Goal: Task Accomplishment & Management: Manage account settings

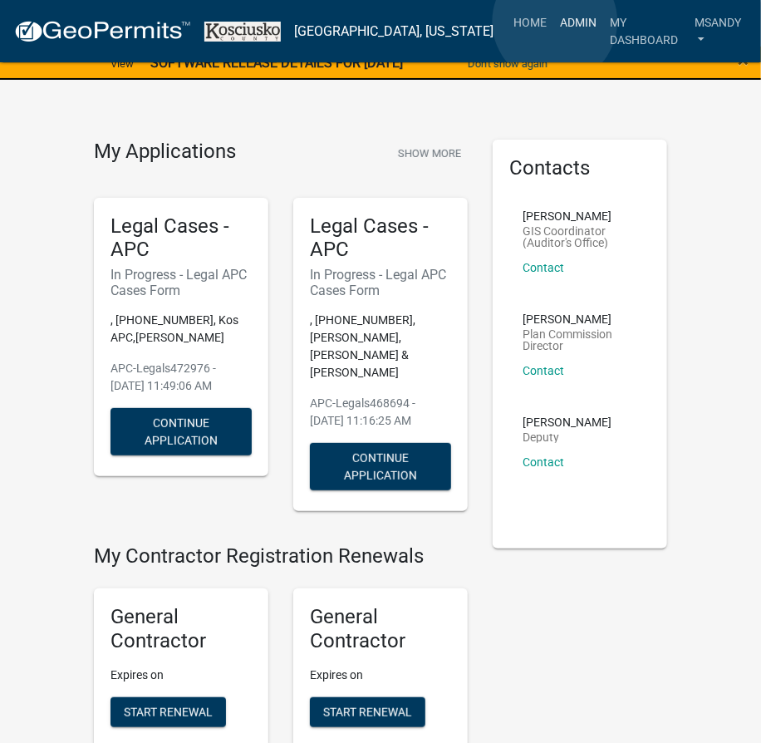
click at [555, 22] on link "Admin" at bounding box center [578, 23] width 50 height 32
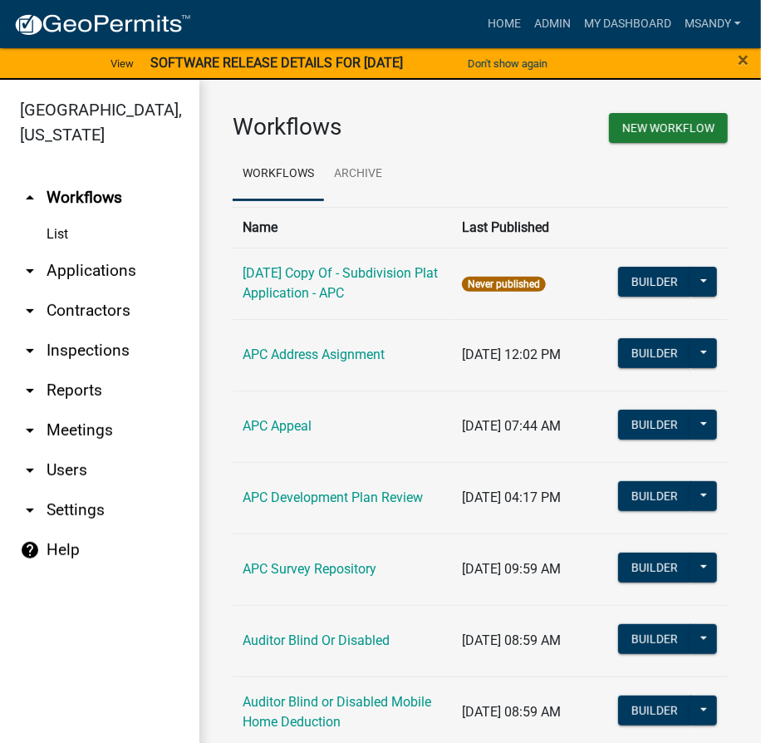
click at [65, 264] on link "arrow_drop_down Applications" at bounding box center [99, 271] width 199 height 40
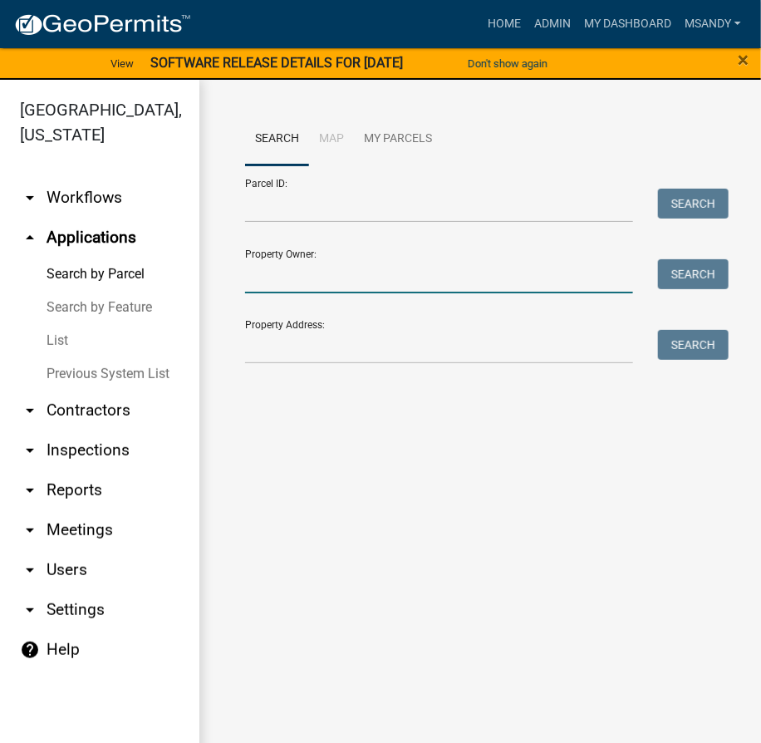
drag, startPoint x: 313, startPoint y: 276, endPoint x: 279, endPoint y: 281, distance: 34.4
click at [313, 276] on input "Property Owner:" at bounding box center [439, 276] width 388 height 34
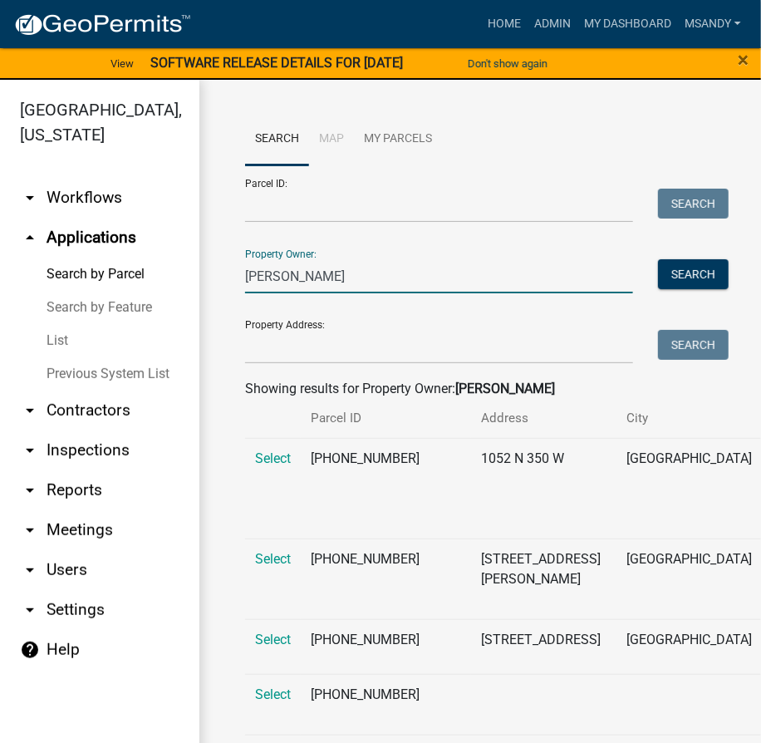
drag, startPoint x: 282, startPoint y: 259, endPoint x: 77, endPoint y: 264, distance: 205.3
click at [77, 264] on div "[GEOGRAPHIC_DATA], [US_STATE] arrow_drop_down Workflows List arrow_drop_up Appl…" at bounding box center [380, 421] width 761 height 683
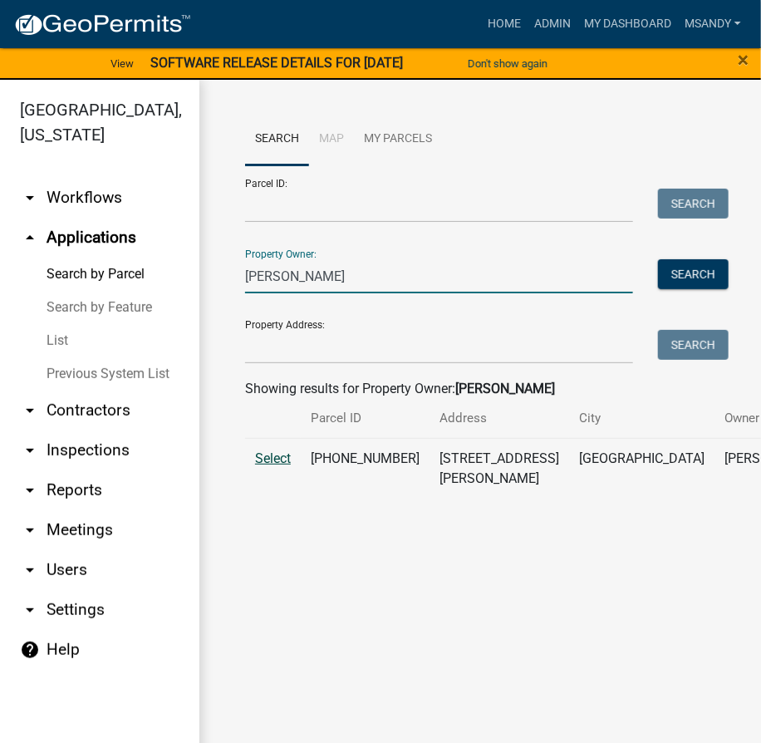
type input "[PERSON_NAME]"
click at [286, 466] on span "Select" at bounding box center [273, 458] width 36 height 16
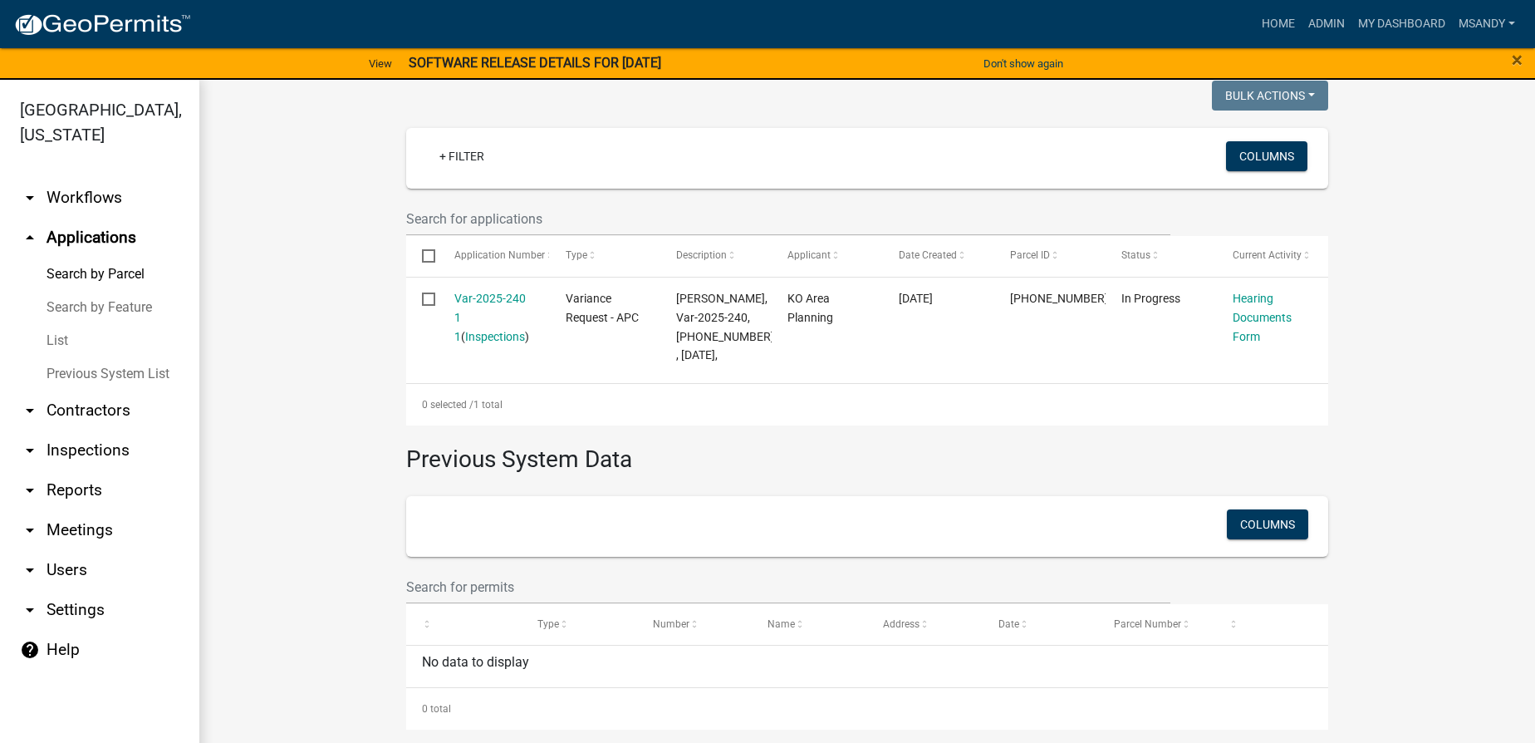
scroll to position [425, 0]
click at [63, 336] on link "List" at bounding box center [99, 340] width 199 height 33
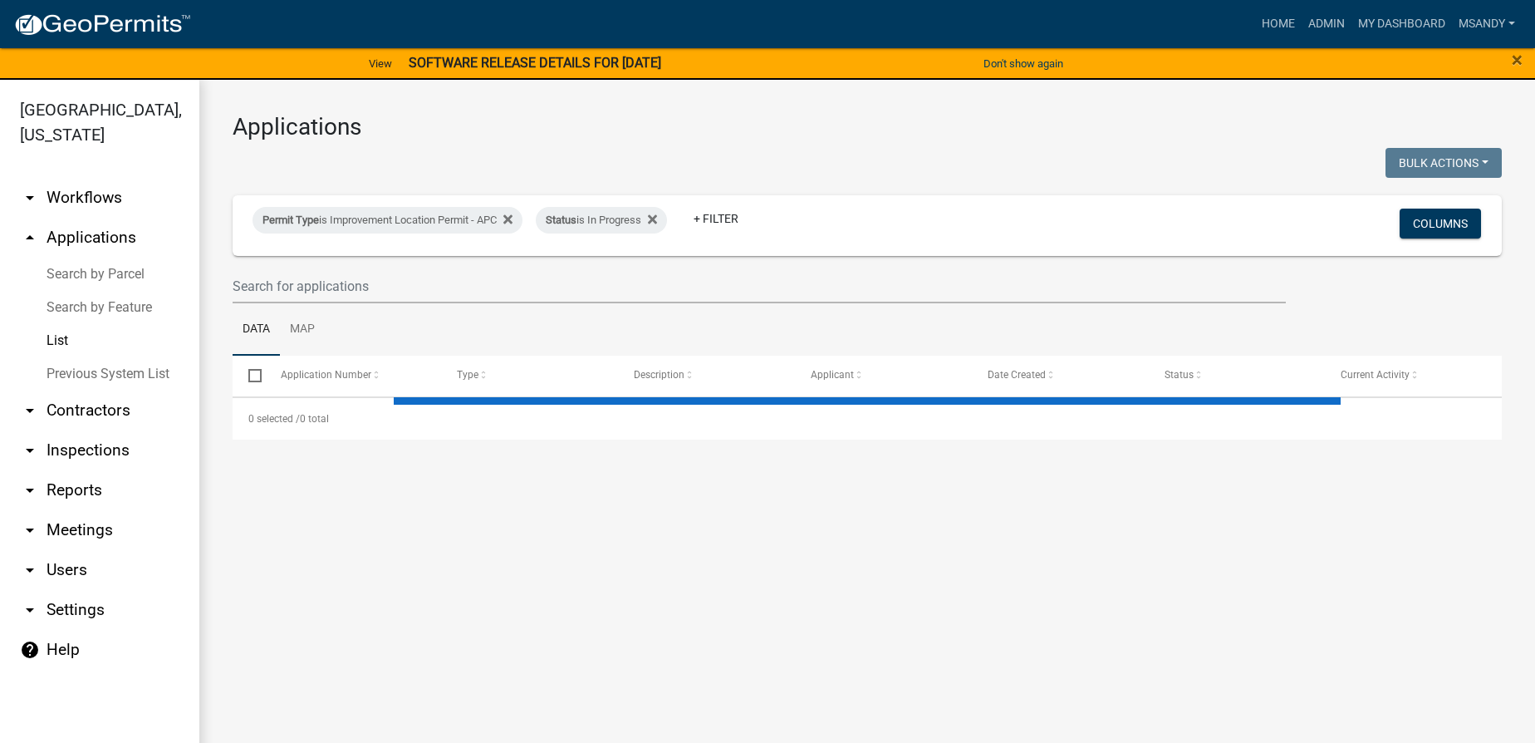
select select "3: 100"
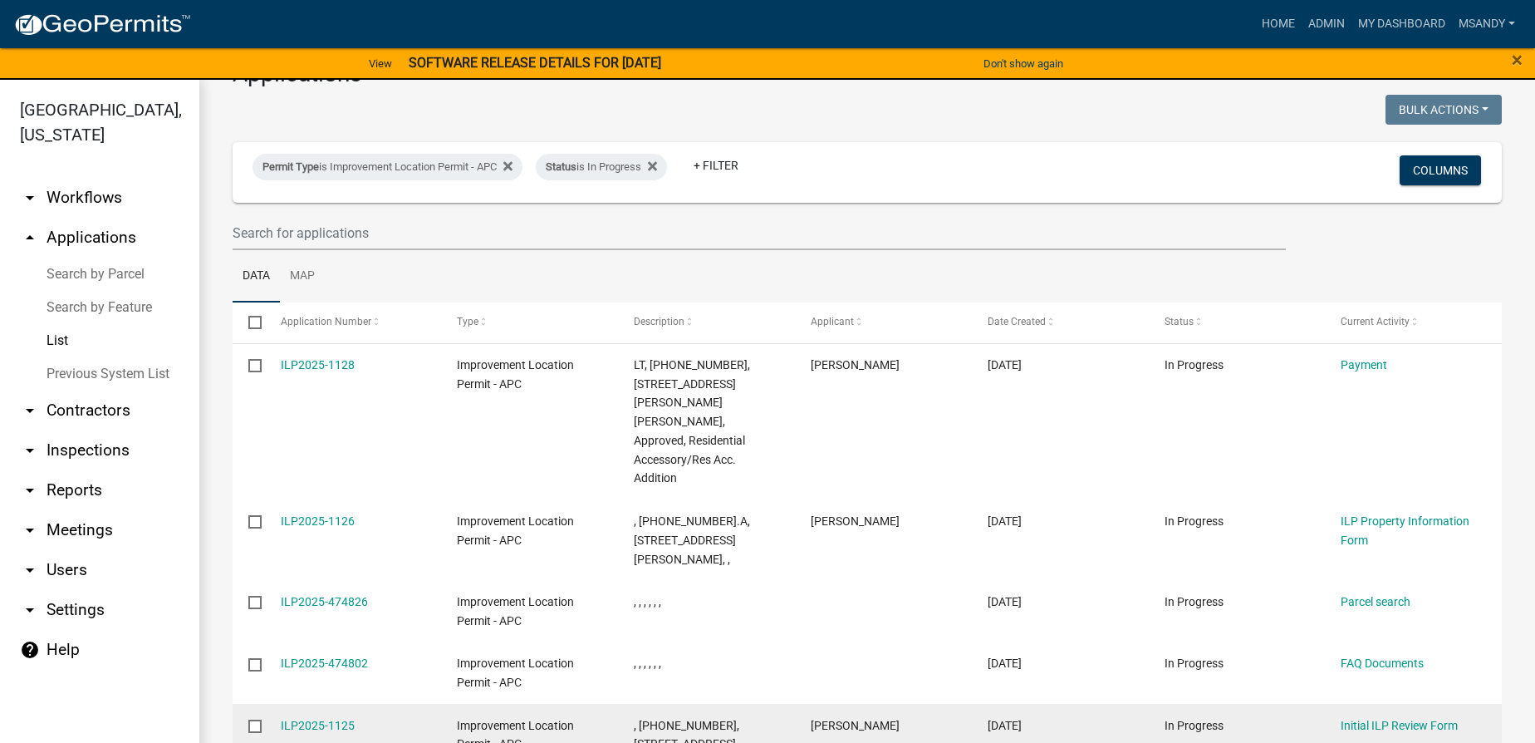
scroll to position [226, 0]
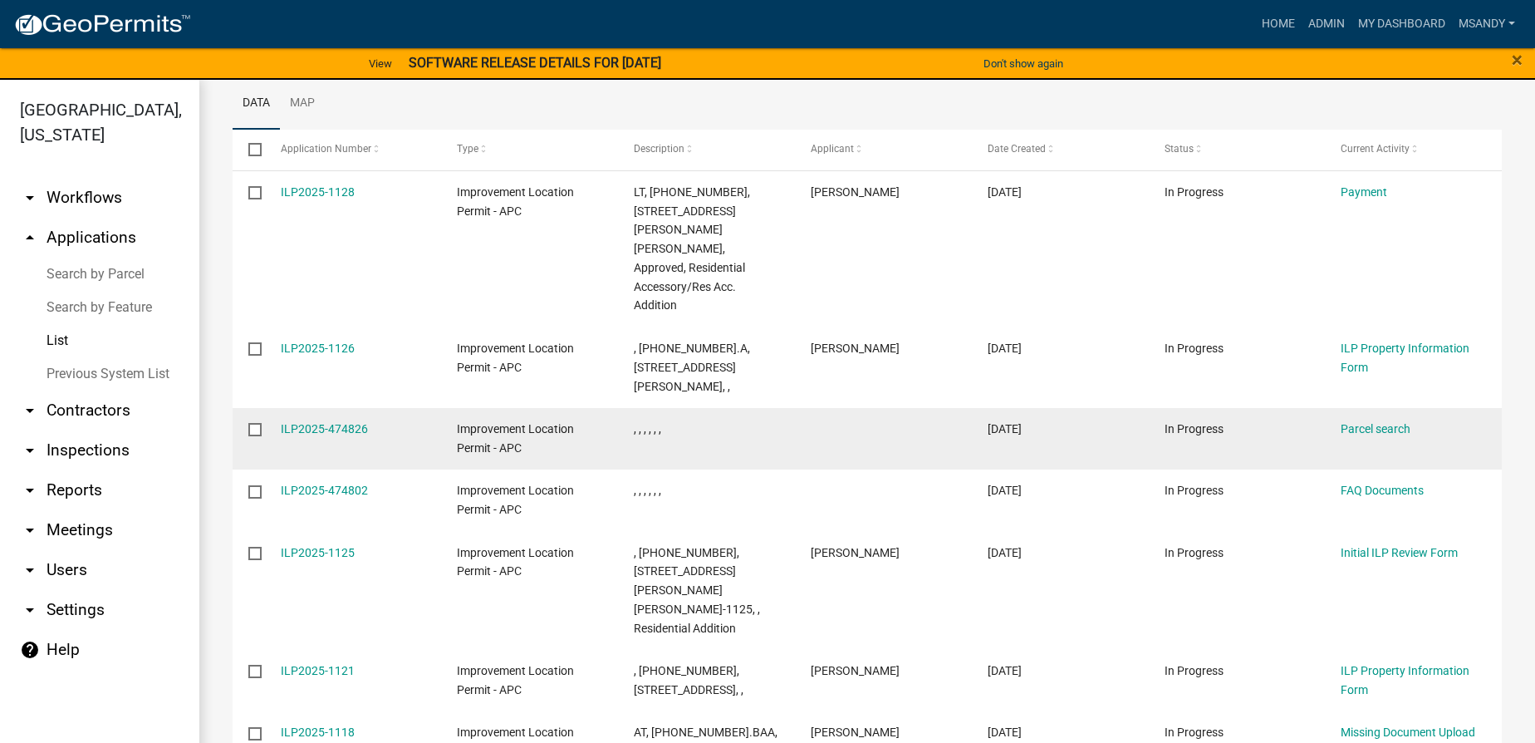
click at [251, 423] on input "checkbox" at bounding box center [253, 428] width 11 height 11
checkbox input "true"
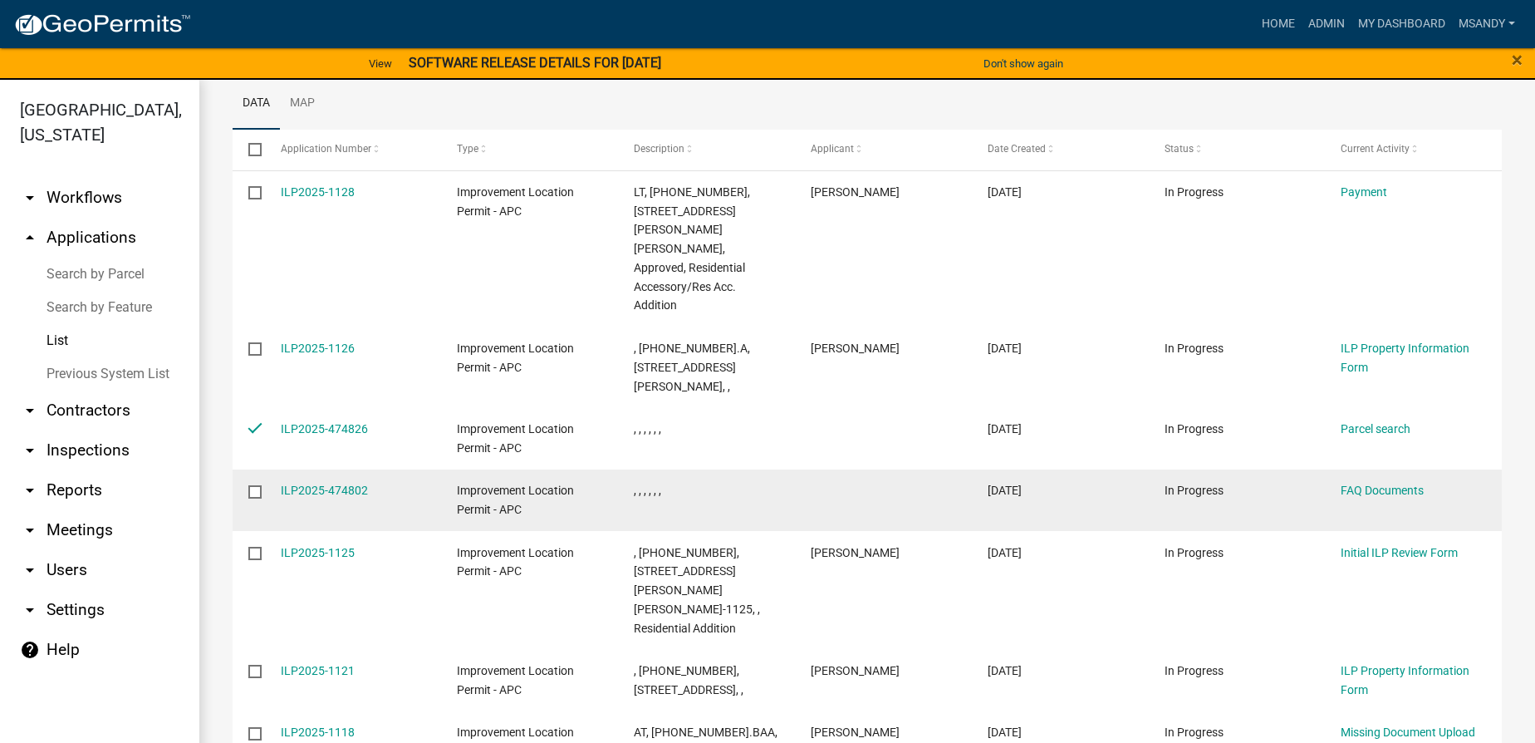
click at [249, 485] on input "checkbox" at bounding box center [253, 490] width 11 height 11
checkbox input "true"
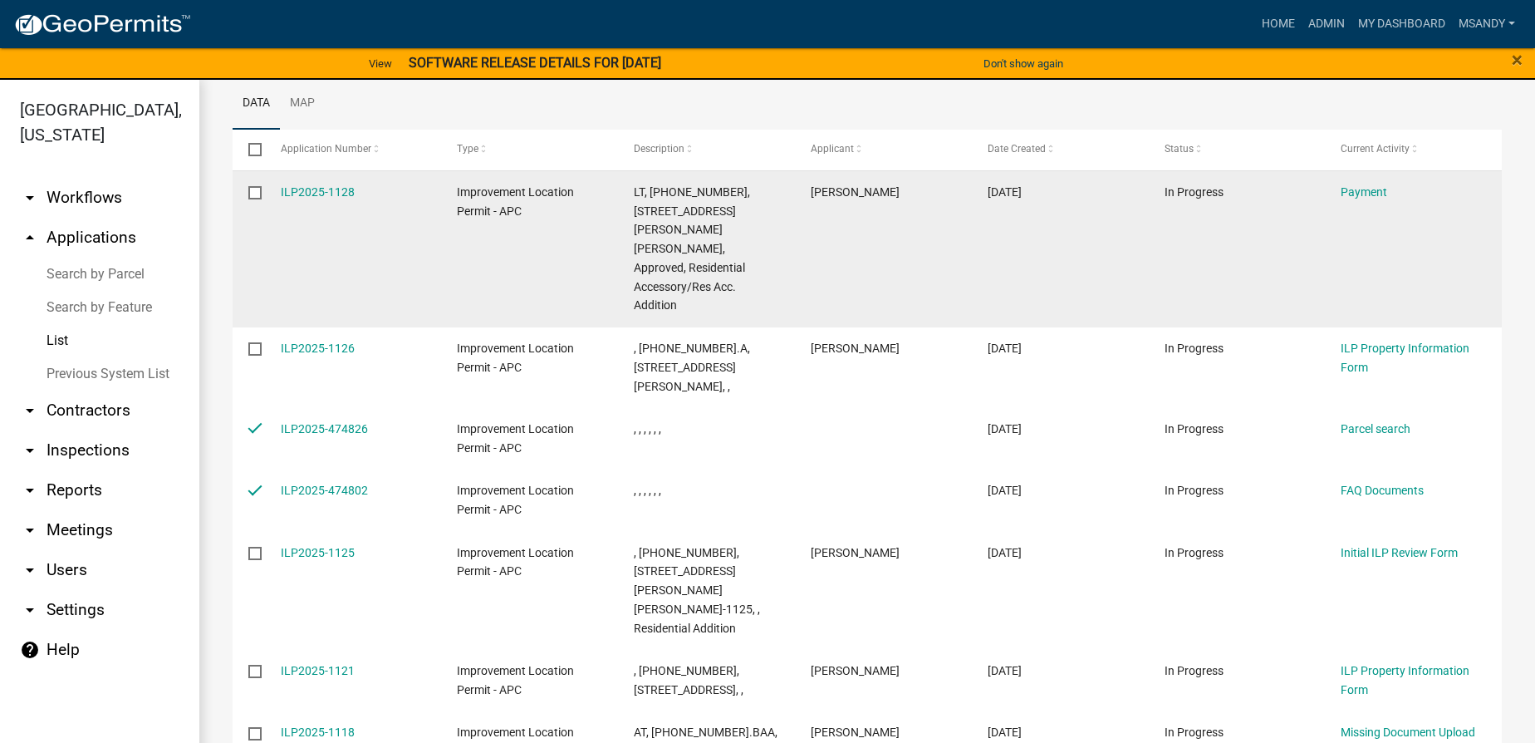
scroll to position [0, 0]
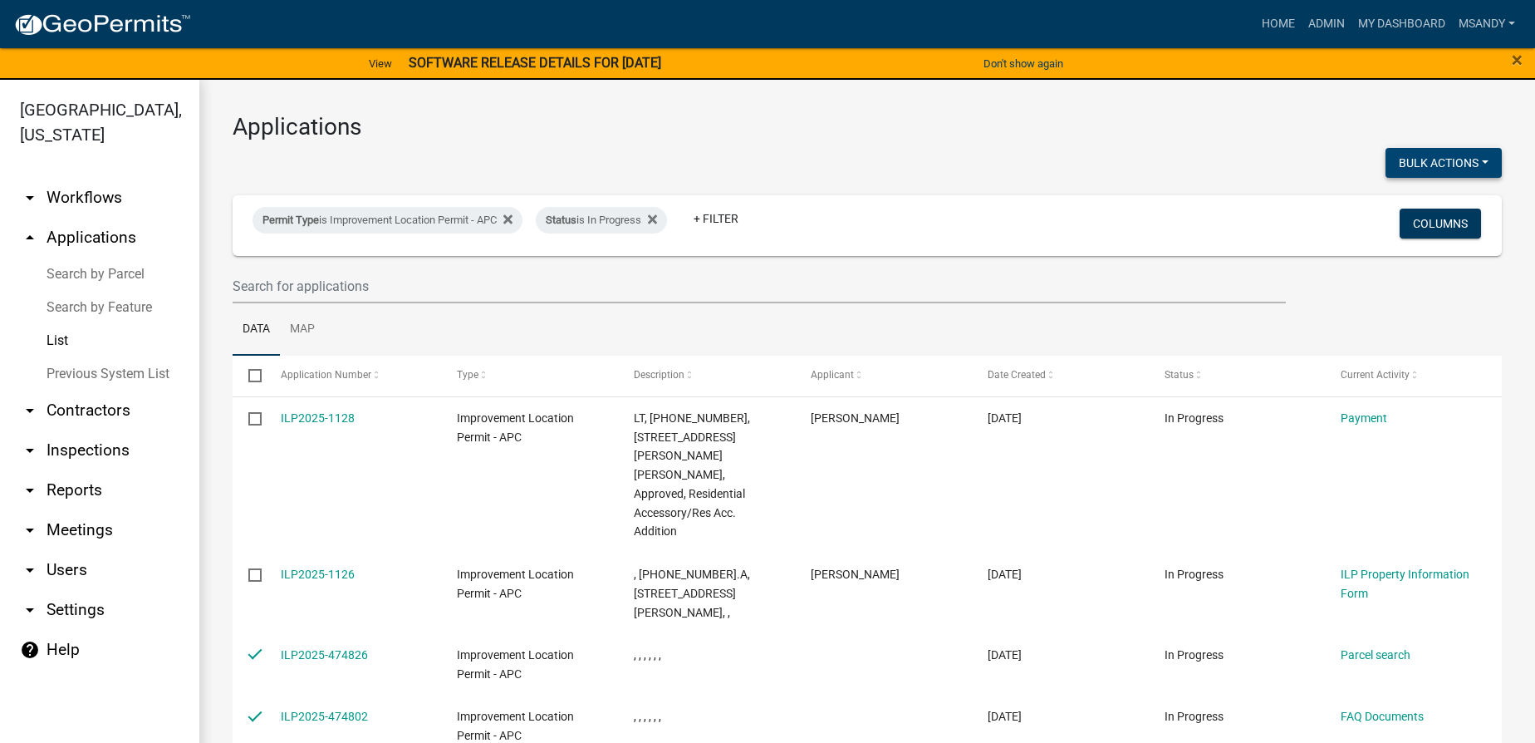
click at [772, 159] on button "Bulk Actions" at bounding box center [1444, 163] width 116 height 30
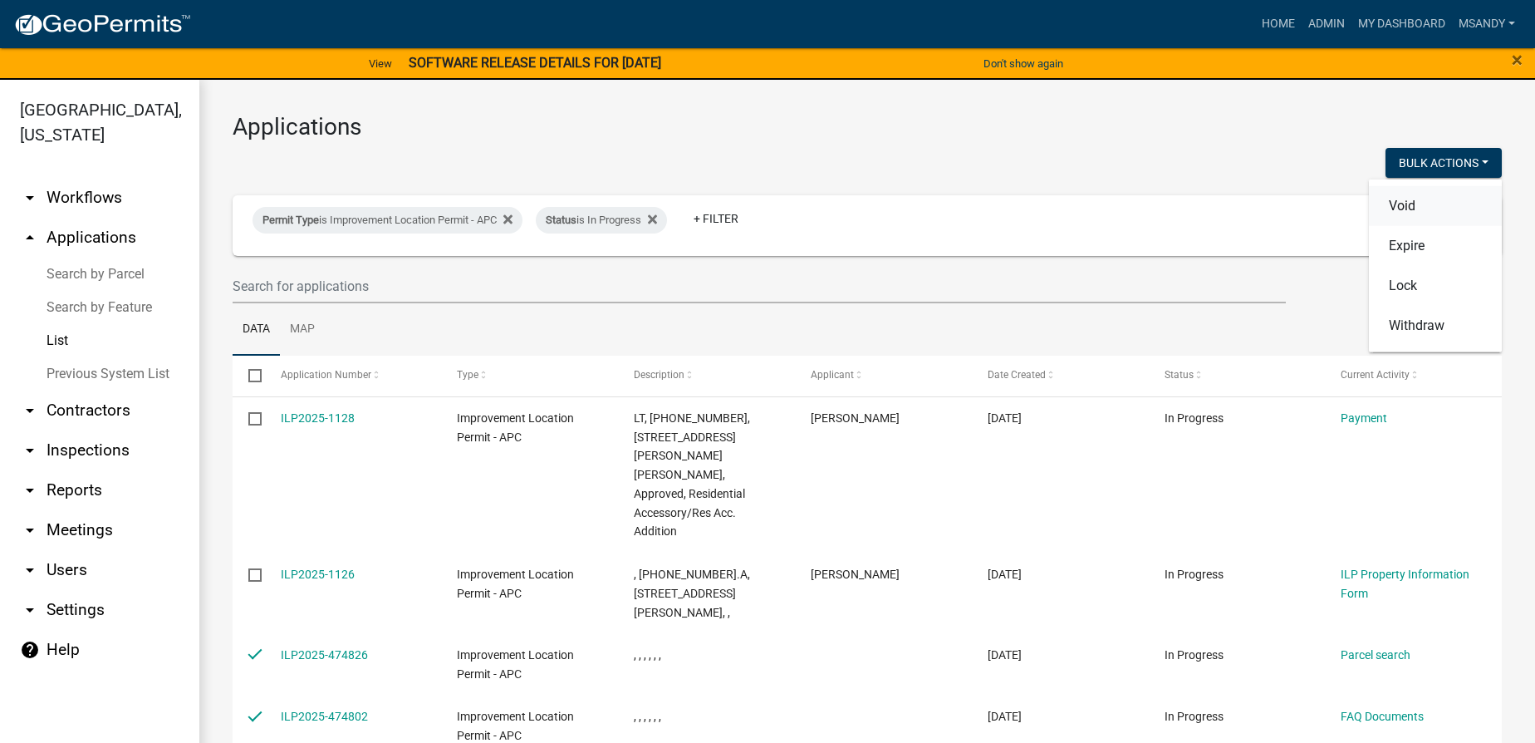
click at [772, 194] on button "Void" at bounding box center [1435, 205] width 133 height 40
checkbox input "false"
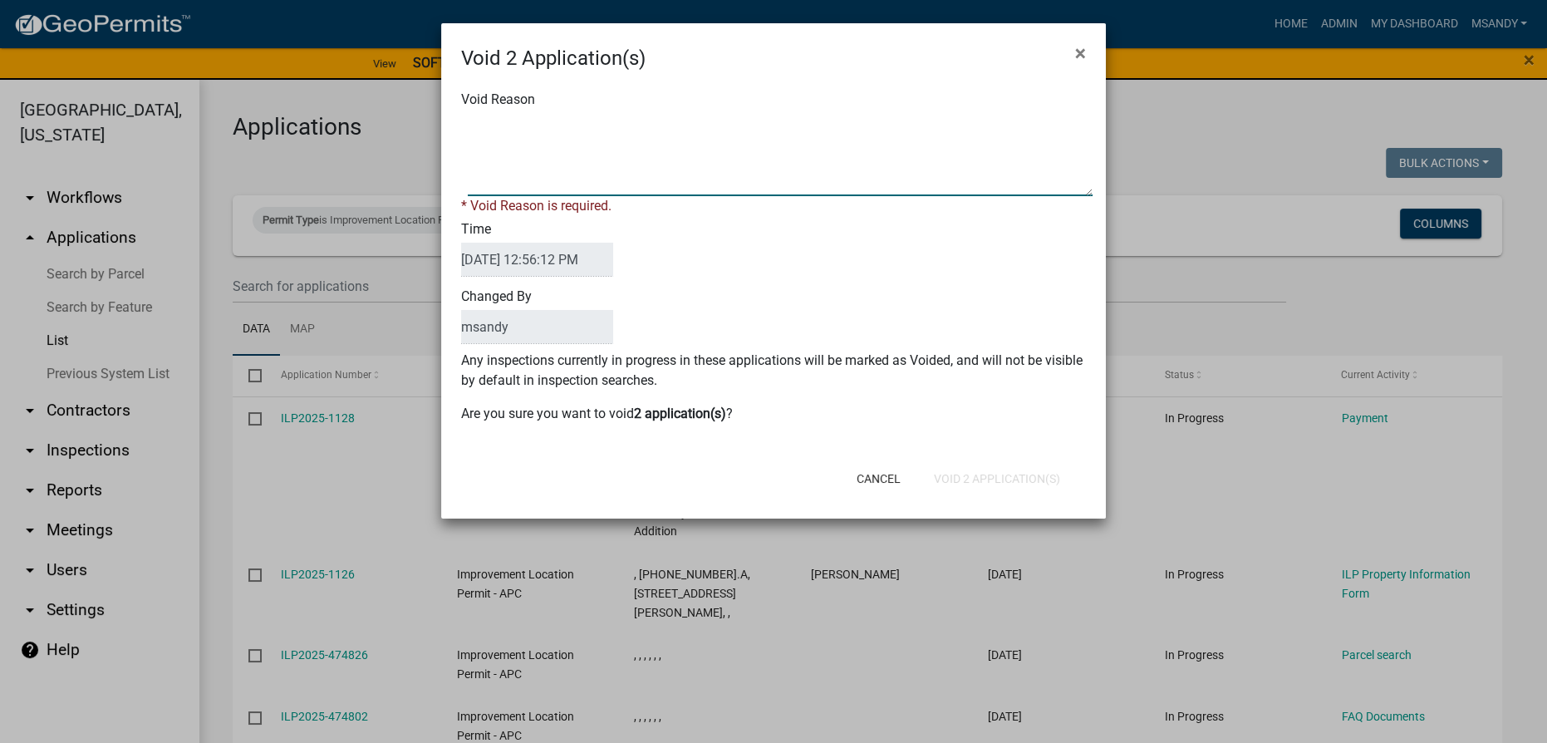
click at [662, 157] on textarea "Void Reason" at bounding box center [780, 154] width 625 height 83
type textarea "Incomplete"
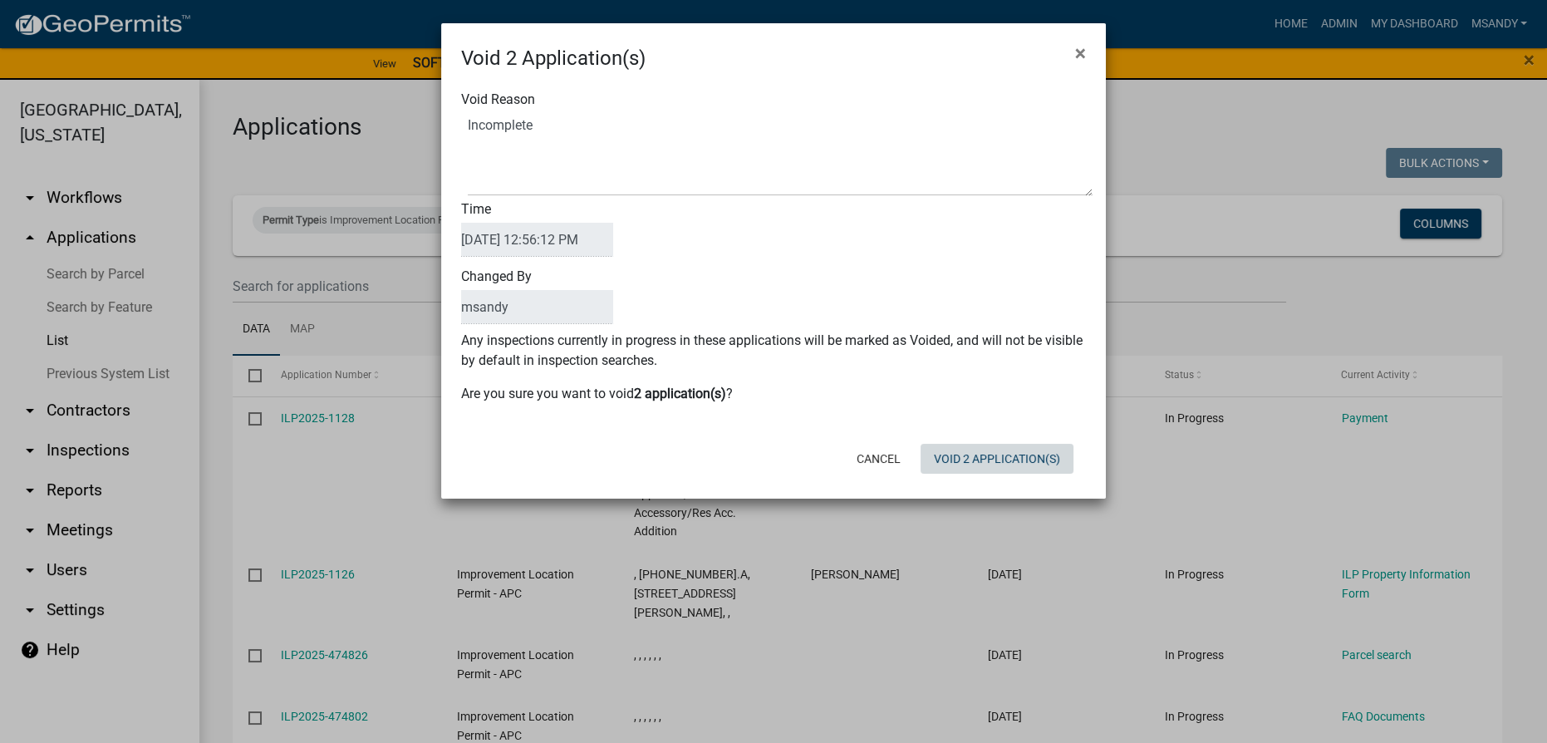
click at [772, 475] on div "Cancel Void 2 Application(s)" at bounding box center [882, 458] width 410 height 43
click at [772, 462] on button "Void 2 Application(s)" at bounding box center [996, 459] width 153 height 30
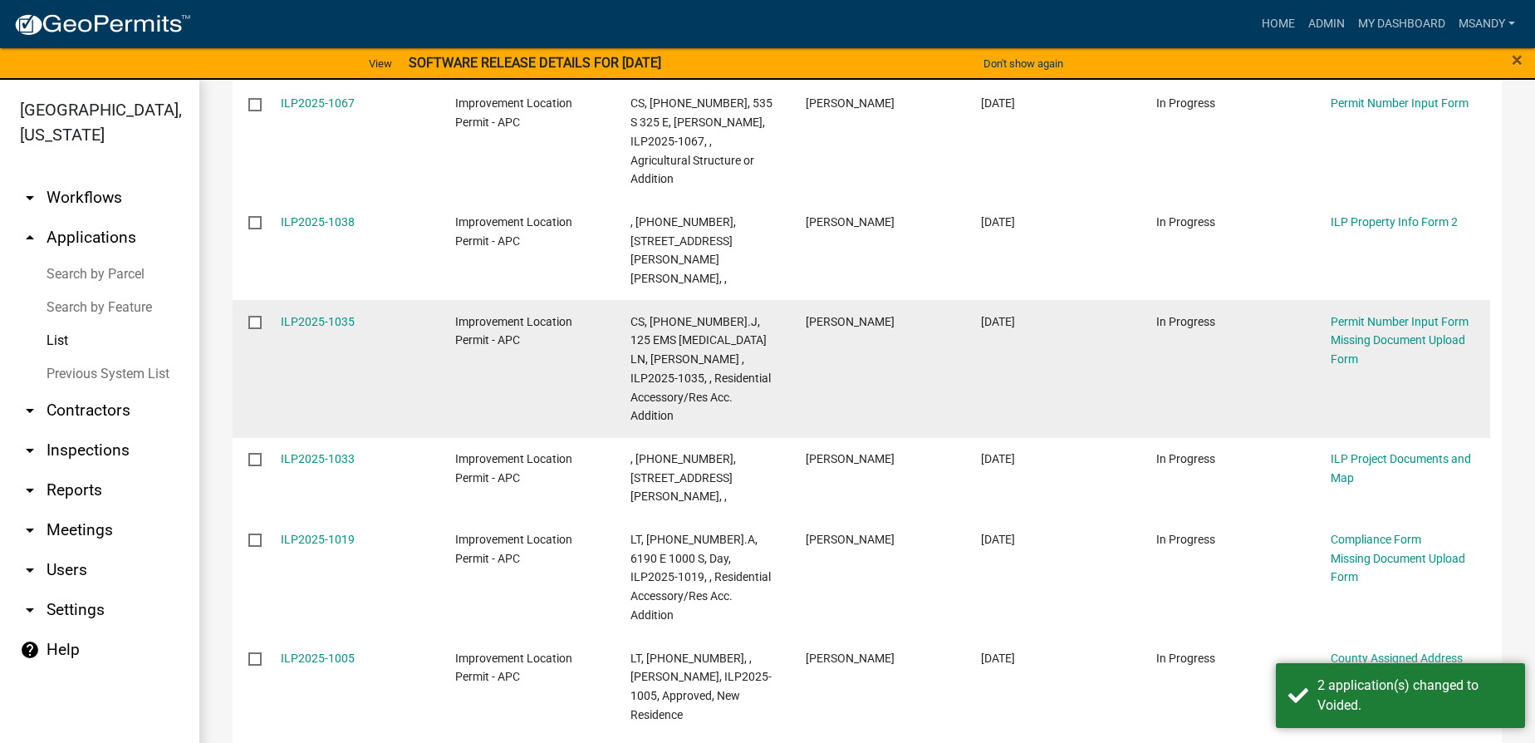
scroll to position [1812, 0]
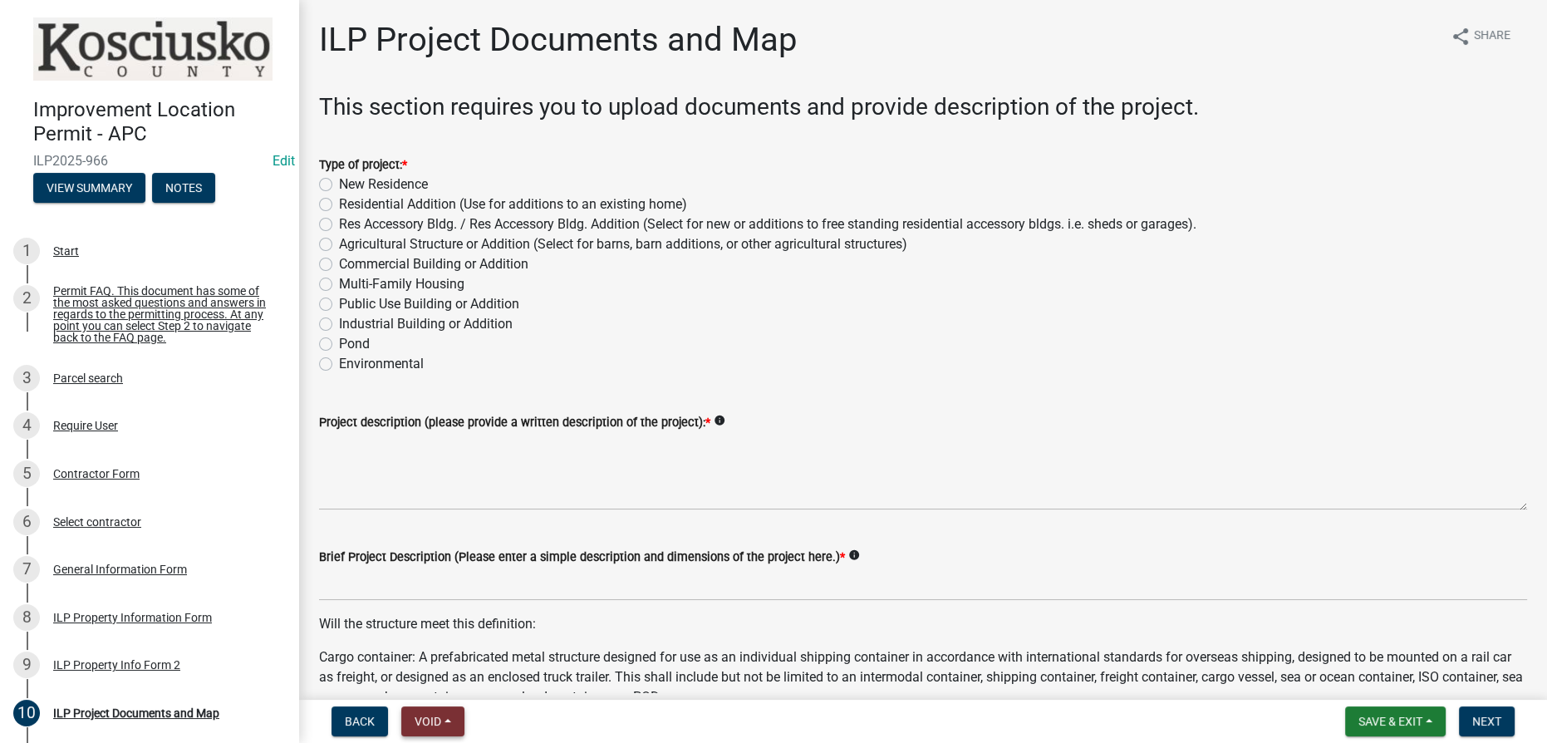
click at [423, 710] on button "Void" at bounding box center [432, 721] width 63 height 30
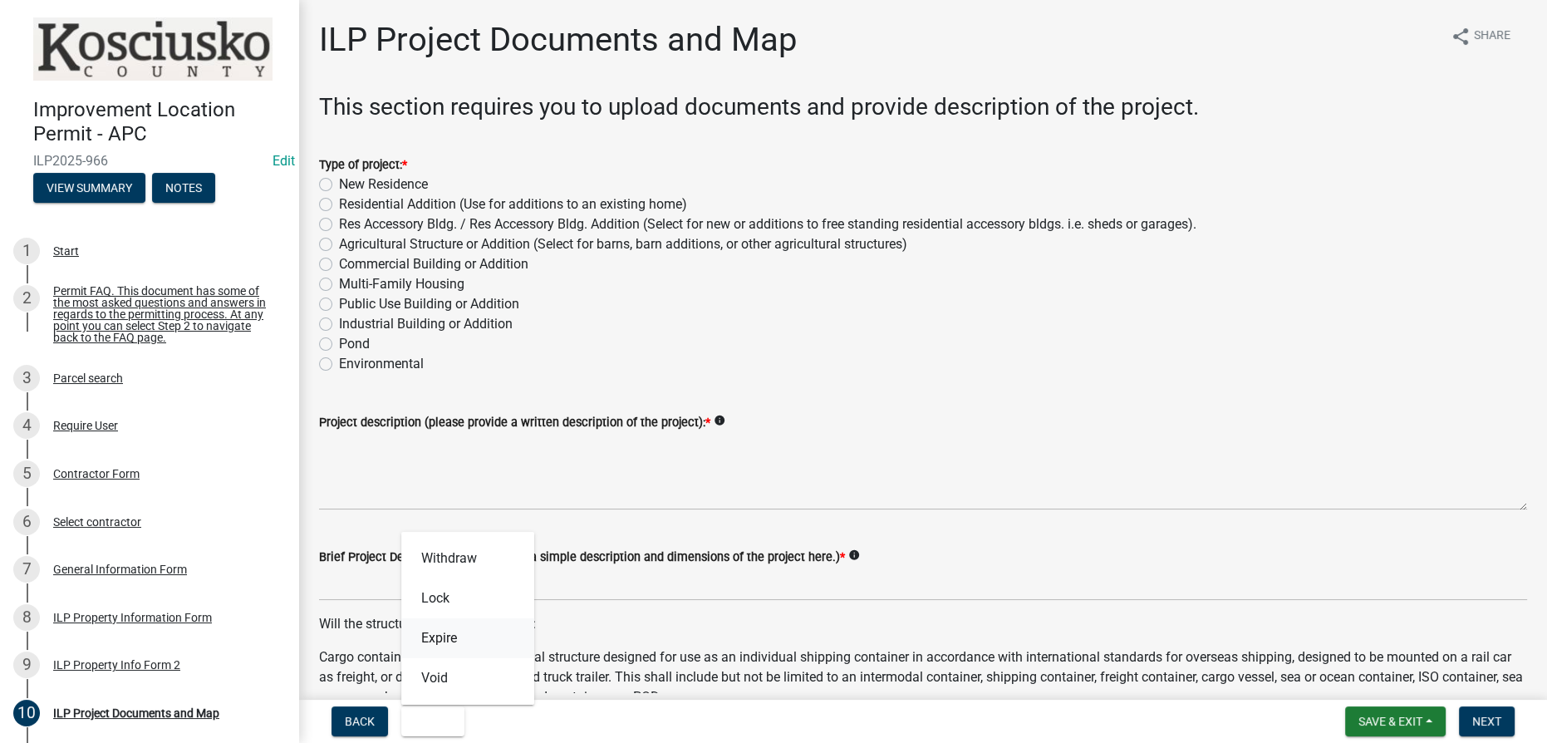
click at [430, 635] on button "Expire" at bounding box center [467, 638] width 133 height 40
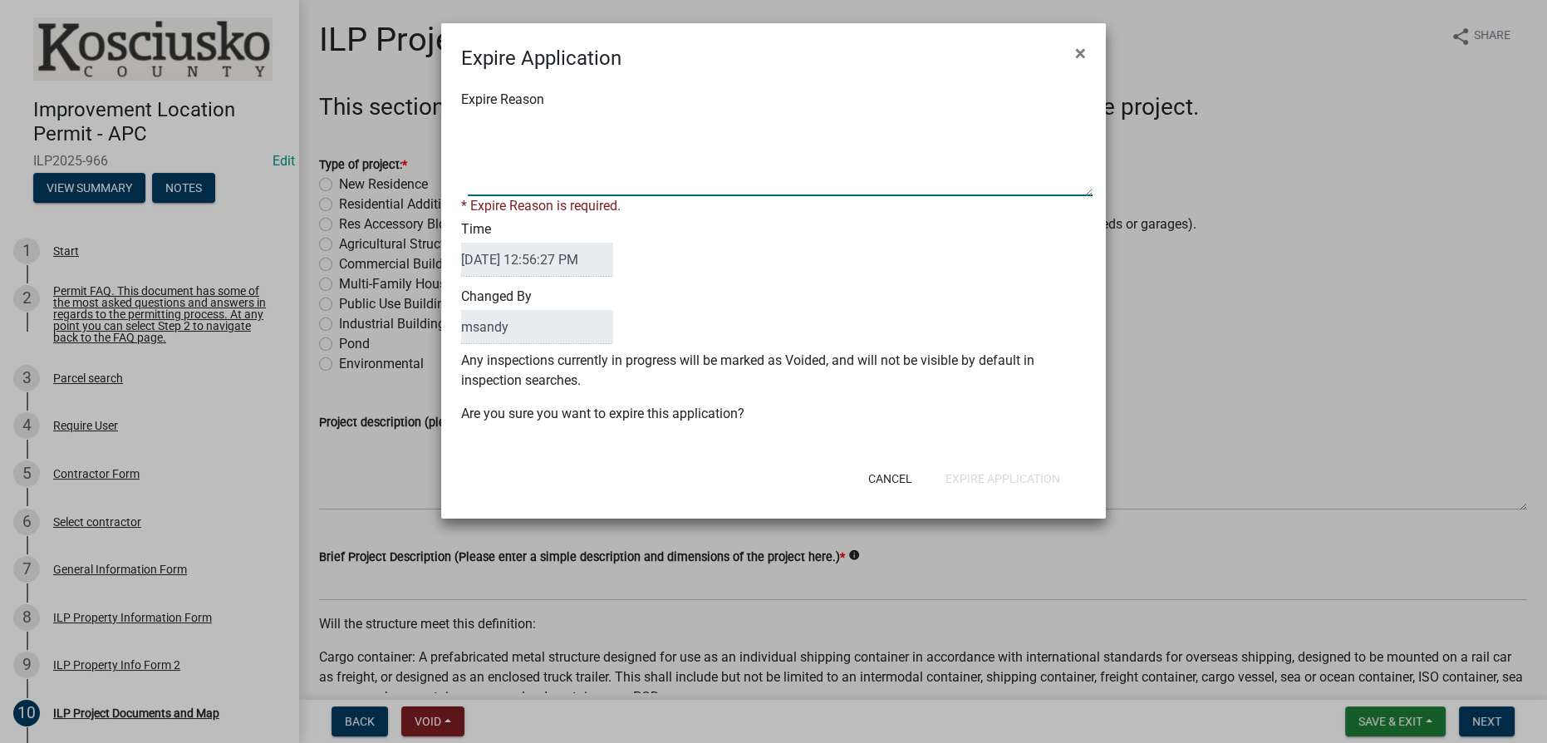
click at [533, 123] on textarea "Expire Reason" at bounding box center [780, 154] width 625 height 83
type textarea "Application not submitted [DATE]"
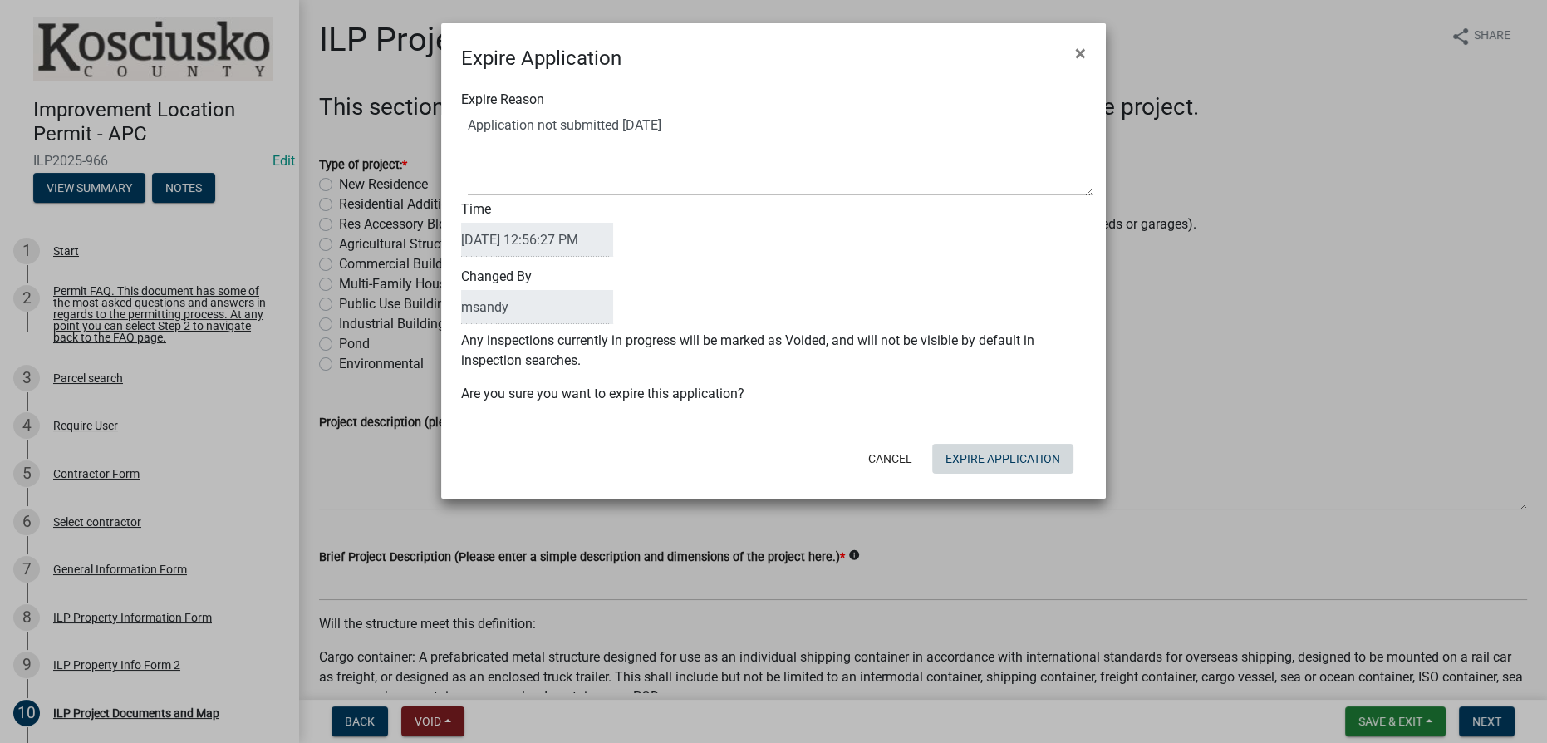
click at [772, 472] on button "Expire Application" at bounding box center [1002, 459] width 141 height 30
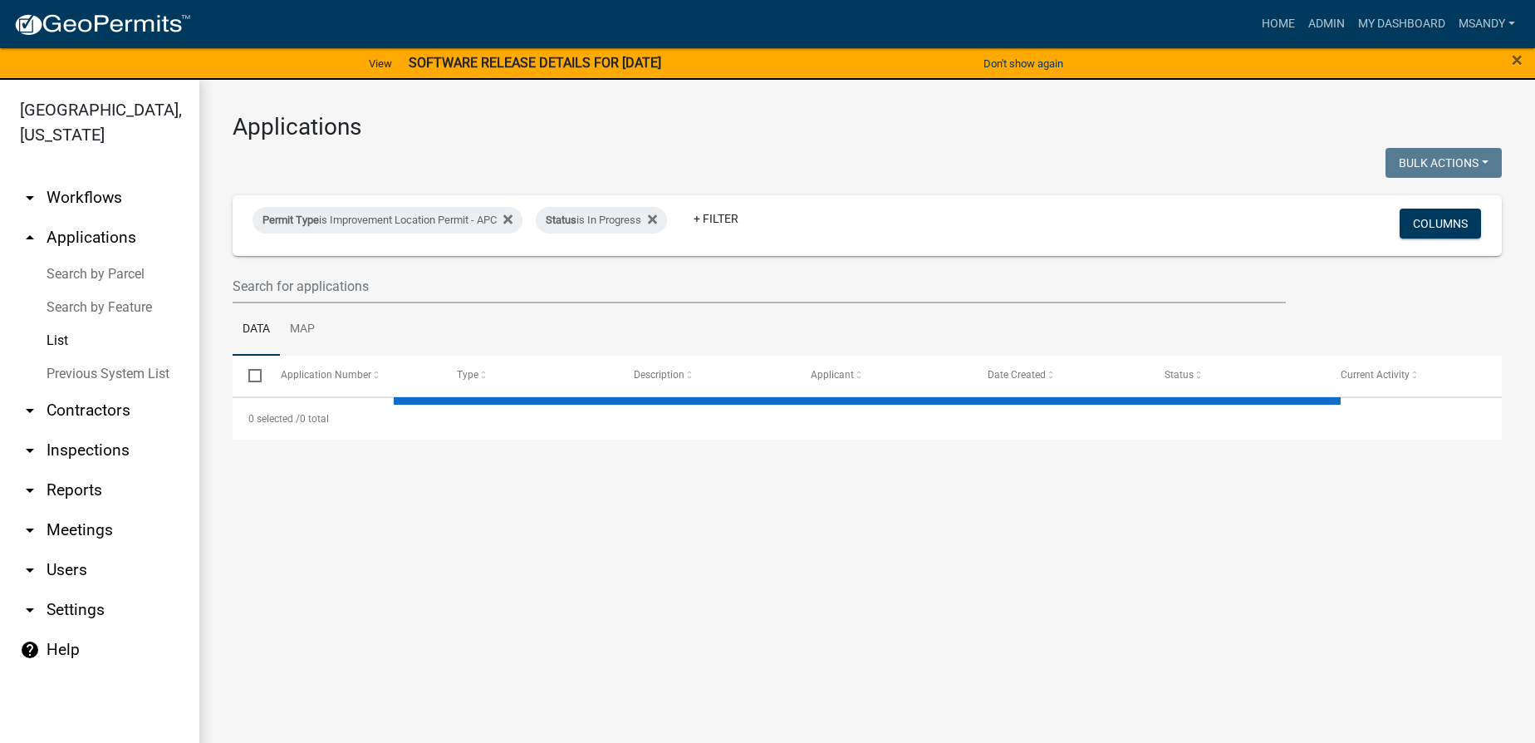
select select "3: 100"
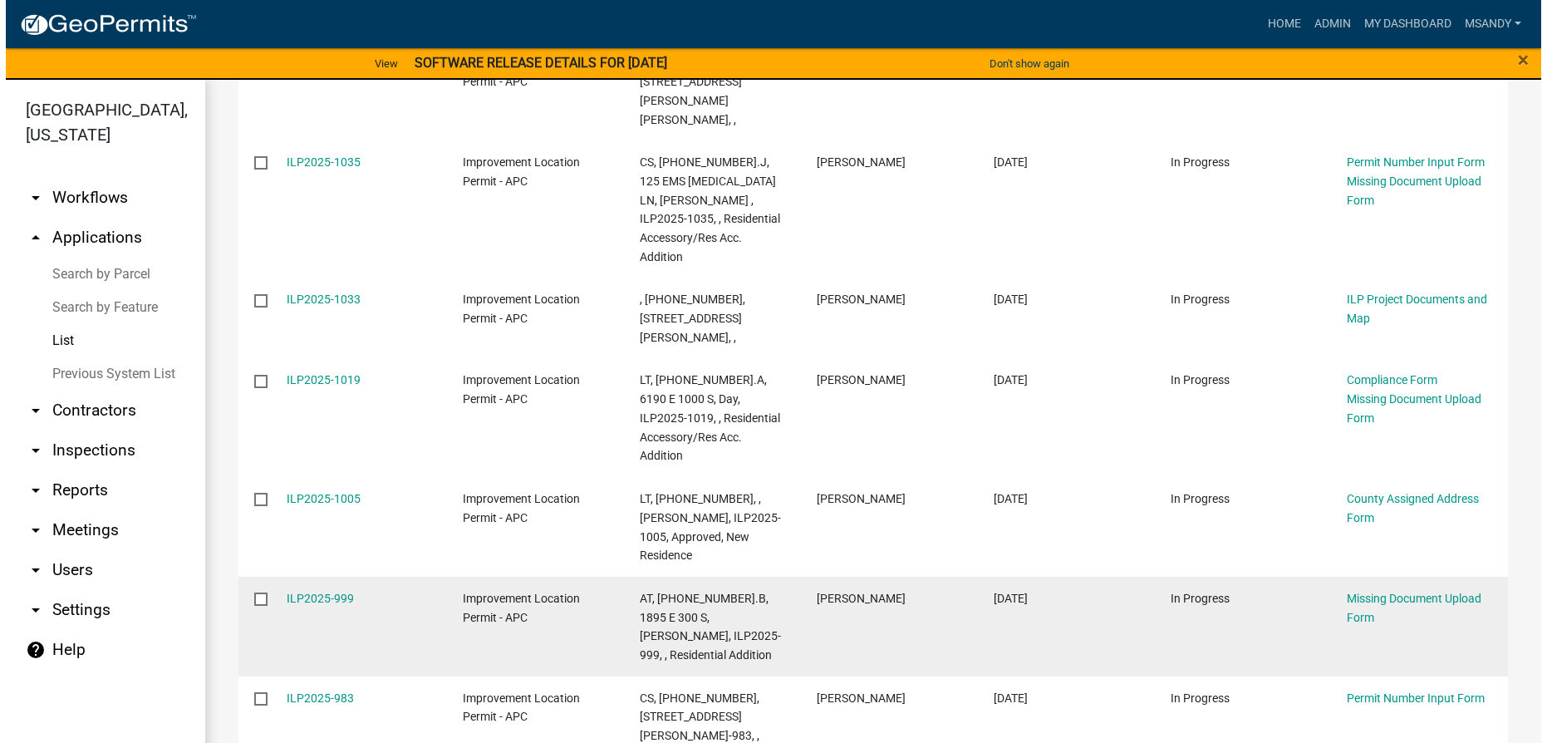
scroll to position [1743, 0]
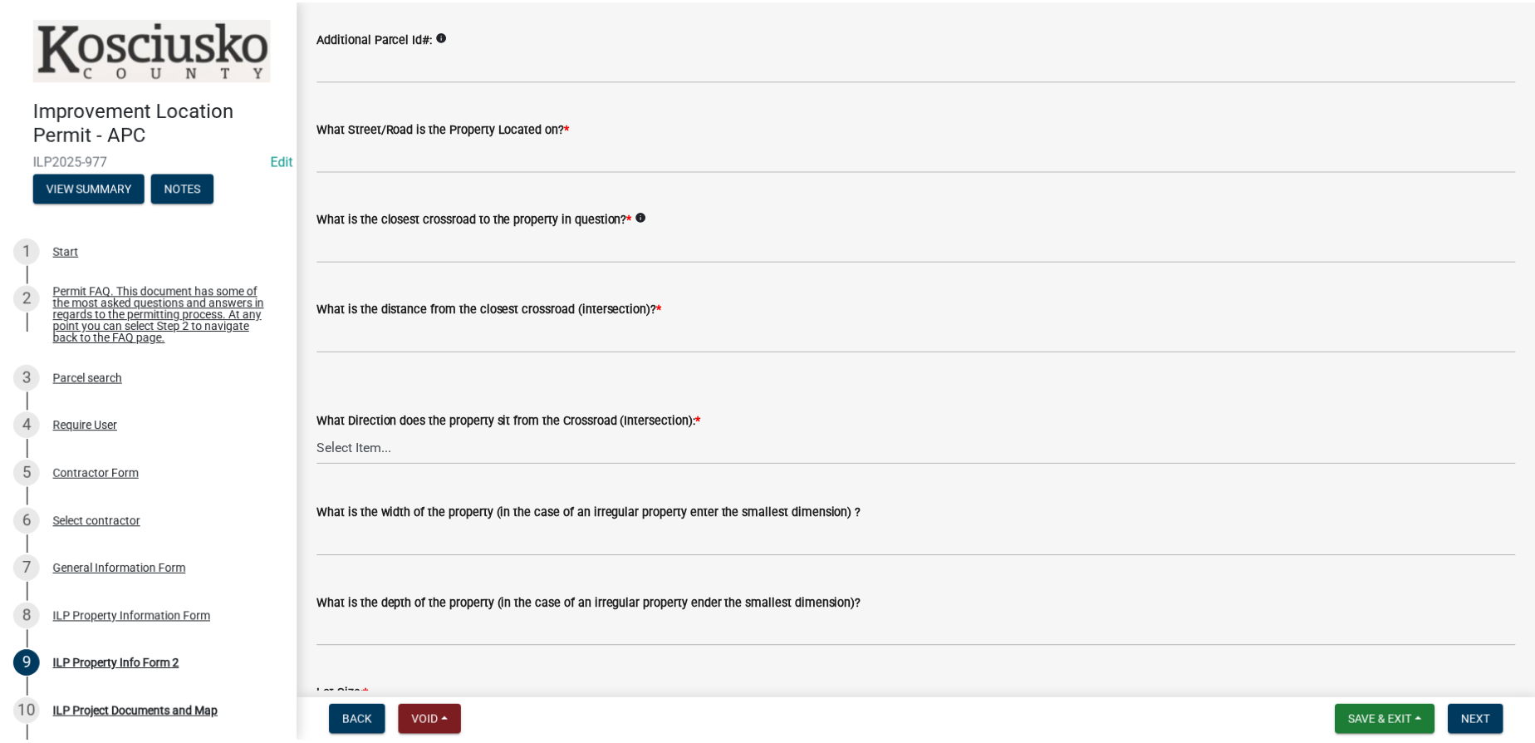
scroll to position [75, 0]
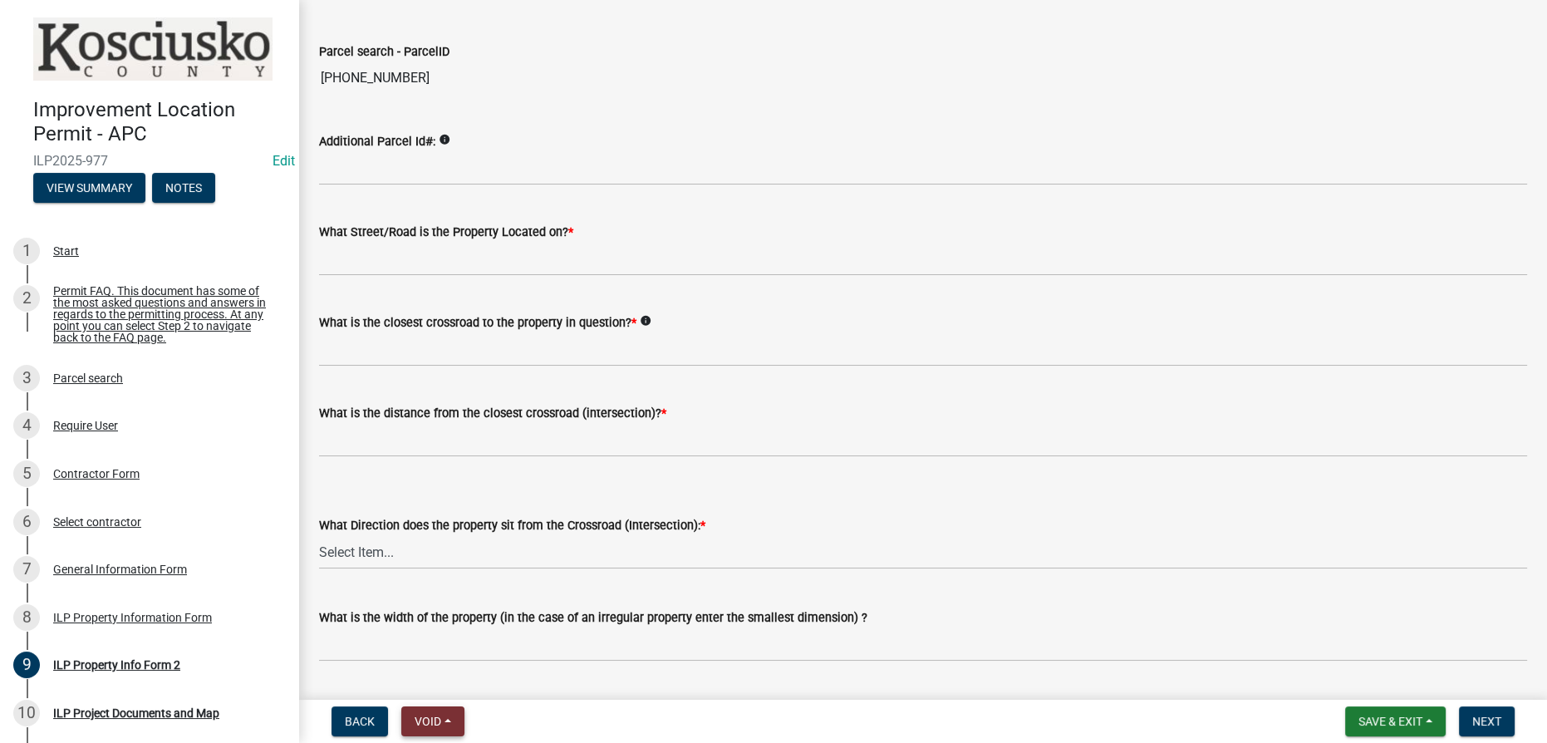
click at [454, 709] on button "Void" at bounding box center [432, 721] width 63 height 30
click at [459, 648] on button "Expire" at bounding box center [467, 638] width 133 height 40
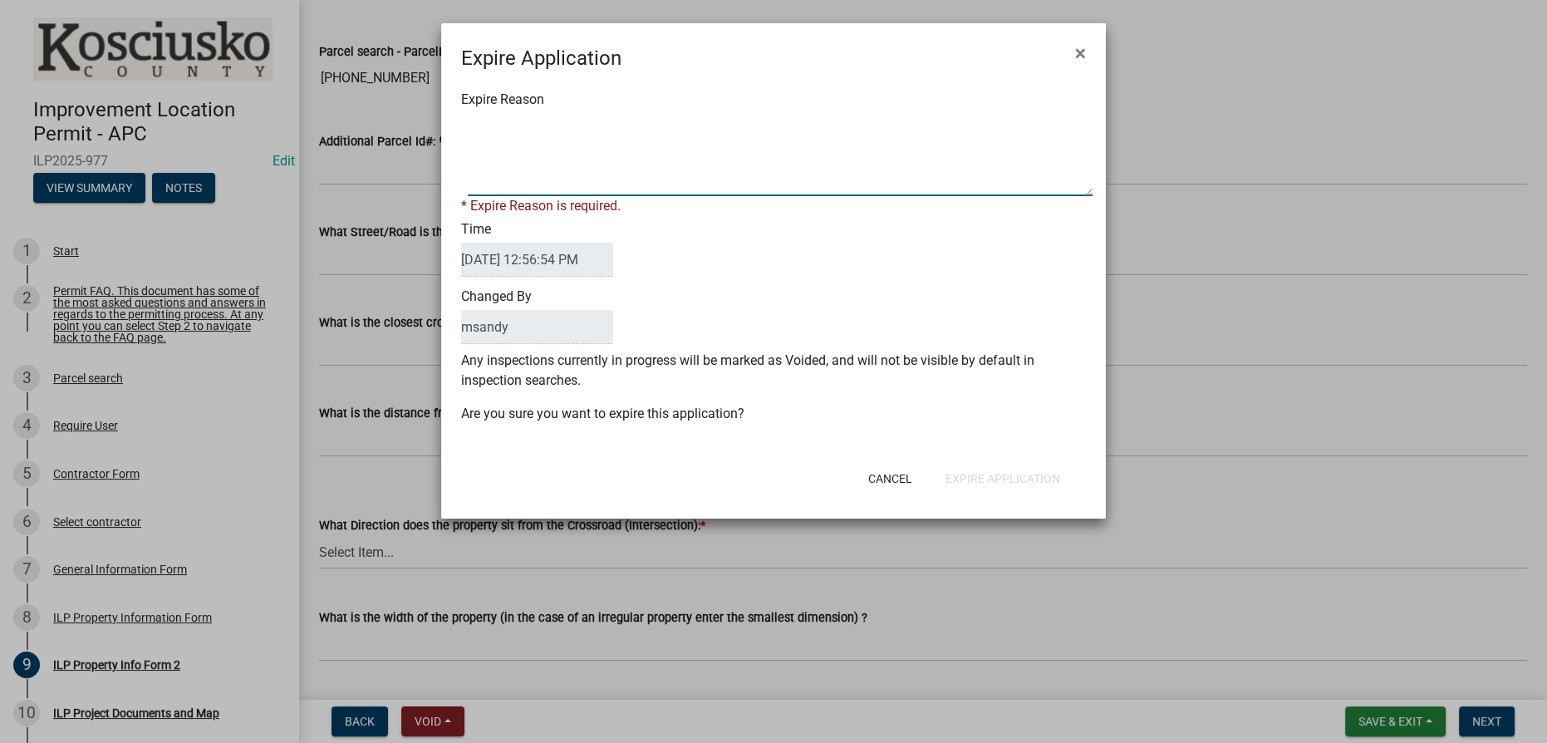
click at [602, 132] on textarea "Expire Reason" at bounding box center [780, 154] width 625 height 83
type textarea "Application not submitted [DATE]"
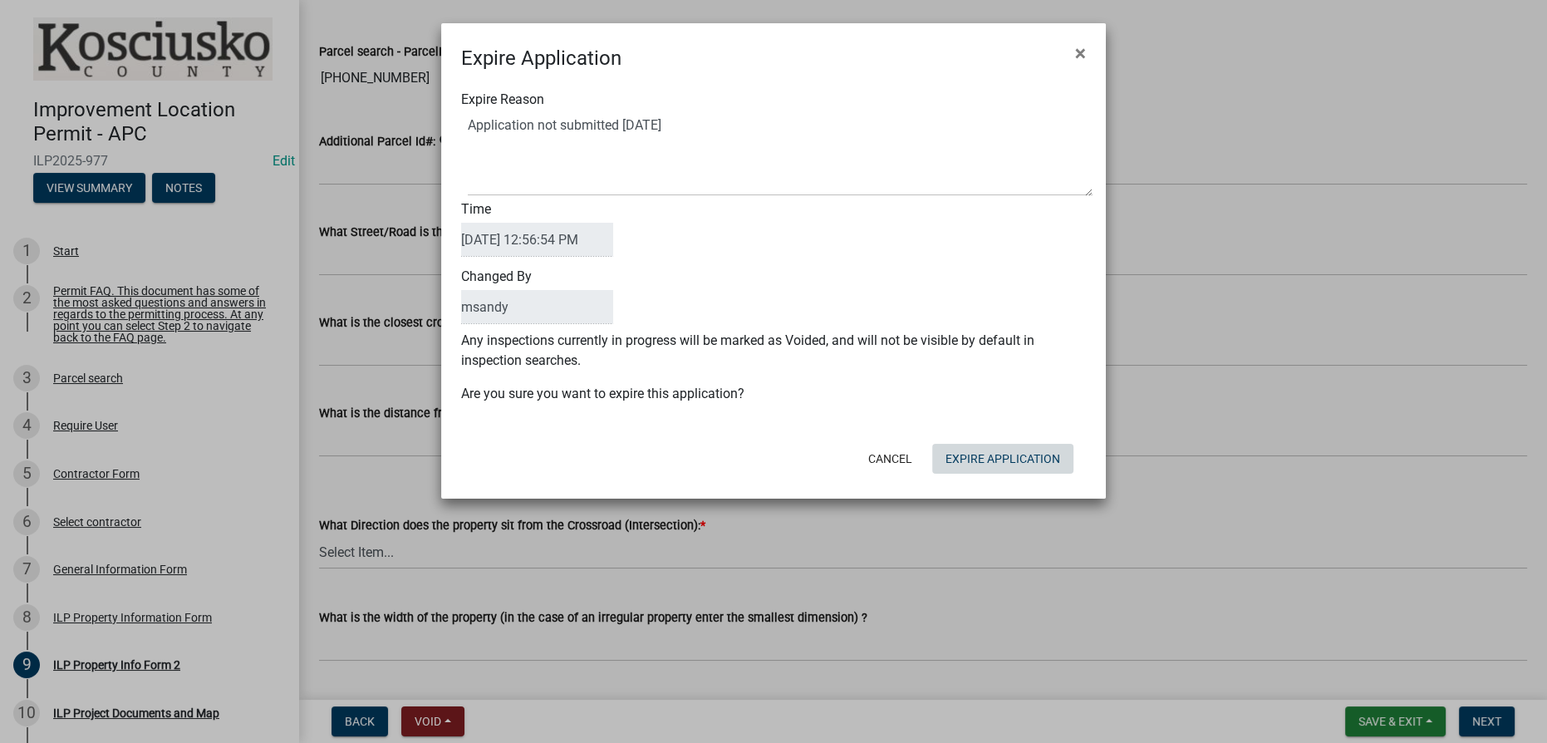
click at [772, 472] on button "Expire Application" at bounding box center [1002, 459] width 141 height 30
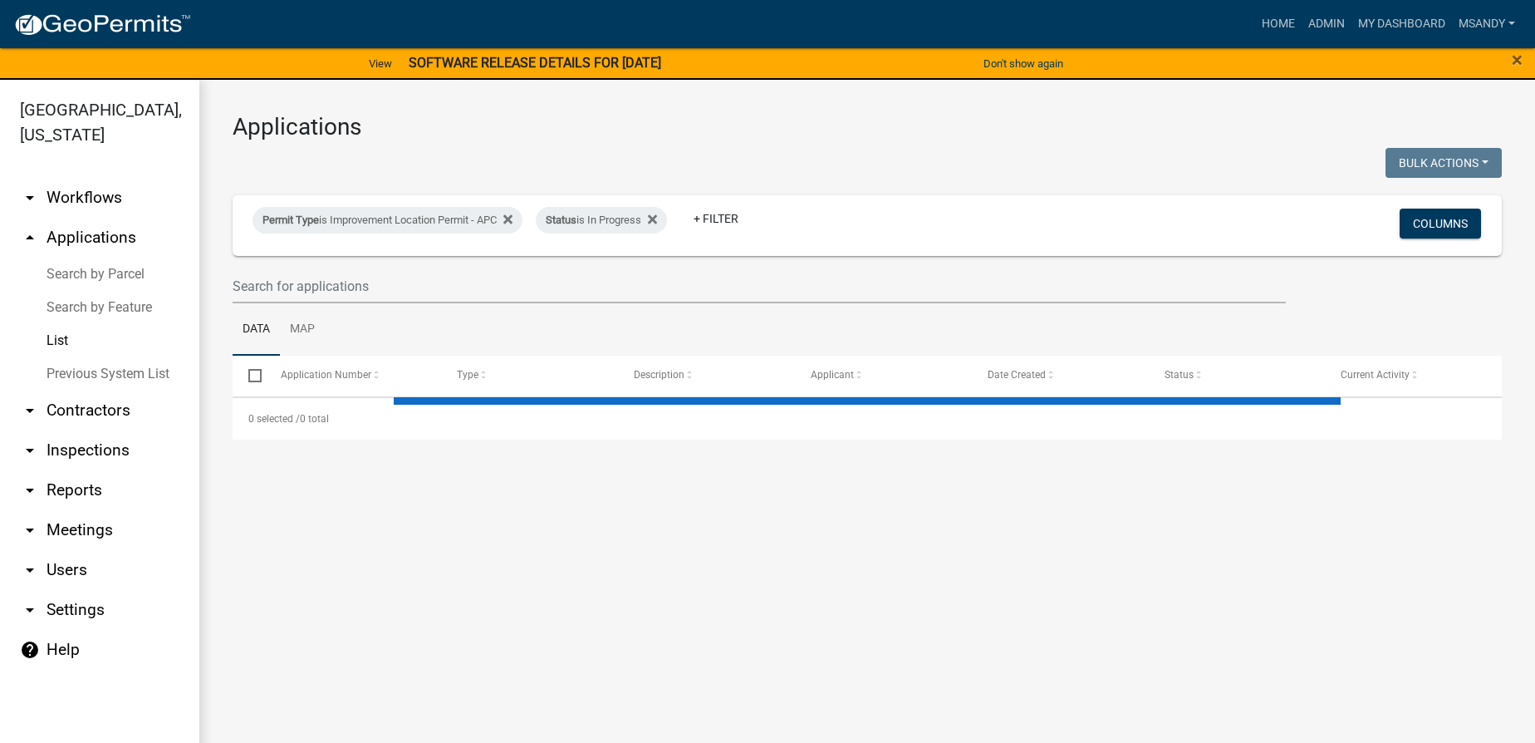
select select "3: 100"
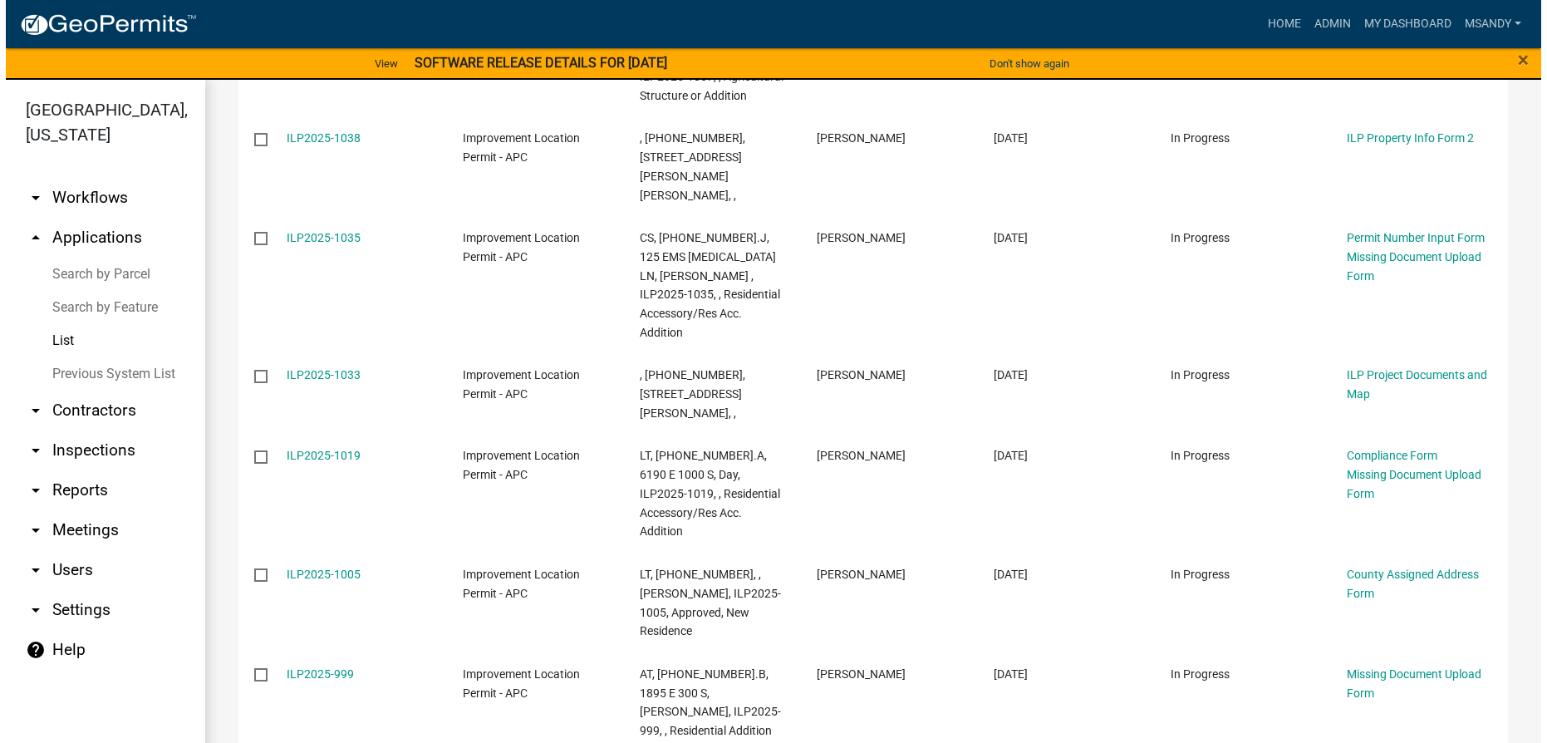
scroll to position [1681, 0]
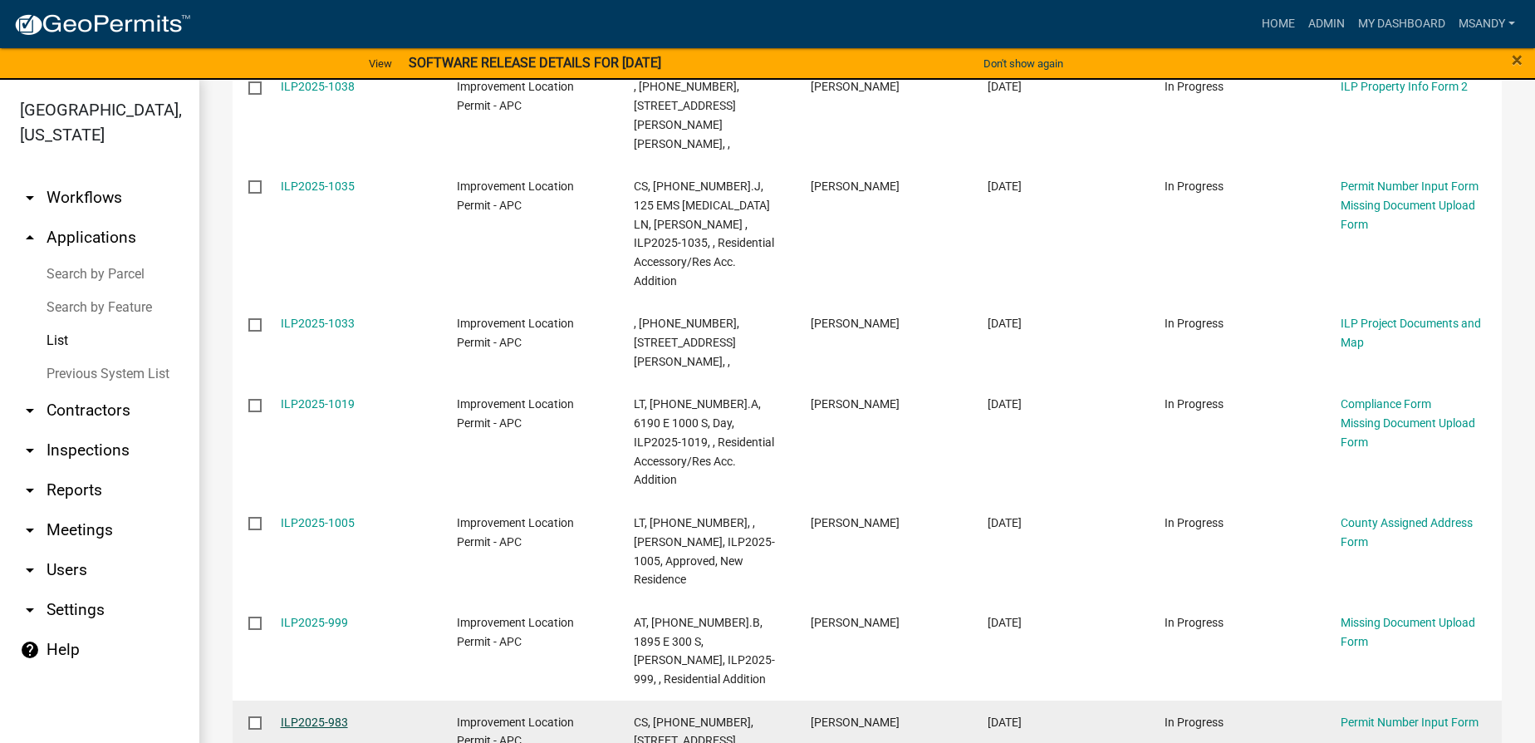
click at [303, 715] on link "ILP2025-983" at bounding box center [314, 721] width 67 height 13
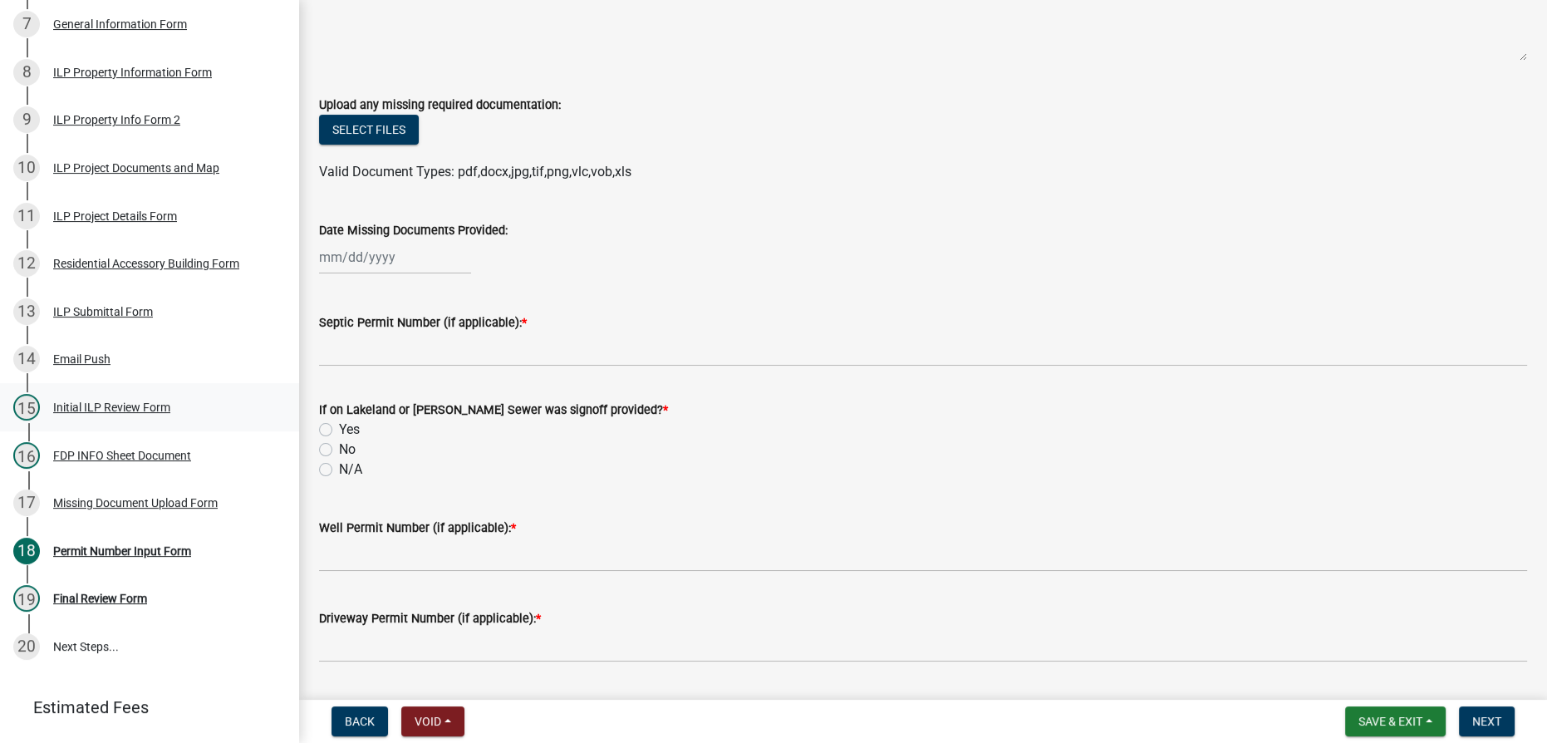
scroll to position [631, 0]
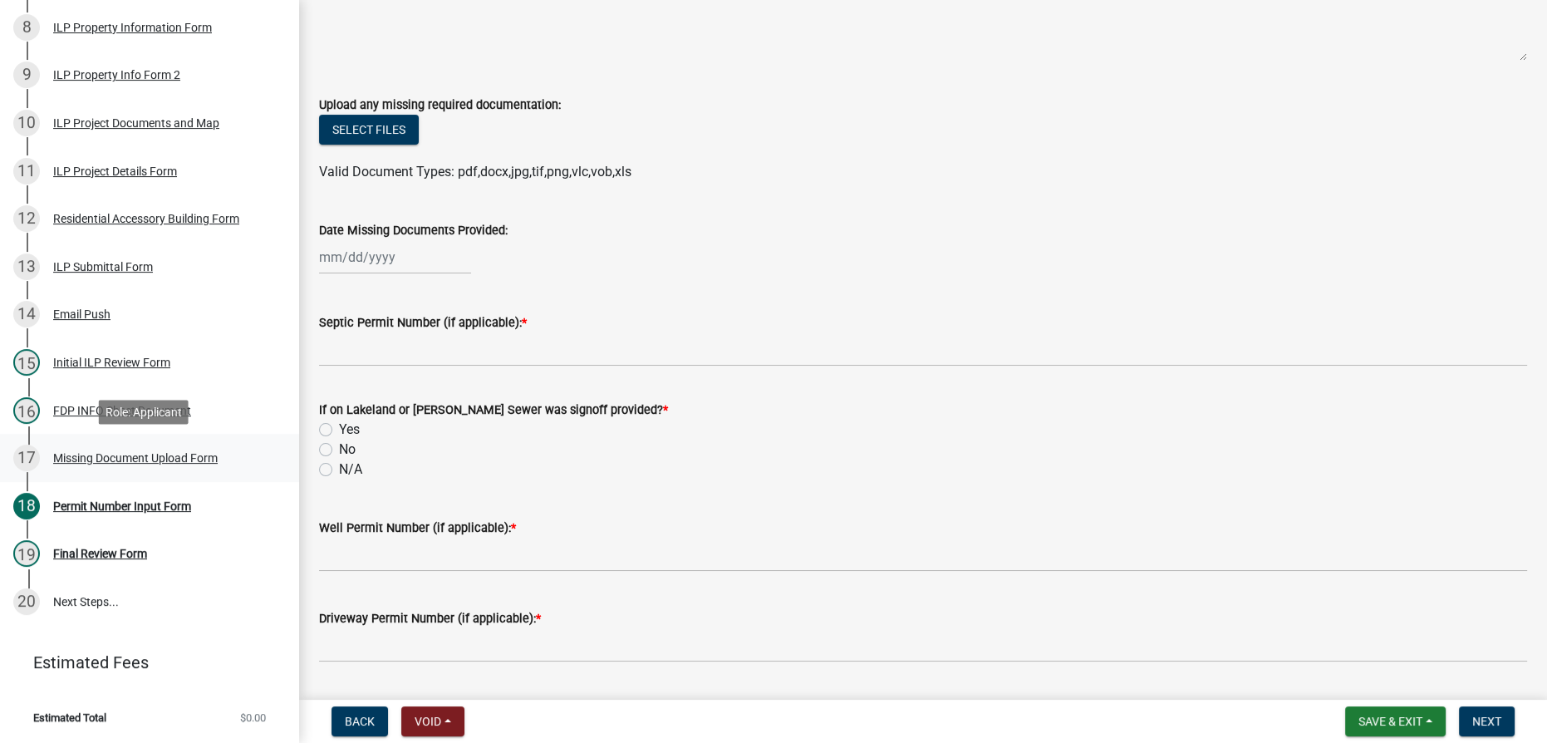
click at [100, 449] on div "17 Missing Document Upload Form" at bounding box center [142, 457] width 259 height 27
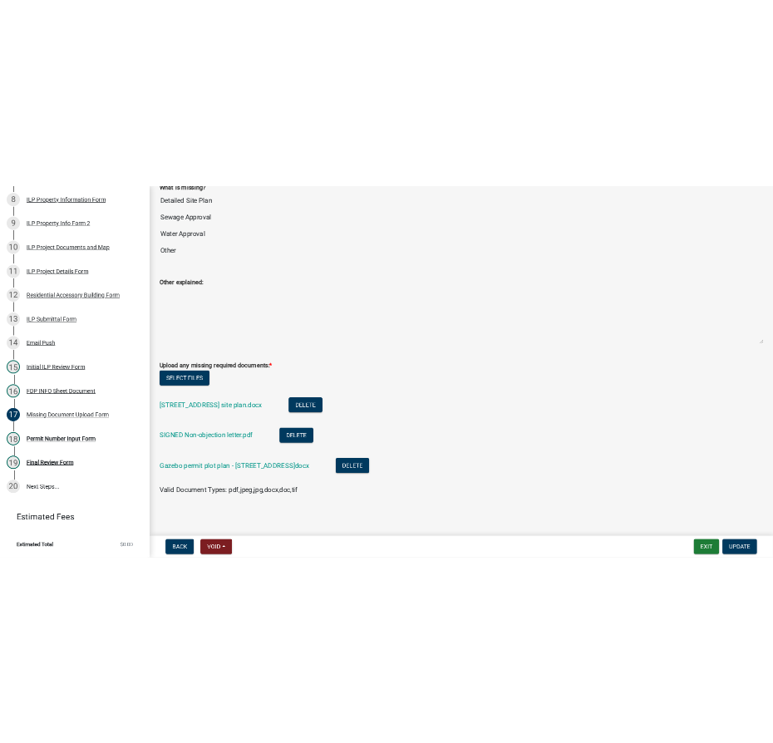
scroll to position [125, 0]
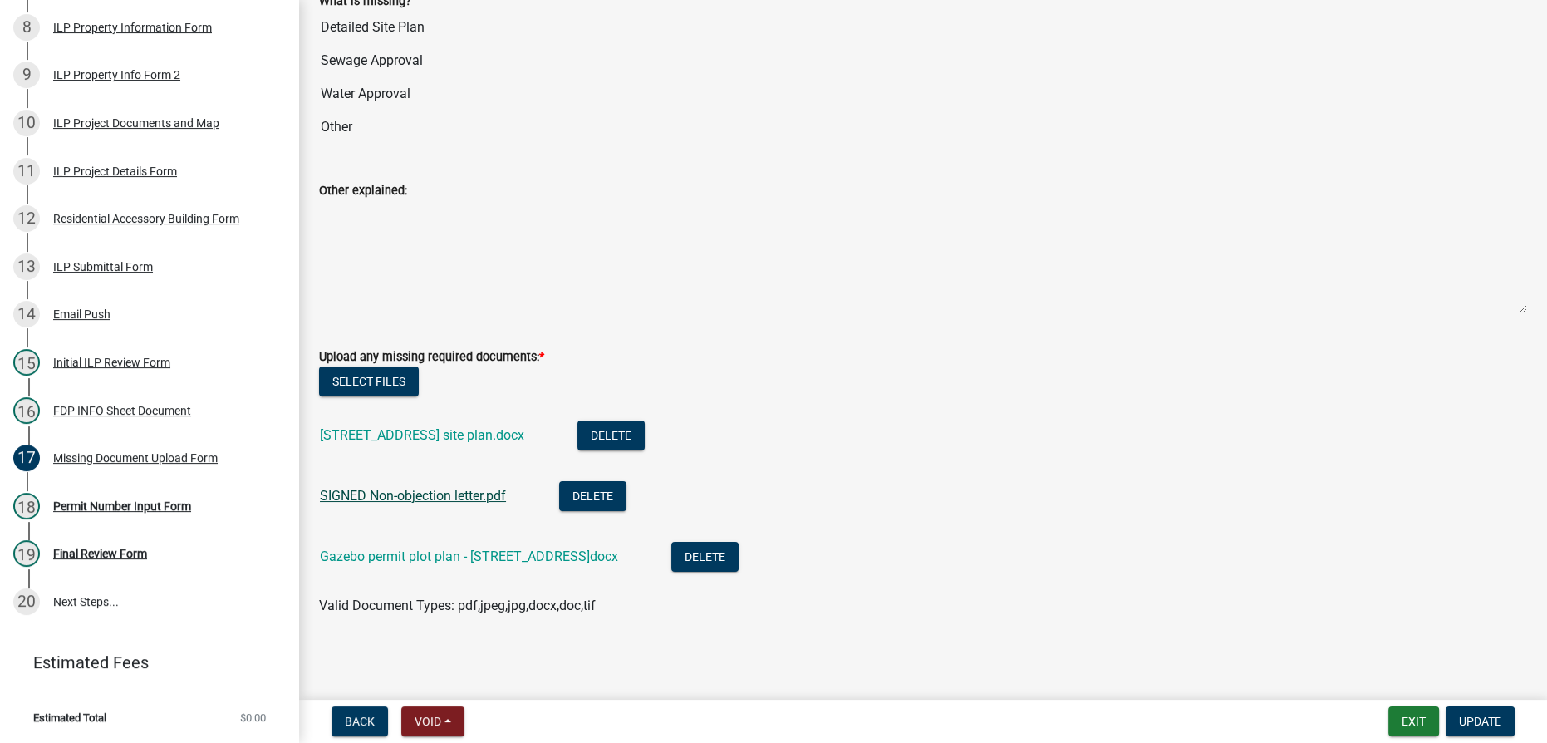
click at [453, 495] on link "SIGNED Non-objection letter.pdf" at bounding box center [413, 496] width 186 height 16
click at [439, 556] on link "Gazebo permit plot plan - [STREET_ADDRESS]docx" at bounding box center [469, 556] width 298 height 16
click at [453, 431] on link "[STREET_ADDRESS] site plan.docx" at bounding box center [422, 435] width 204 height 16
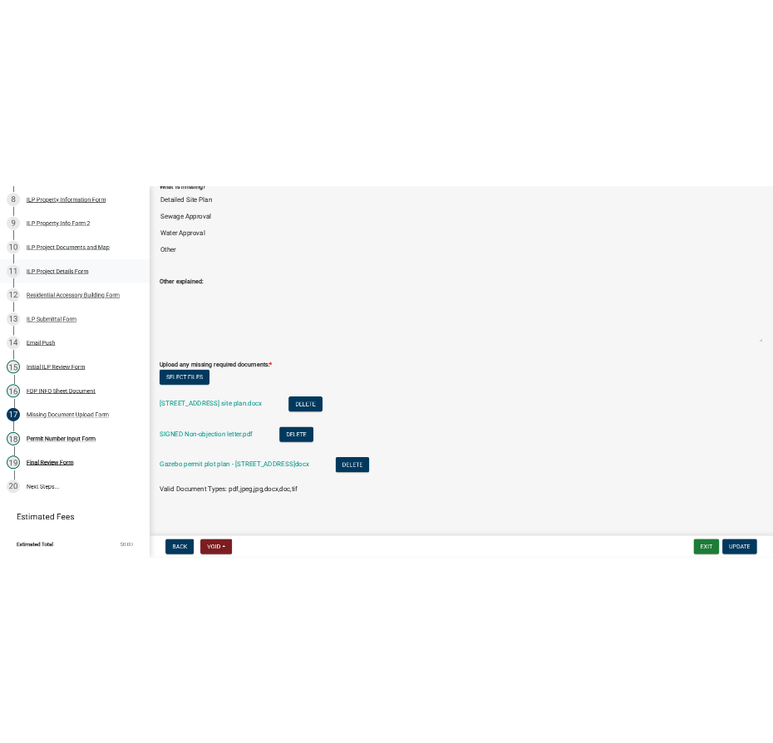
scroll to position [165, 0]
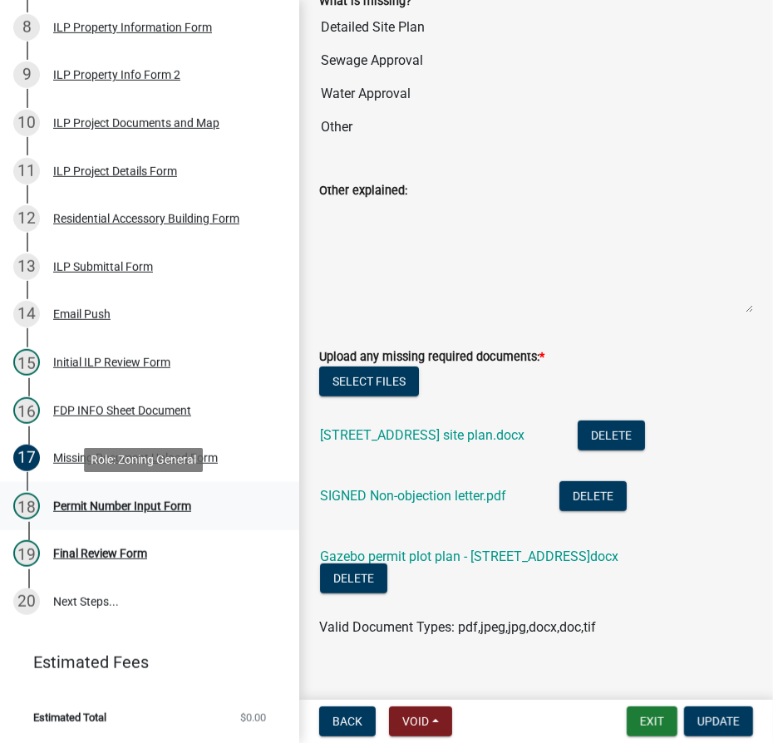
click at [129, 507] on div "Permit Number Input Form" at bounding box center [122, 506] width 138 height 12
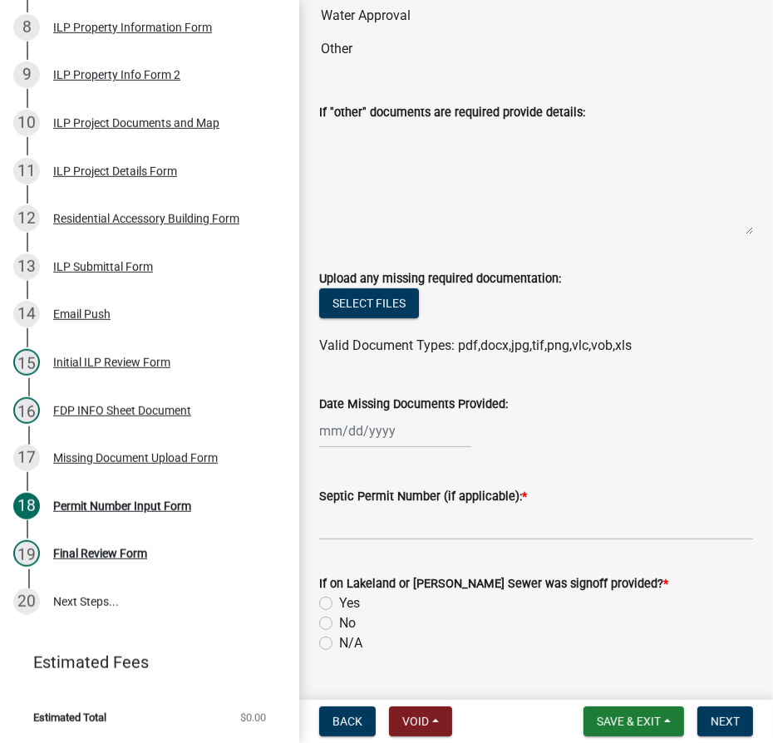
scroll to position [302, 0]
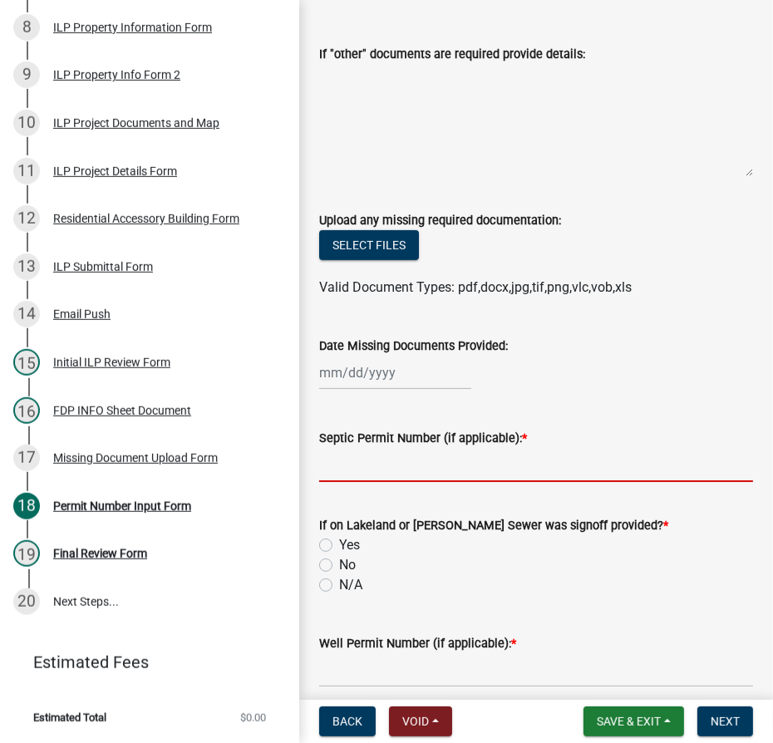
click at [346, 471] on input "Septic Permit Number (if applicable): *" at bounding box center [536, 465] width 434 height 34
type input "Waiver"
click at [339, 587] on label "N/A" at bounding box center [350, 585] width 23 height 20
click at [339, 586] on input "N/A" at bounding box center [344, 580] width 11 height 11
radio input "true"
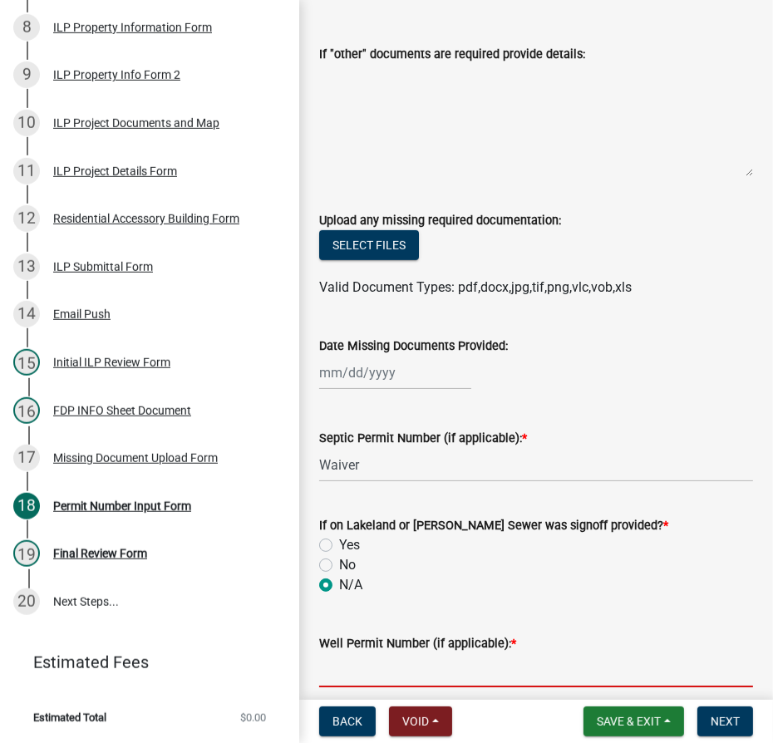
click at [351, 660] on input "Well Permit Number (if applicable): *" at bounding box center [536, 670] width 434 height 34
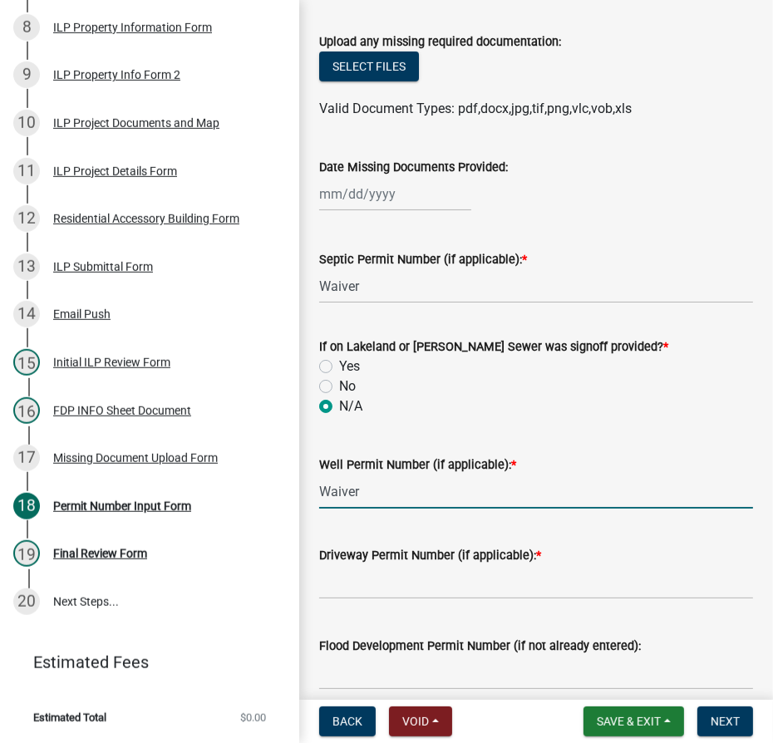
scroll to position [755, 0]
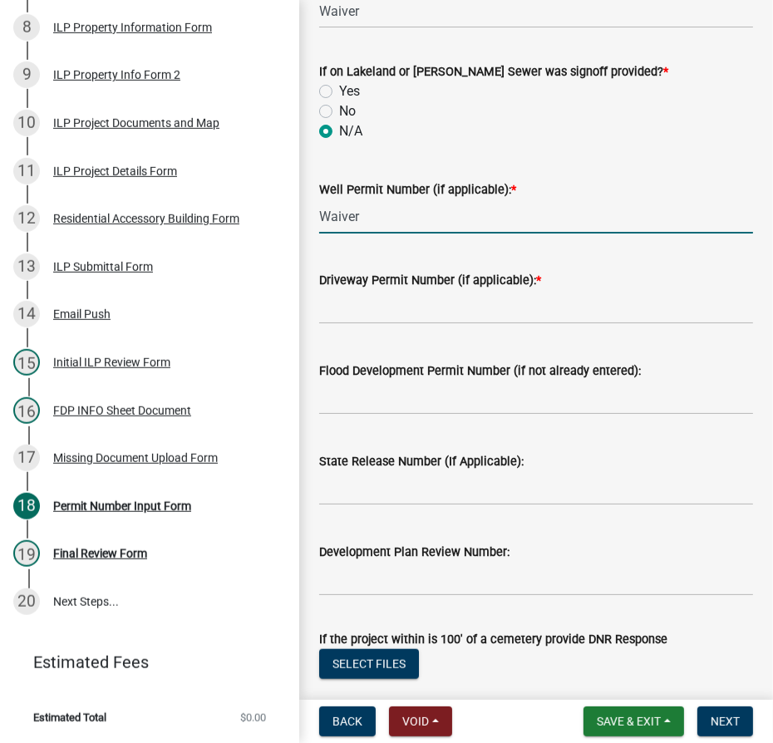
type input "Waiver"
click at [384, 307] on input "Driveway Permit Number (if applicable): *" at bounding box center [536, 307] width 434 height 34
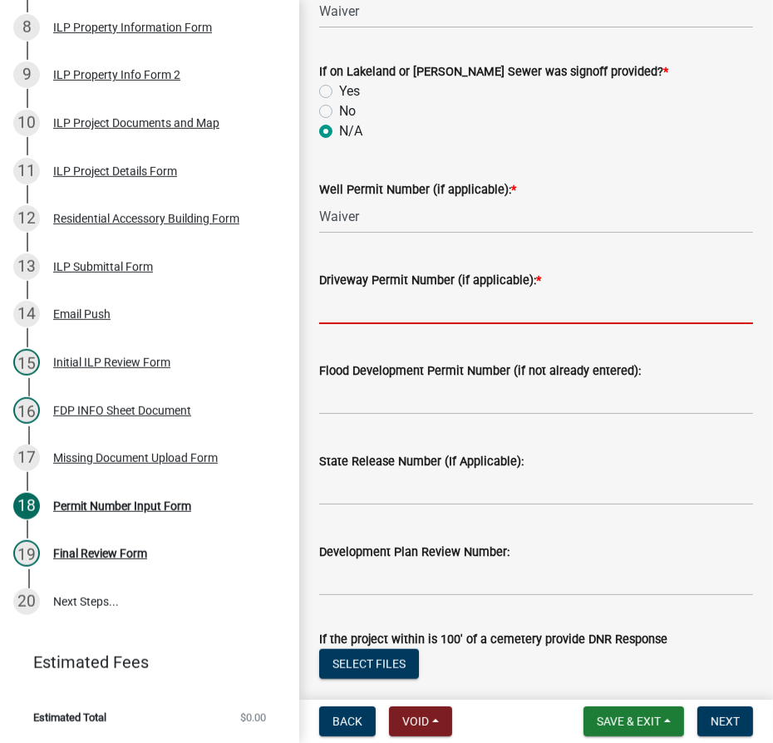
type input "Existing"
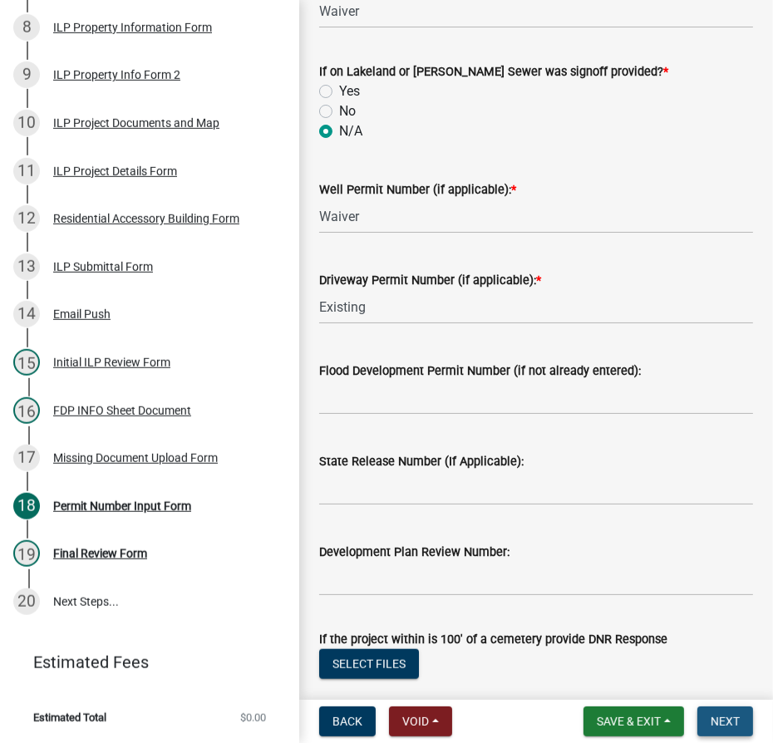
click at [731, 723] on span "Next" at bounding box center [724, 720] width 29 height 13
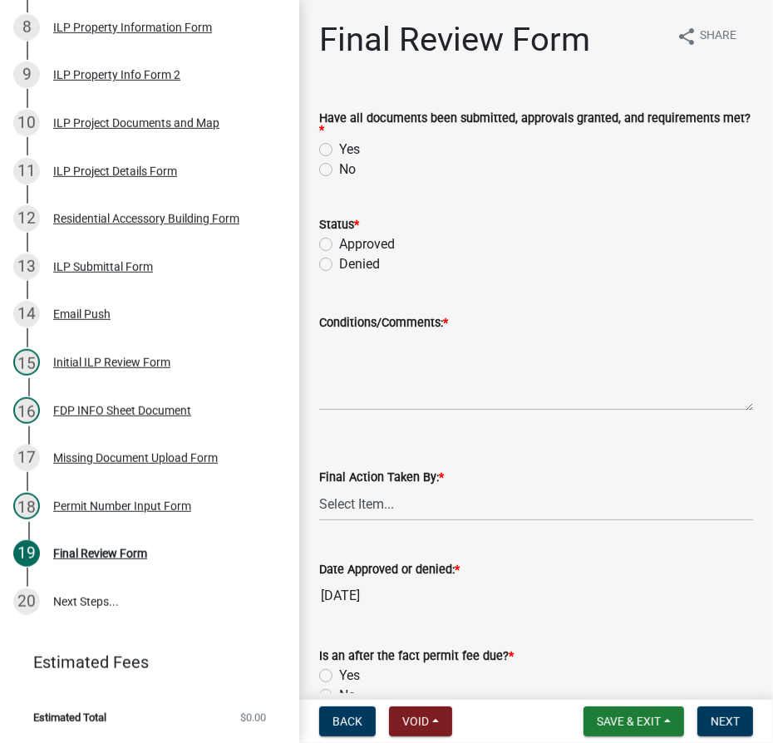
click at [317, 146] on div "Have all documents been submitted, approvals granted, and requirements met? * Y…" at bounding box center [536, 136] width 459 height 86
click at [339, 145] on label "Yes" at bounding box center [349, 150] width 21 height 20
click at [339, 145] on input "Yes" at bounding box center [344, 145] width 11 height 11
radio input "true"
click at [339, 243] on label "Approved" at bounding box center [367, 244] width 56 height 20
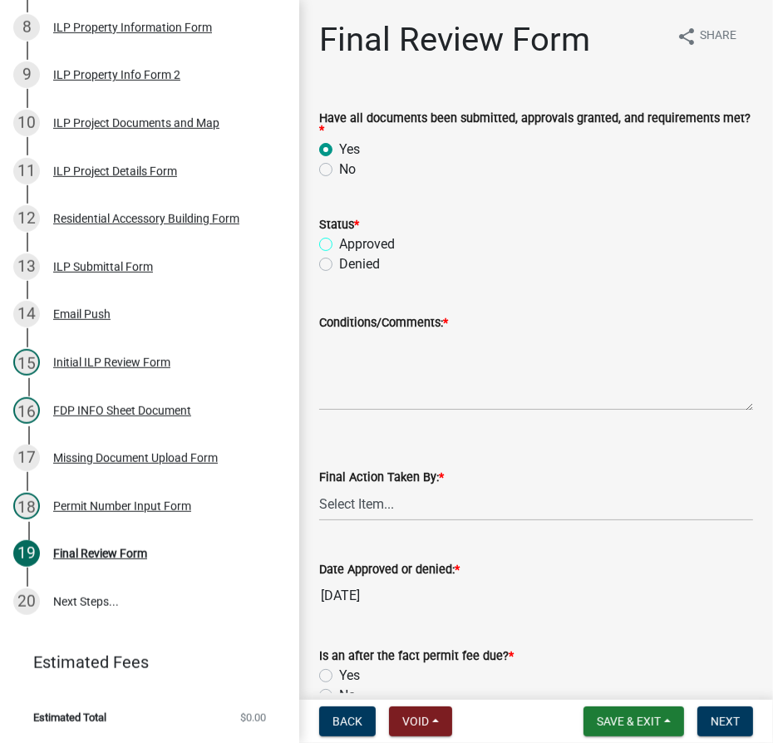
click at [339, 243] on input "Approved" at bounding box center [344, 239] width 11 height 11
radio input "true"
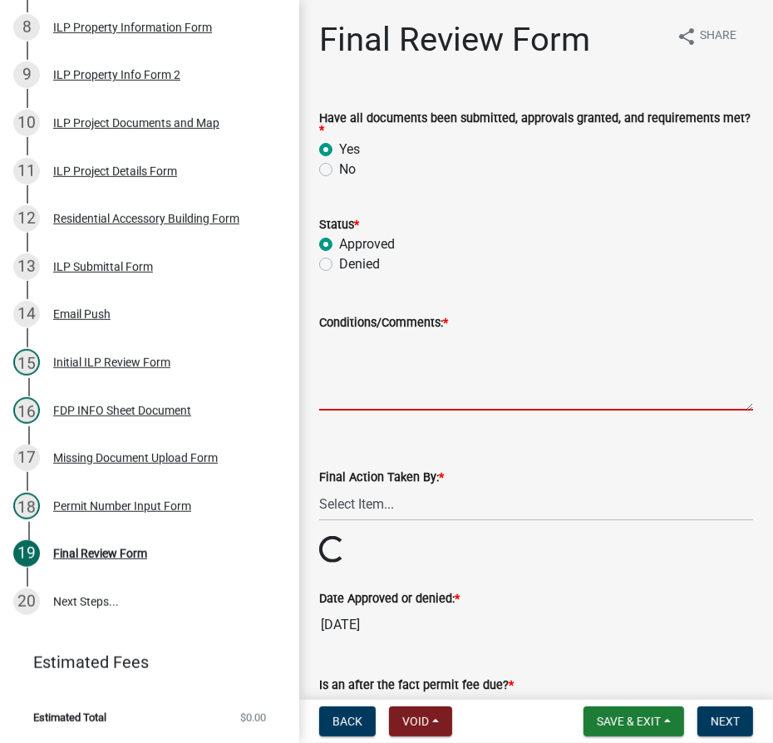
click at [369, 356] on textarea "Conditions/Comments: *" at bounding box center [536, 371] width 434 height 78
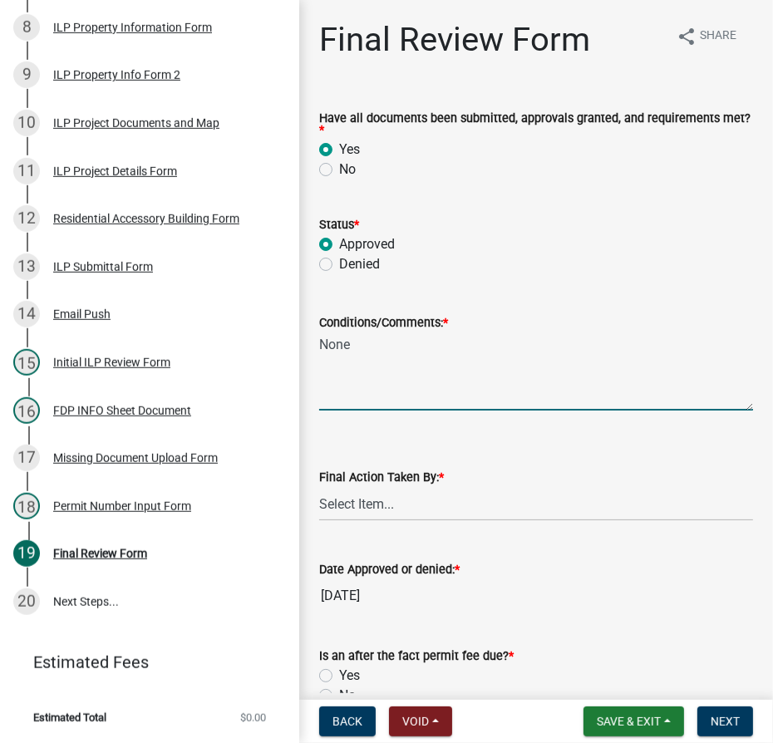
type textarea "None"
click at [390, 498] on select "Select Item... MMS LT AT CS [PERSON_NAME]" at bounding box center [536, 504] width 434 height 34
click at [319, 487] on select "Select Item... MMS LT AT CS [PERSON_NAME]" at bounding box center [536, 504] width 434 height 34
select select "4d3913d6-5a87-4fbb-afdb-cf4209782895"
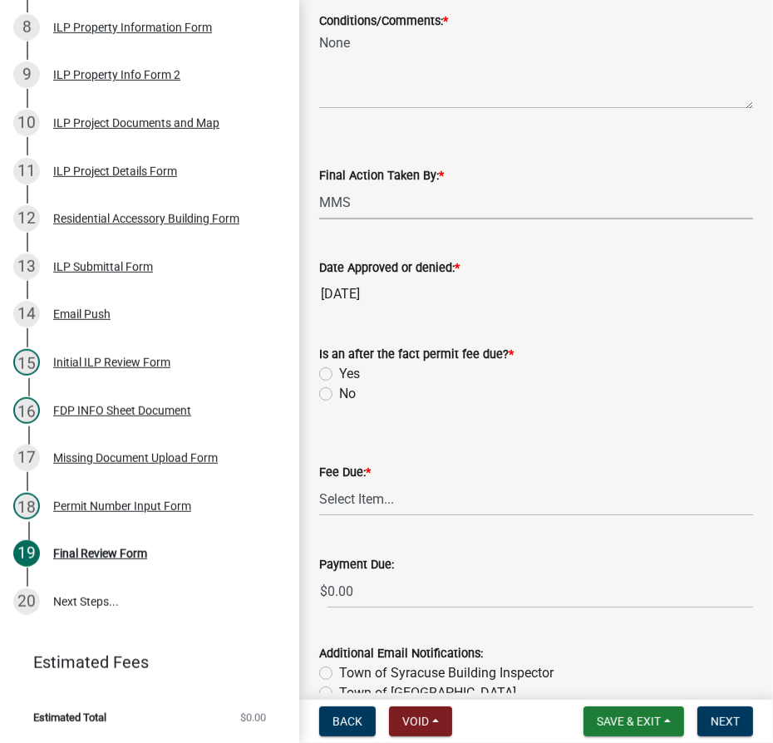
click at [339, 371] on label "Yes" at bounding box center [349, 374] width 21 height 20
click at [339, 371] on input "Yes" at bounding box center [344, 369] width 11 height 11
radio input "true"
click at [371, 495] on select "Select Item... N/A $10.00 $25.00 $125.00 $250 $500 $500 + $10.00 for every 10 s…" at bounding box center [536, 499] width 434 height 34
click at [319, 482] on select "Select Item... N/A $10.00 $25.00 $125.00 $250 $500 $500 + $10.00 for every 10 s…" at bounding box center [536, 499] width 434 height 34
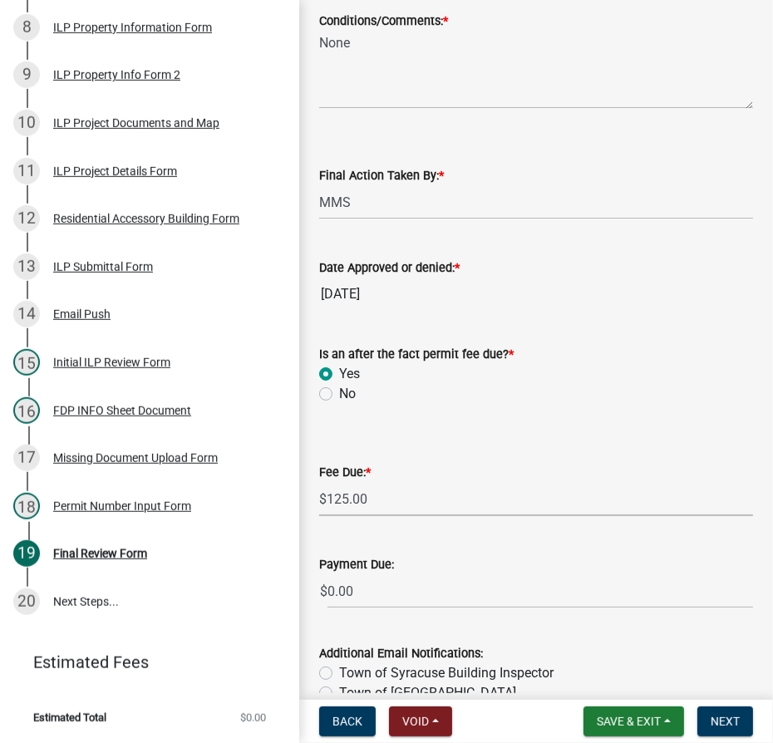
select select "654cf63f-9773-4a49-9949-bcaf97ebfa68"
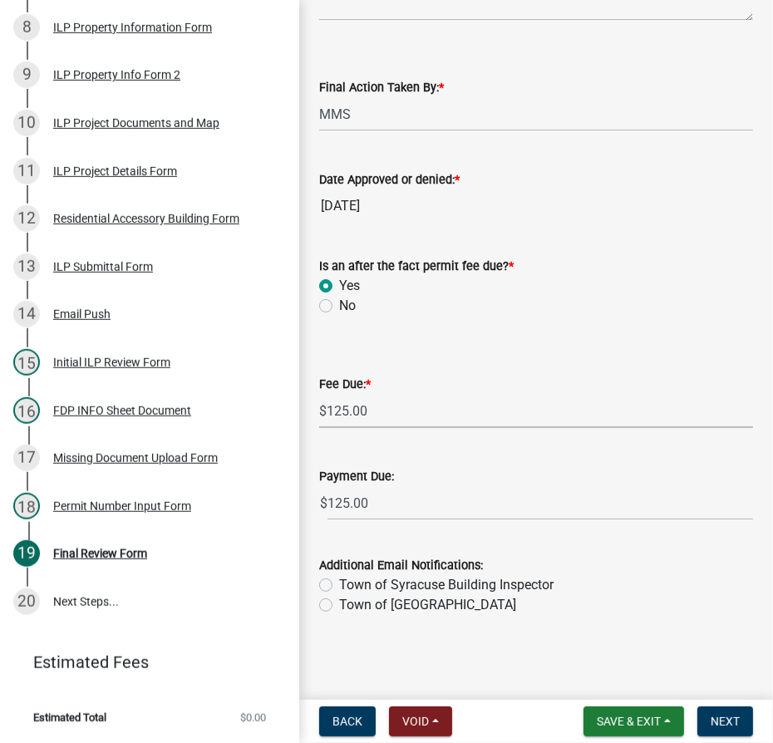
scroll to position [390, 0]
click at [719, 724] on span "Next" at bounding box center [724, 720] width 29 height 13
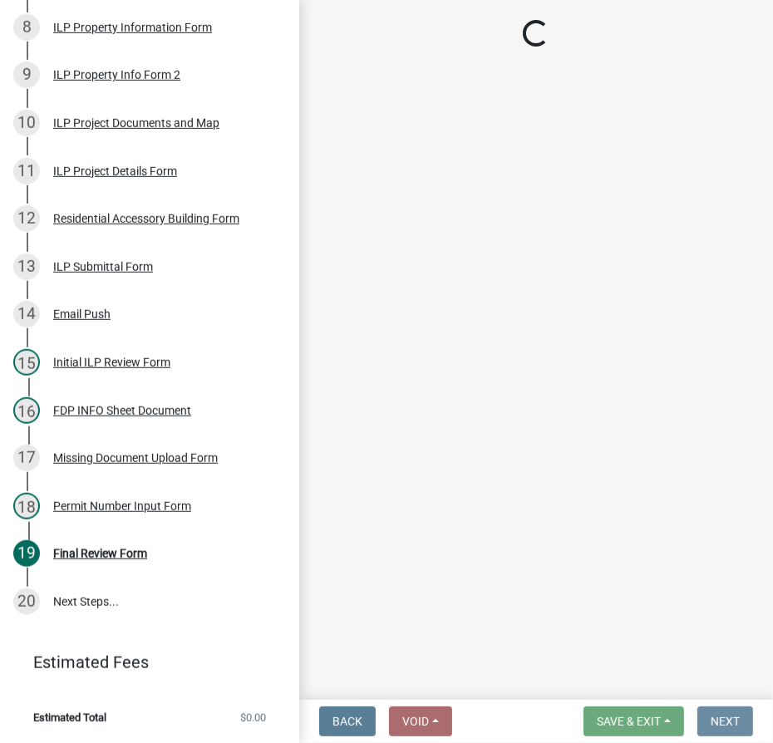
scroll to position [0, 0]
select select "3: 3"
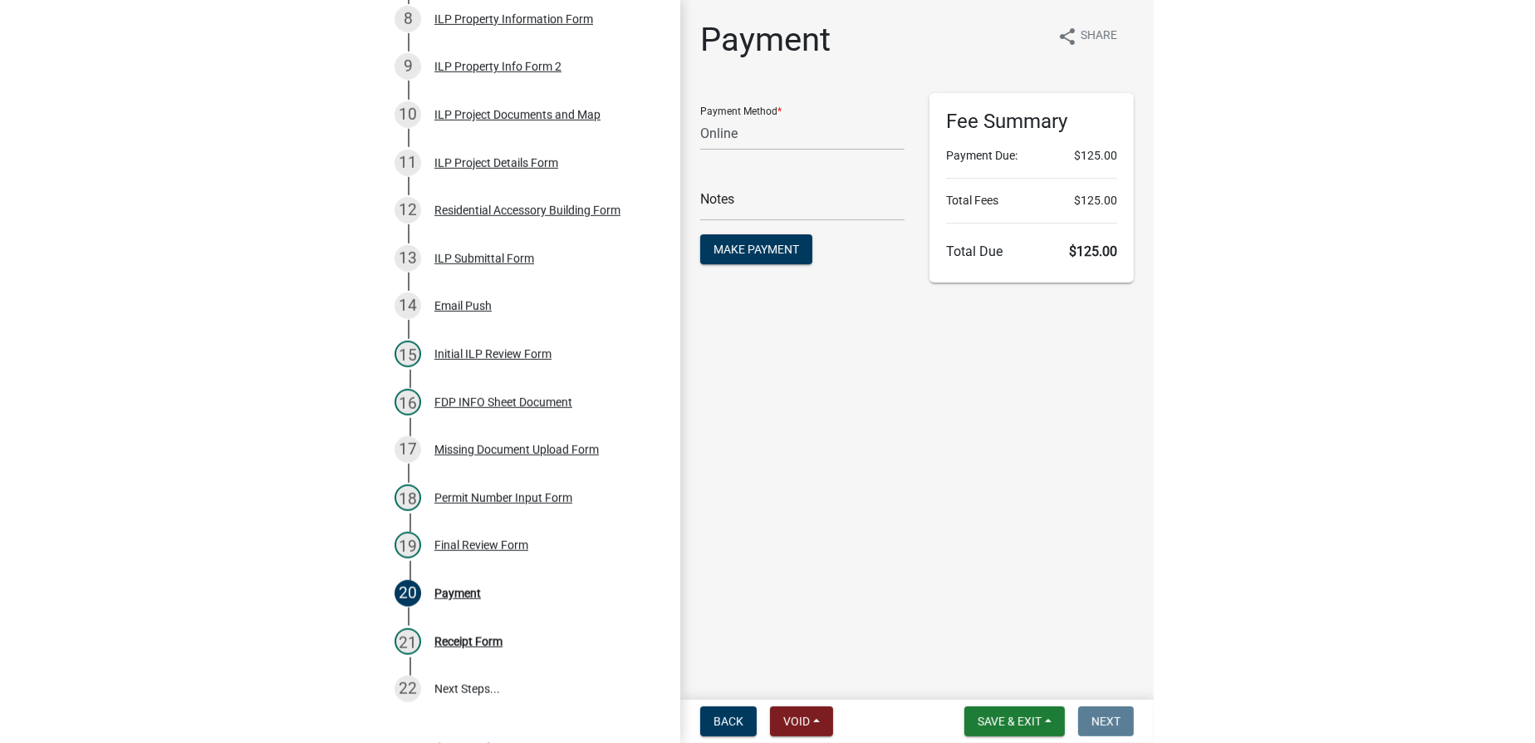
scroll to position [727, 0]
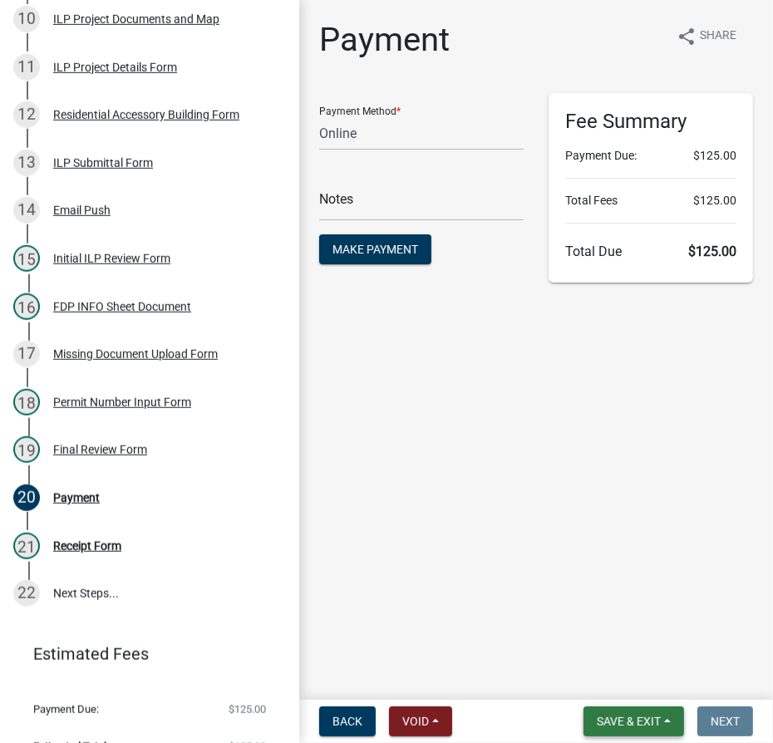
click at [631, 720] on span "Save & Exit" at bounding box center [628, 720] width 64 height 13
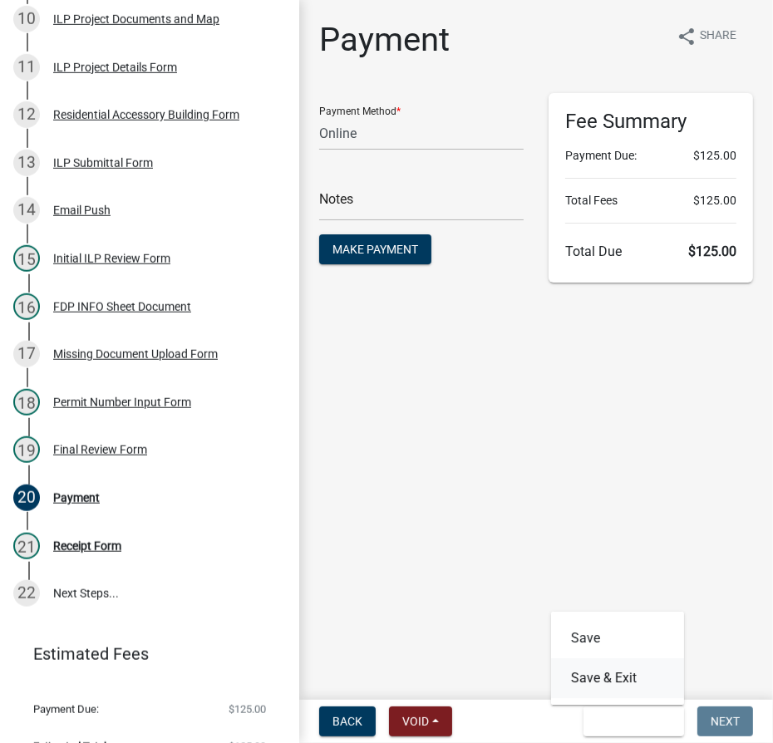
click at [631, 680] on button "Save & Exit" at bounding box center [617, 678] width 133 height 40
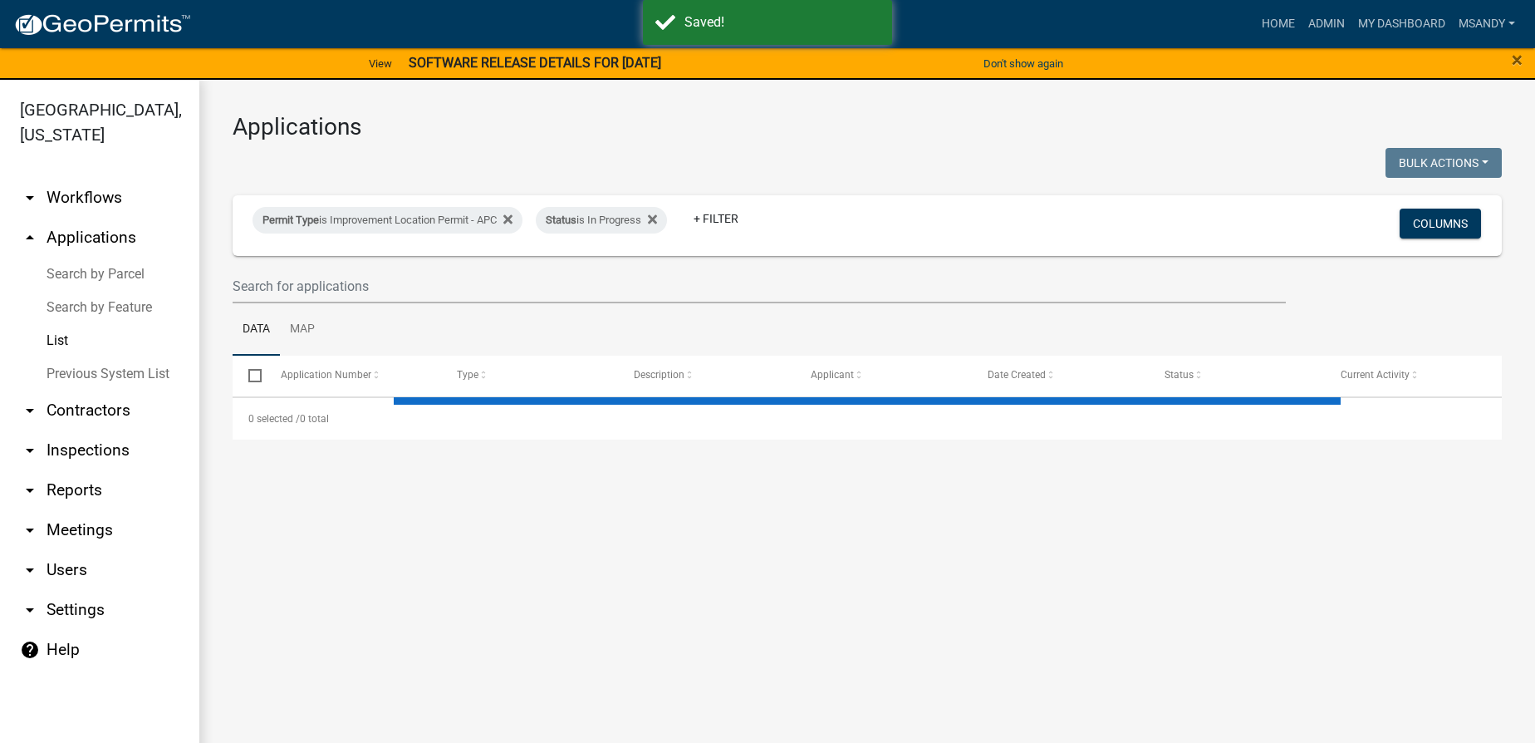
select select "3: 100"
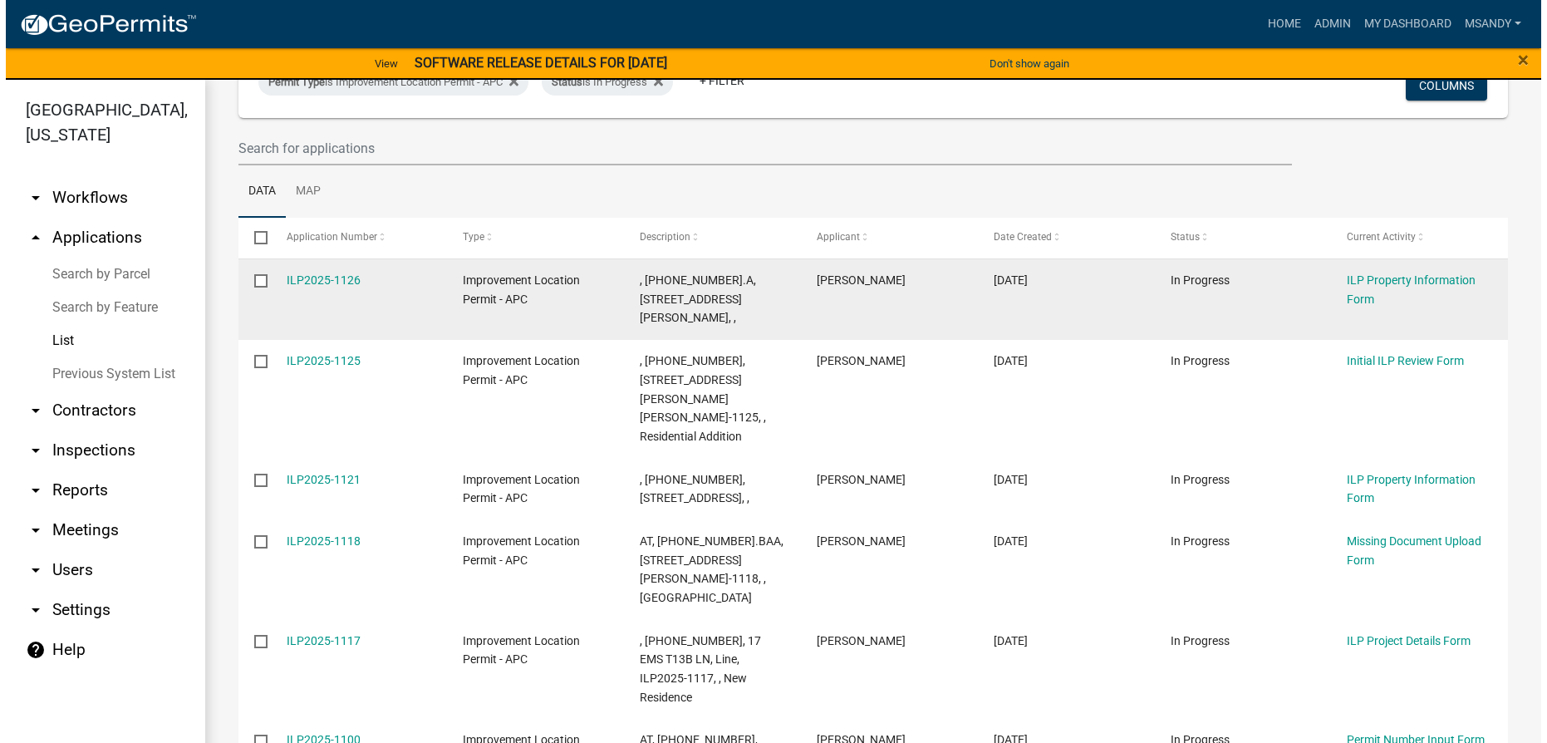
scroll to position [128, 0]
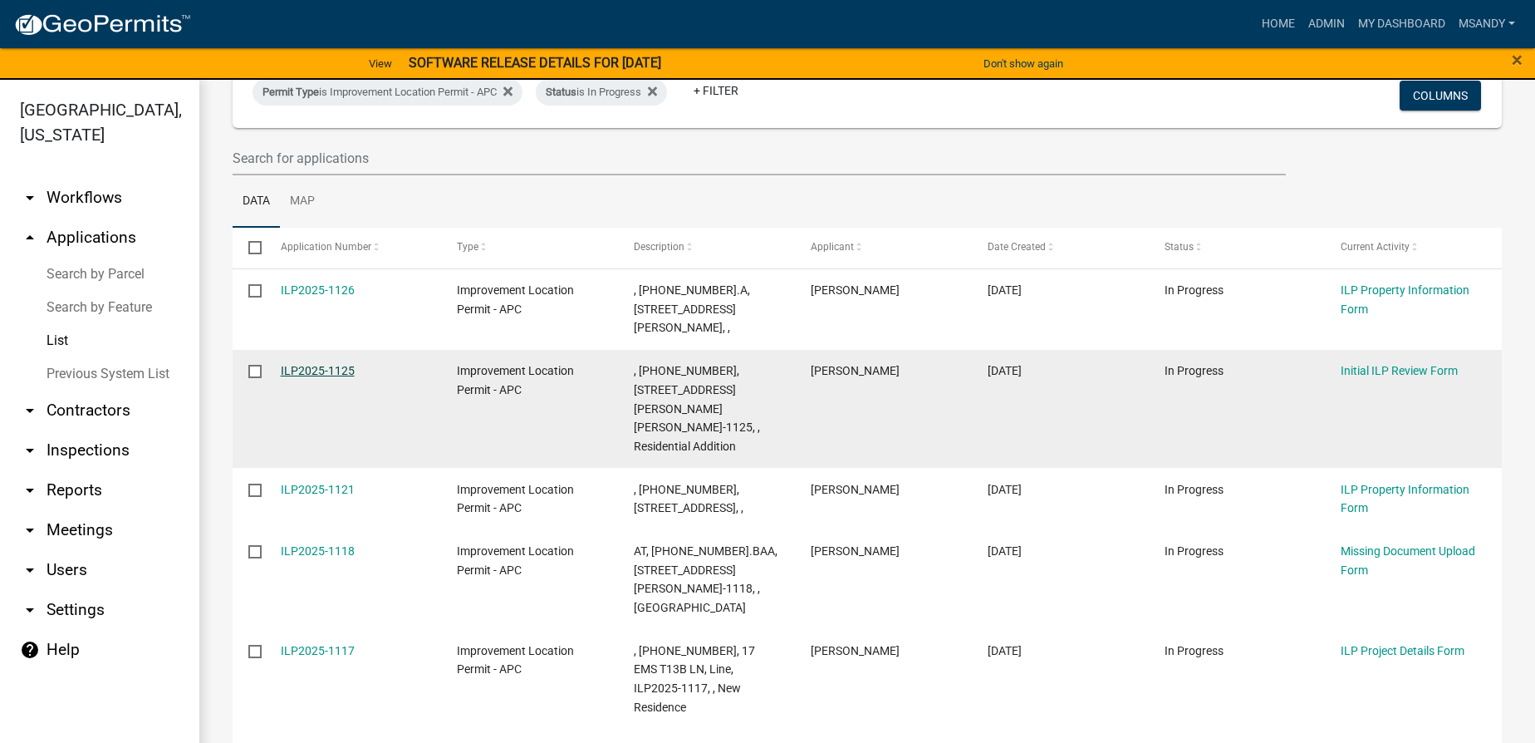
click at [316, 364] on link "ILP2025-1125" at bounding box center [318, 370] width 74 height 13
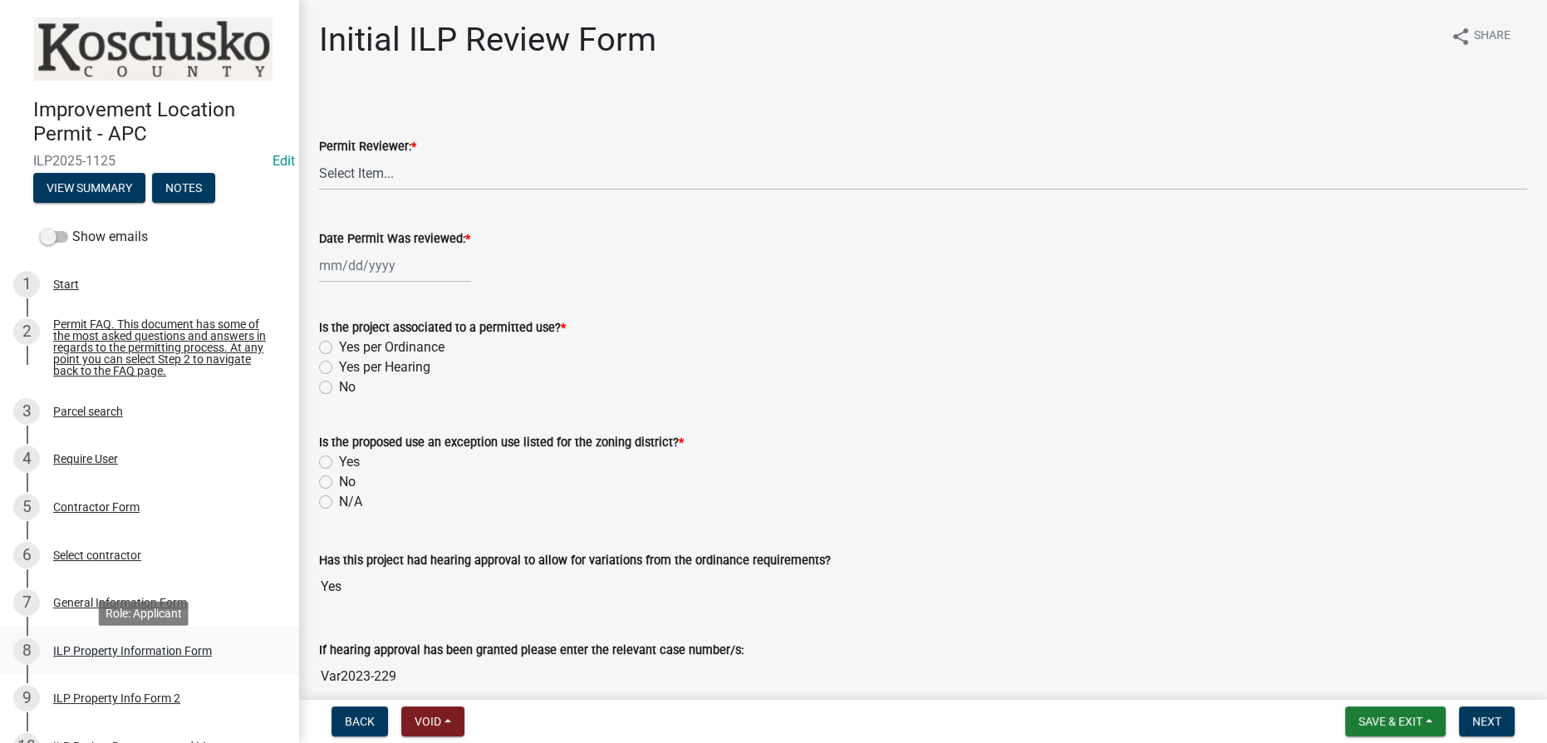
click at [147, 654] on div "ILP Property Information Form" at bounding box center [132, 651] width 159 height 12
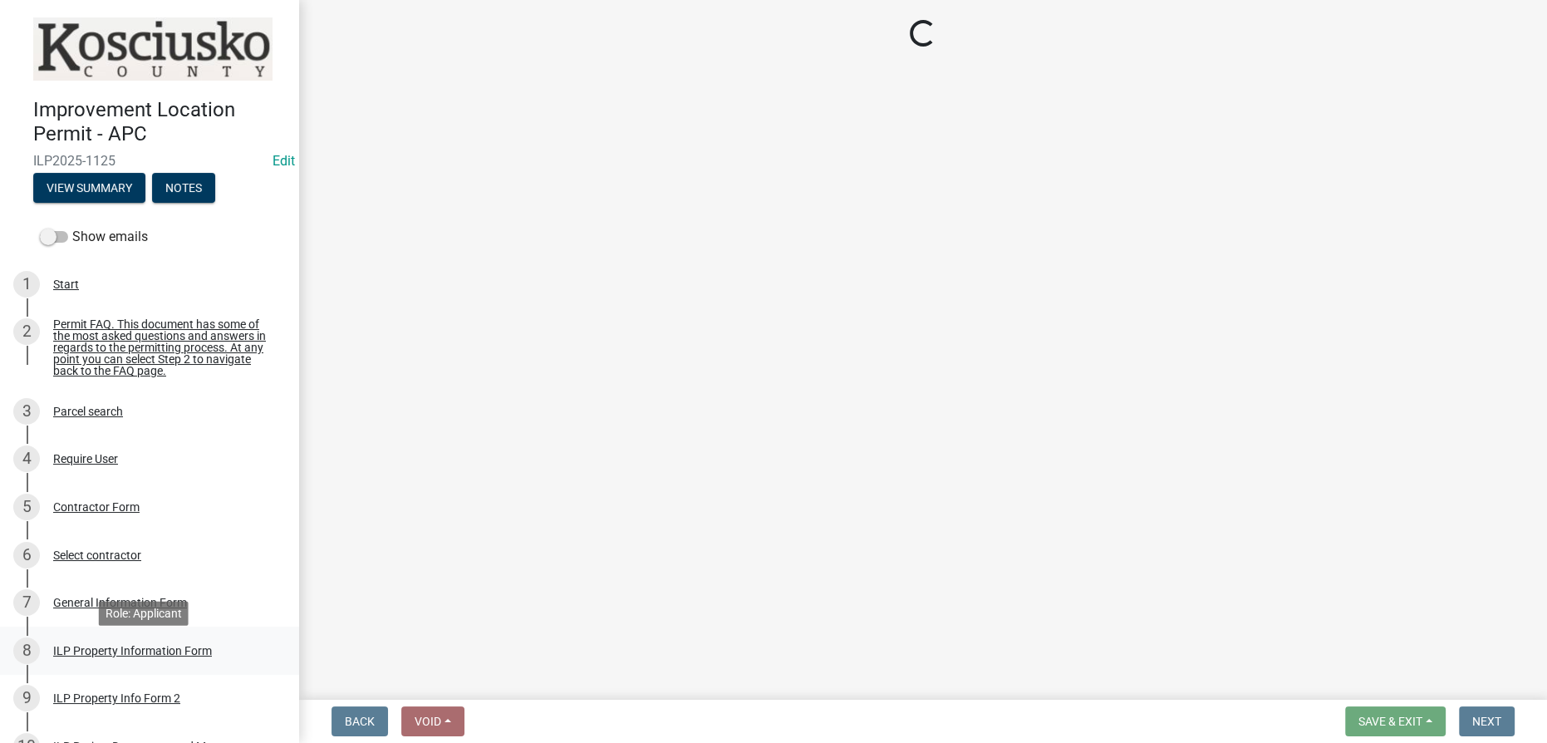
select select "43c67e15-aa71-4662-a612-5084d59379d6"
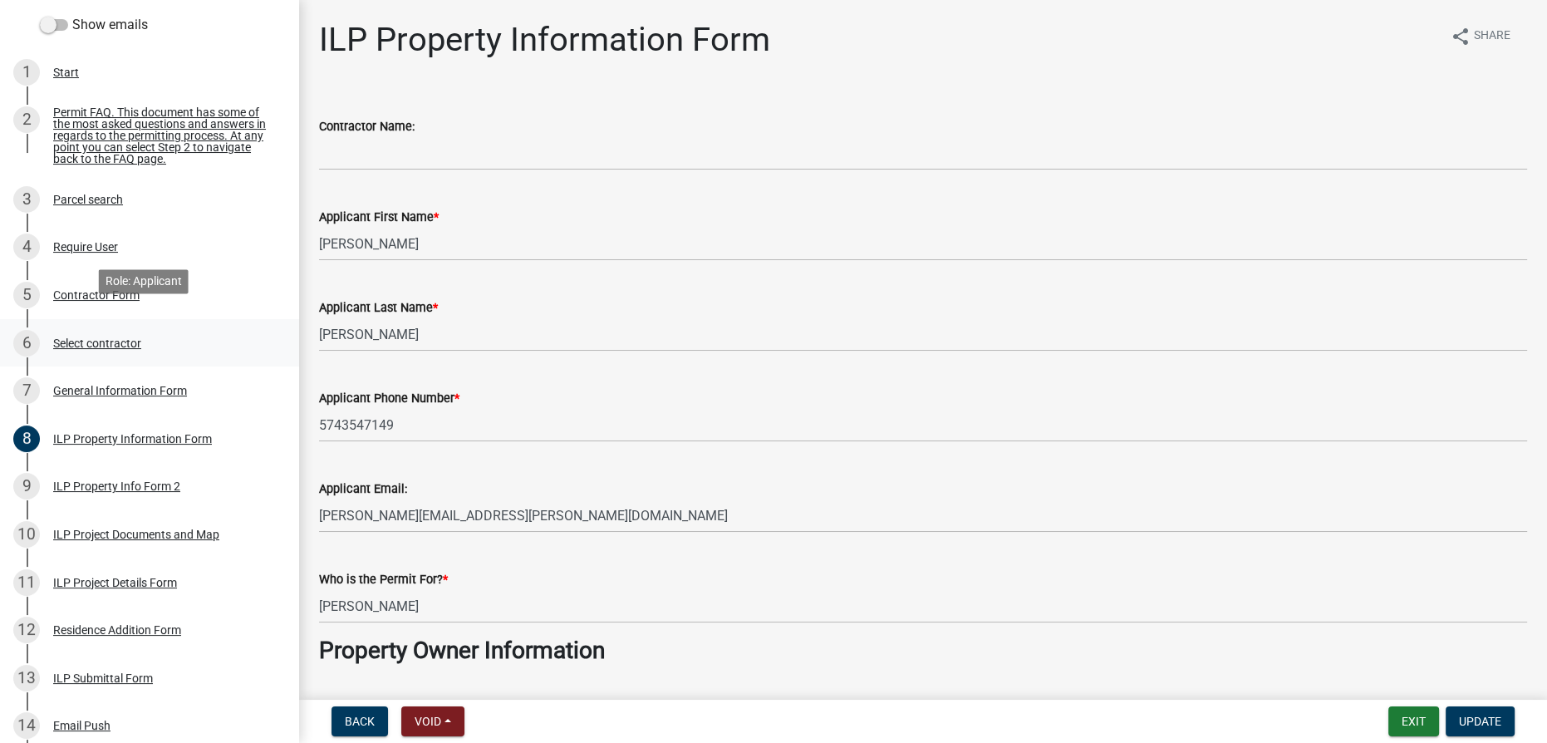
scroll to position [453, 0]
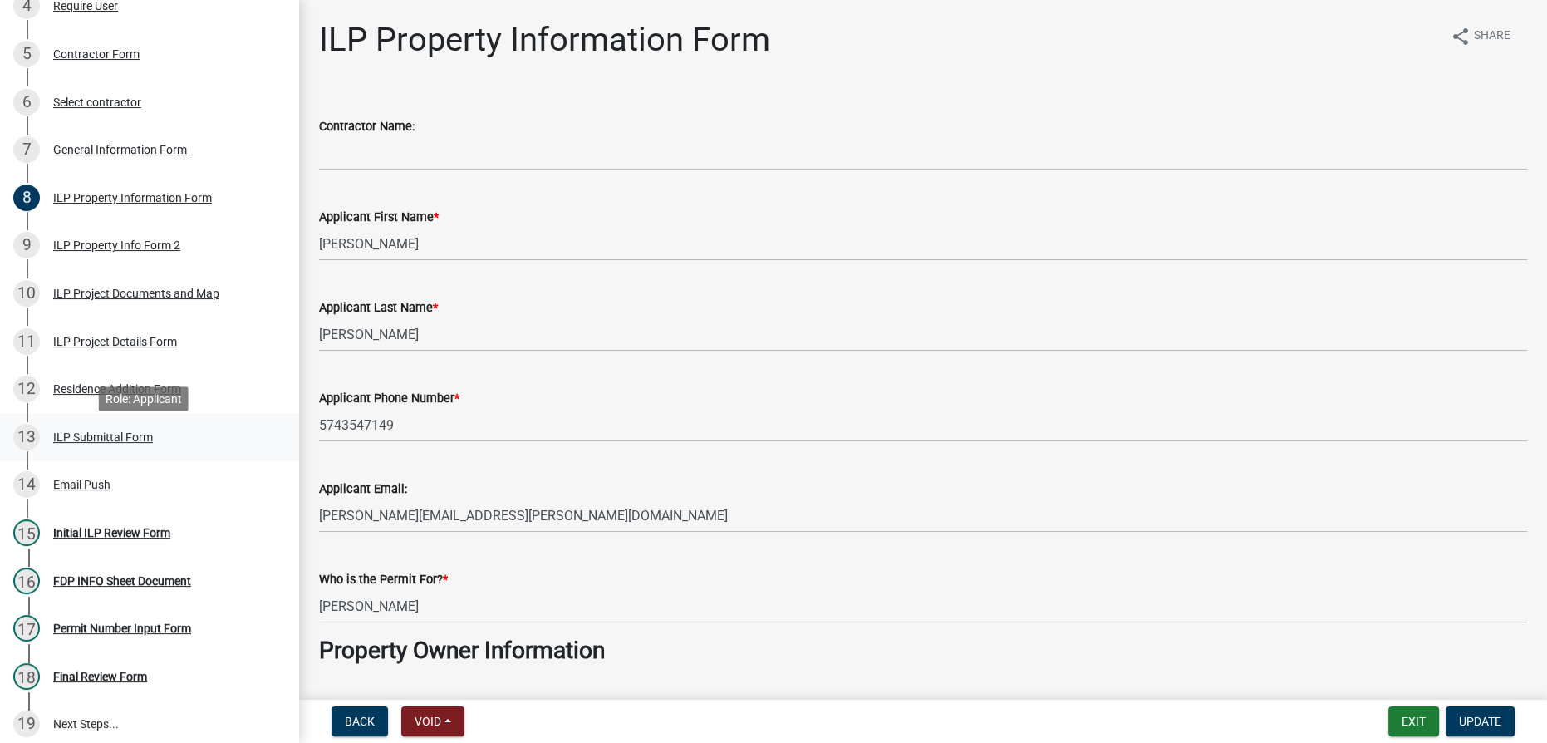
click at [66, 443] on div "ILP Submittal Form" at bounding box center [103, 437] width 100 height 12
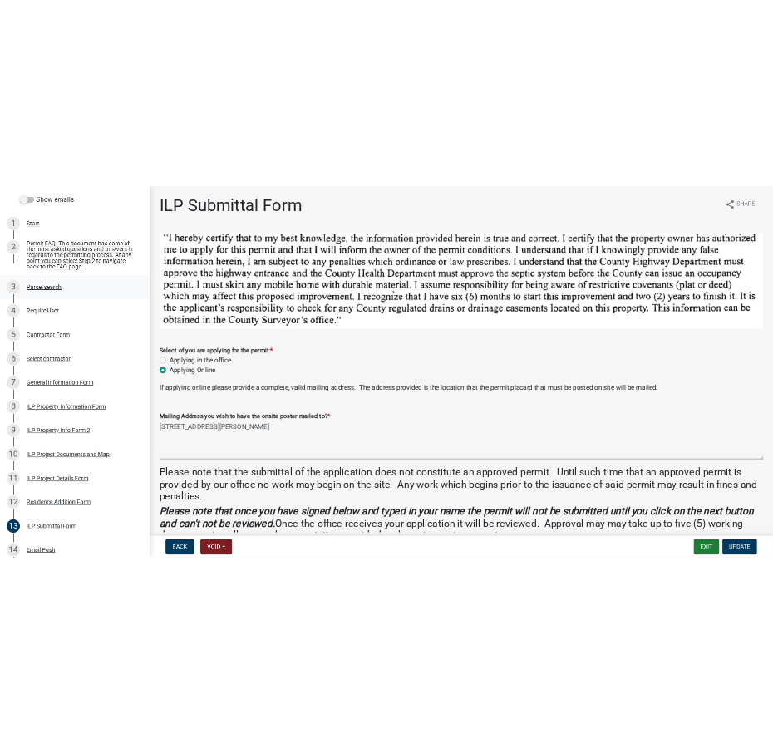
scroll to position [75, 0]
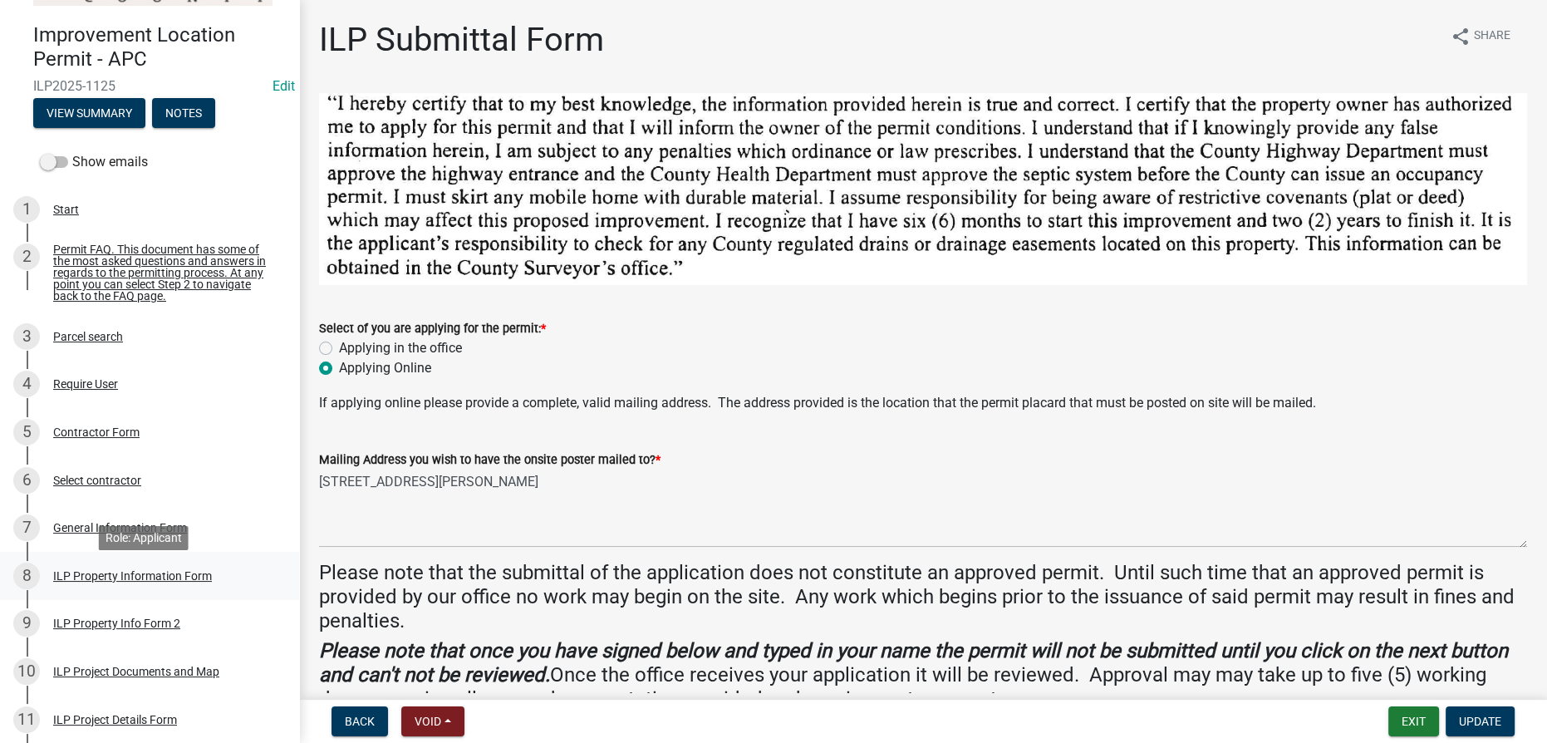
click at [117, 582] on div "ILP Property Information Form" at bounding box center [132, 576] width 159 height 12
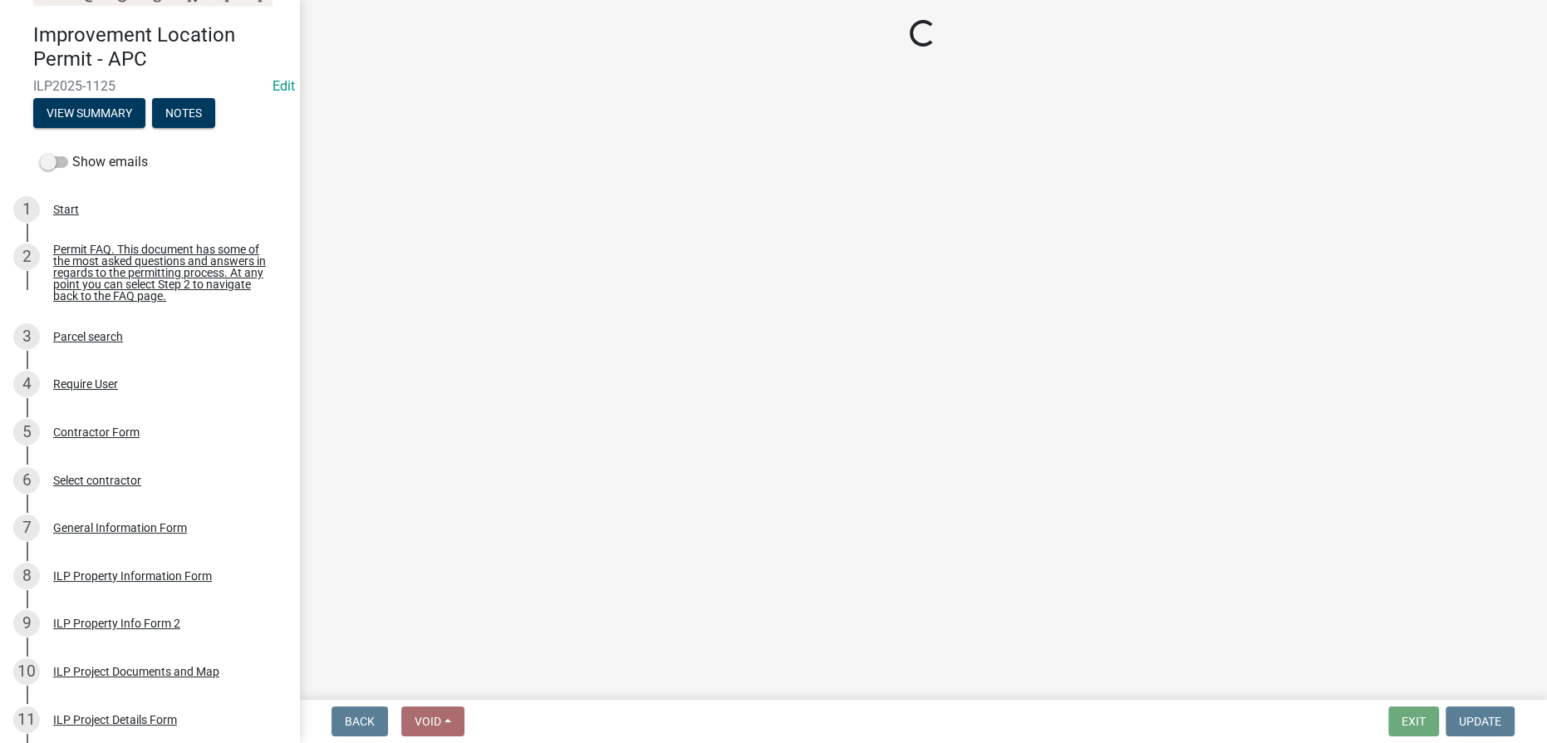
select select "43c67e15-aa71-4662-a612-5084d59379d6"
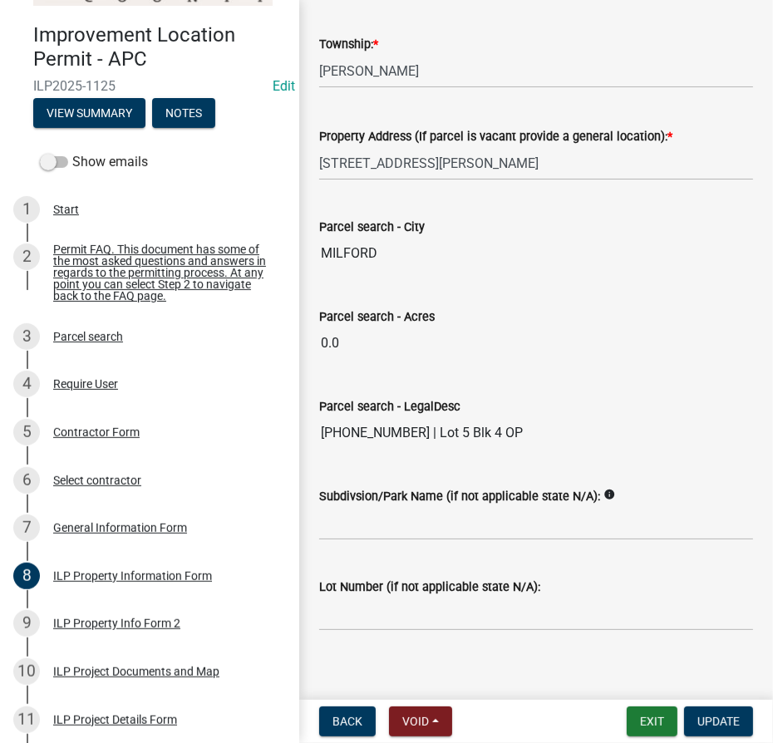
scroll to position [1318, 0]
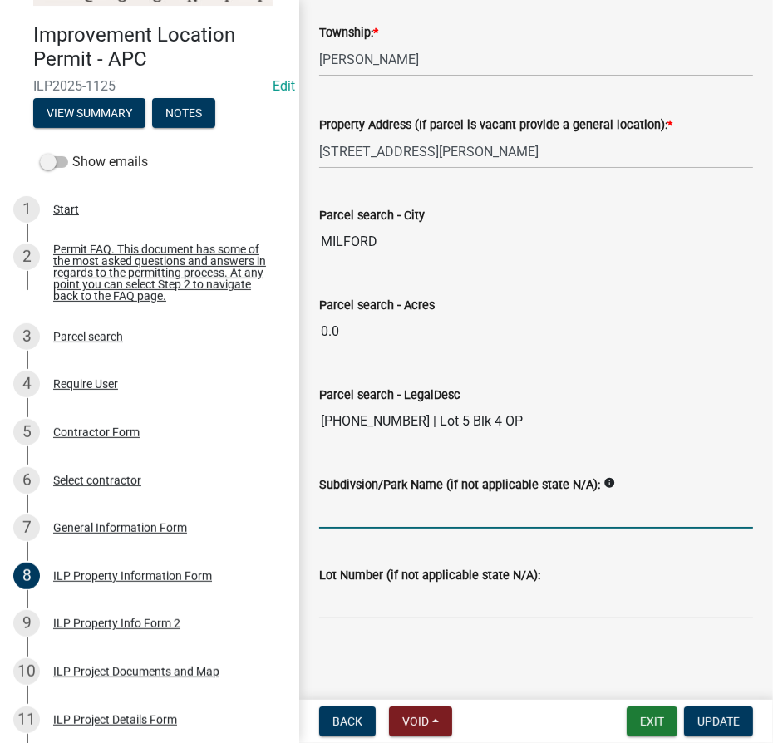
click at [459, 495] on input "Subdivsion/Park Name (if not applicable state N/A):" at bounding box center [536, 511] width 434 height 34
type input "Milford OP"
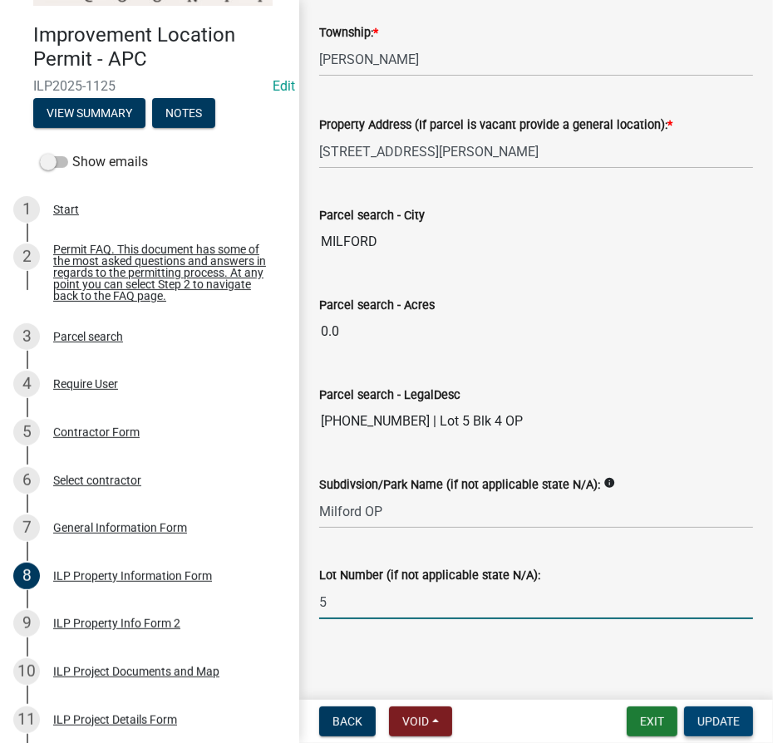
type input "5"
click at [719, 726] on span "Update" at bounding box center [718, 720] width 42 height 13
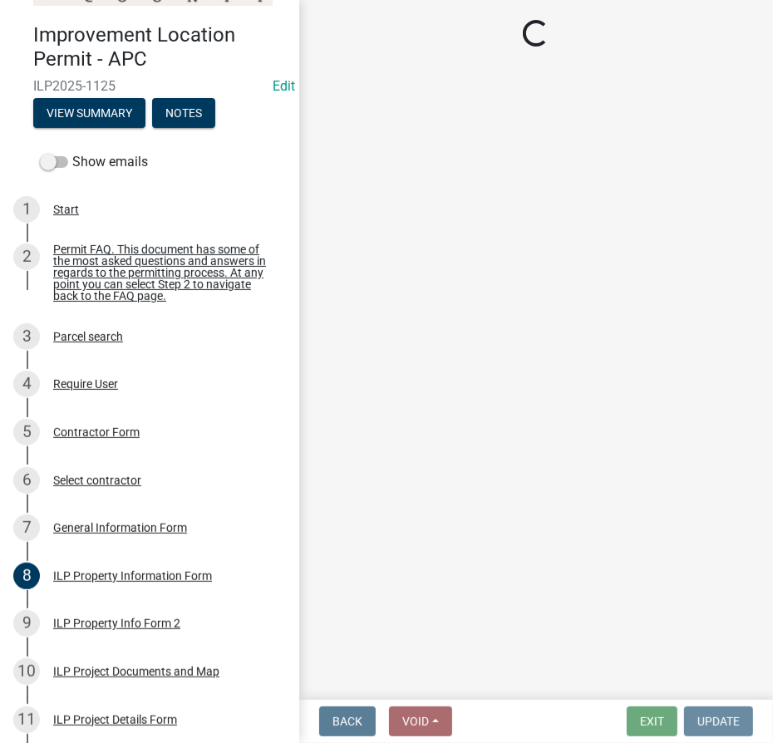
scroll to position [0, 0]
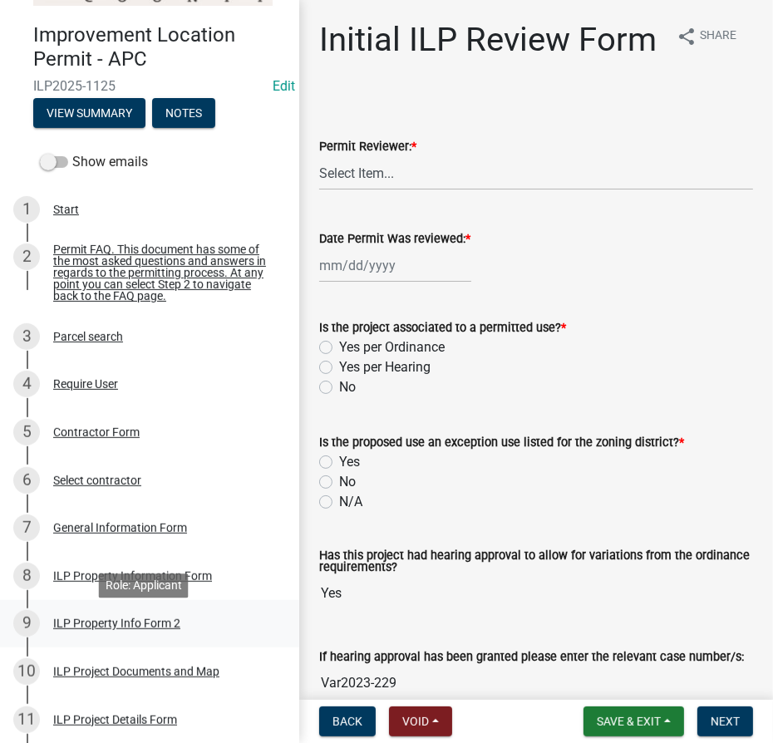
click at [80, 626] on div "ILP Property Info Form 2" at bounding box center [116, 623] width 127 height 12
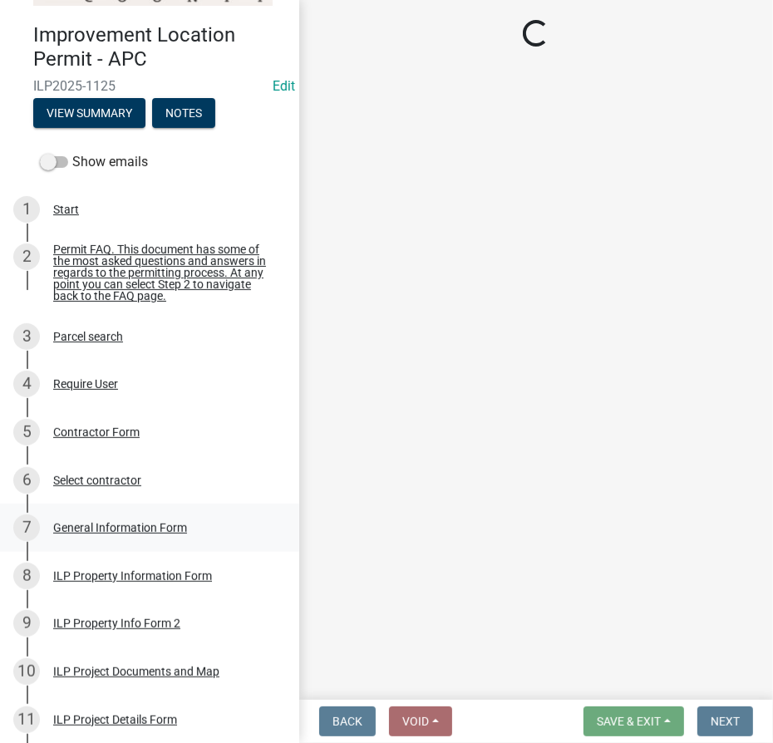
select select "0609af41-fe40-4fa2-880d-6f54f567ae8e"
select select "1146270b-2111-4e23-bf7f-74ce85cf7041"
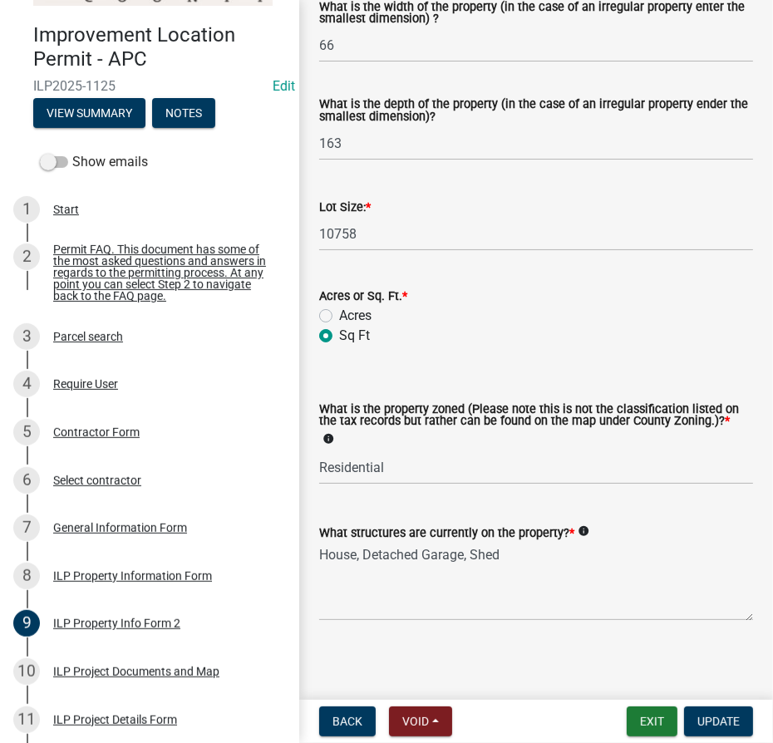
scroll to position [726, 0]
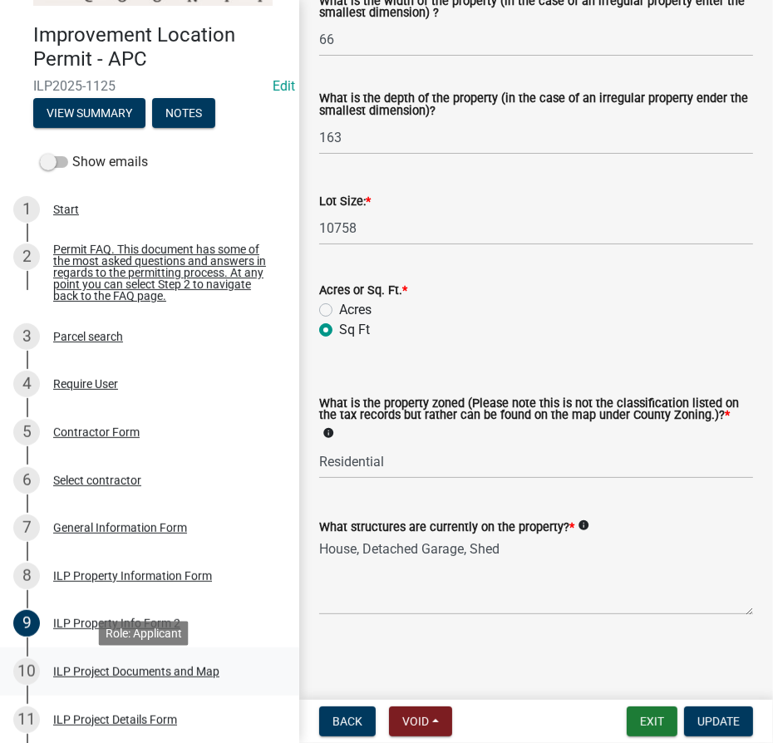
click at [104, 677] on div "ILP Project Documents and Map" at bounding box center [136, 671] width 166 height 12
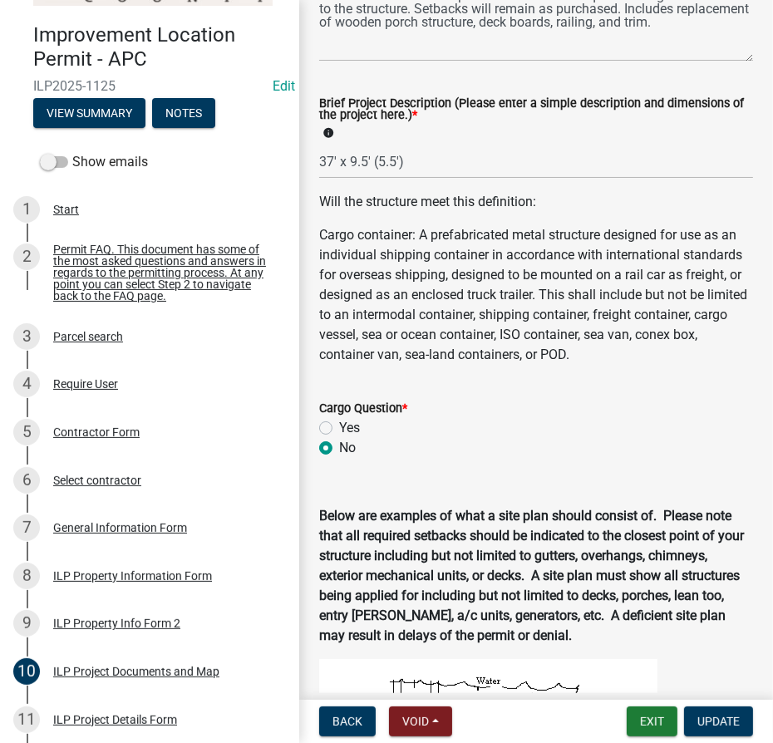
scroll to position [680, 0]
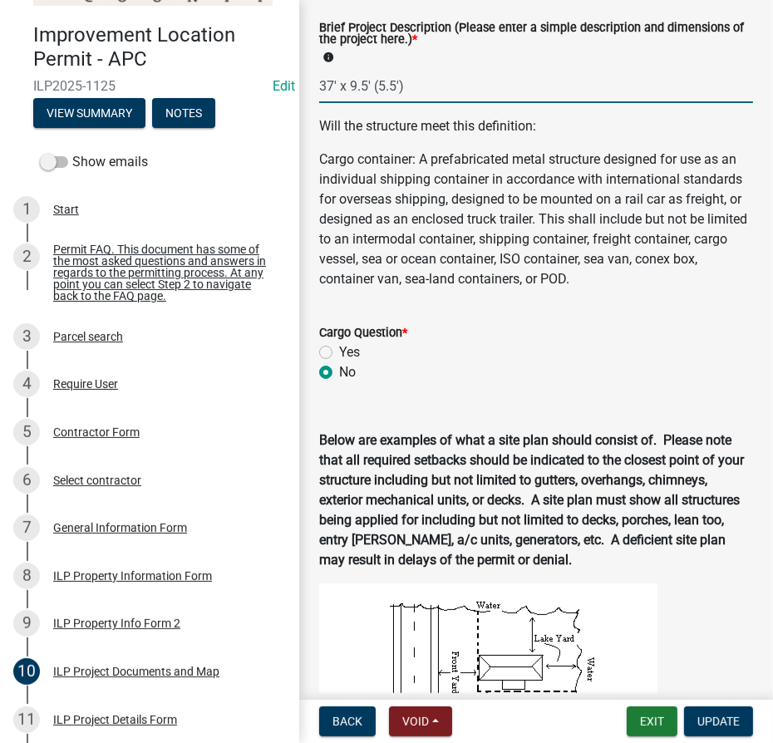
click at [407, 90] on input "37' x 9.5' (5.5')" at bounding box center [536, 86] width 434 height 34
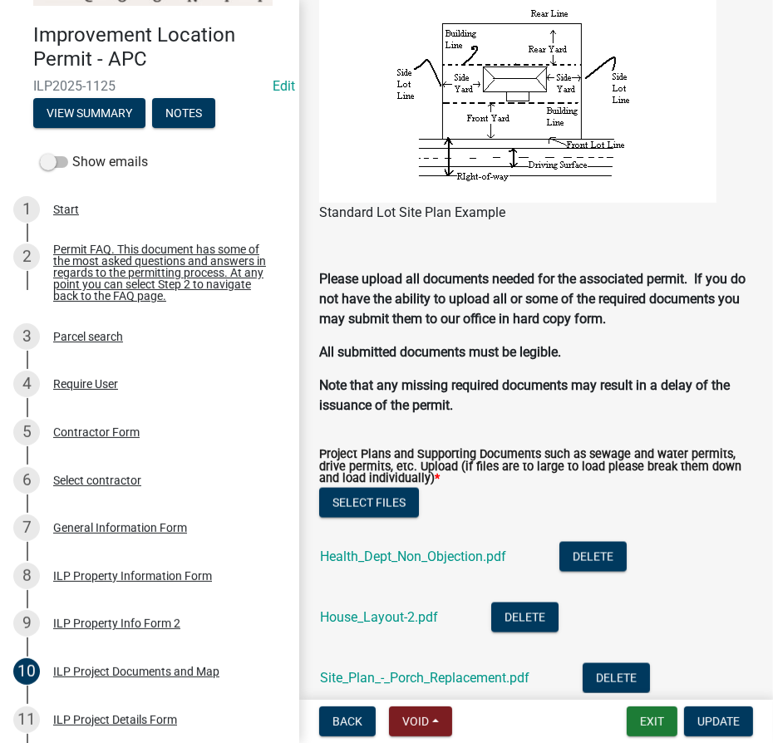
scroll to position [1812, 0]
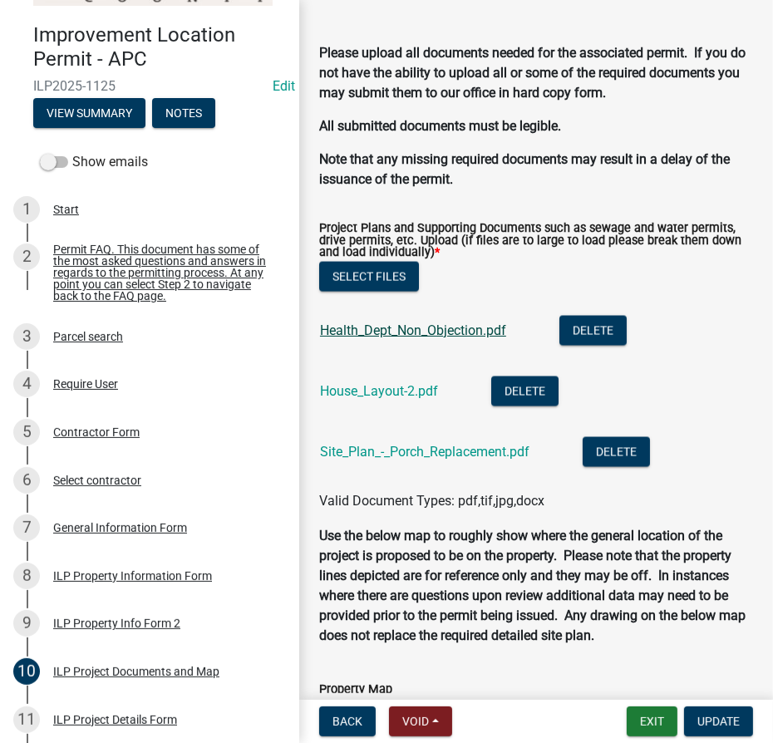
click at [438, 323] on link "Health_Dept_Non_Objection.pdf" at bounding box center [413, 330] width 186 height 16
click at [363, 387] on link "House_Layout-2.pdf" at bounding box center [379, 391] width 118 height 16
click at [393, 452] on link "Site_Plan_-_Porch_Replacement.pdf" at bounding box center [424, 452] width 209 height 16
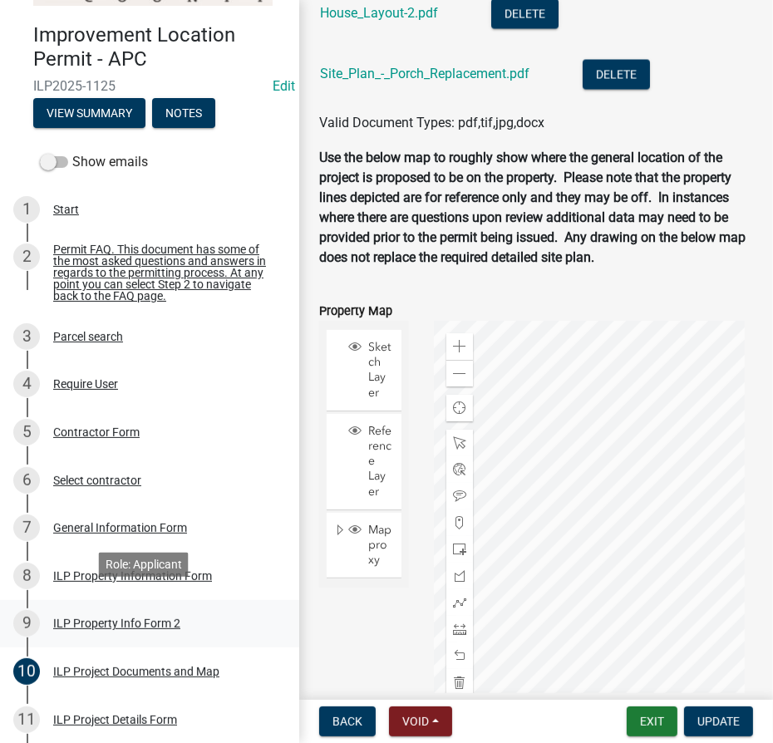
scroll to position [226, 0]
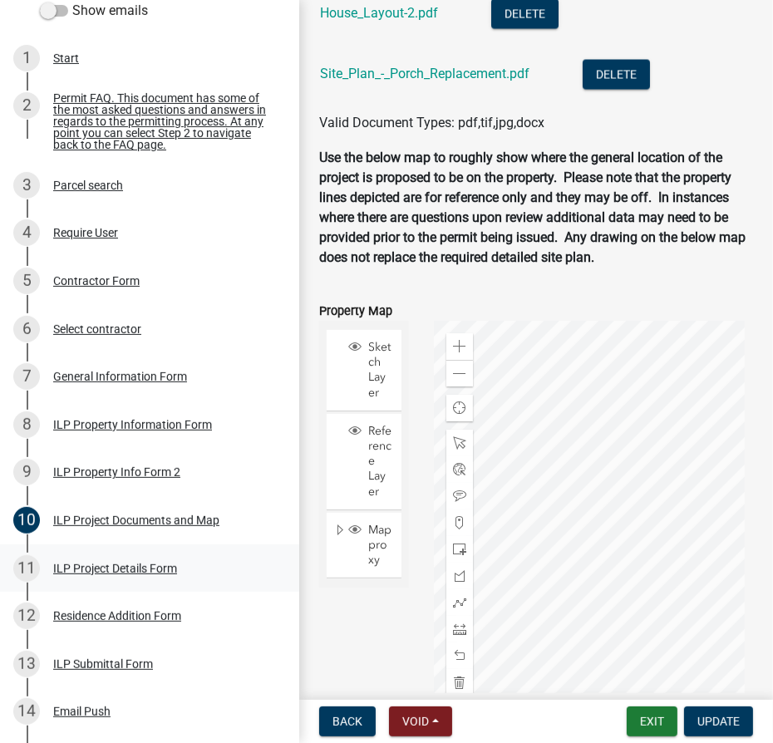
click at [130, 574] on div "ILP Project Details Form" at bounding box center [115, 568] width 124 height 12
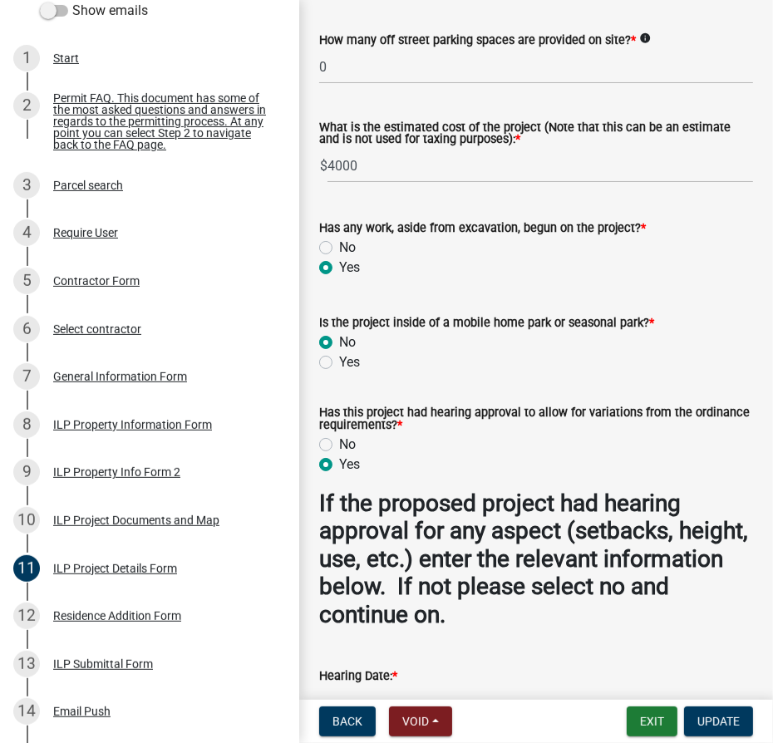
scroll to position [1784, 0]
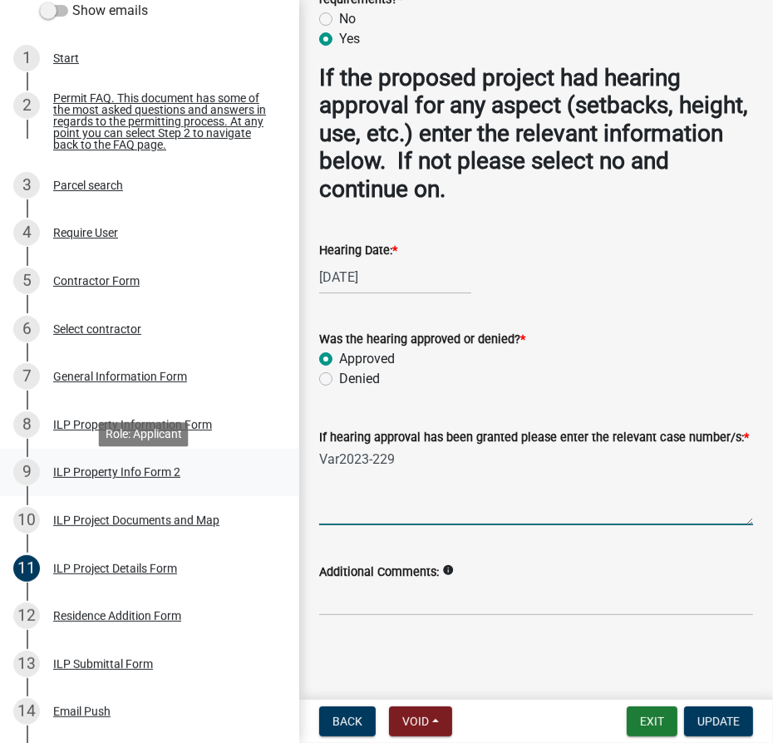
drag, startPoint x: 401, startPoint y: 458, endPoint x: 279, endPoint y: 455, distance: 122.1
click at [279, 455] on div "Improvement Location Permit - APC ILP2025-1125 Edit View Summary Notes Show ema…" at bounding box center [386, 371] width 773 height 743
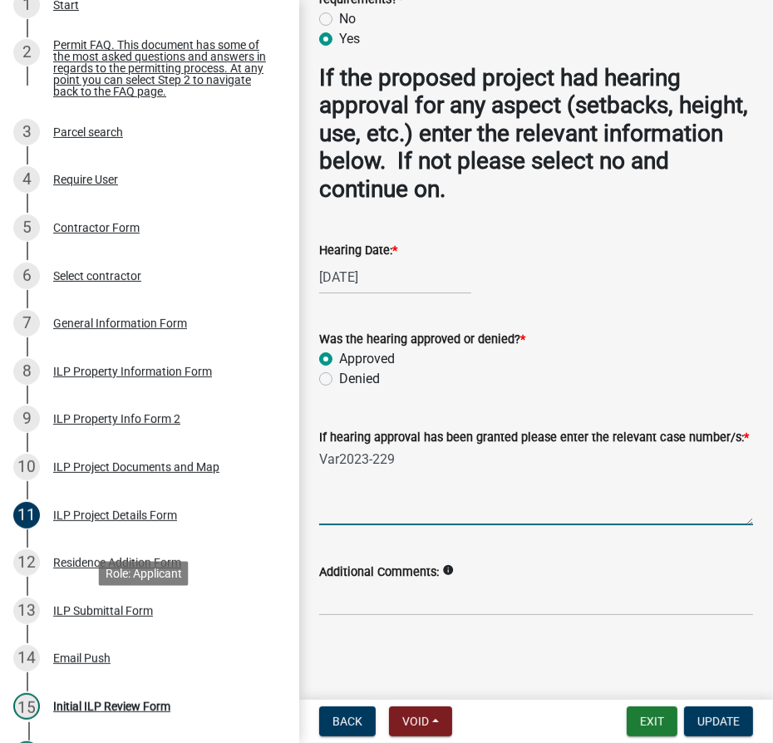
scroll to position [528, 0]
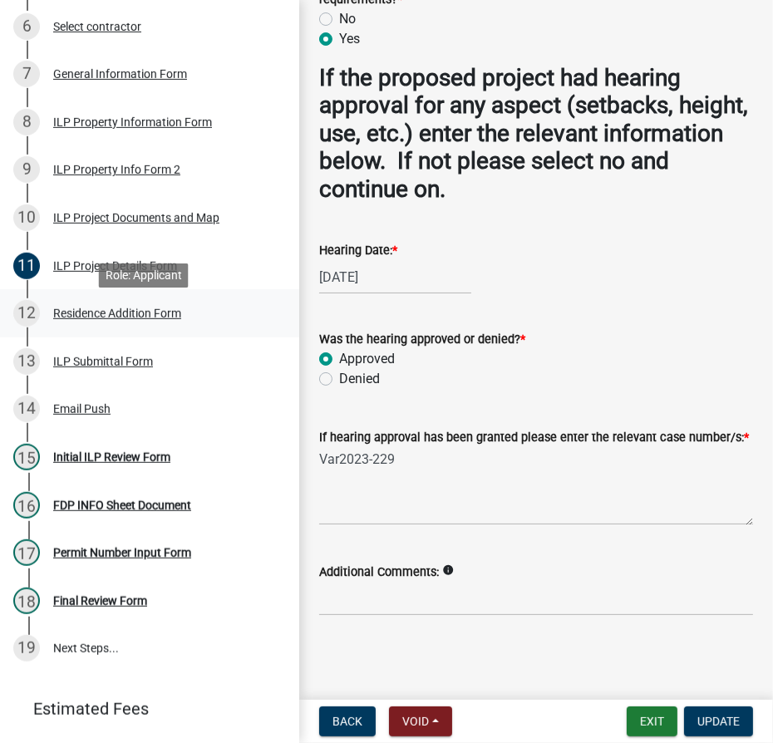
click at [126, 319] on div "Residence Addition Form" at bounding box center [117, 313] width 128 height 12
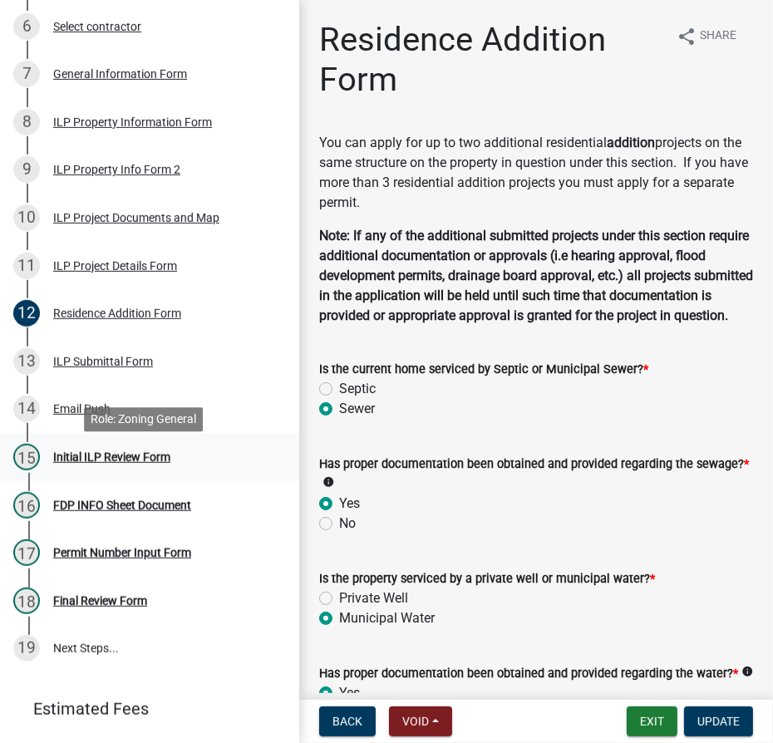
click at [119, 463] on div "Initial ILP Review Form" at bounding box center [111, 457] width 117 height 12
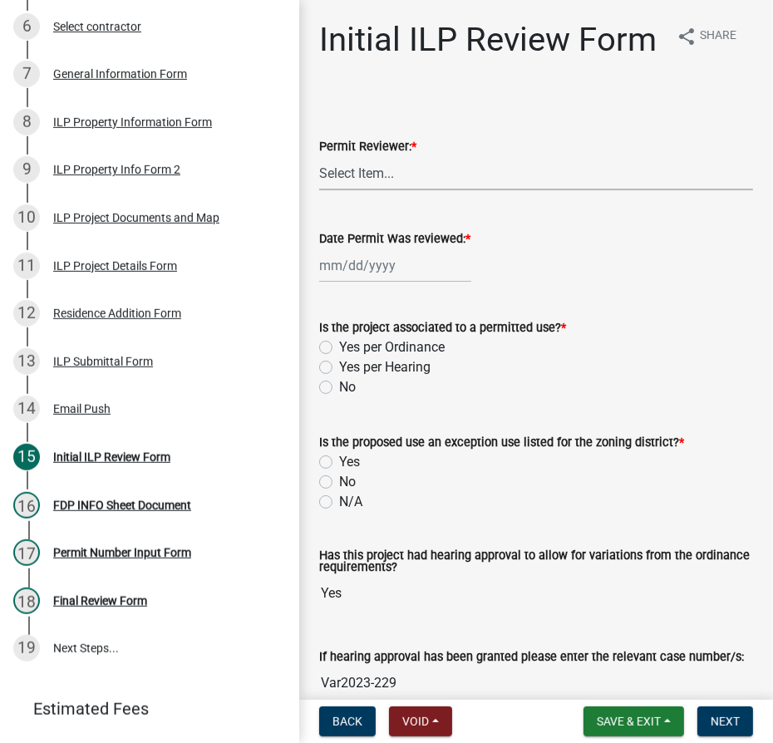
drag, startPoint x: 320, startPoint y: 218, endPoint x: 350, endPoint y: 213, distance: 30.2
click at [321, 190] on select "Select Item... MMS LT AT CS [PERSON_NAME]" at bounding box center [536, 173] width 434 height 34
click at [319, 190] on select "Select Item... MMS LT AT CS [PERSON_NAME]" at bounding box center [536, 173] width 434 height 34
select select "4d3913d6-5a87-4fbb-afdb-cf4209782895"
click at [359, 282] on div at bounding box center [395, 265] width 152 height 34
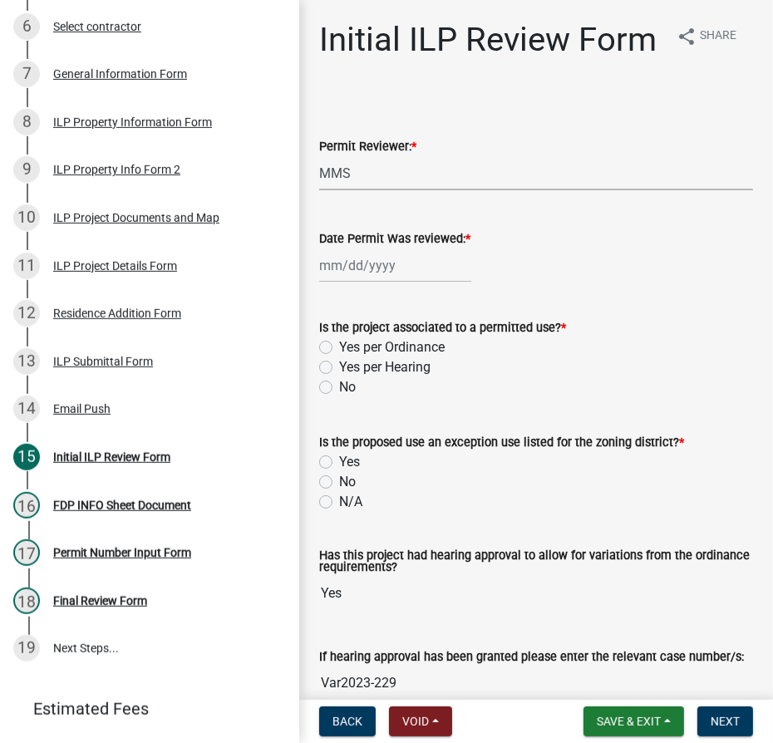
select select "9"
select select "2025"
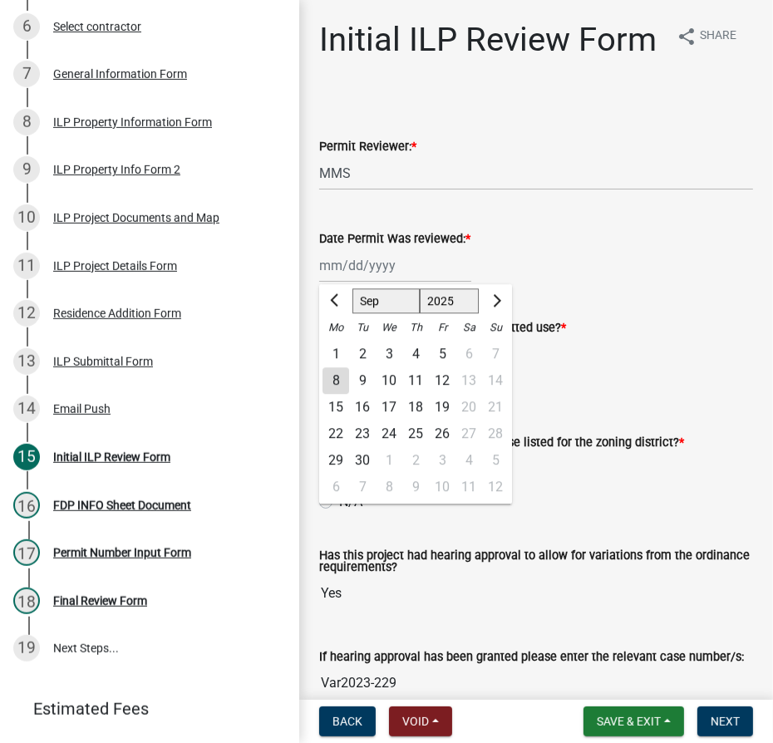
click at [346, 394] on div "8" at bounding box center [335, 380] width 27 height 27
type input "[DATE]"
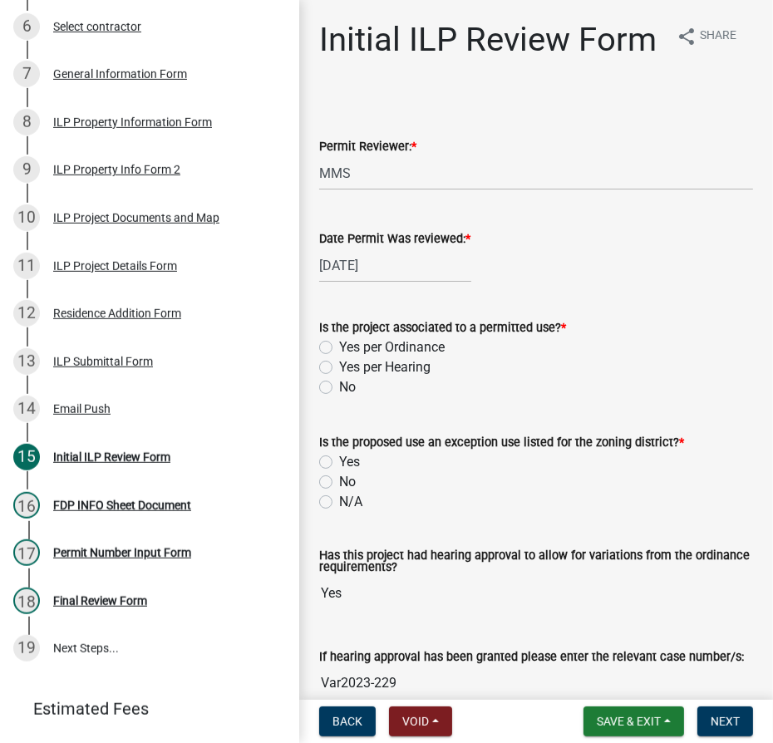
click at [339, 377] on label "Yes per Hearing" at bounding box center [384, 367] width 91 height 20
click at [339, 368] on input "Yes per Hearing" at bounding box center [344, 362] width 11 height 11
radio input "true"
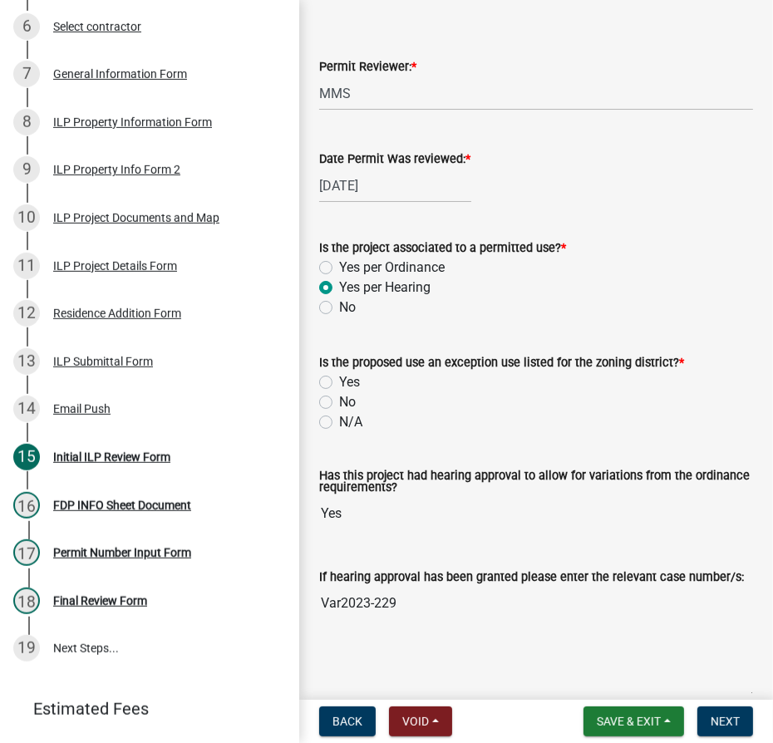
scroll to position [226, 0]
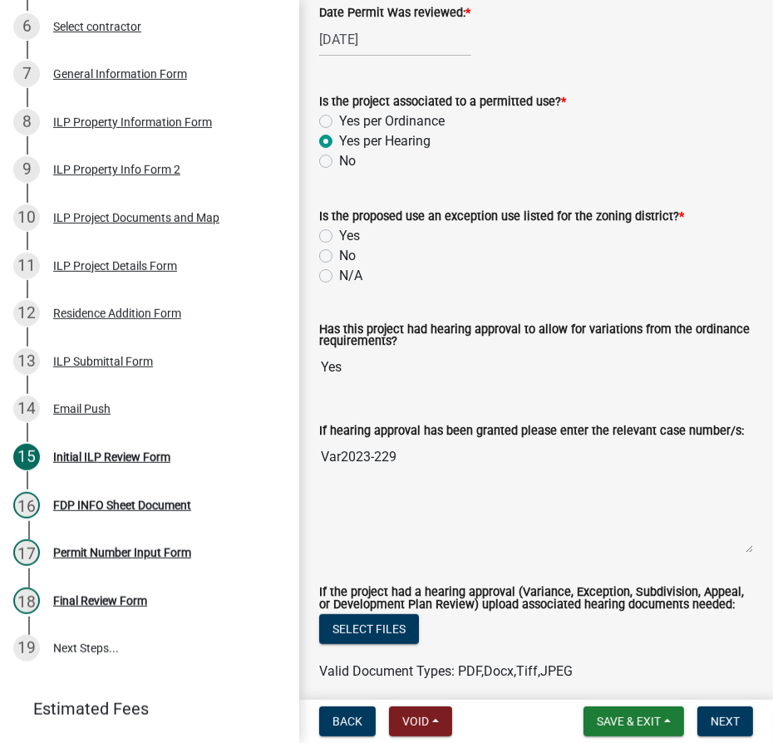
click at [339, 286] on label "N/A" at bounding box center [350, 276] width 23 height 20
click at [339, 277] on input "N/A" at bounding box center [344, 271] width 11 height 11
radio input "true"
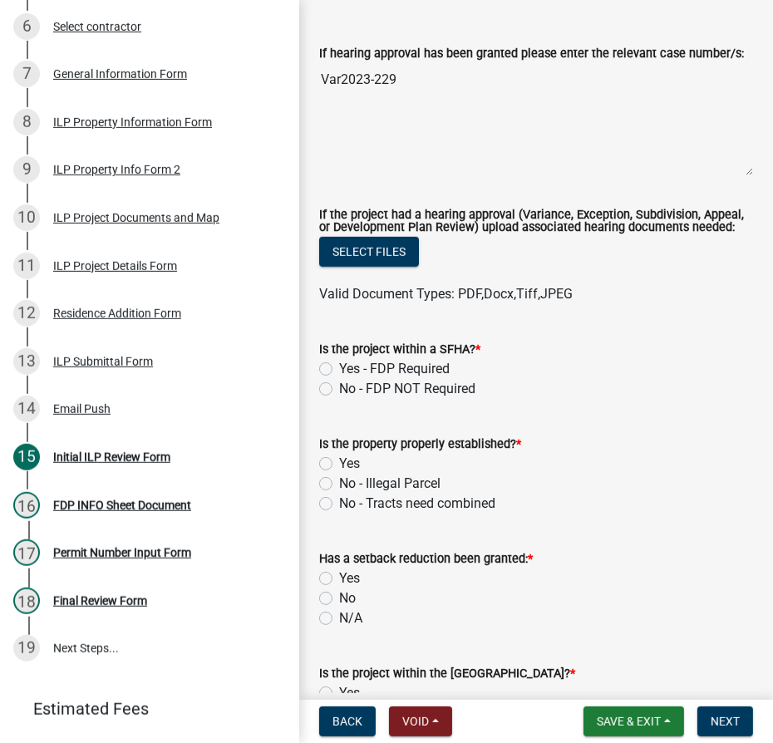
scroll to position [604, 0]
click at [339, 398] on label "No - FDP NOT Required" at bounding box center [407, 388] width 136 height 20
click at [339, 389] on input "No - FDP NOT Required" at bounding box center [344, 383] width 11 height 11
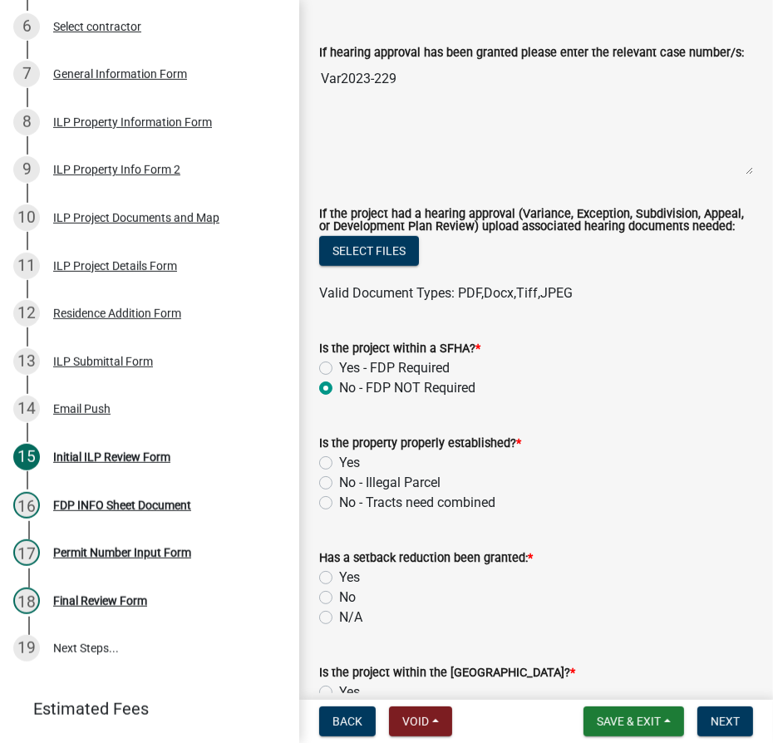
radio input "true"
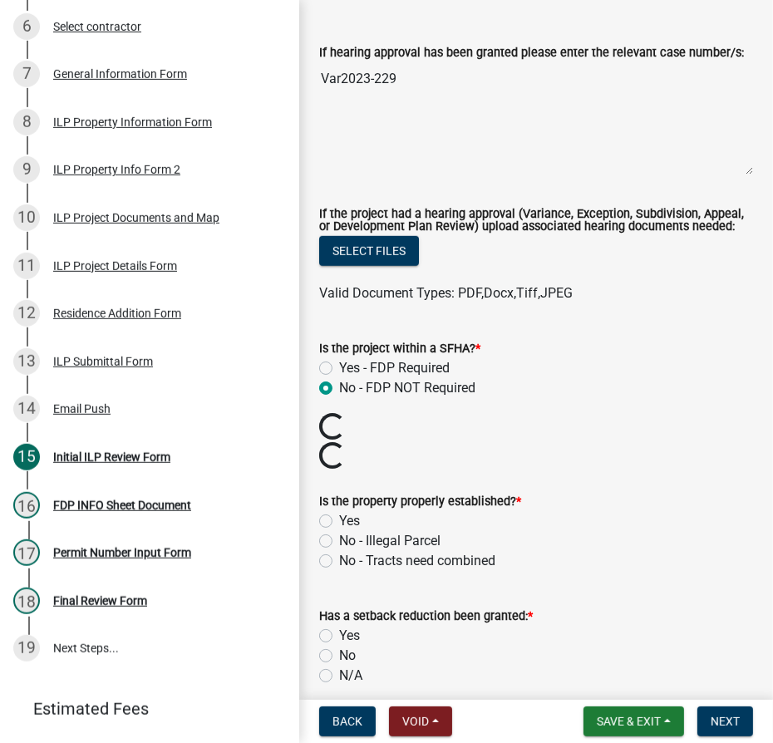
drag, startPoint x: 326, startPoint y: 557, endPoint x: 330, endPoint y: 588, distance: 31.0
click at [339, 531] on label "Yes" at bounding box center [349, 521] width 21 height 20
click at [339, 522] on input "Yes" at bounding box center [344, 516] width 11 height 11
radio input "true"
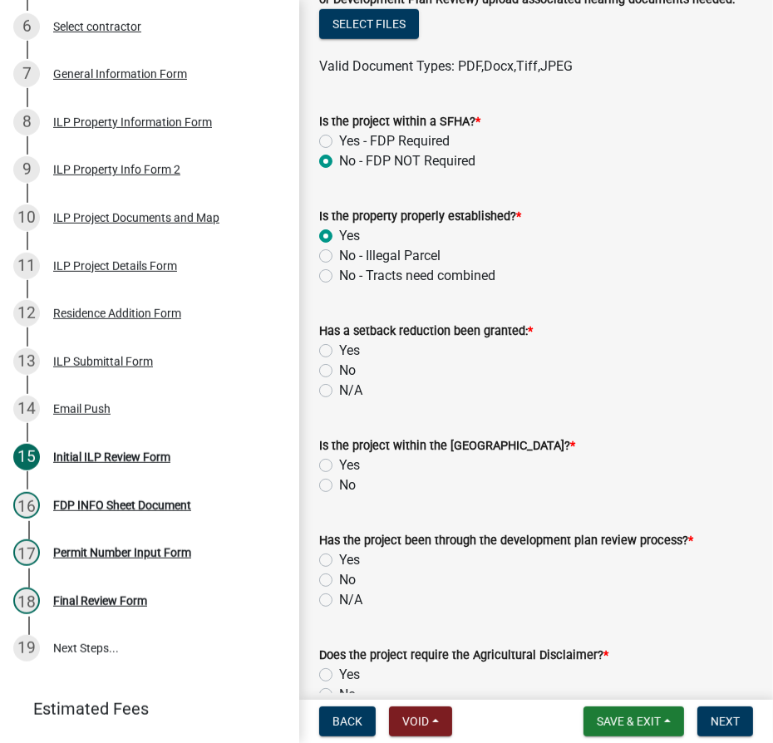
click at [339, 495] on label "No" at bounding box center [347, 485] width 17 height 20
click at [339, 486] on input "No" at bounding box center [344, 480] width 11 height 11
radio input "true"
click at [339, 475] on label "Yes" at bounding box center [349, 465] width 21 height 20
click at [339, 466] on input "Yes" at bounding box center [344, 460] width 11 height 11
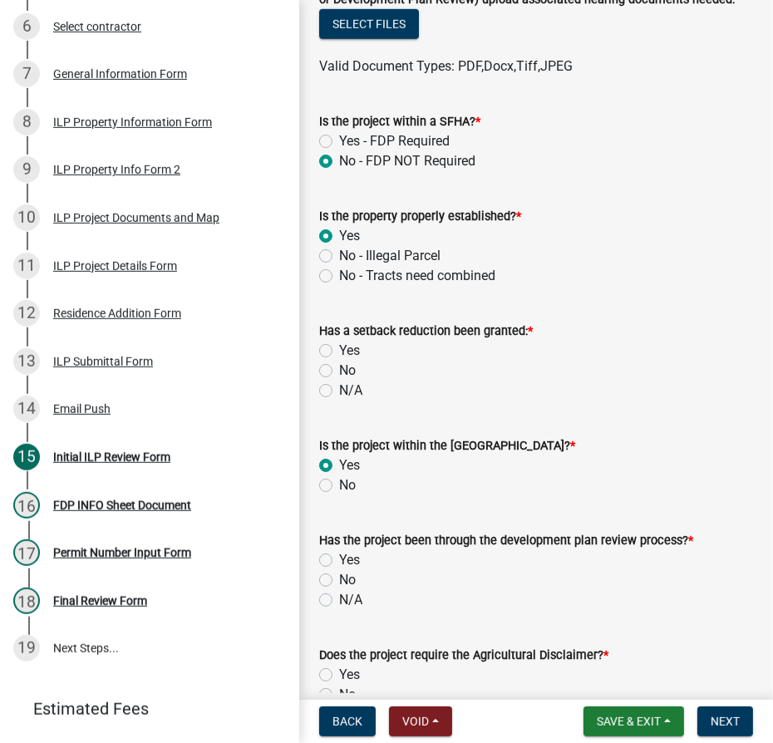
radio input "true"
click at [339, 400] on label "N/A" at bounding box center [350, 390] width 23 height 20
click at [339, 391] on input "N/A" at bounding box center [344, 385] width 11 height 11
radio input "true"
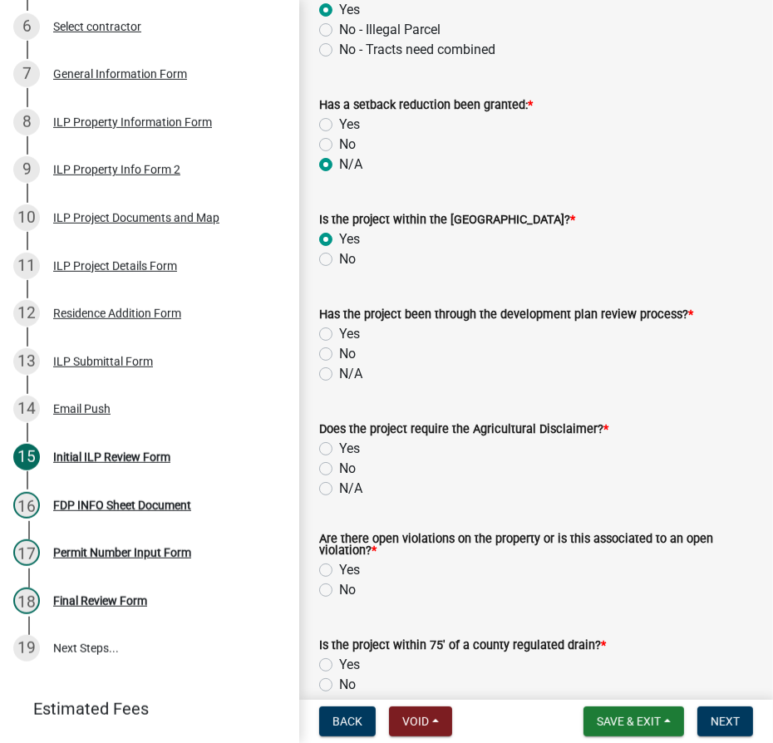
click at [339, 384] on label "N/A" at bounding box center [350, 374] width 23 height 20
click at [339, 375] on input "N/A" at bounding box center [344, 369] width 11 height 11
radio input "true"
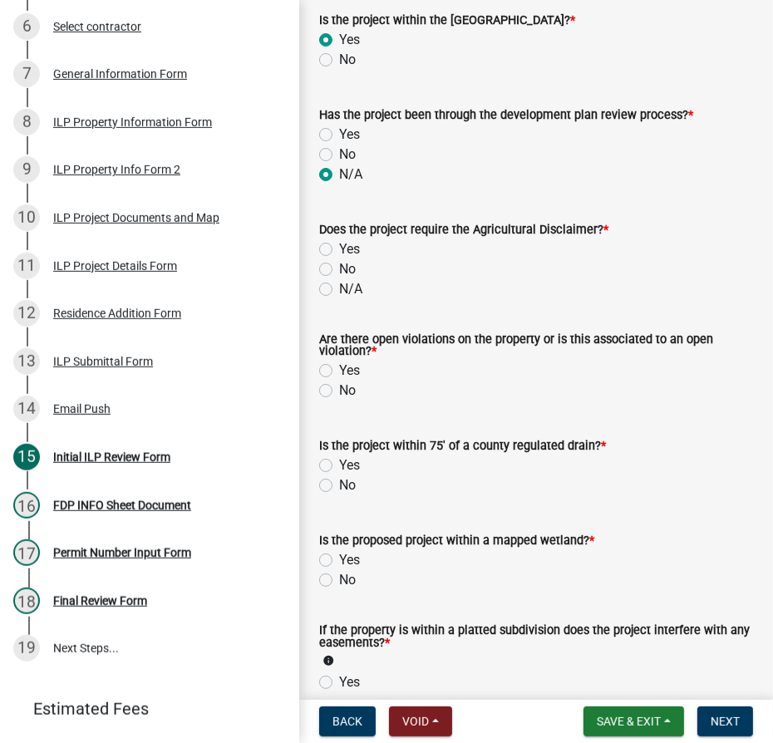
scroll to position [1283, 0]
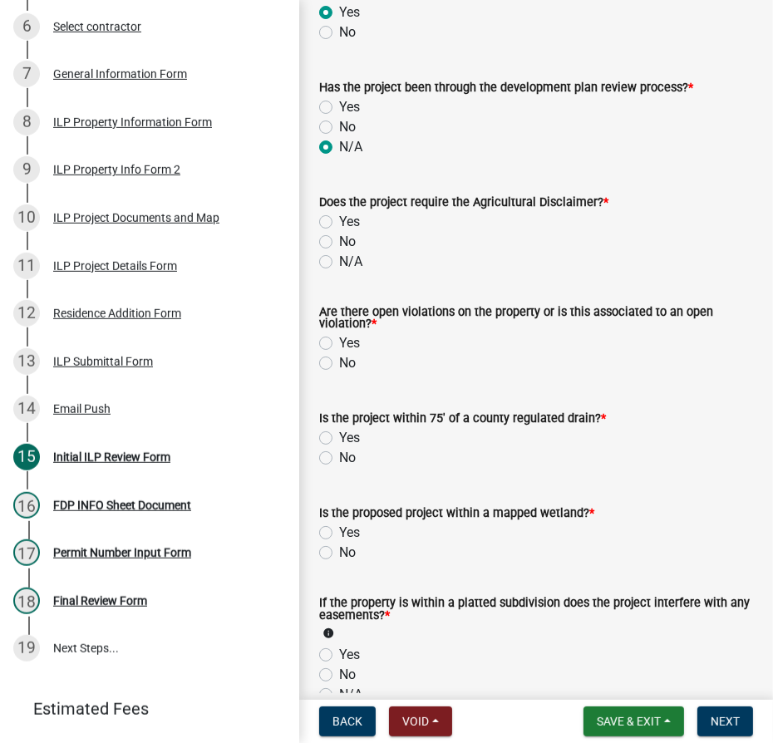
click at [332, 252] on div "No" at bounding box center [536, 242] width 434 height 20
click at [339, 252] on label "No" at bounding box center [347, 242] width 17 height 20
click at [339, 243] on input "No" at bounding box center [344, 237] width 11 height 11
radio input "true"
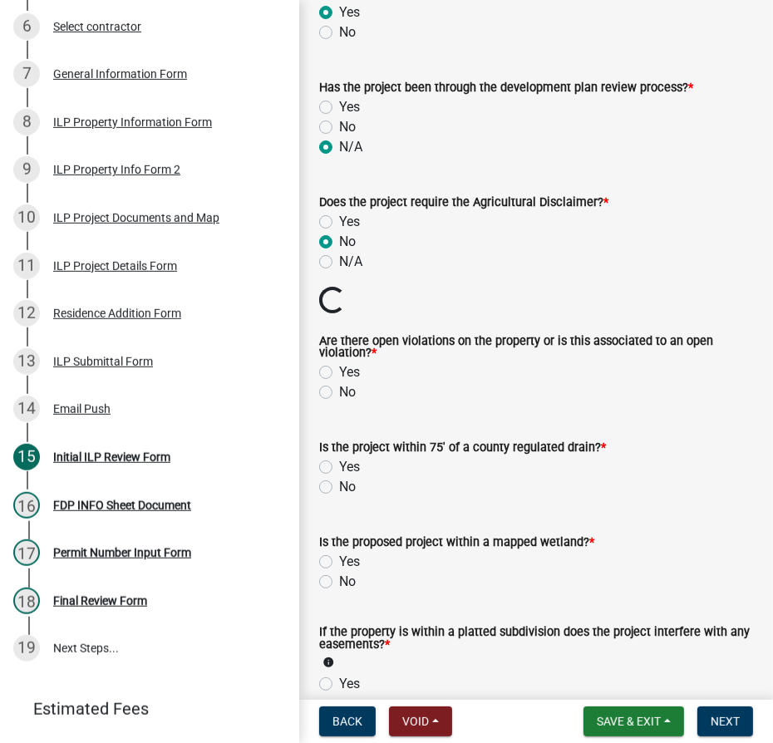
click at [339, 402] on label "No" at bounding box center [347, 392] width 17 height 20
click at [339, 393] on input "No" at bounding box center [344, 387] width 11 height 11
radio input "true"
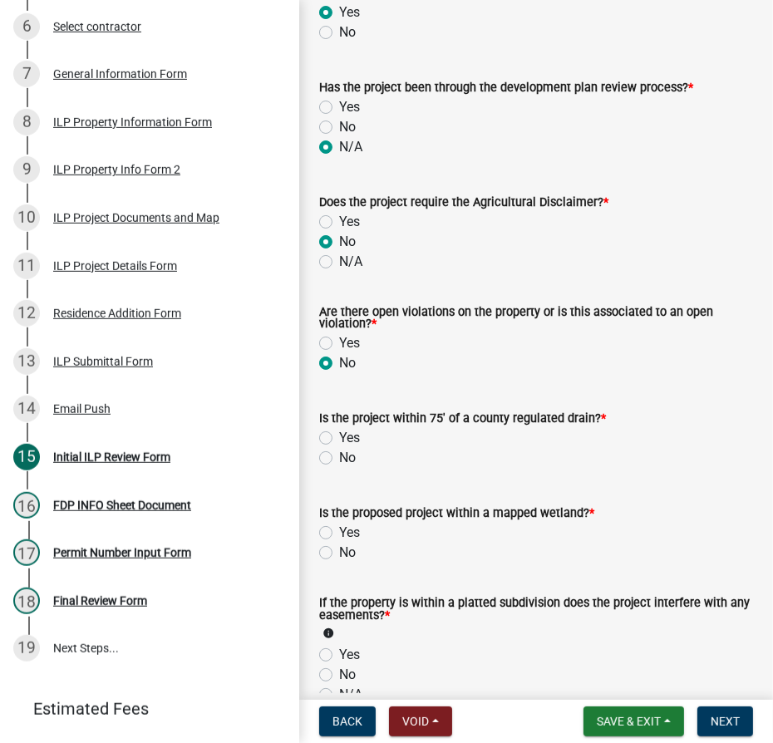
click at [339, 468] on label "No" at bounding box center [347, 458] width 17 height 20
click at [339, 459] on input "No" at bounding box center [344, 453] width 11 height 11
radio input "true"
click at [339, 562] on label "No" at bounding box center [347, 552] width 17 height 20
click at [339, 553] on input "No" at bounding box center [344, 547] width 11 height 11
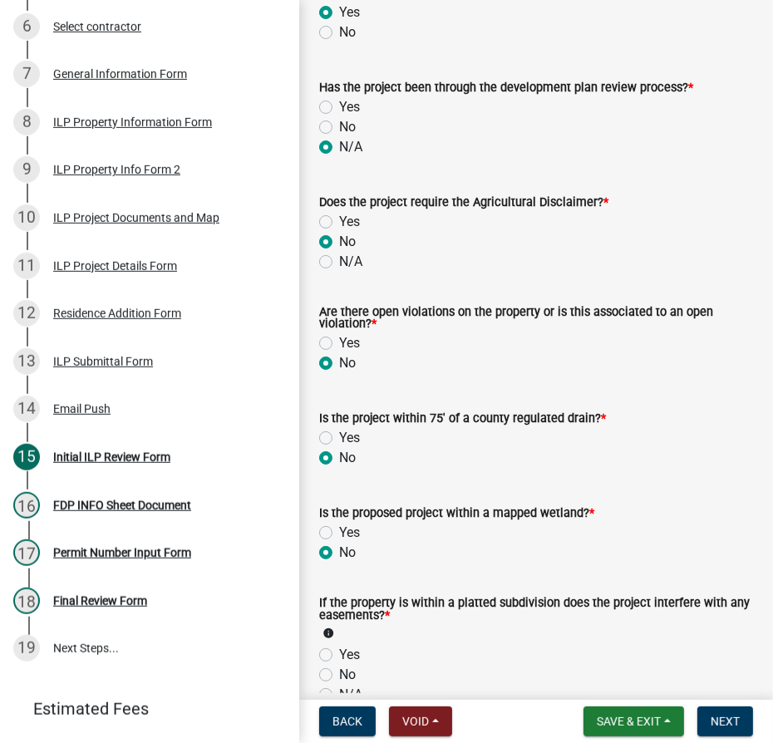
radio input "true"
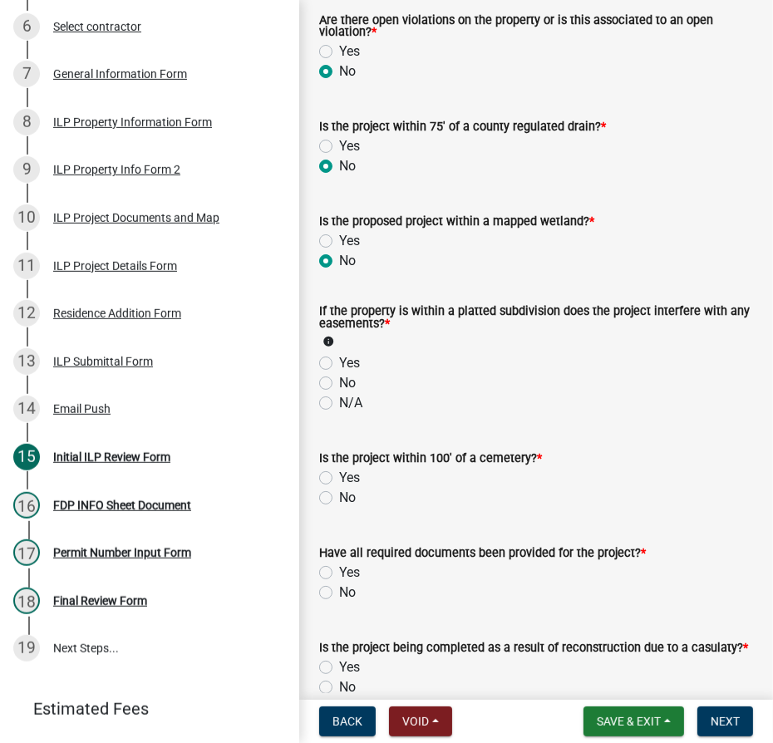
scroll to position [1586, 0]
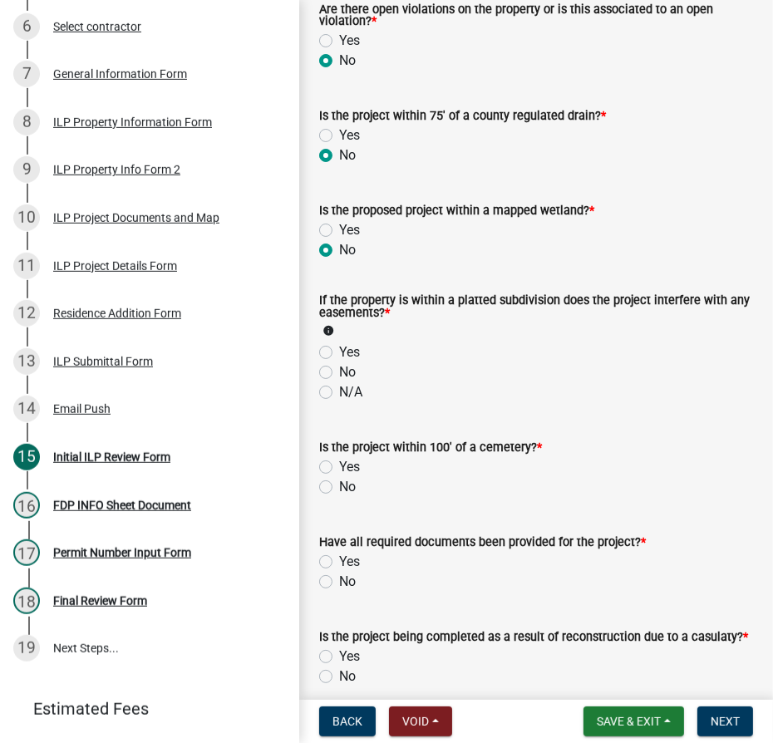
click at [339, 382] on label "No" at bounding box center [347, 372] width 17 height 20
click at [339, 373] on input "No" at bounding box center [344, 367] width 11 height 11
radio input "true"
click at [339, 497] on label "No" at bounding box center [347, 487] width 17 height 20
click at [339, 488] on input "No" at bounding box center [344, 482] width 11 height 11
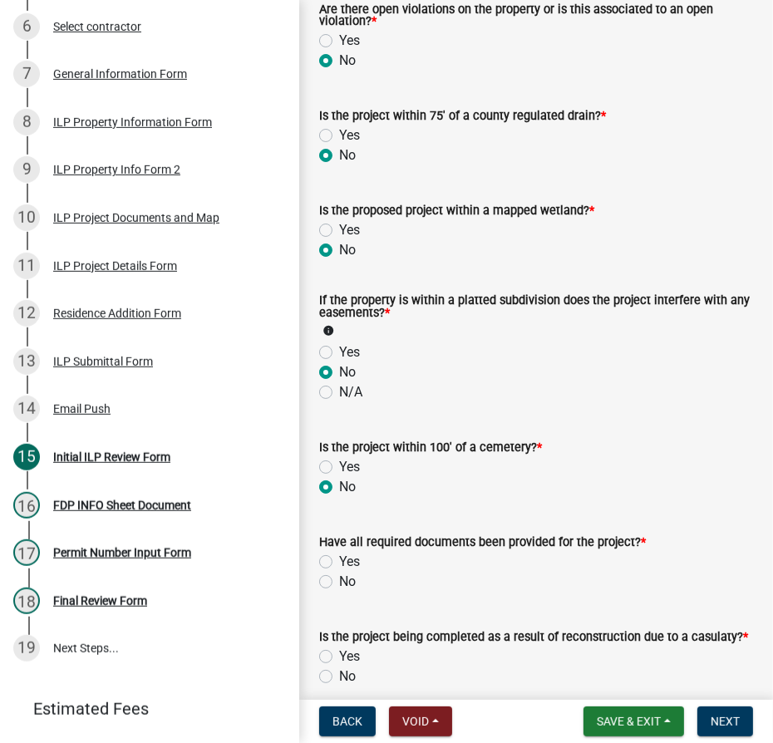
radio input "true"
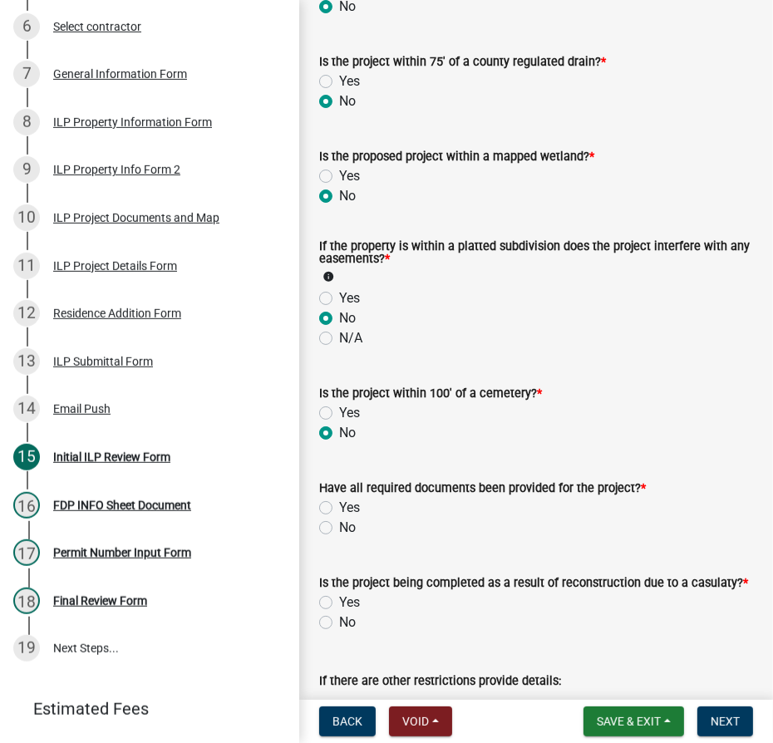
scroll to position [1812, 0]
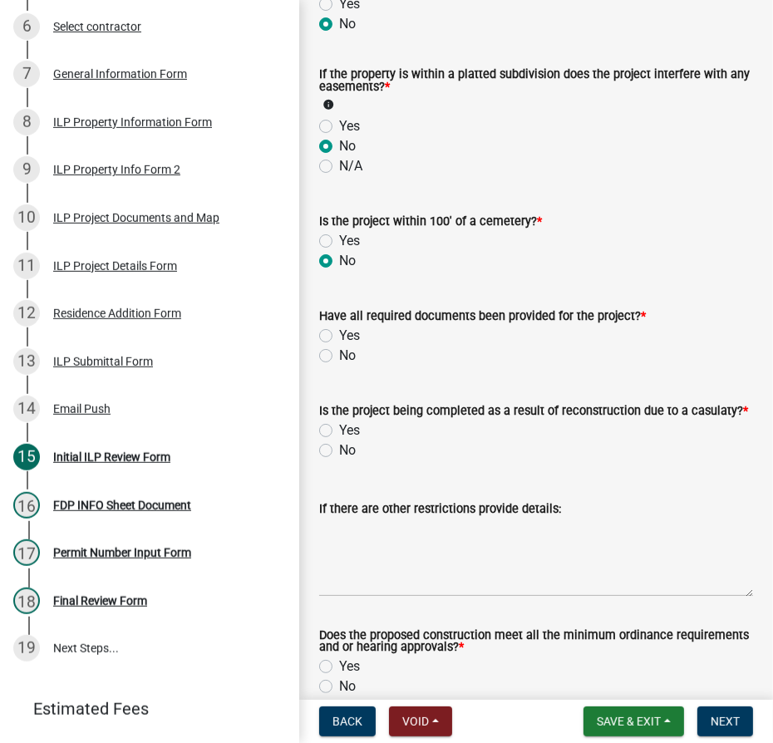
click at [339, 346] on label "Yes" at bounding box center [349, 336] width 21 height 20
click at [339, 336] on input "Yes" at bounding box center [344, 331] width 11 height 11
radio input "true"
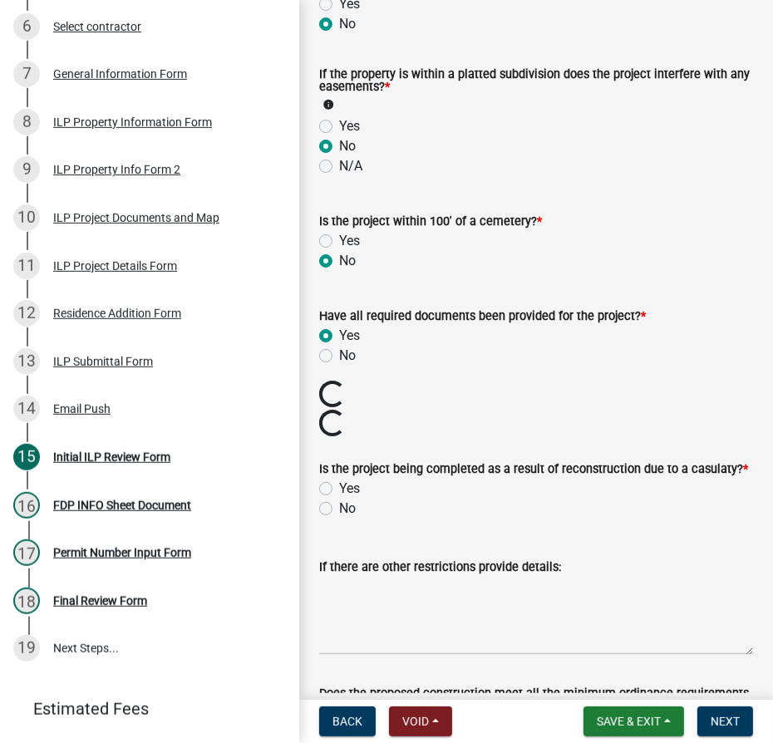
click at [339, 518] on label "No" at bounding box center [347, 508] width 17 height 20
click at [339, 509] on input "No" at bounding box center [344, 503] width 11 height 11
radio input "true"
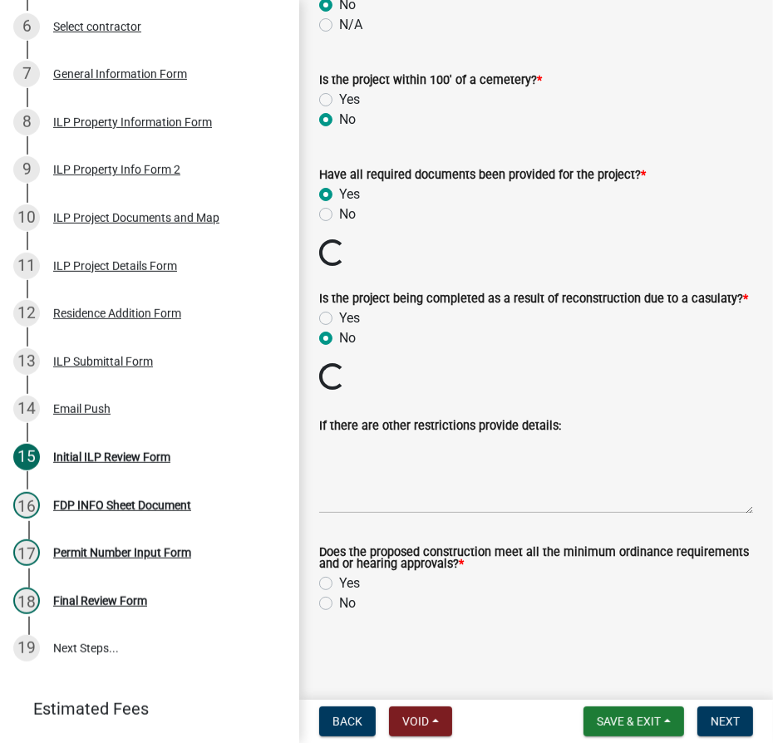
scroll to position [1934, 0]
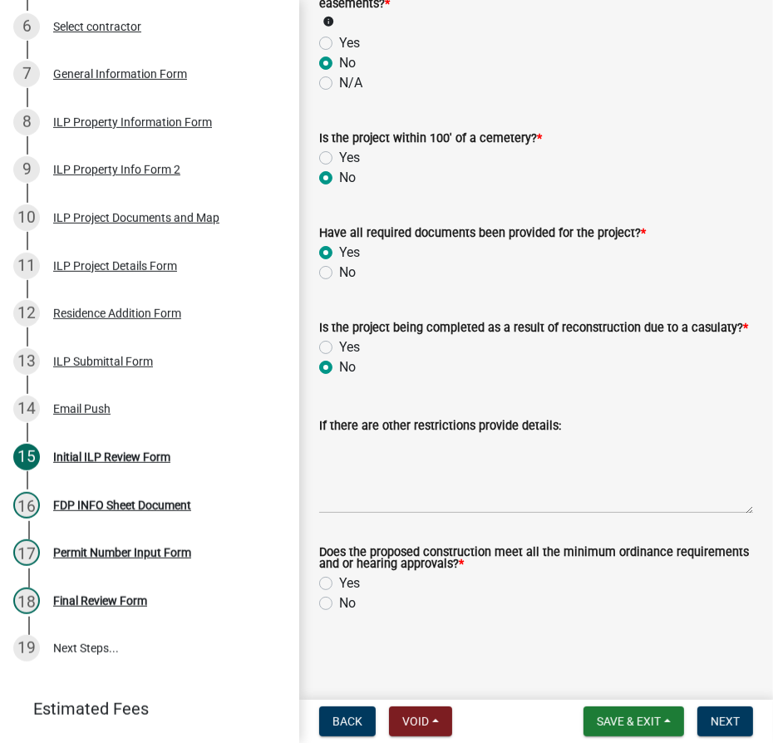
click at [339, 581] on label "Yes" at bounding box center [349, 583] width 21 height 20
click at [339, 581] on input "Yes" at bounding box center [344, 578] width 11 height 11
radio input "true"
click at [729, 719] on span "Next" at bounding box center [724, 720] width 29 height 13
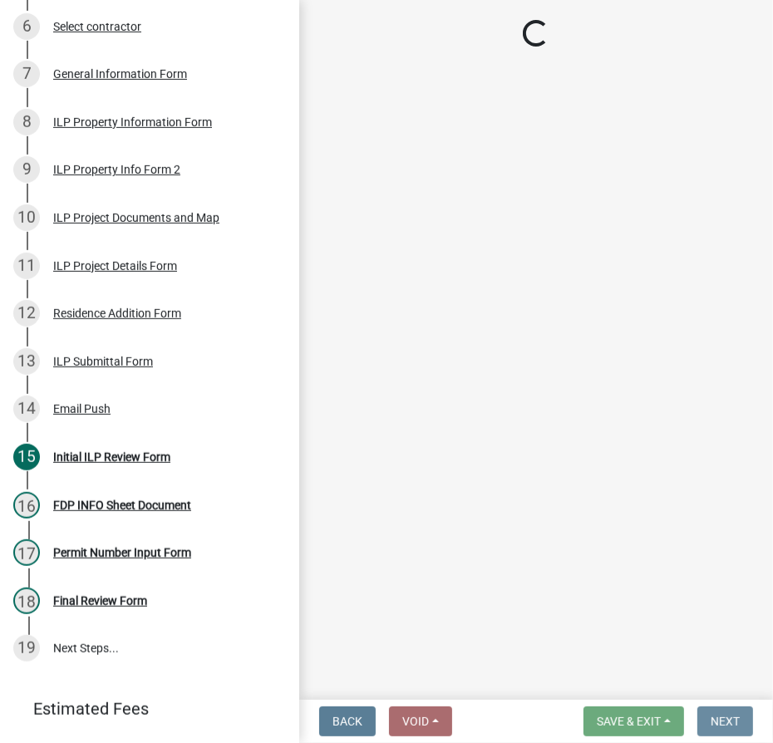
scroll to position [0, 0]
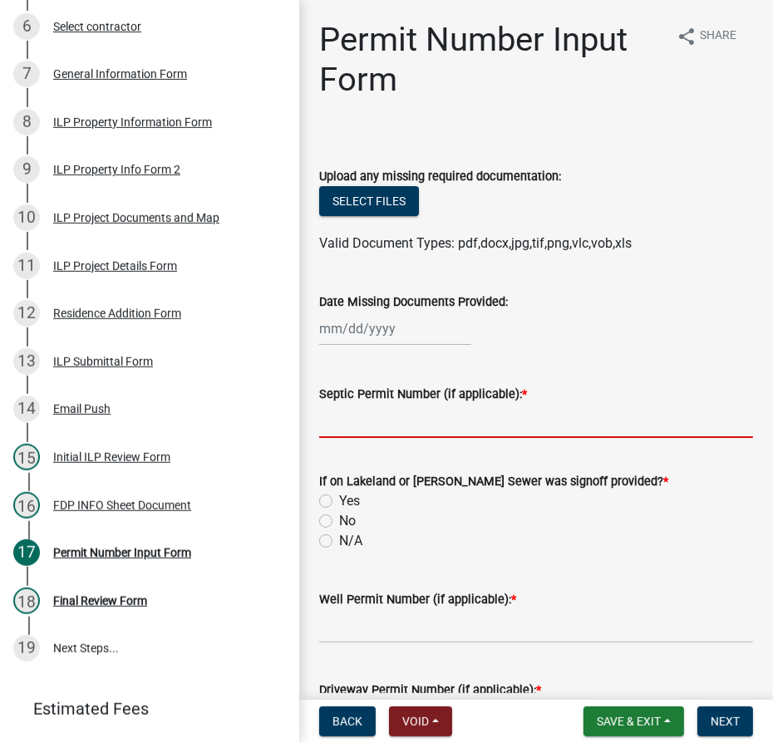
click at [389, 422] on input "Septic Permit Number (if applicable): *" at bounding box center [536, 421] width 434 height 34
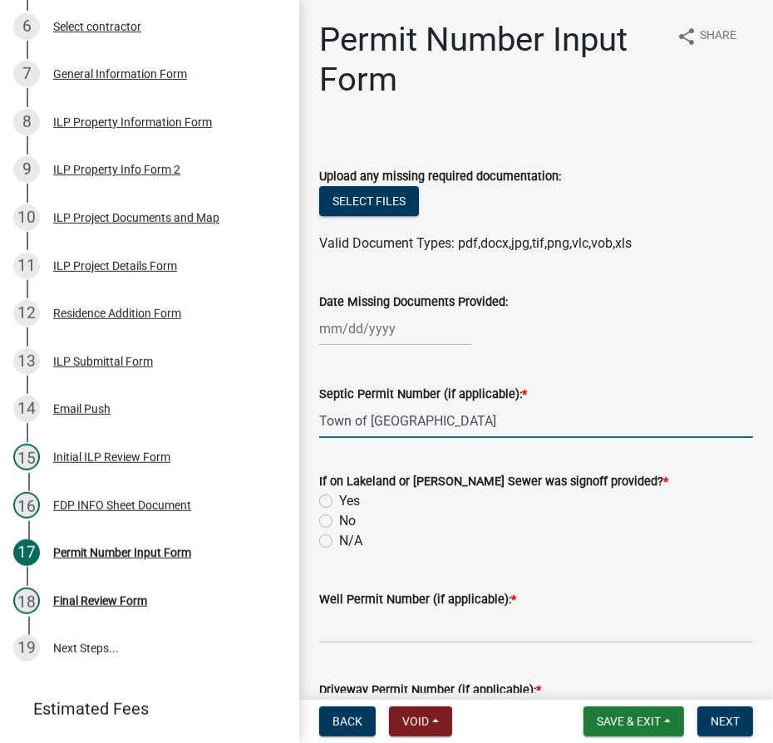
type input "Town of [GEOGRAPHIC_DATA]"
click at [339, 543] on label "N/A" at bounding box center [350, 541] width 23 height 20
click at [339, 542] on input "N/A" at bounding box center [344, 536] width 11 height 11
radio input "true"
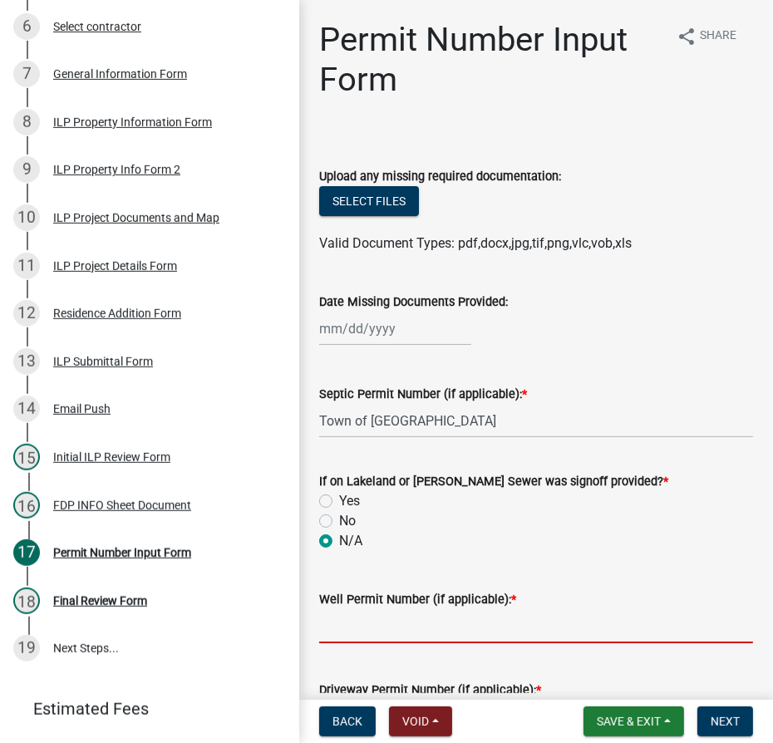
drag, startPoint x: 364, startPoint y: 620, endPoint x: 351, endPoint y: 616, distance: 12.9
click at [364, 620] on input "Well Permit Number (if applicable): *" at bounding box center [536, 626] width 434 height 34
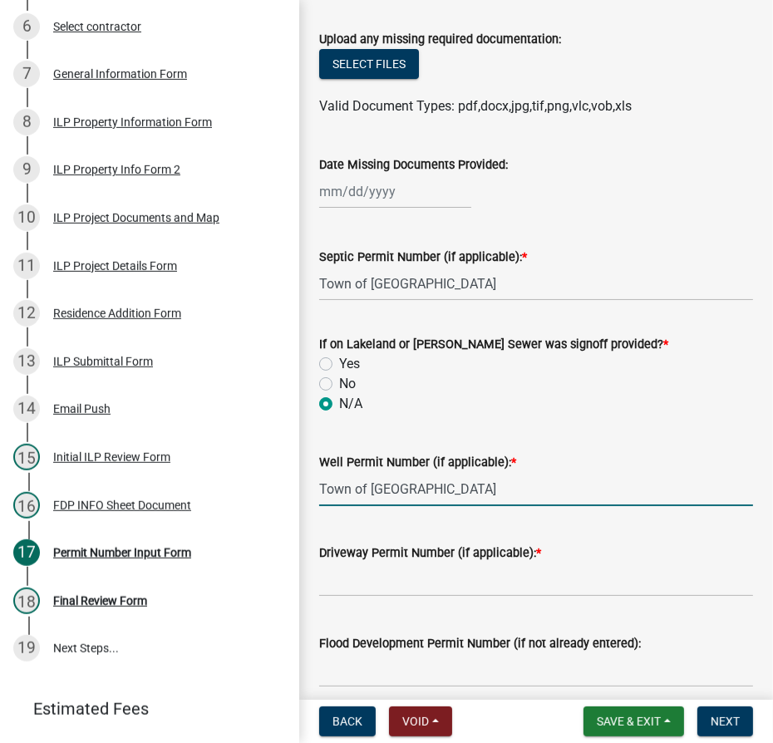
scroll to position [226, 0]
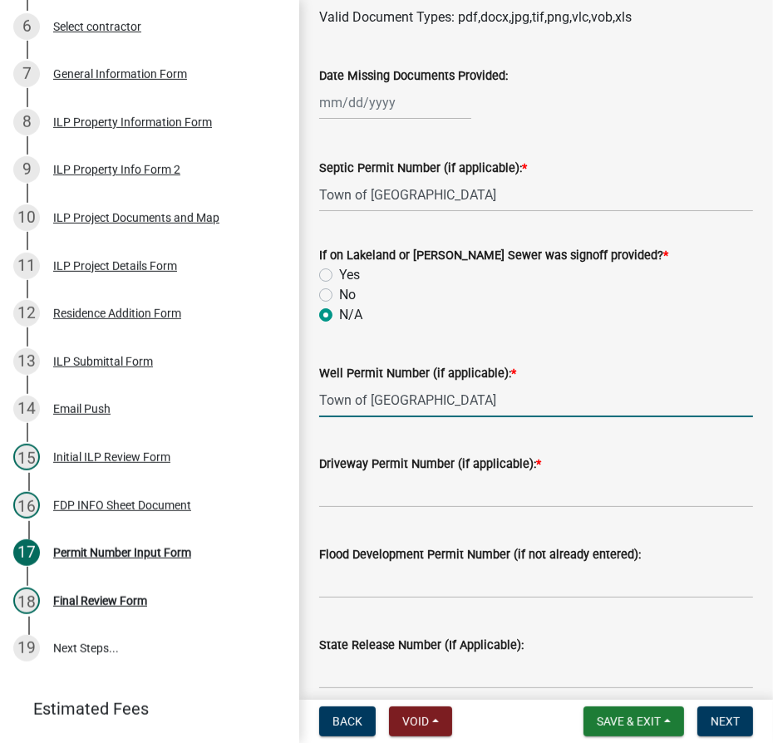
type input "Town of [GEOGRAPHIC_DATA]"
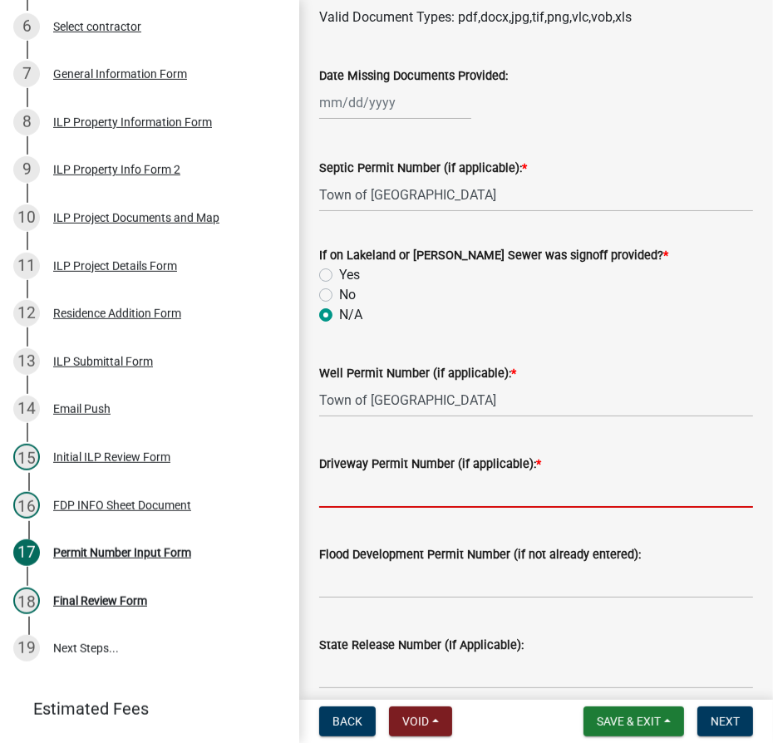
click at [348, 499] on input "Driveway Permit Number (if applicable): *" at bounding box center [536, 491] width 434 height 34
type input "Existing"
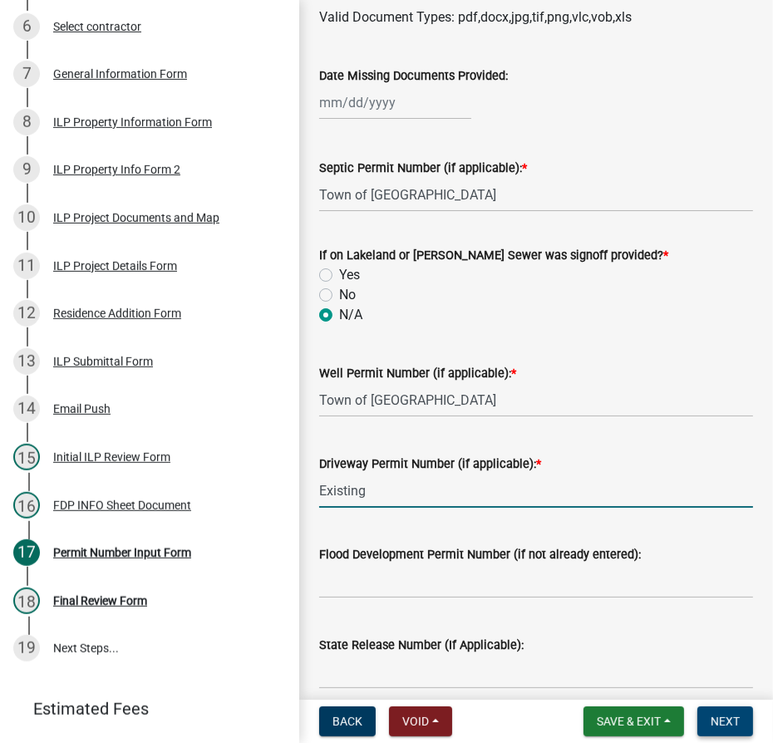
click at [719, 724] on span "Next" at bounding box center [724, 720] width 29 height 13
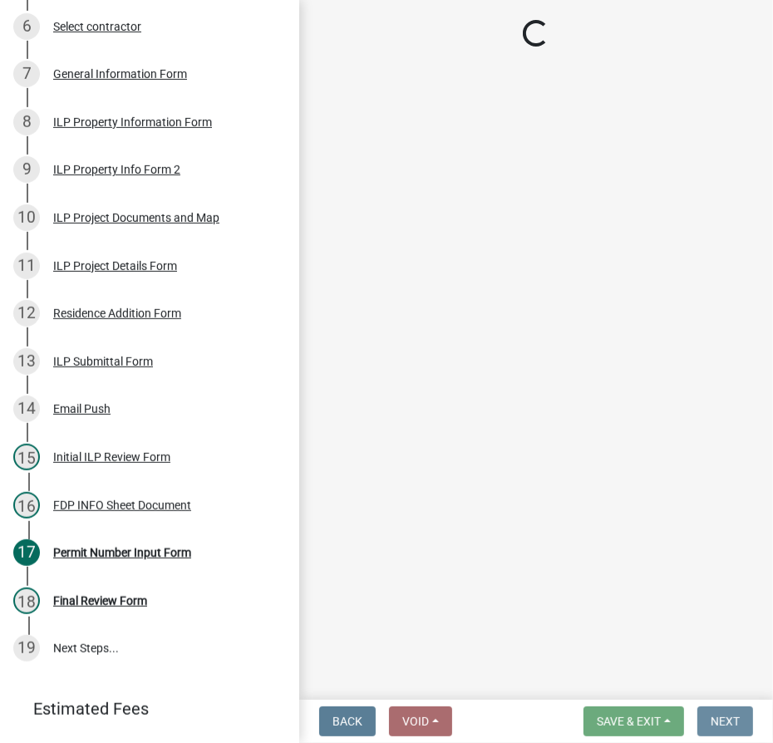
scroll to position [0, 0]
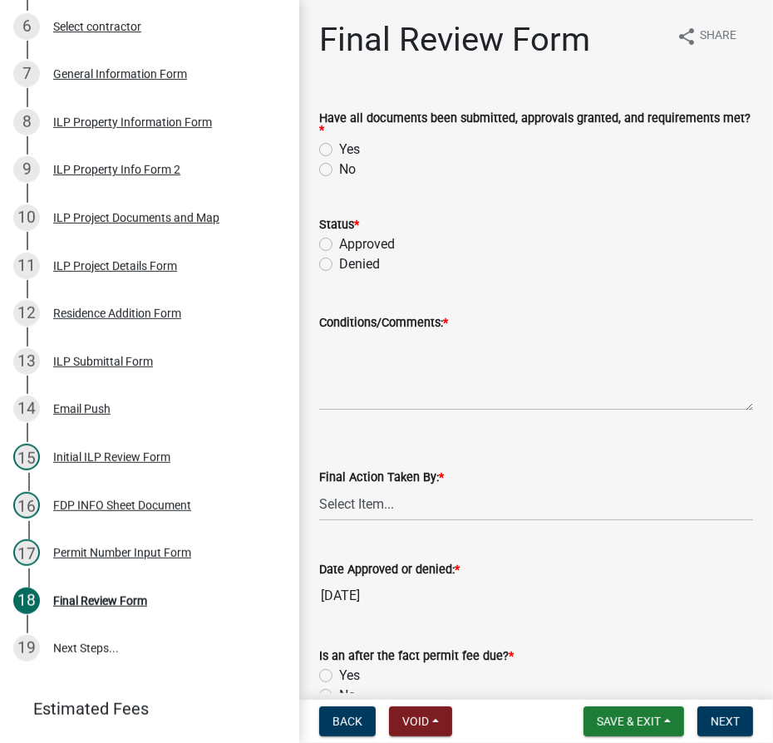
click at [339, 148] on label "Yes" at bounding box center [349, 150] width 21 height 20
click at [339, 148] on input "Yes" at bounding box center [344, 145] width 11 height 11
radio input "true"
click at [339, 243] on label "Approved" at bounding box center [367, 244] width 56 height 20
click at [339, 243] on input "Approved" at bounding box center [344, 239] width 11 height 11
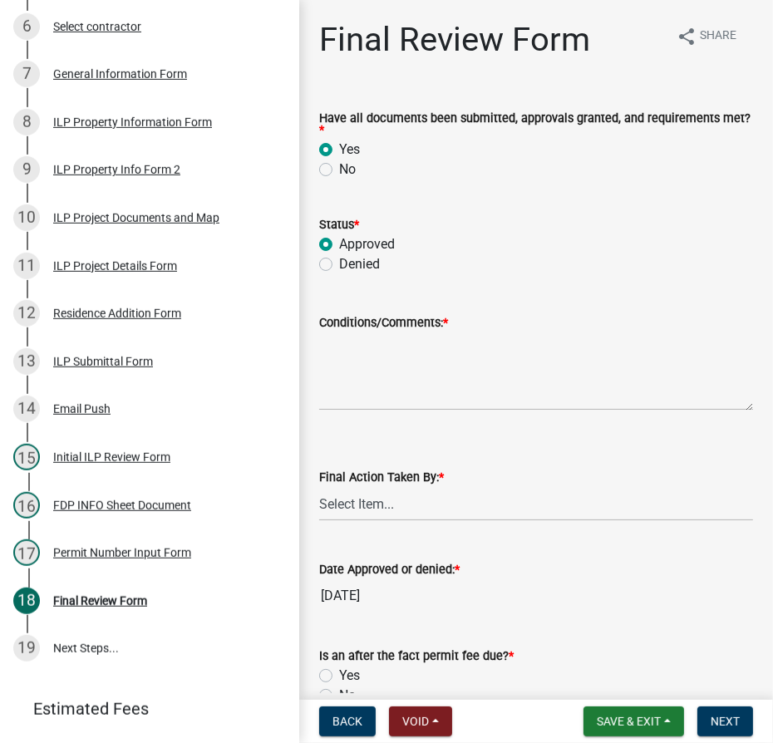
radio input "true"
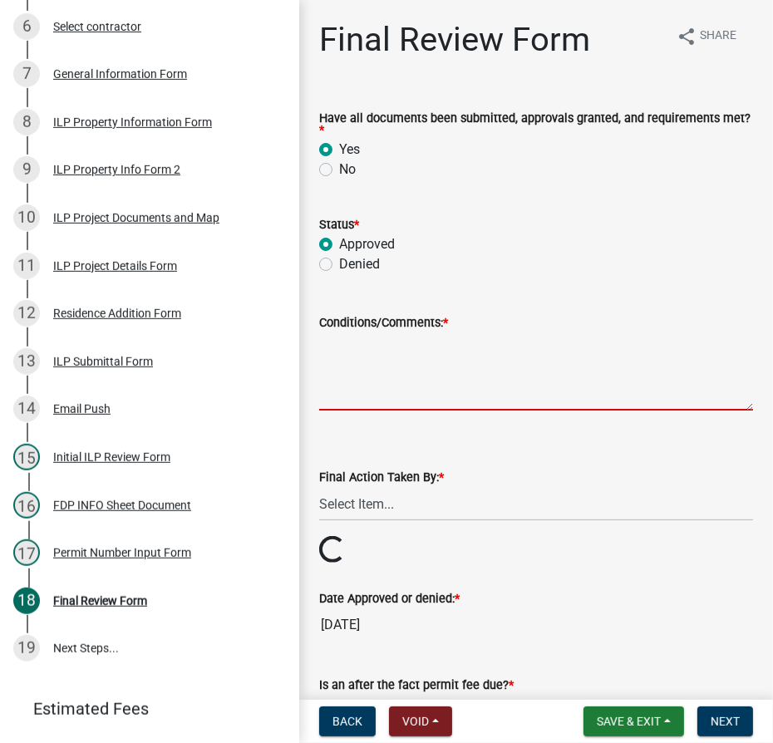
click at [347, 356] on textarea "Conditions/Comments: *" at bounding box center [536, 371] width 434 height 78
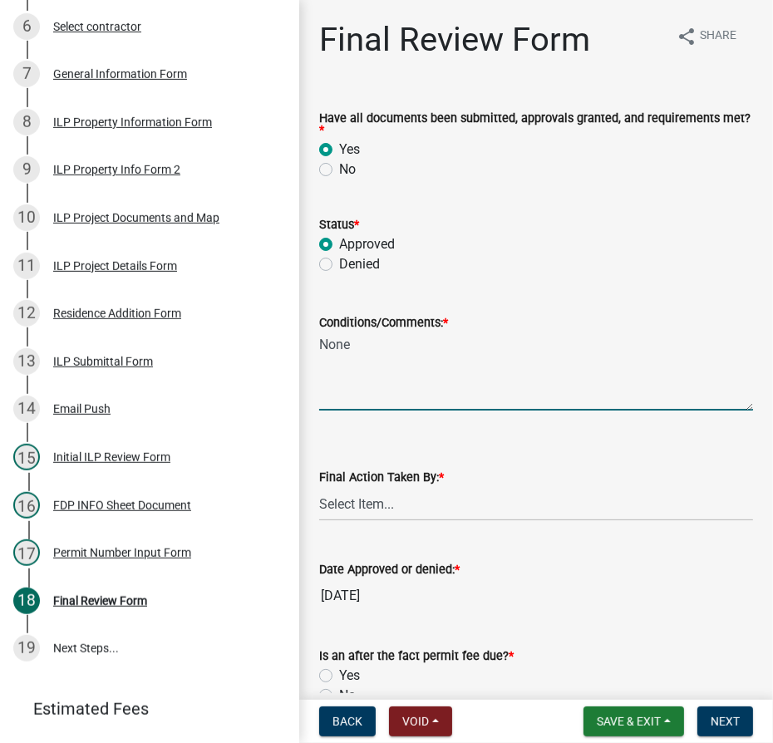
type textarea "None"
click at [386, 515] on select "Select Item... MMS LT AT CS [PERSON_NAME]" at bounding box center [536, 504] width 434 height 34
click at [319, 487] on select "Select Item... MMS LT AT CS [PERSON_NAME]" at bounding box center [536, 504] width 434 height 34
select select "4d3913d6-5a87-4fbb-afdb-cf4209782895"
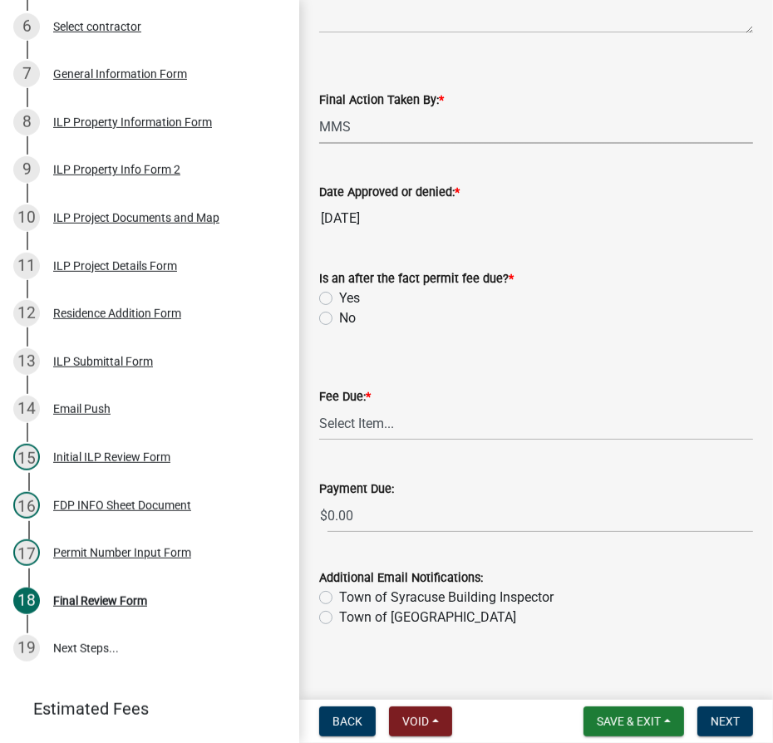
click at [339, 320] on label "No" at bounding box center [347, 318] width 17 height 20
click at [339, 319] on input "No" at bounding box center [344, 313] width 11 height 11
radio input "true"
click at [398, 420] on select "Select Item... N/A $10.00 $25.00 $125.00 $250 $500 $500 + $10.00 for every 10 s…" at bounding box center [536, 423] width 434 height 34
click at [319, 440] on select "Select Item... N/A $10.00 $25.00 $125.00 $250 $500 $500 + $10.00 for every 10 s…" at bounding box center [536, 423] width 434 height 34
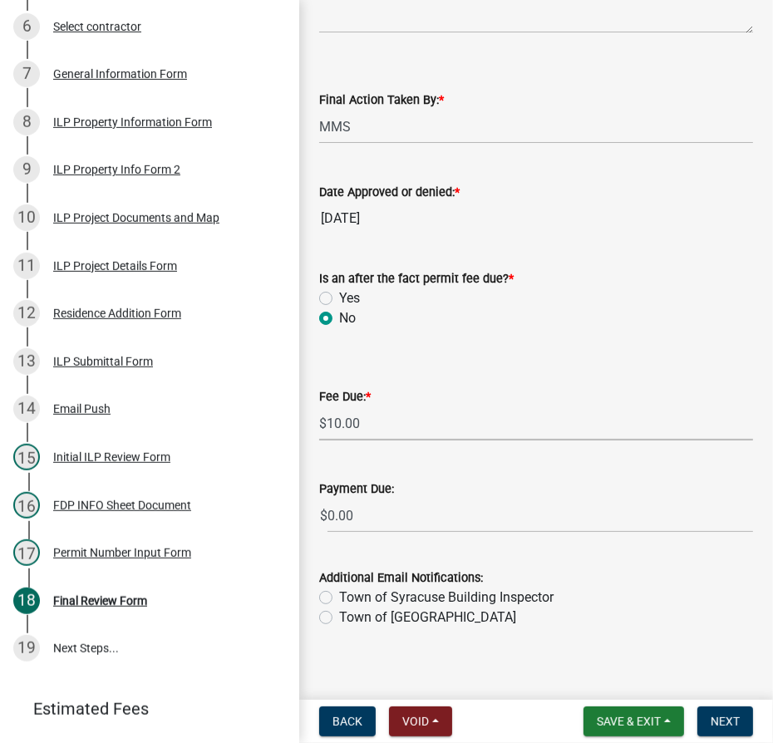
select select "6f482d1d-eb35-47e6-92b0-143404755581"
click at [731, 724] on span "Next" at bounding box center [724, 720] width 29 height 13
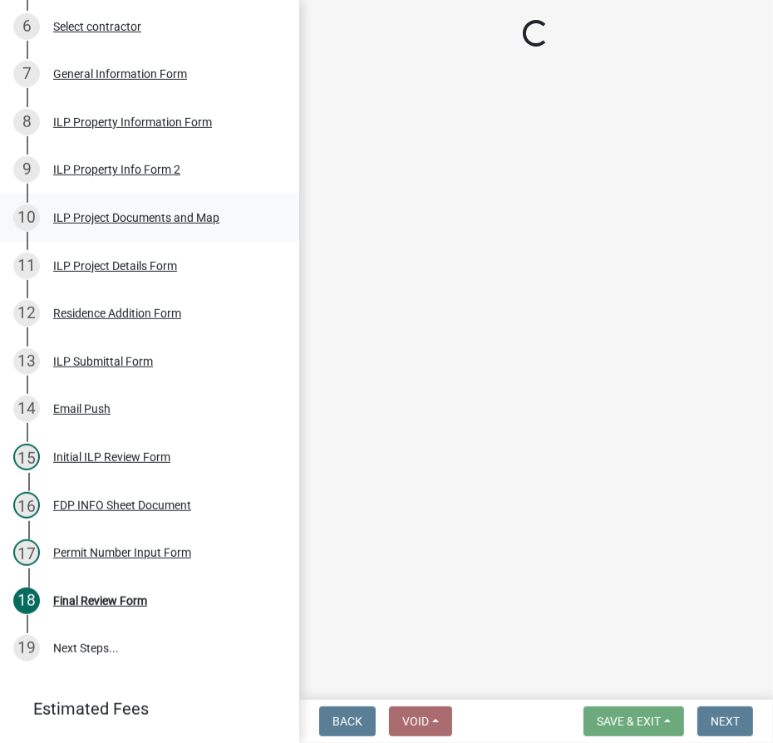
select select "3: 3"
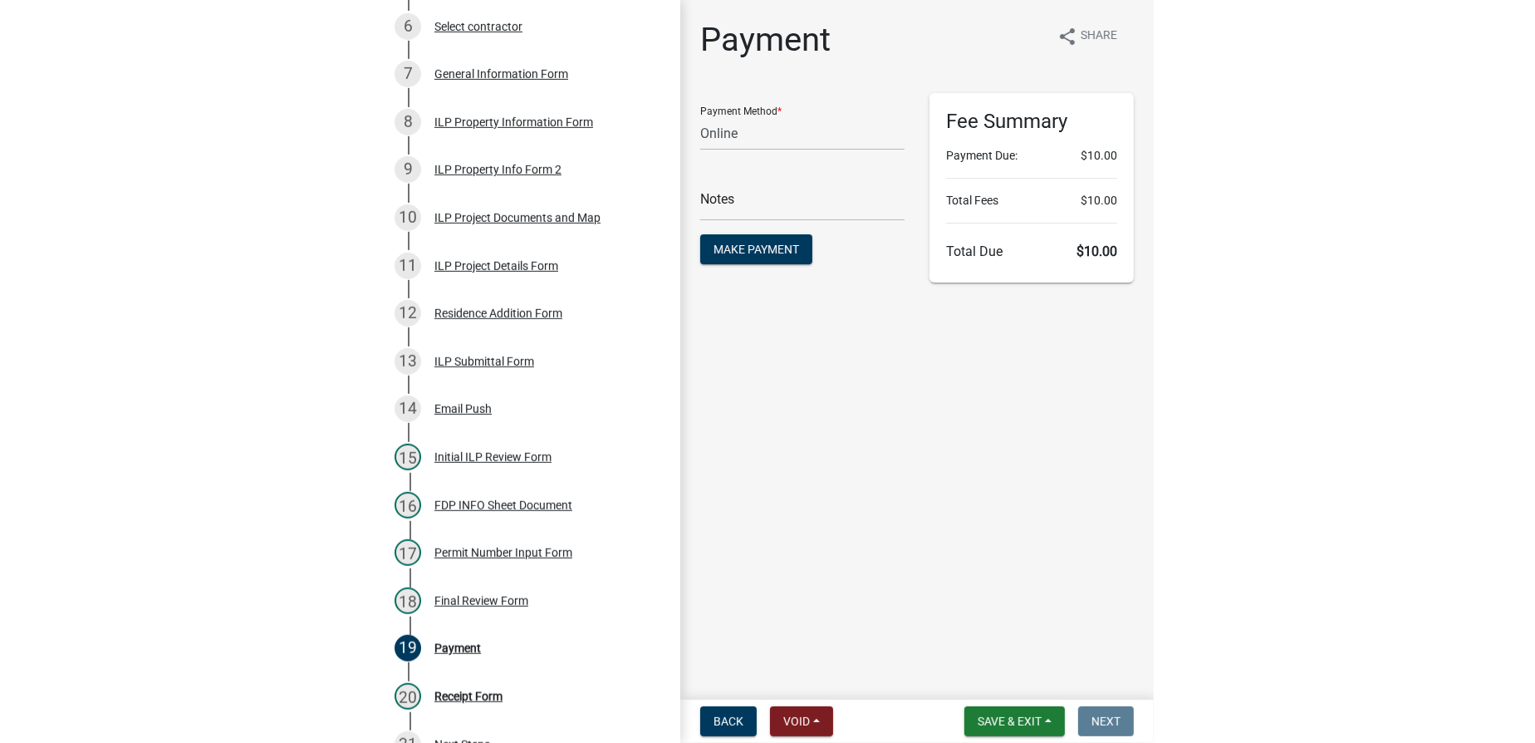
scroll to position [624, 0]
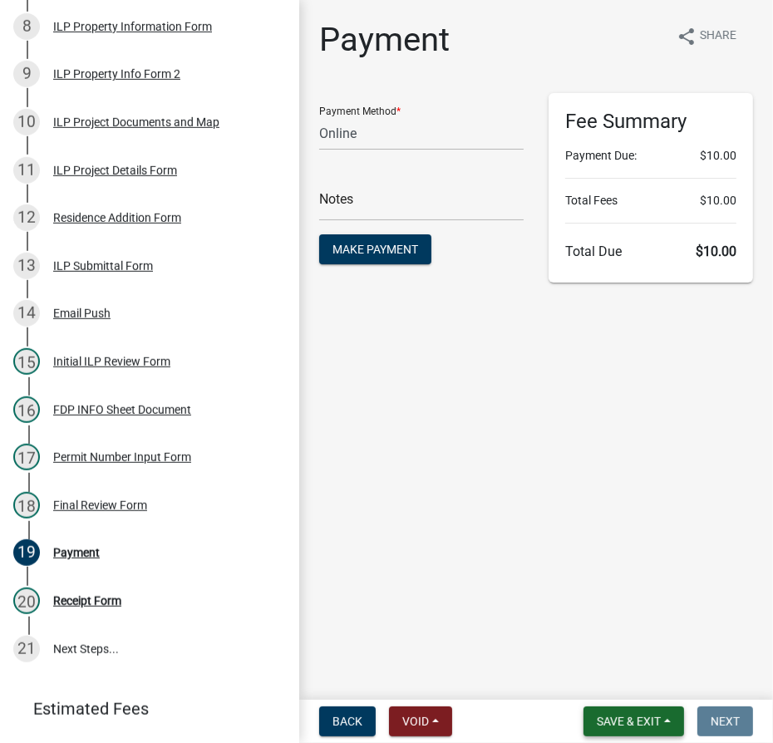
click at [655, 730] on button "Save & Exit" at bounding box center [633, 721] width 101 height 30
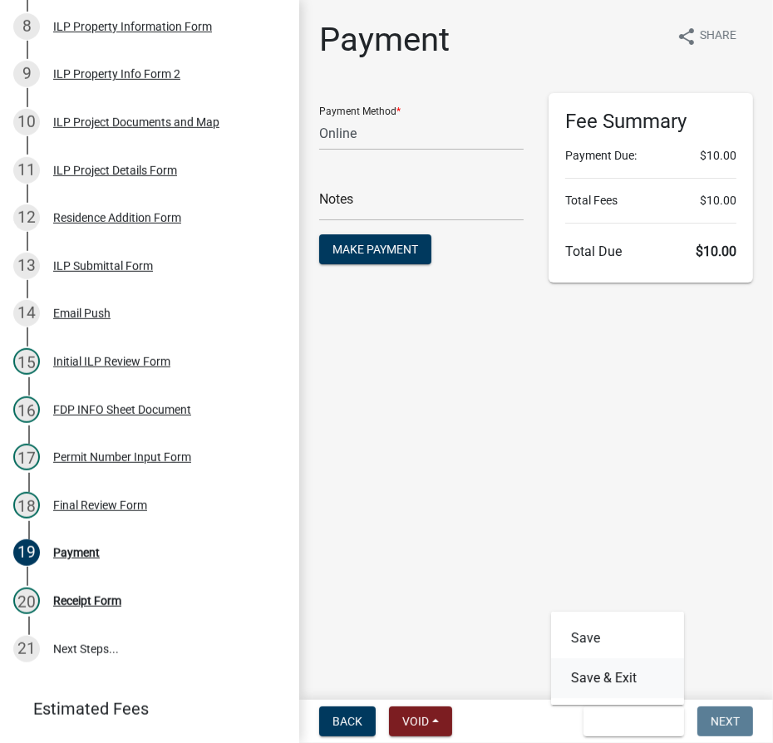
click at [634, 688] on button "Save & Exit" at bounding box center [617, 678] width 133 height 40
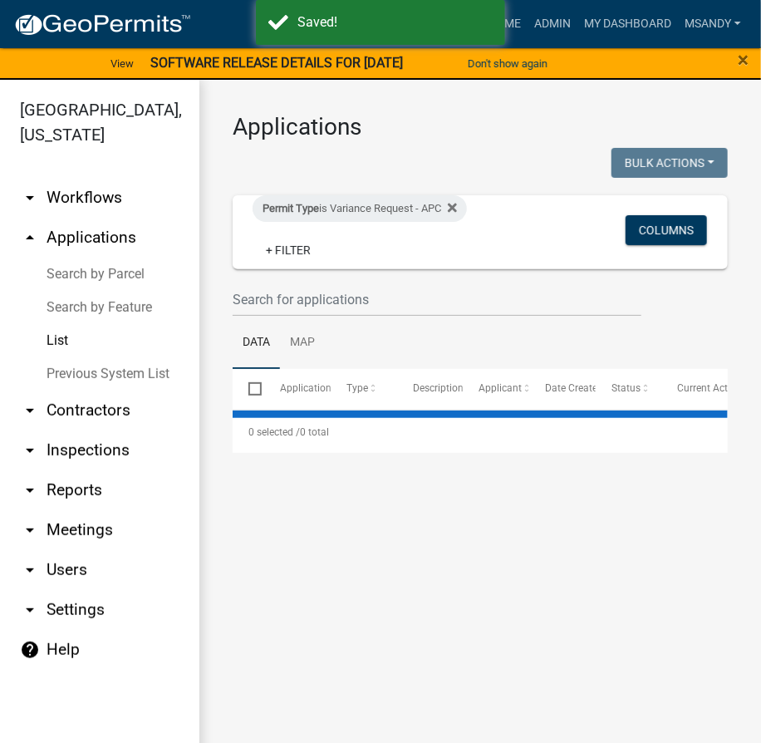
select select "3: 100"
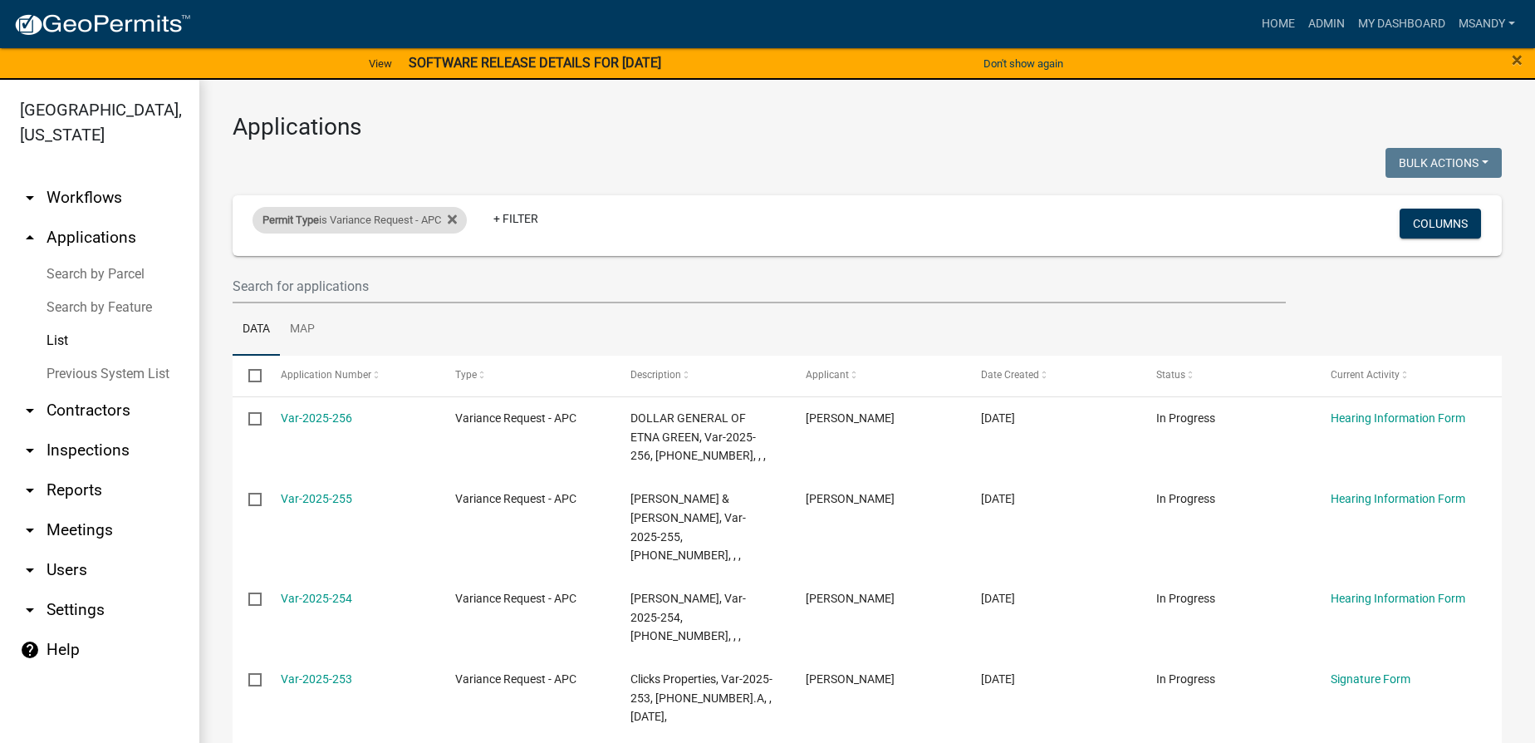
click at [356, 216] on div "Permit Type is Variance Request - APC" at bounding box center [360, 220] width 214 height 27
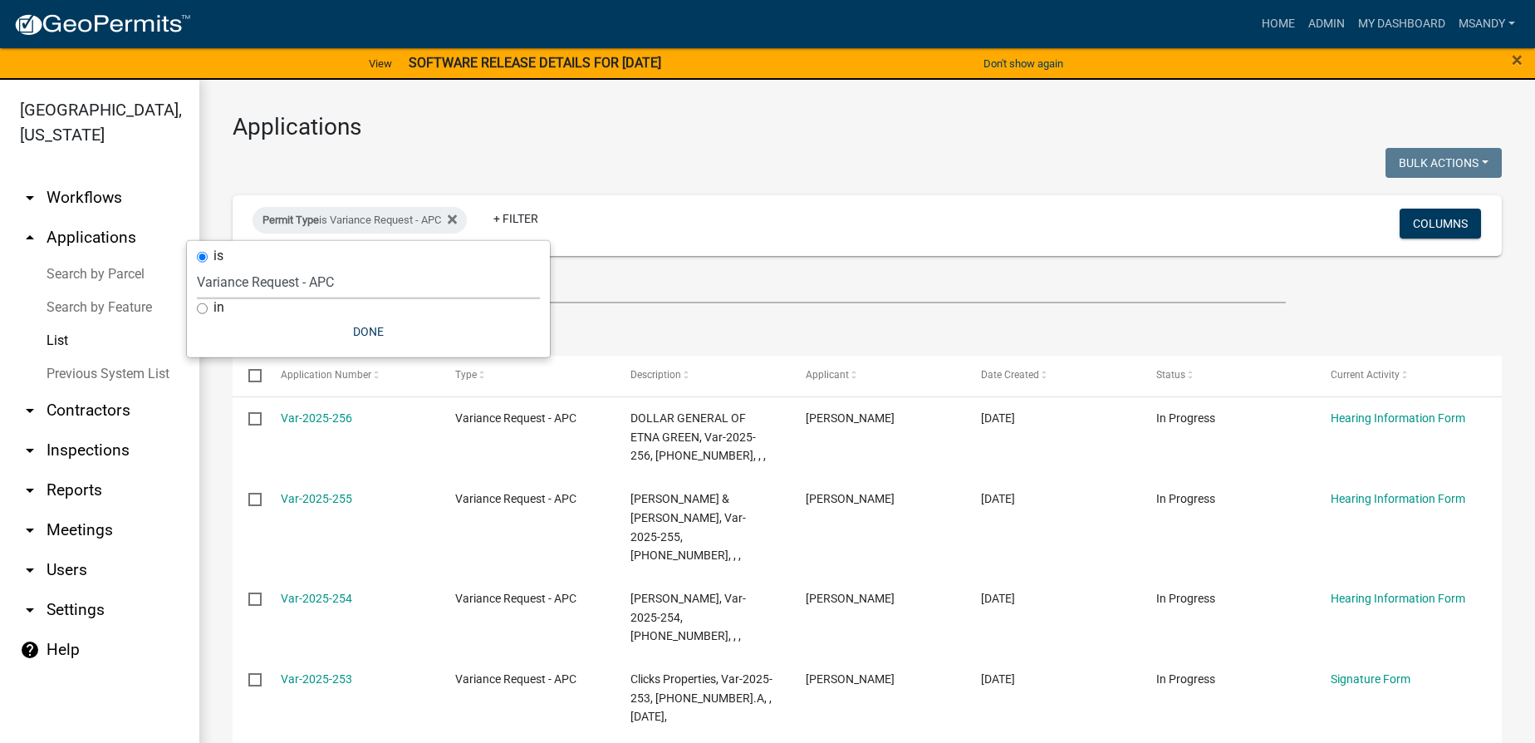
click at [354, 278] on select "Select an option [DATE] Copy Of - Subdivision Plat Application - APC APC Addres…" at bounding box center [368, 282] width 343 height 34
select select "a2c991f8-68ce-43d3-971c-57015753063b"
click at [226, 265] on select "Select an option [DATE] Copy Of - Subdivision Plat Application - APC APC Addres…" at bounding box center [368, 282] width 343 height 34
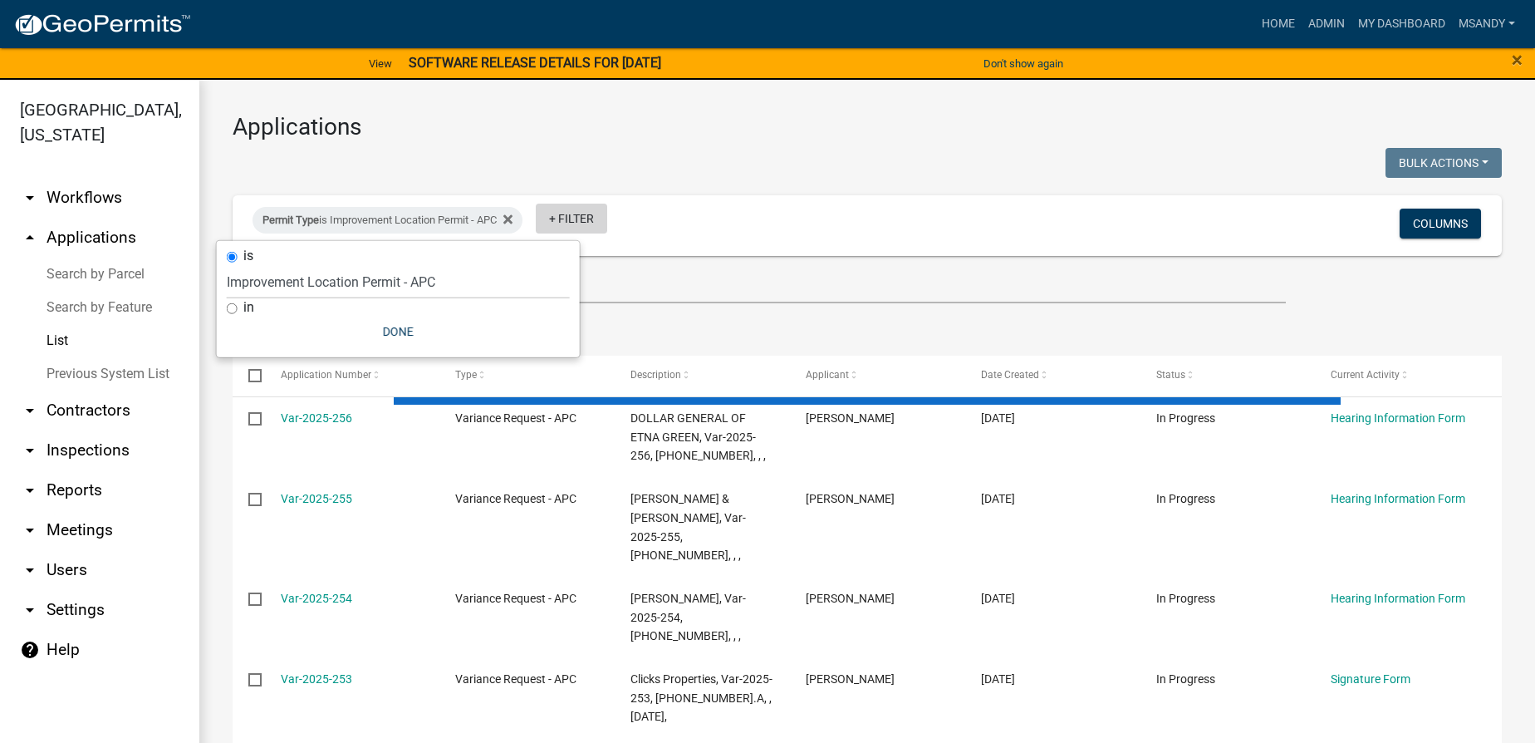
click at [587, 212] on link "+ Filter" at bounding box center [571, 219] width 71 height 30
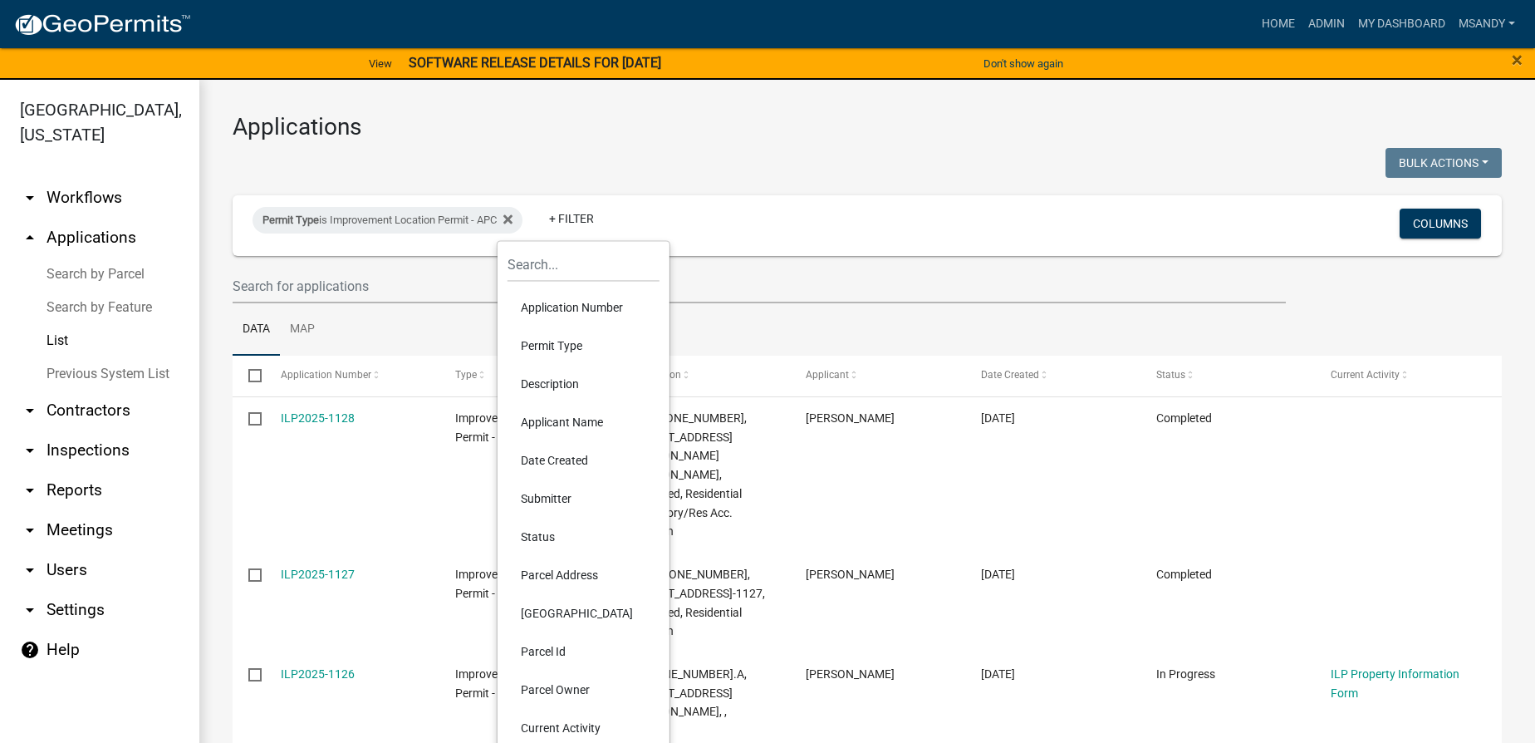
click at [551, 341] on li "Permit Type" at bounding box center [584, 345] width 152 height 38
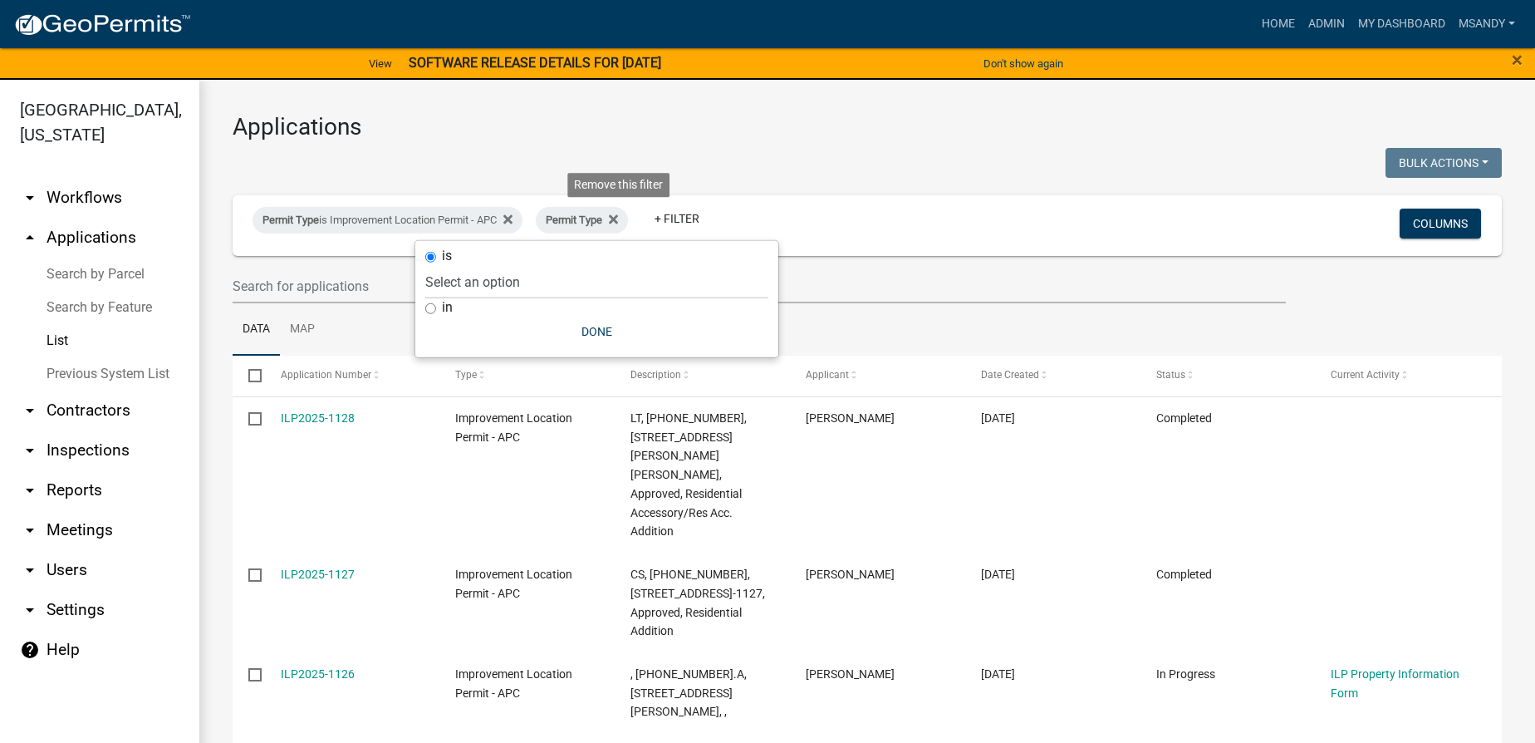
drag, startPoint x: 615, startPoint y: 211, endPoint x: 622, endPoint y: 218, distance: 10.6
click at [618, 215] on fa-icon at bounding box center [610, 220] width 16 height 27
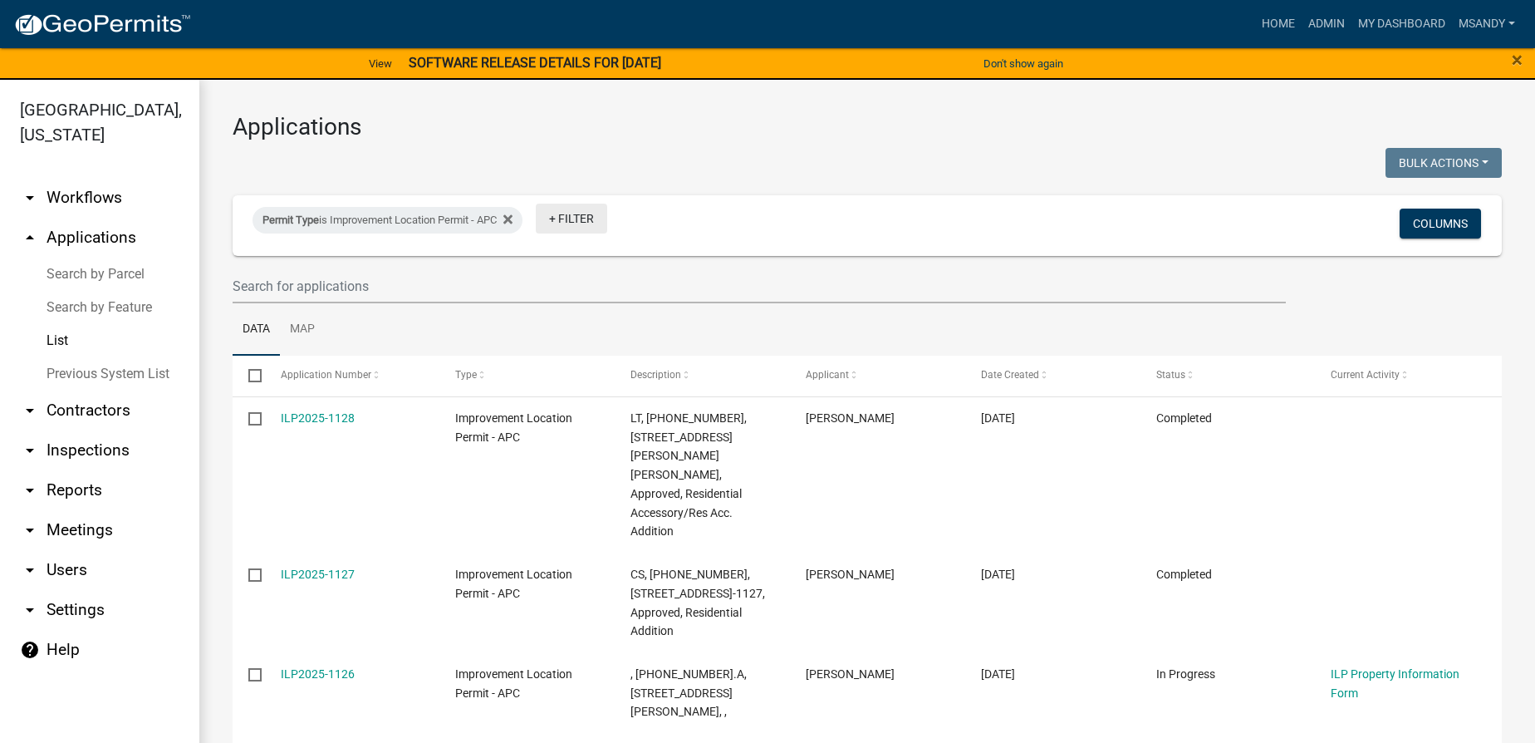
click at [600, 218] on link "+ Filter" at bounding box center [571, 219] width 71 height 30
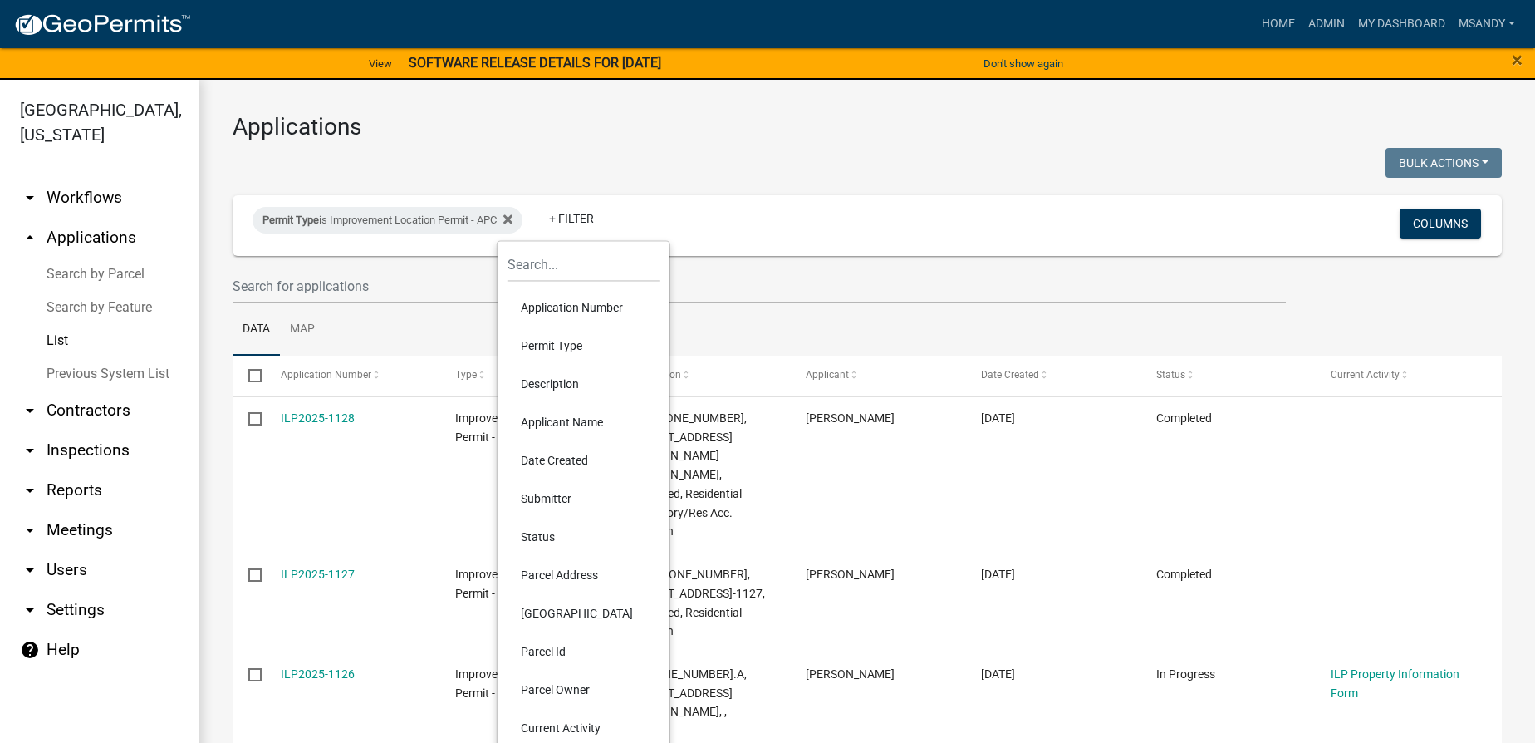
click at [550, 540] on li "Status" at bounding box center [584, 537] width 152 height 38
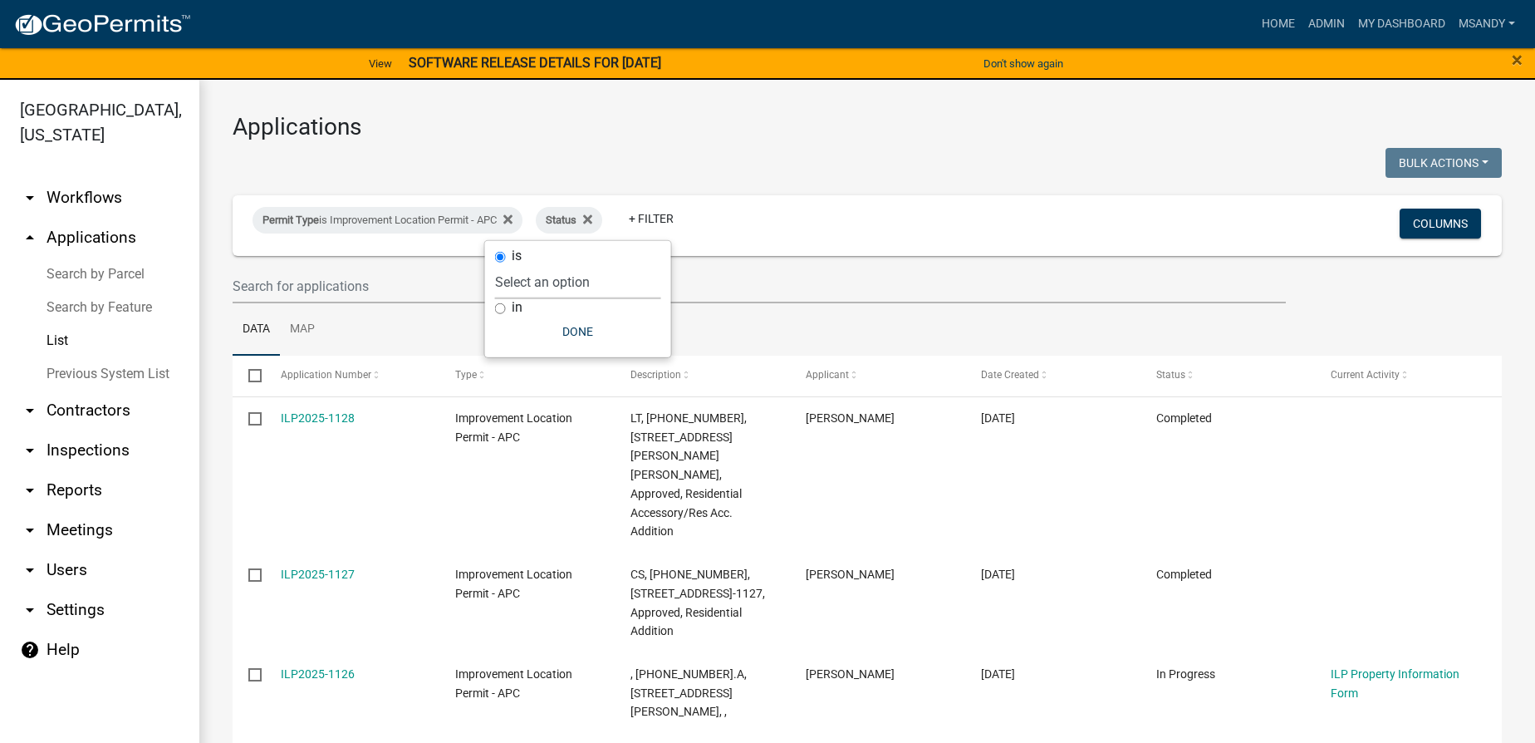
click at [549, 282] on select "Select an option Not Started In Progress Completed Expired Locked Withdrawn Voi…" at bounding box center [578, 282] width 166 height 34
select select "1"
click at [528, 265] on select "Select an option Not Started In Progress Completed Expired Locked Withdrawn Voi…" at bounding box center [578, 282] width 166 height 34
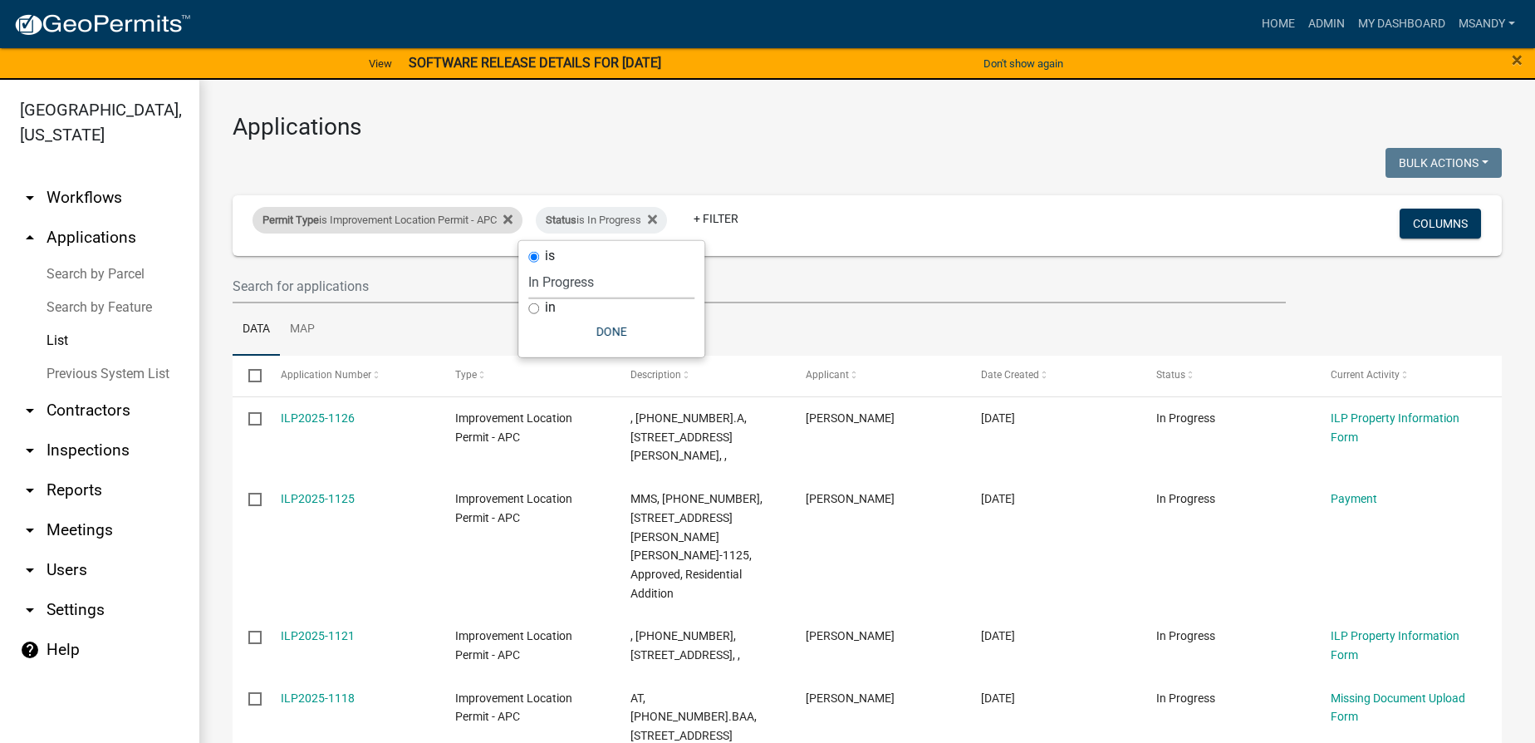
click at [344, 218] on div "Permit Type is Improvement Location Permit - APC" at bounding box center [388, 220] width 270 height 27
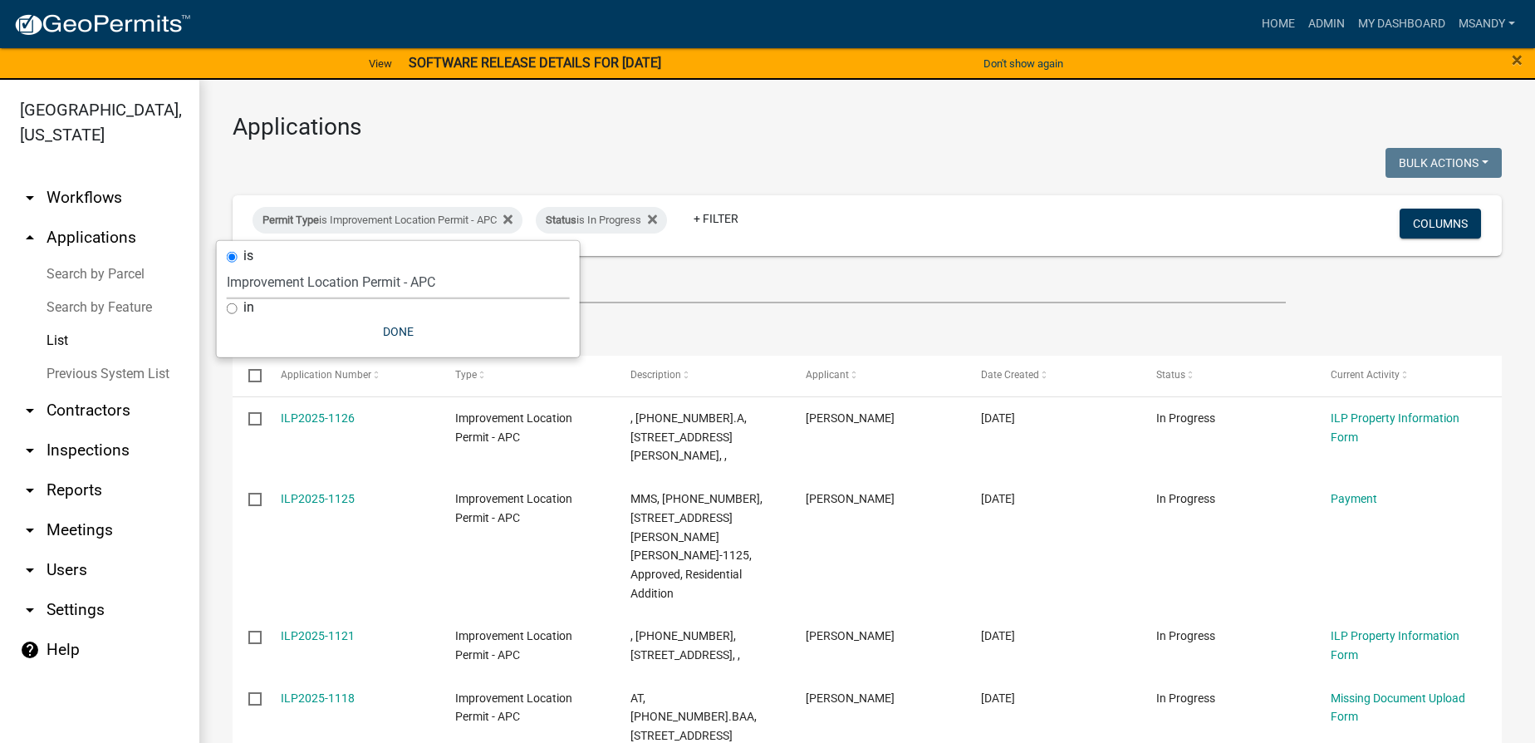
click at [343, 282] on select "Select an option [DATE] Copy Of - Subdivision Plat Application - APC APC Addres…" at bounding box center [398, 282] width 343 height 34
select select "06555e07-7e79-4569-9f73-610b83aead0f"
click at [227, 265] on select "Select an option [DATE] Copy Of - Subdivision Plat Application - APC APC Addres…" at bounding box center [398, 282] width 343 height 34
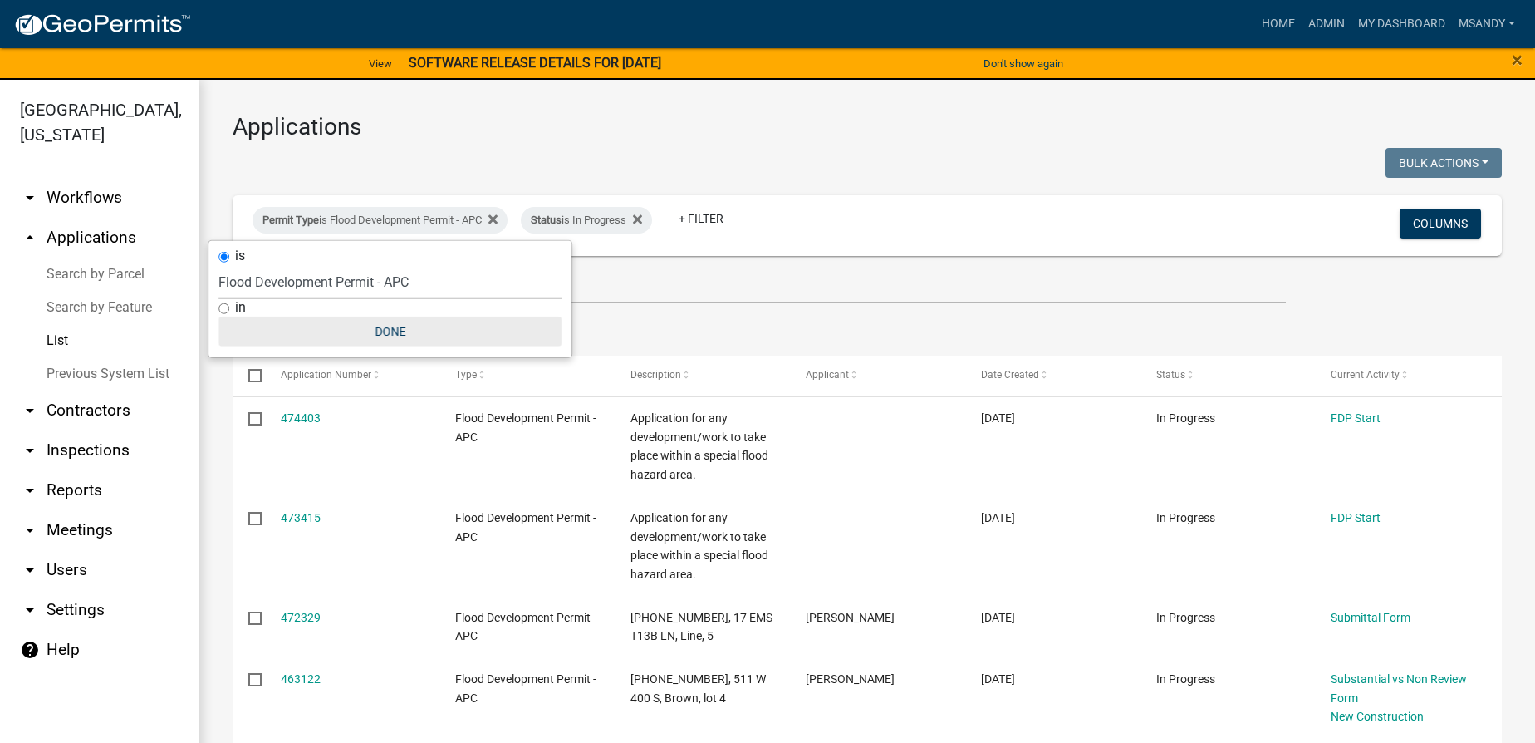
click at [393, 326] on button "Done" at bounding box center [389, 332] width 343 height 30
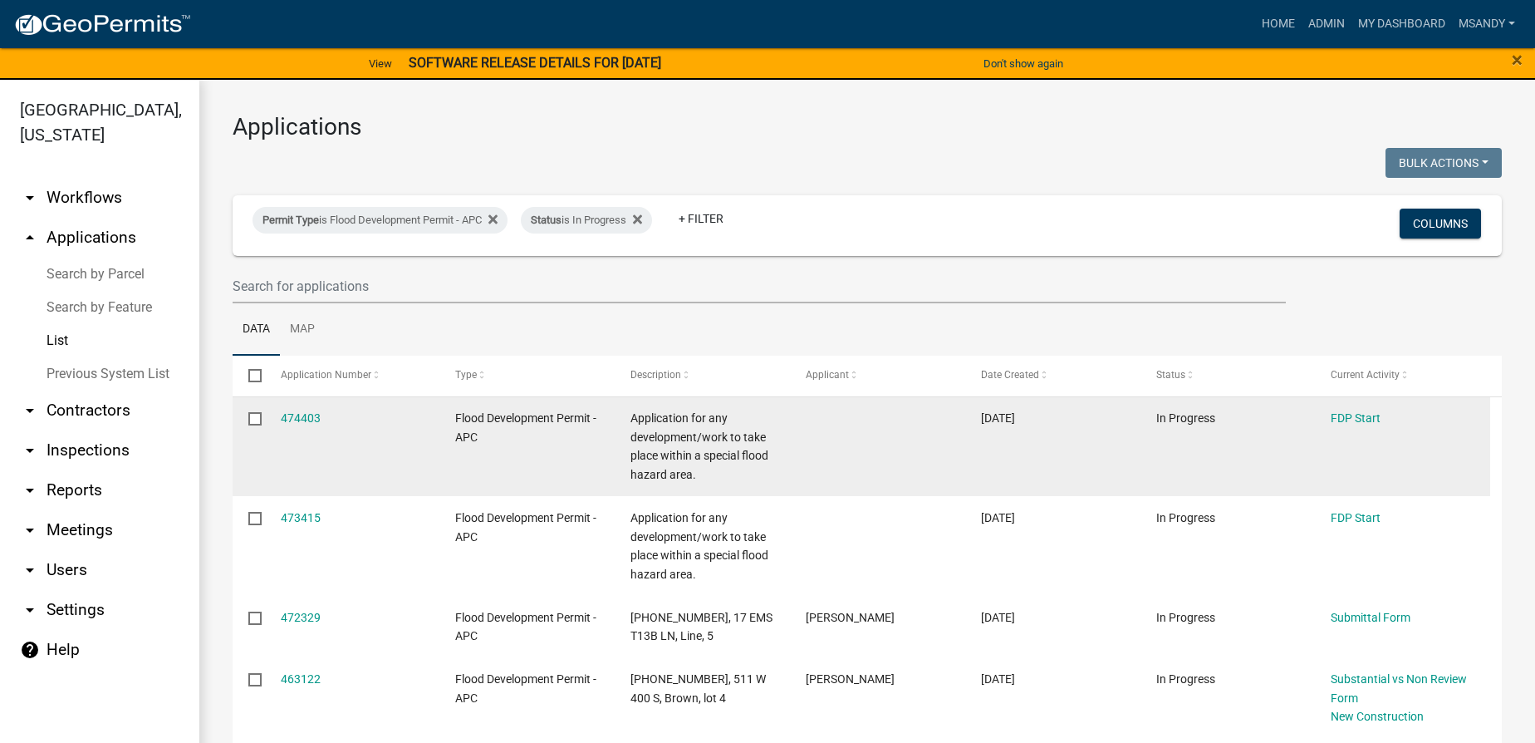
click at [258, 421] on input "checkbox" at bounding box center [253, 417] width 11 height 11
checkbox input "true"
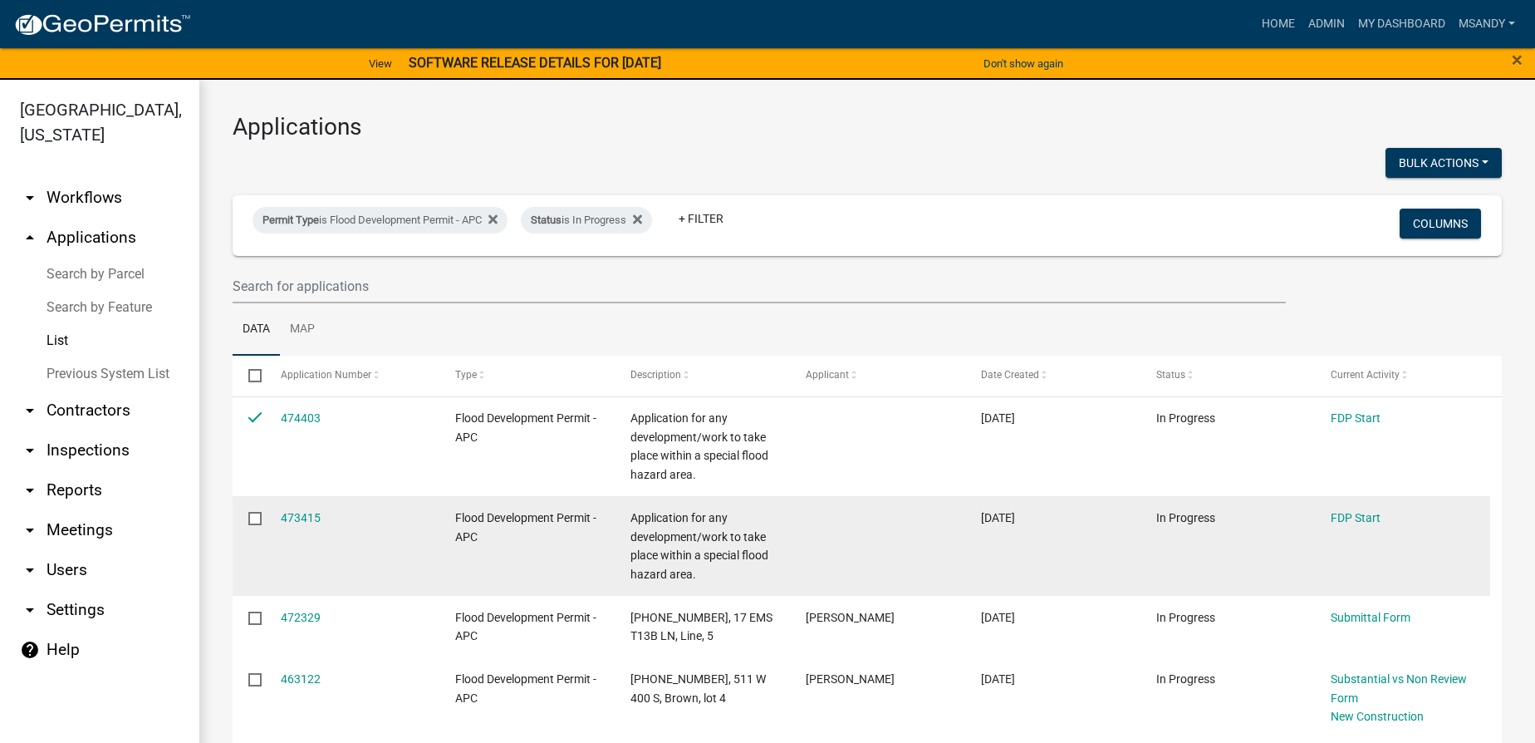
click at [258, 520] on input "checkbox" at bounding box center [253, 517] width 11 height 11
checkbox input "true"
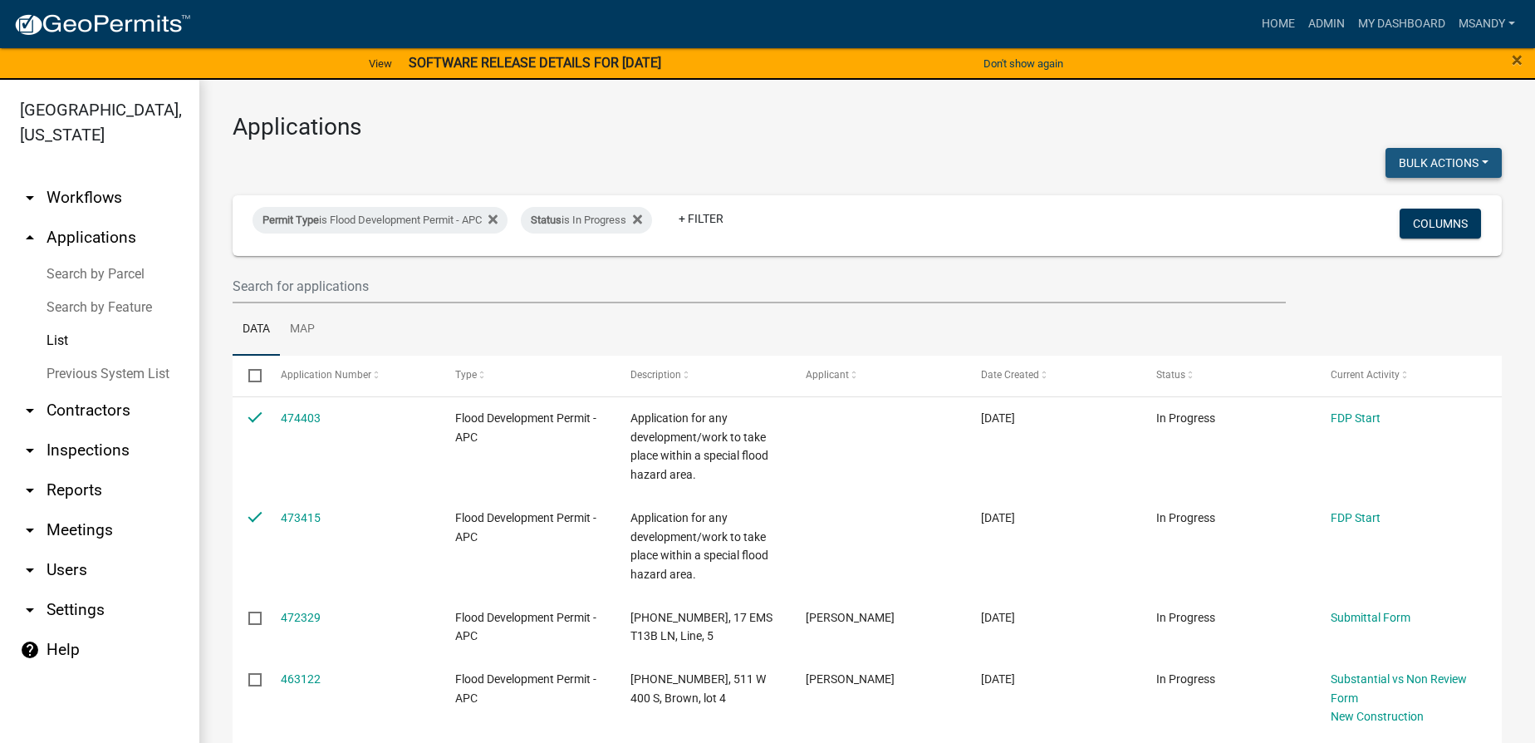
click at [772, 160] on button "Bulk Actions" at bounding box center [1444, 163] width 116 height 30
click at [772, 201] on button "Void" at bounding box center [1435, 205] width 133 height 40
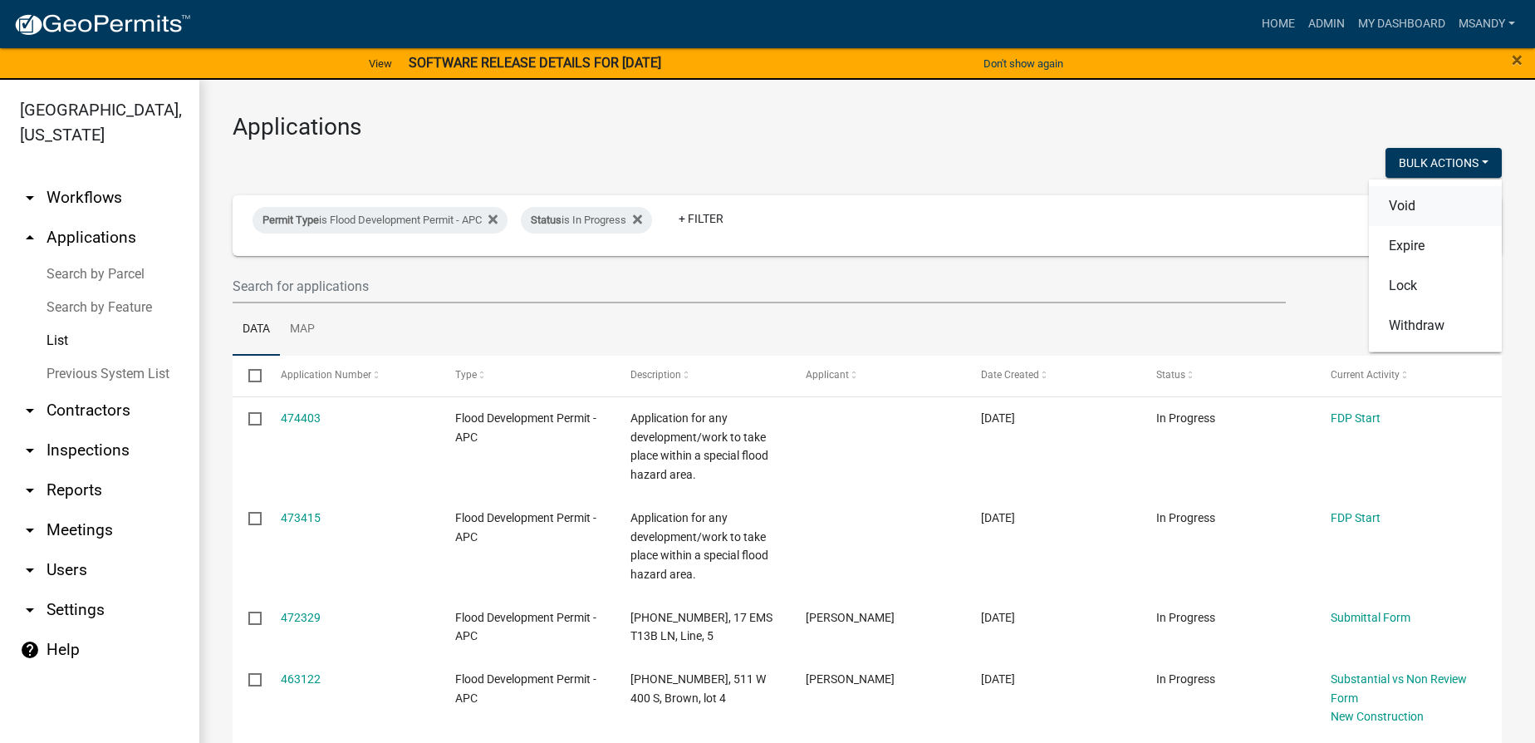
checkbox input "false"
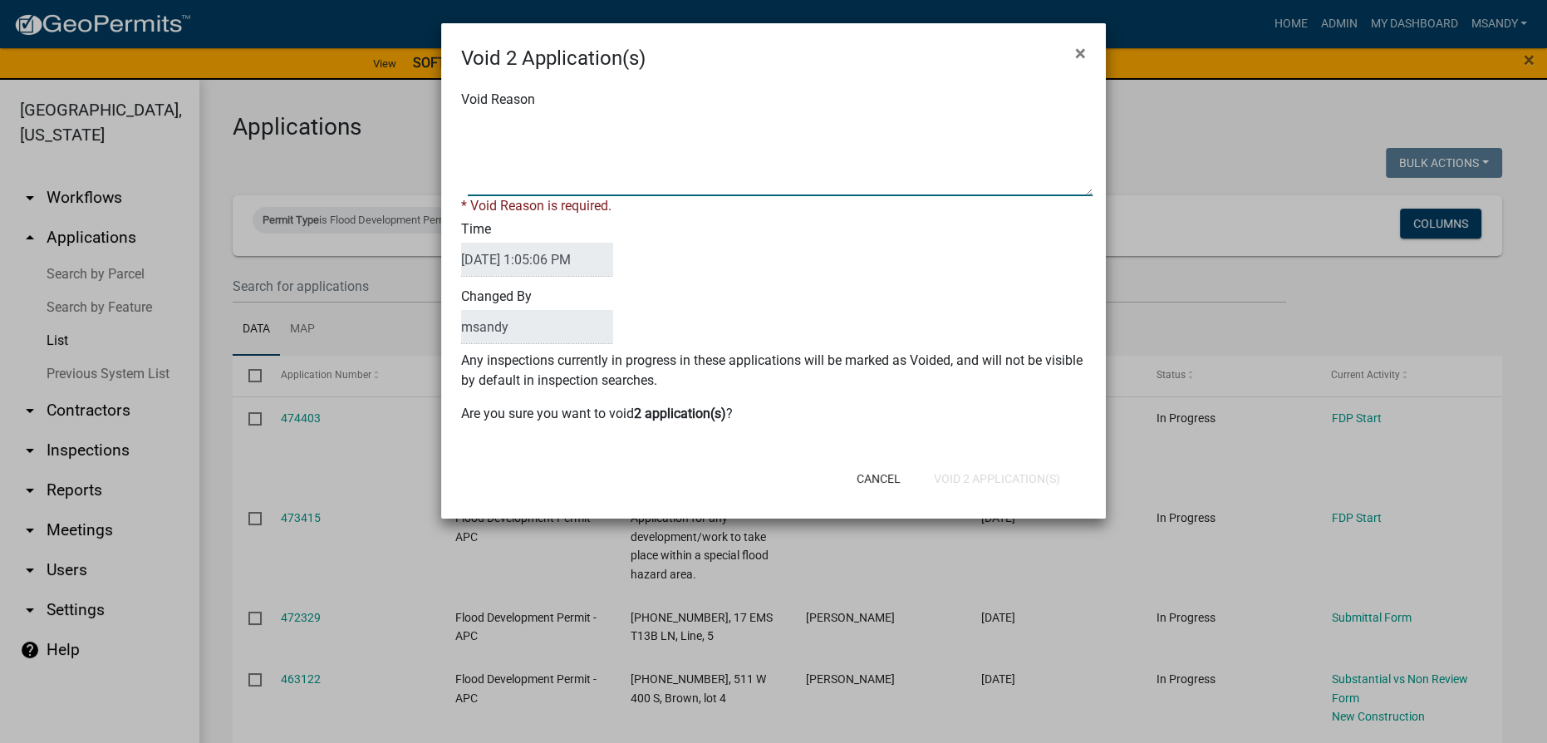
drag, startPoint x: 699, startPoint y: 156, endPoint x: 693, endPoint y: 149, distance: 10.0
click at [699, 152] on textarea "Void Reason" at bounding box center [780, 154] width 625 height 83
type textarea "Incomplete"
click at [772, 467] on button "Void 2 Application(s)" at bounding box center [996, 479] width 153 height 30
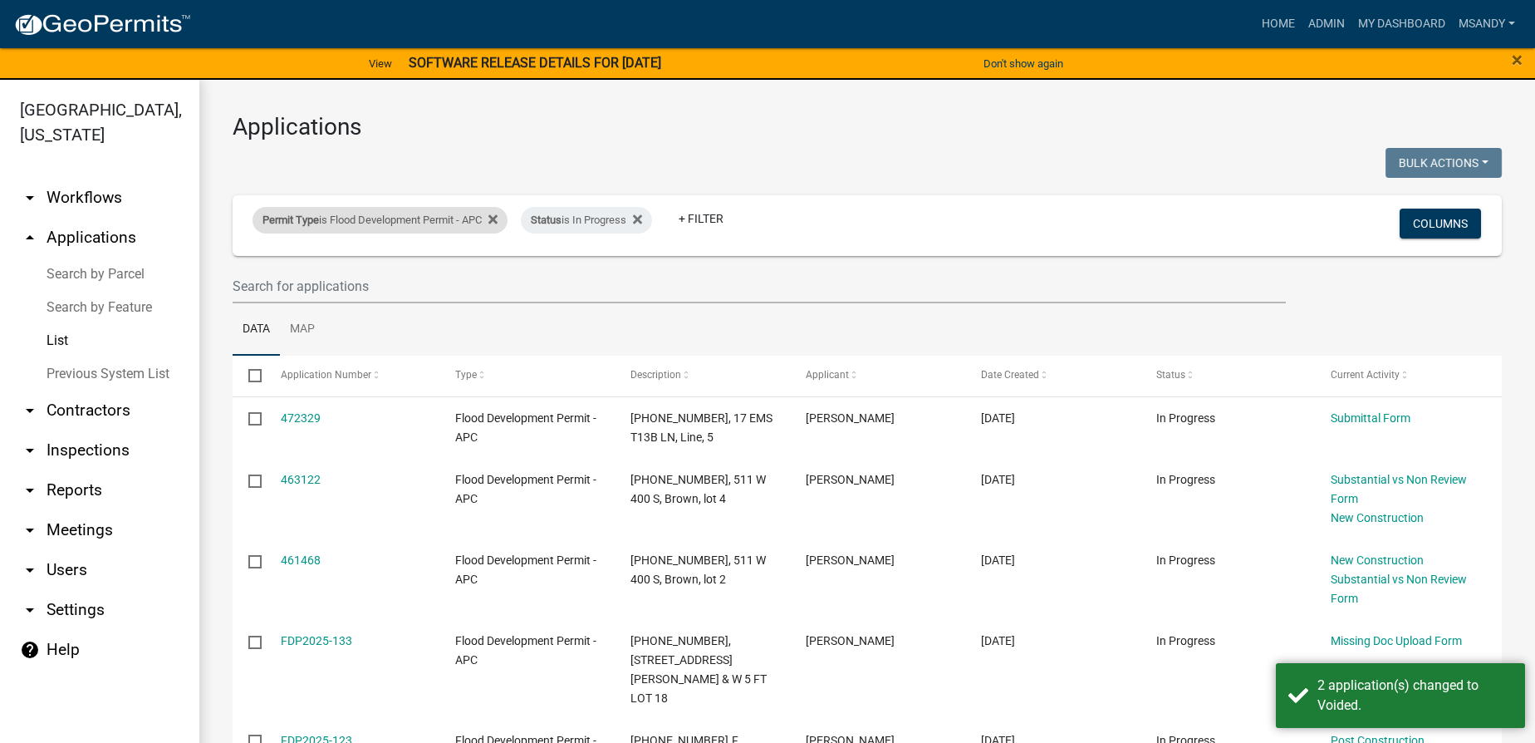
click at [409, 211] on div "Permit Type is Flood Development Permit - APC" at bounding box center [380, 220] width 255 height 27
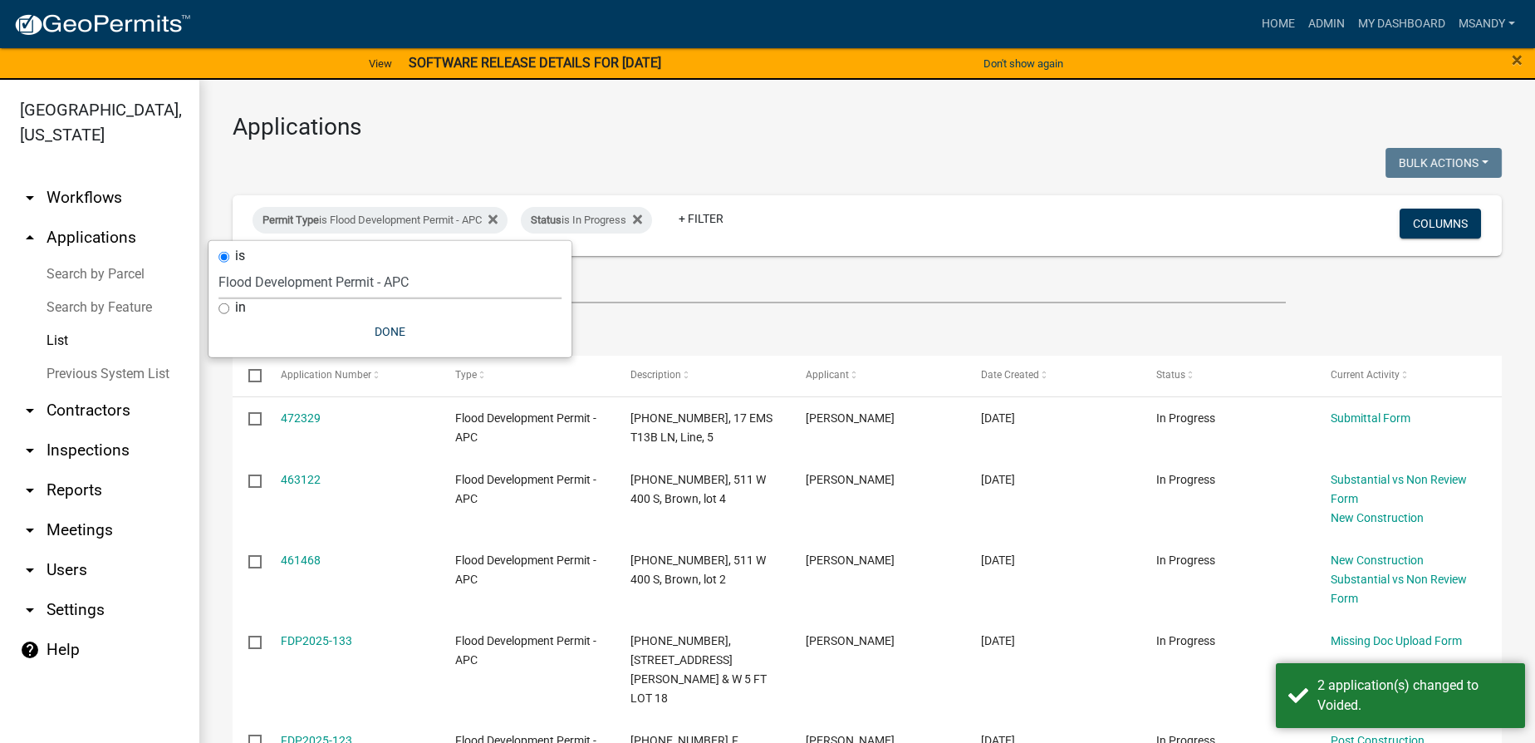
click at [387, 279] on select "Select an option [DATE] Copy Of - Subdivision Plat Application - APC APC Addres…" at bounding box center [389, 282] width 343 height 34
select select "eb70c5df-7d79-4007-8fff-490efa7218cf"
click at [218, 265] on select "Select an option [DATE] Copy Of - Subdivision Plat Application - APC APC Addres…" at bounding box center [389, 282] width 343 height 34
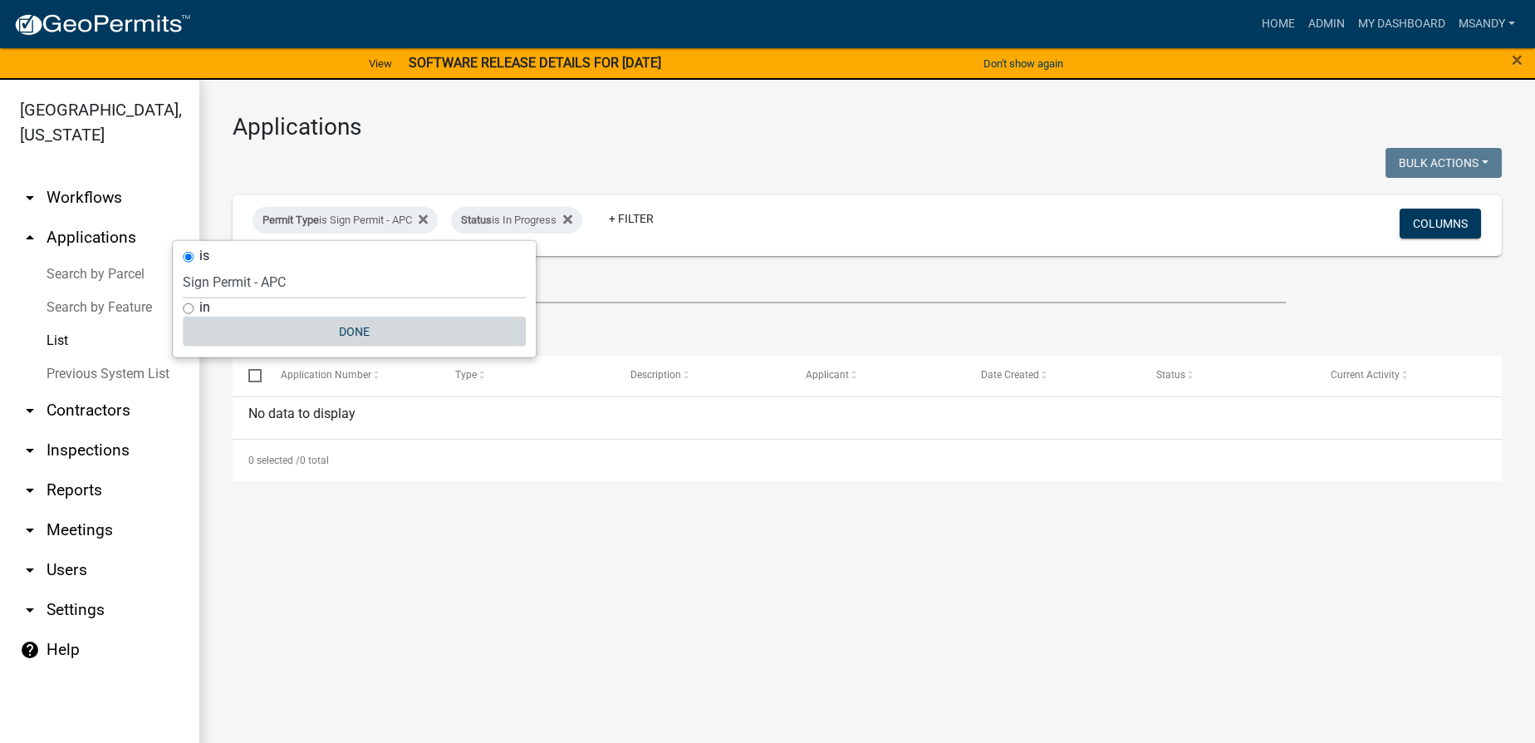
click at [356, 327] on button "Done" at bounding box center [354, 332] width 343 height 30
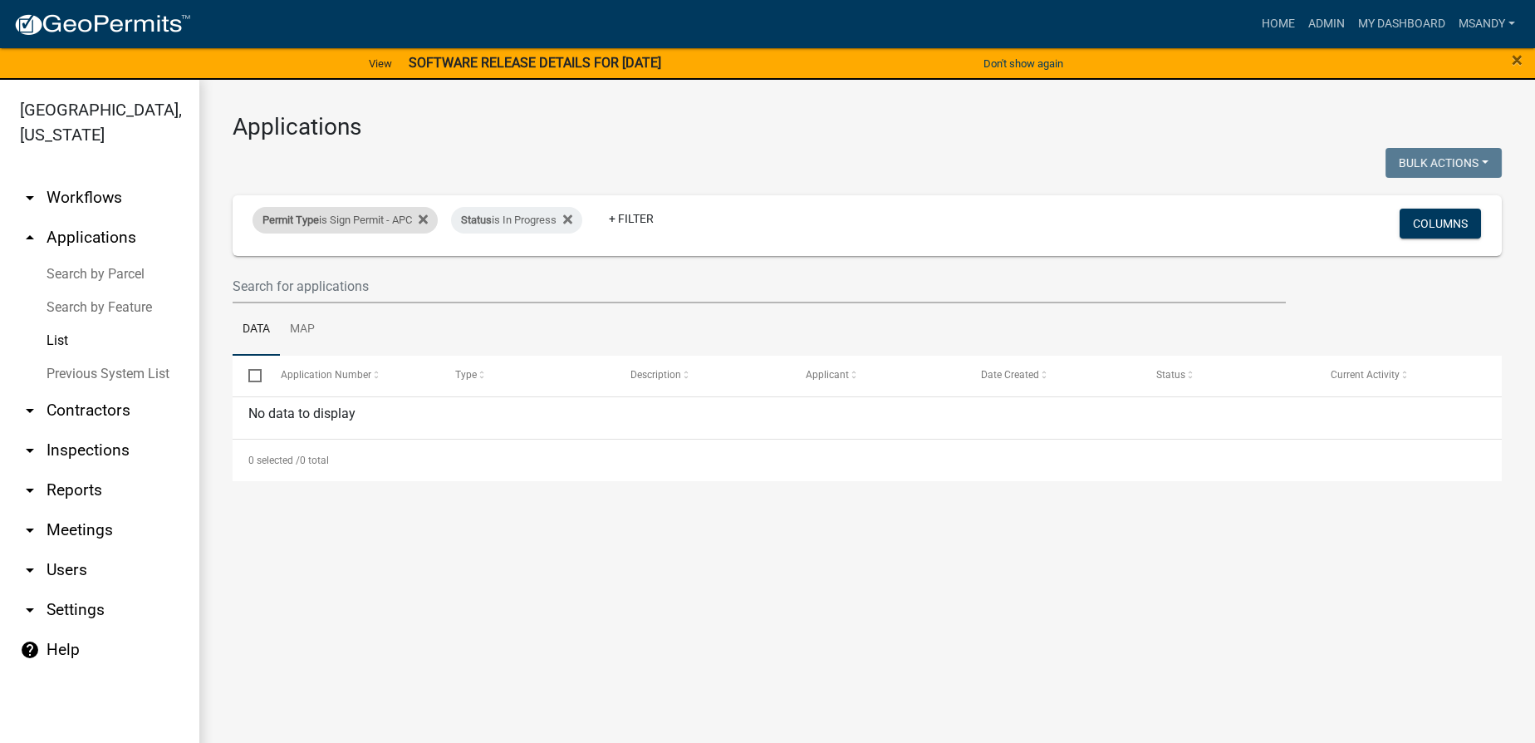
click at [347, 215] on div "Permit Type is Sign Permit - APC" at bounding box center [345, 220] width 185 height 27
select select "eb70c5df-7d79-4007-8fff-490efa7218cf"
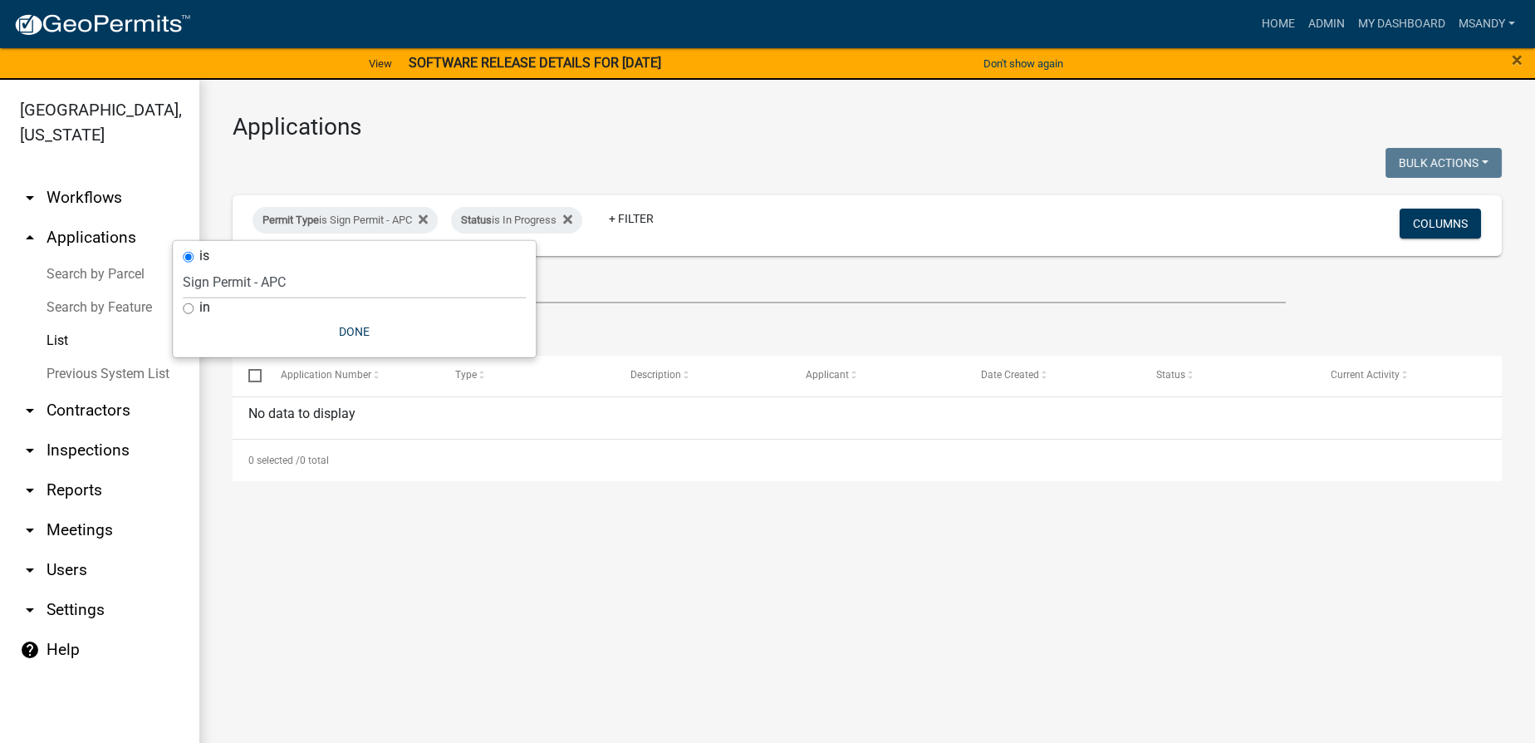
click at [98, 271] on link "Search by Parcel" at bounding box center [99, 274] width 199 height 33
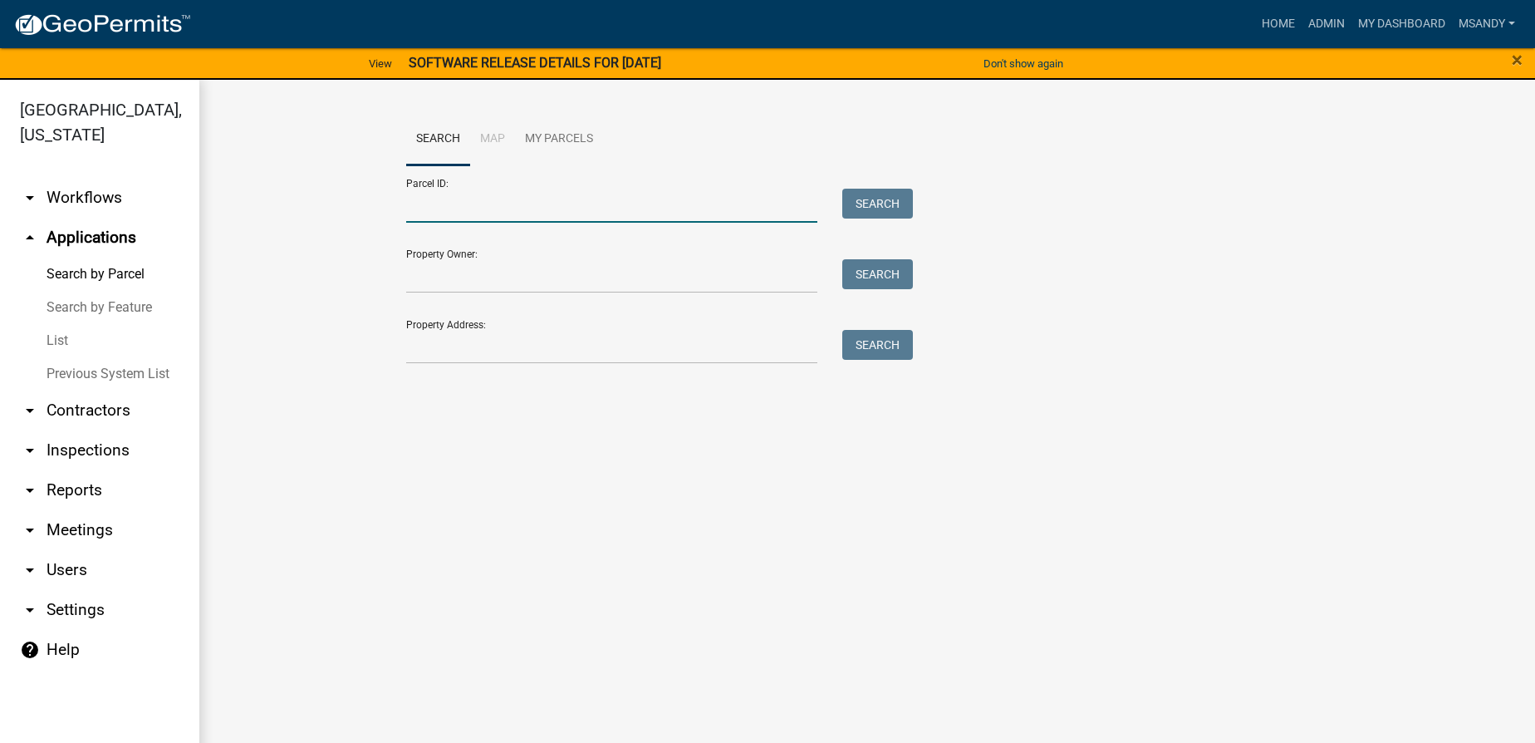
click at [497, 215] on input "Parcel ID:" at bounding box center [611, 206] width 411 height 34
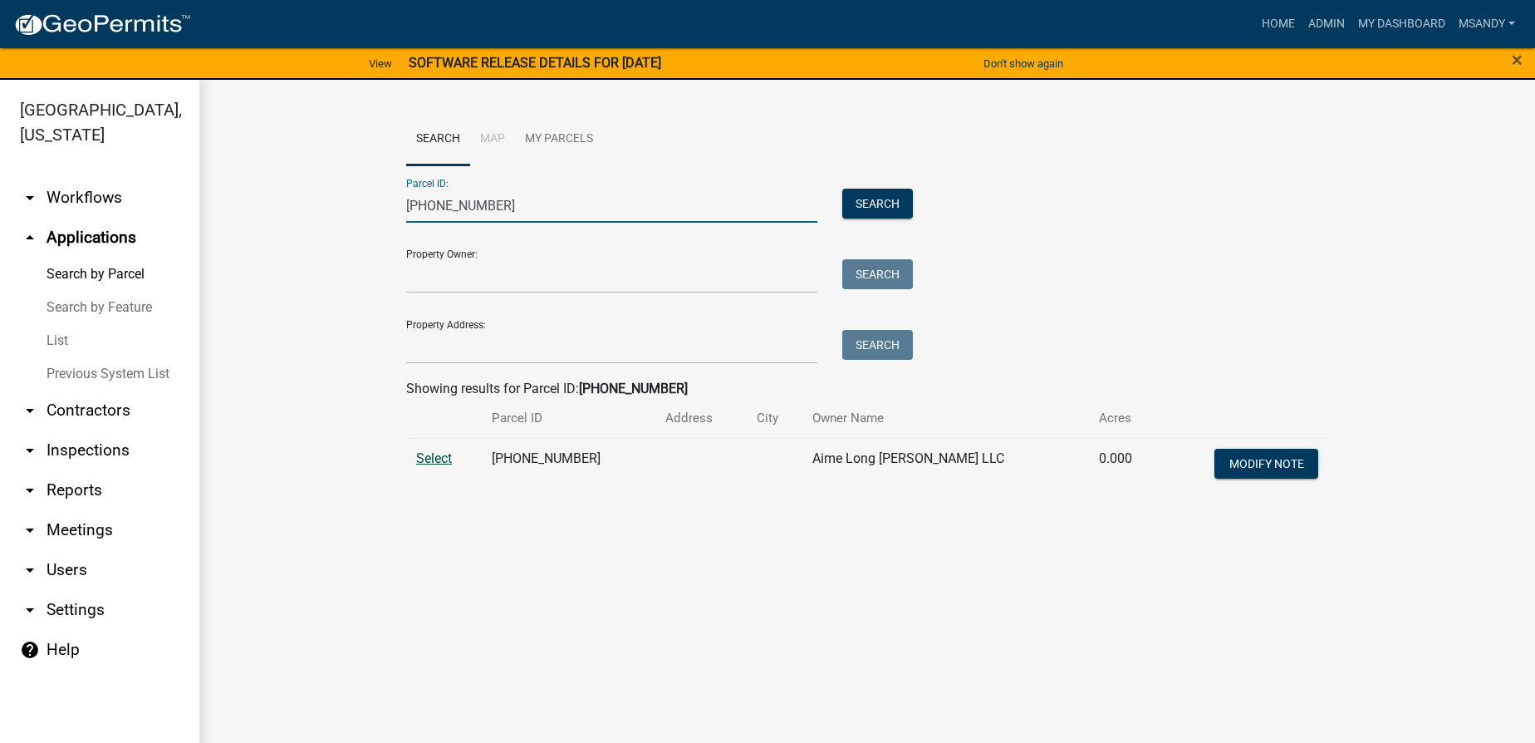
type input "[PHONE_NUMBER]"
click at [438, 463] on span "Select" at bounding box center [434, 458] width 36 height 16
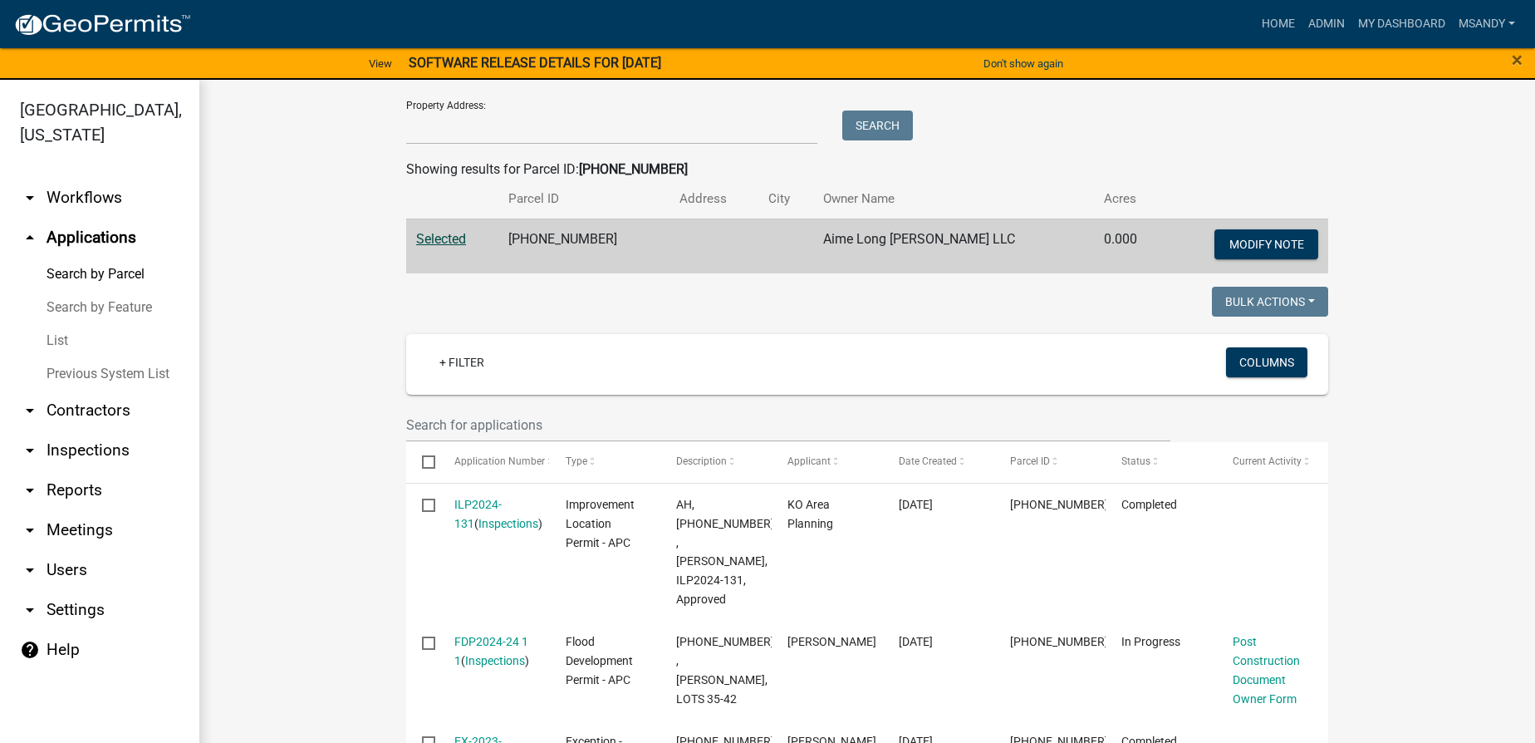
scroll to position [377, 0]
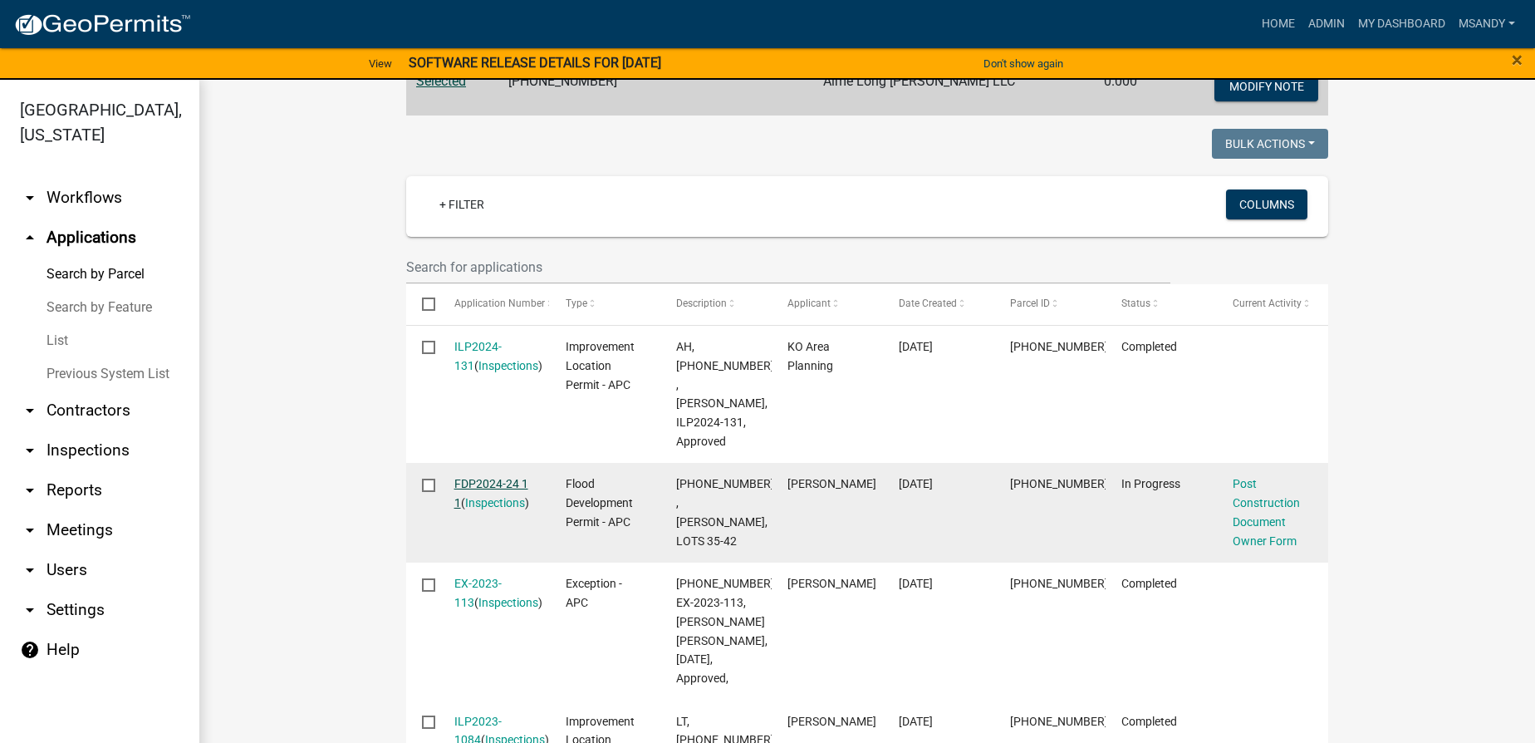
click at [500, 477] on link "FDP2024-24 1 1" at bounding box center [491, 493] width 74 height 32
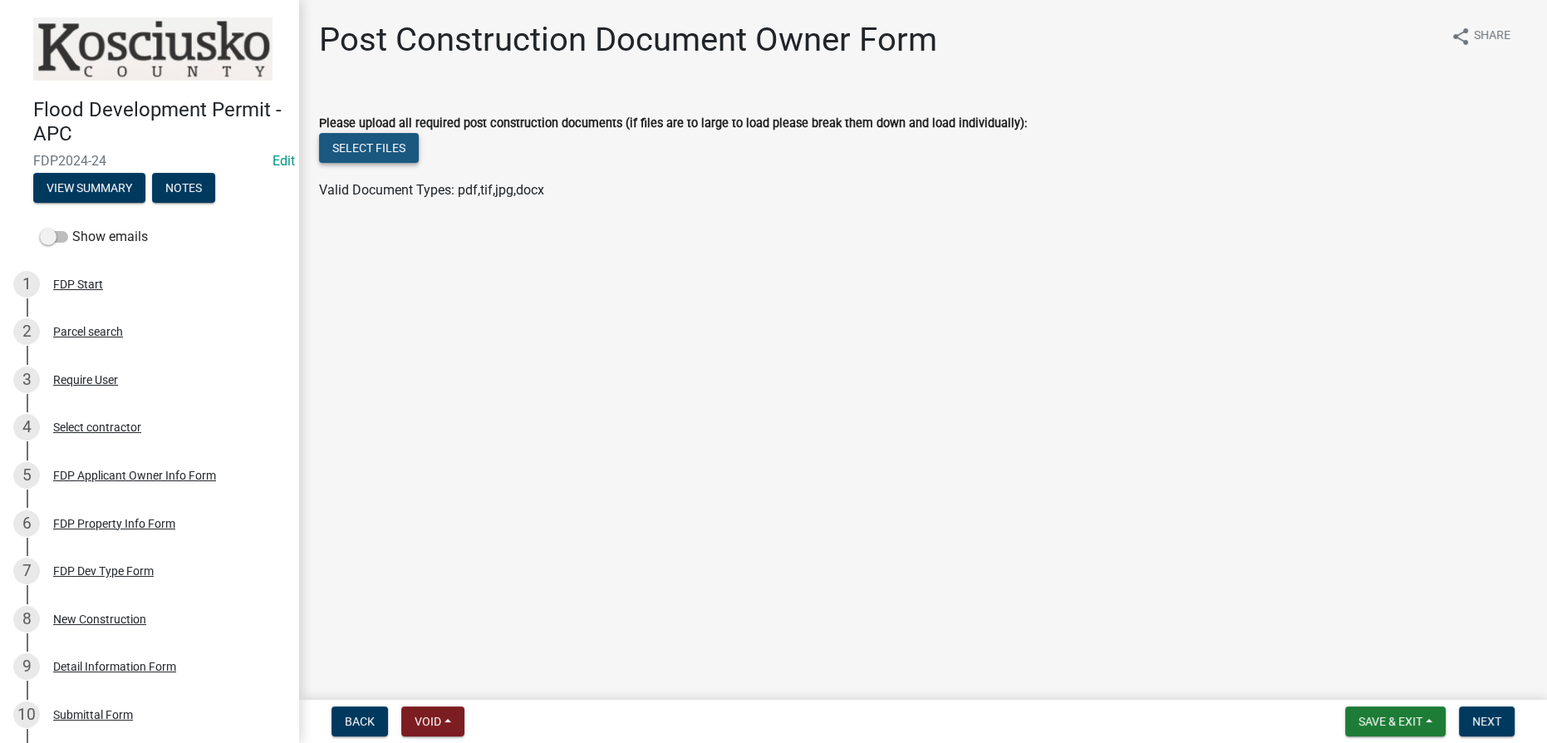
click at [377, 141] on button "Select files" at bounding box center [369, 148] width 100 height 30
click at [380, 204] on link "[PERSON_NAME].pdf" at bounding box center [381, 202] width 123 height 16
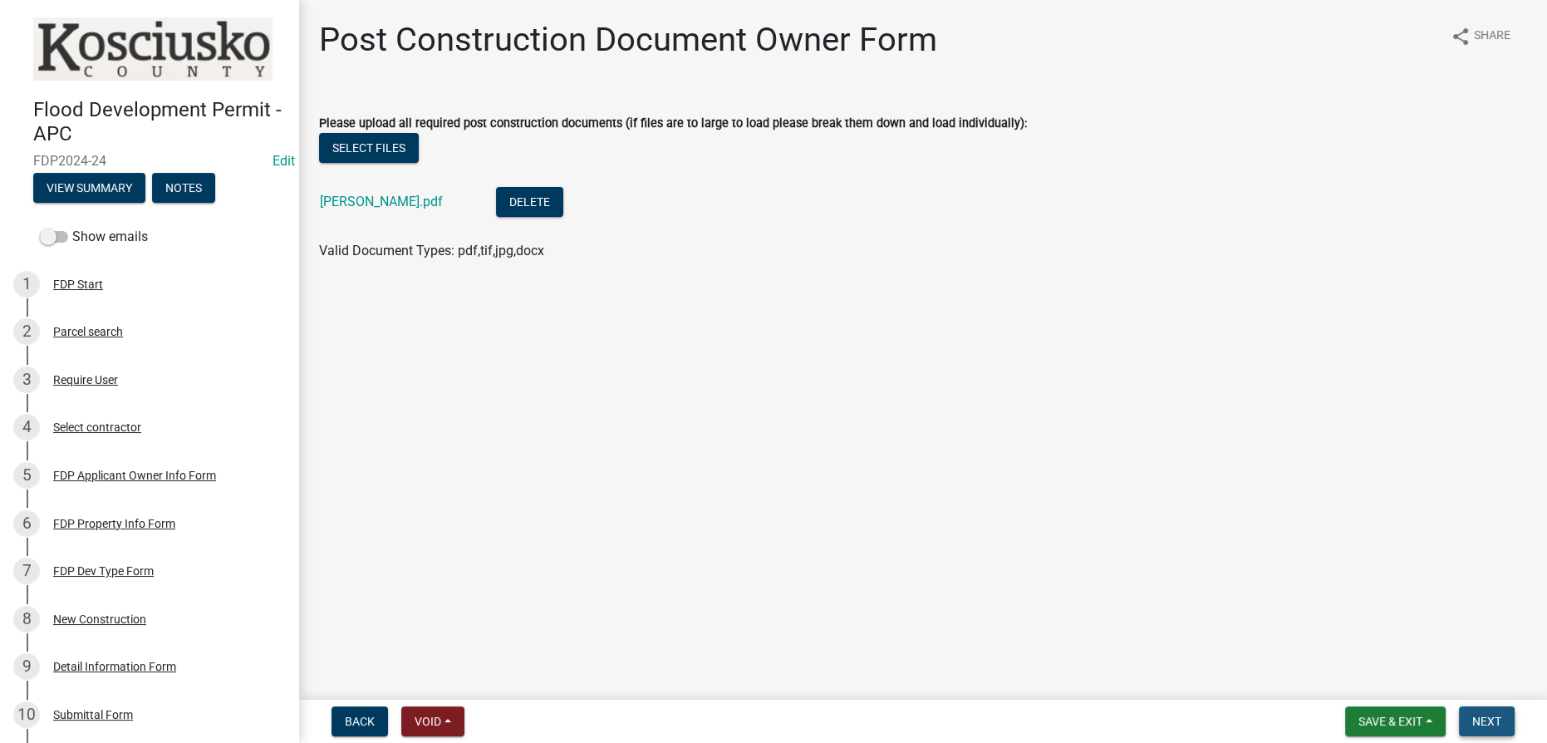
click at [772, 728] on button "Next" at bounding box center [1487, 721] width 56 height 30
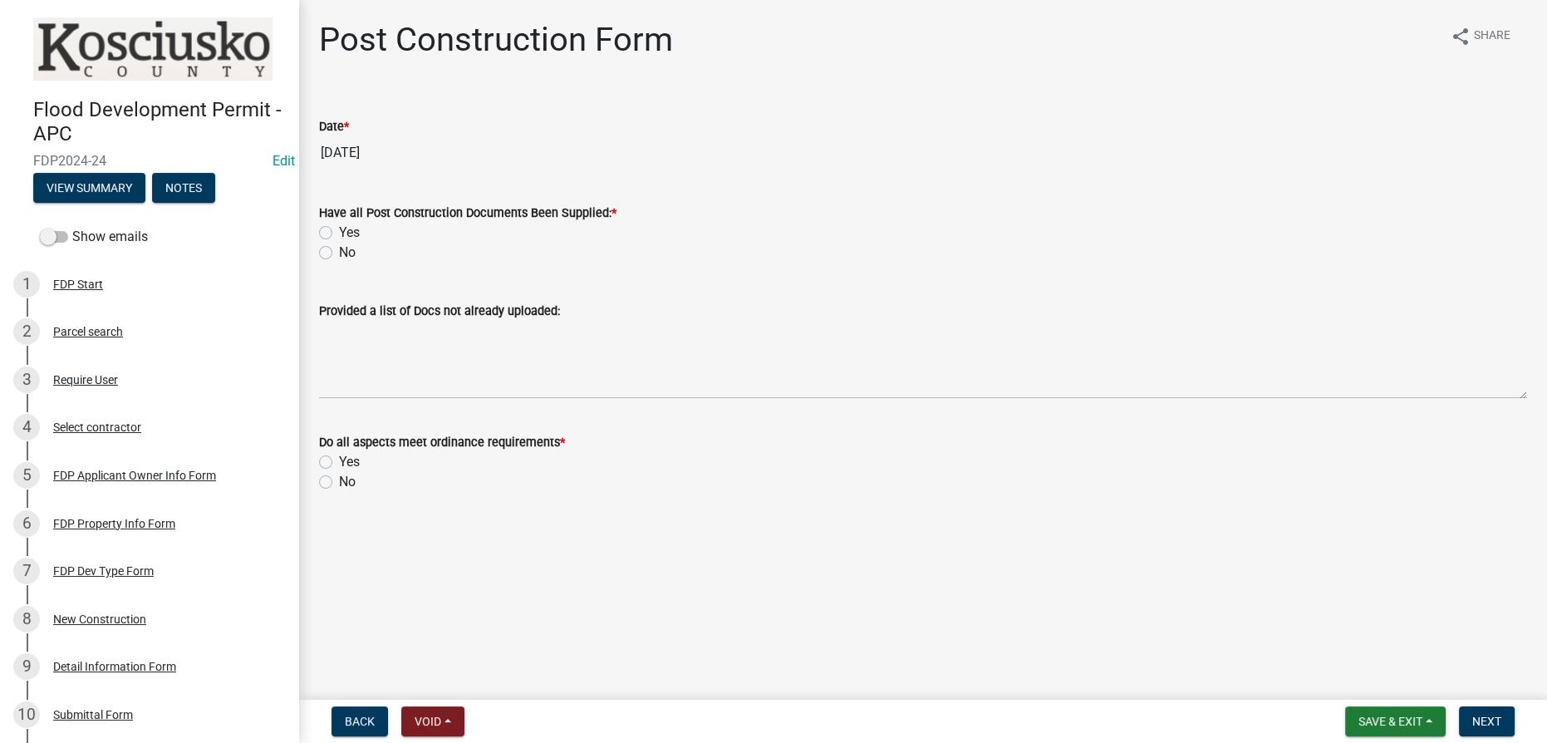
click at [339, 228] on label "Yes" at bounding box center [349, 233] width 21 height 20
click at [339, 228] on input "Yes" at bounding box center [344, 228] width 11 height 11
radio input "true"
click at [339, 464] on label "Yes" at bounding box center [349, 462] width 21 height 20
click at [339, 463] on input "Yes" at bounding box center [344, 457] width 11 height 11
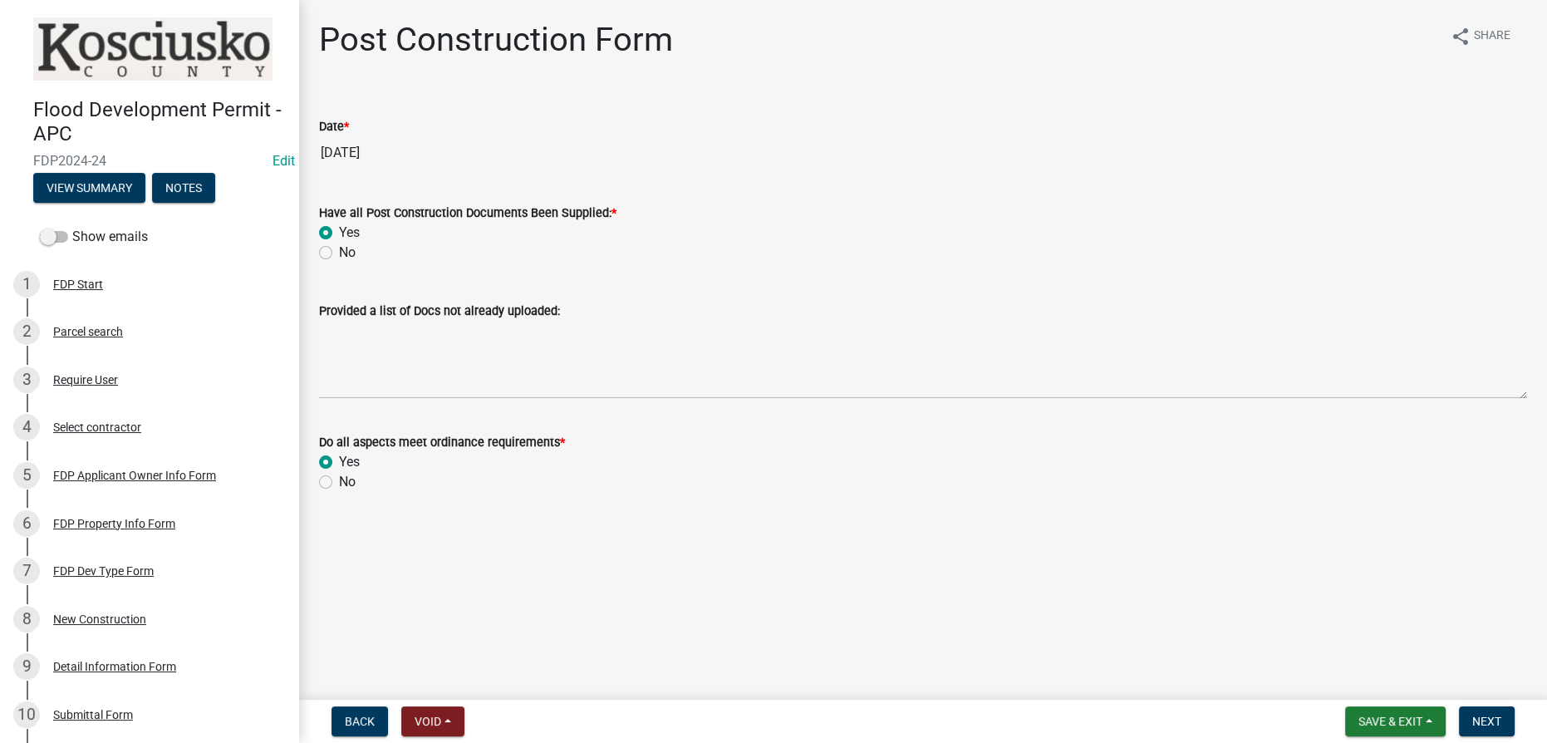
radio input "true"
click at [772, 720] on button "Next" at bounding box center [1487, 721] width 56 height 30
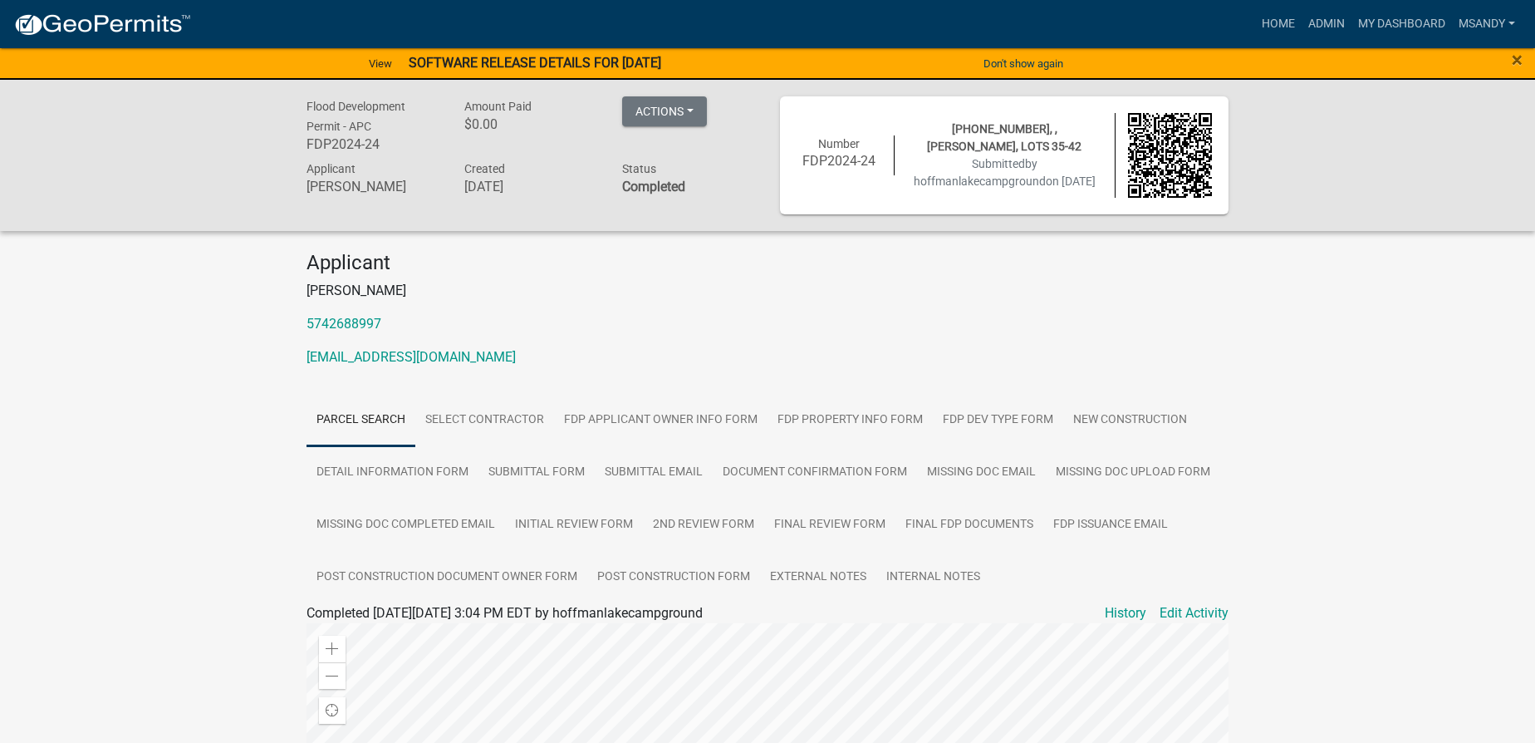
click at [772, 6] on nav "more_horiz Home Admin My Dashboard msandy Admin Account Logout" at bounding box center [767, 24] width 1535 height 48
click at [772, 22] on link "Home" at bounding box center [1278, 24] width 47 height 32
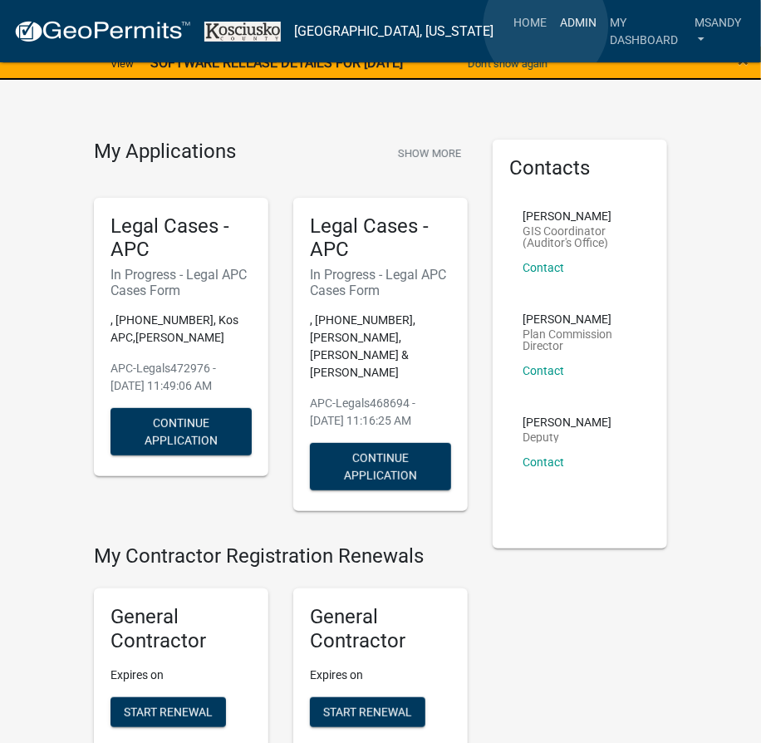
click at [553, 26] on link "Admin" at bounding box center [578, 23] width 50 height 32
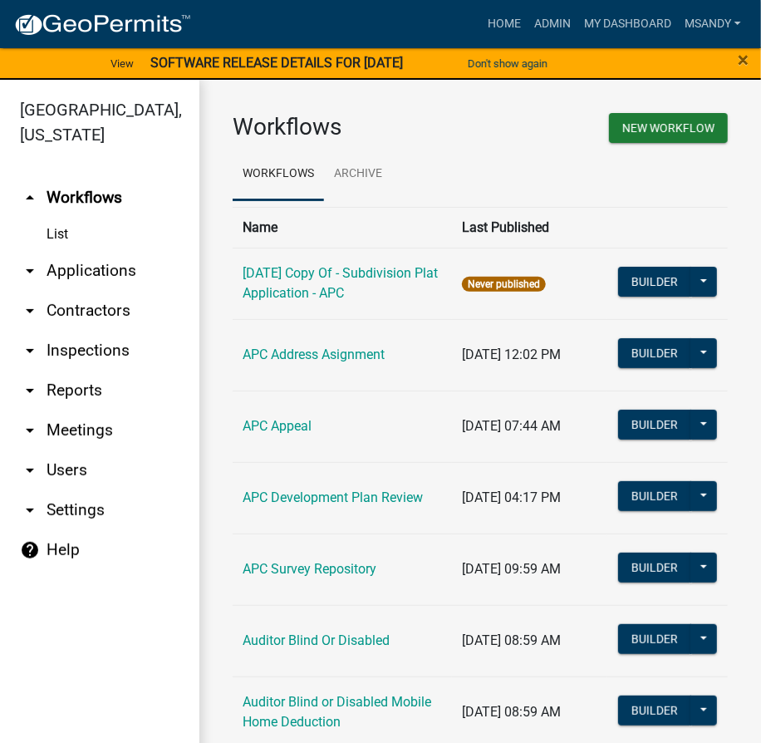
click at [99, 258] on link "arrow_drop_down Applications" at bounding box center [99, 271] width 199 height 40
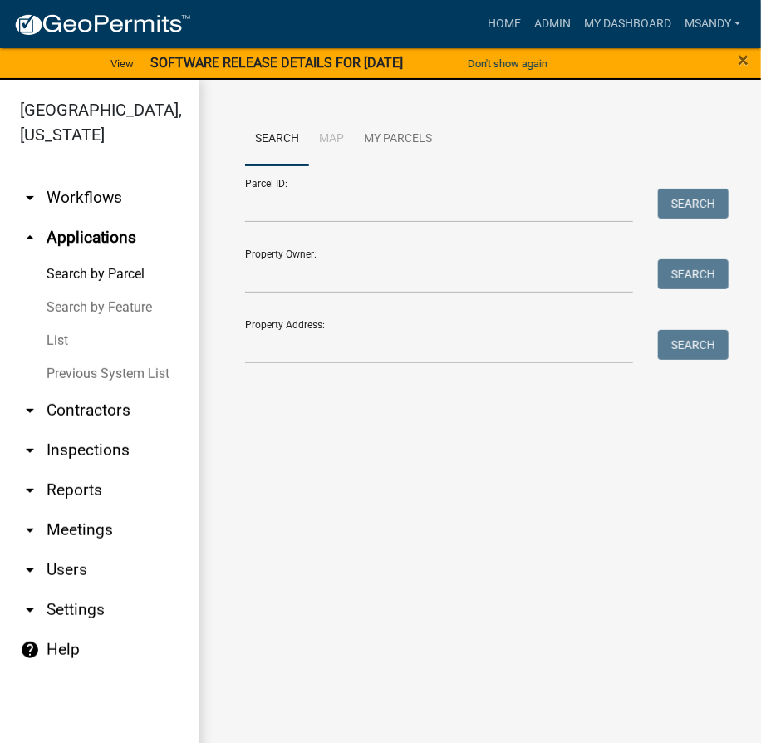
click at [61, 341] on link "List" at bounding box center [99, 340] width 199 height 33
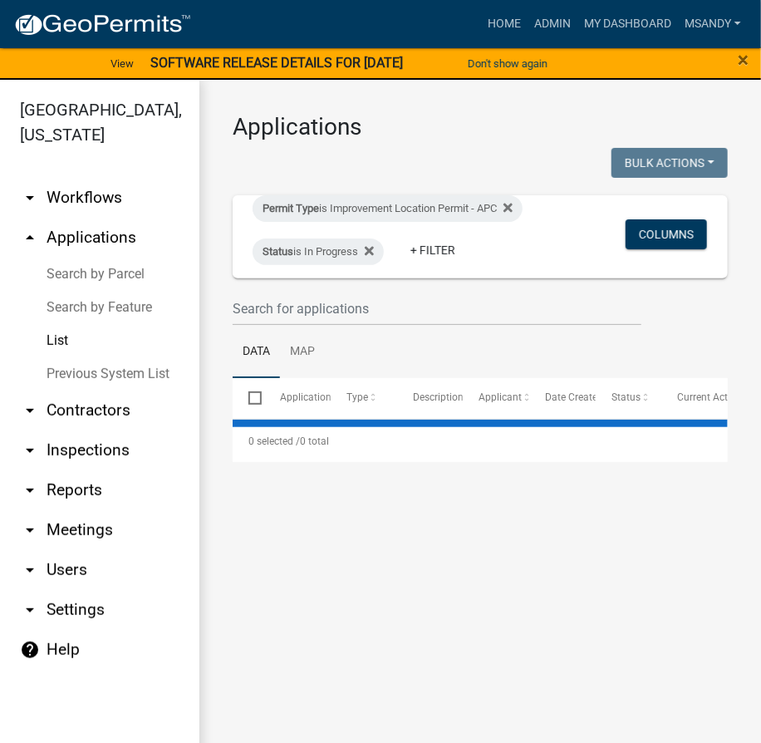
select select "3: 100"
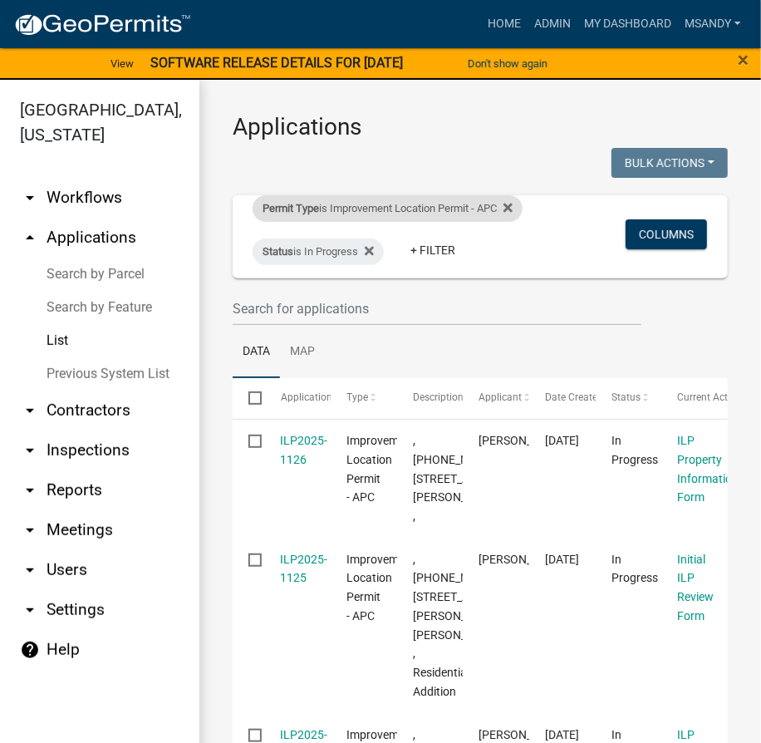
click at [376, 208] on div "Permit Type is Improvement Location Permit - APC" at bounding box center [388, 208] width 270 height 27
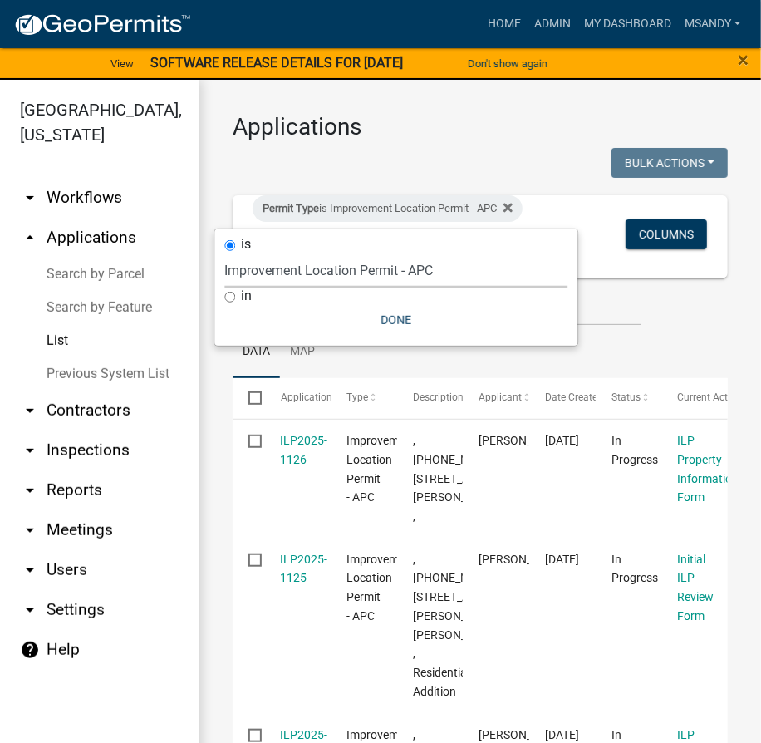
click at [361, 274] on select "Select an option [DATE] Copy Of - Subdivision Plat Application - APC APC Addres…" at bounding box center [395, 270] width 343 height 34
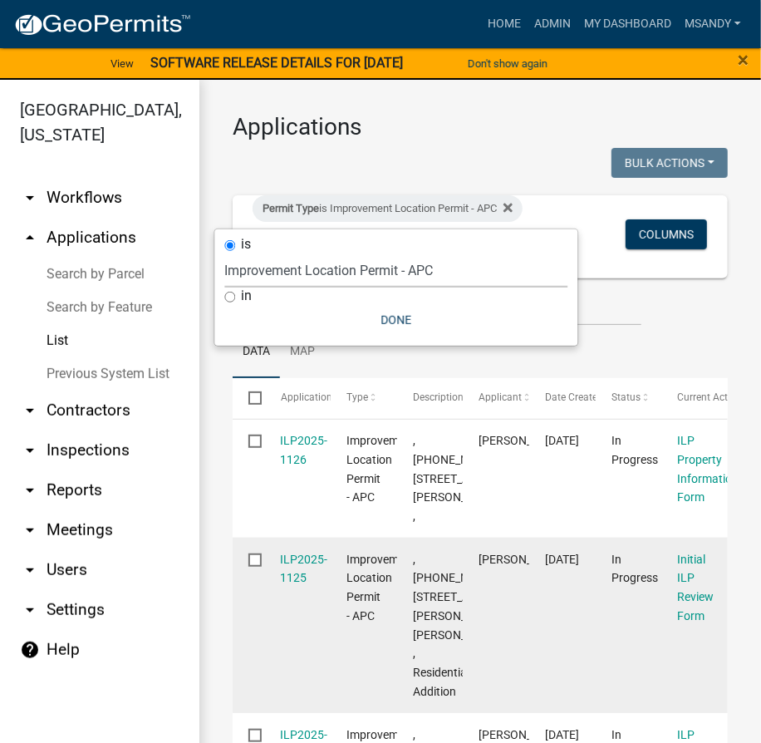
select select "fd16075f-20e6-44d6-ab91-240cdacf10df"
click at [224, 253] on select "Select an option [DATE] Copy Of - Subdivision Plat Application - APC APC Addres…" at bounding box center [395, 270] width 343 height 34
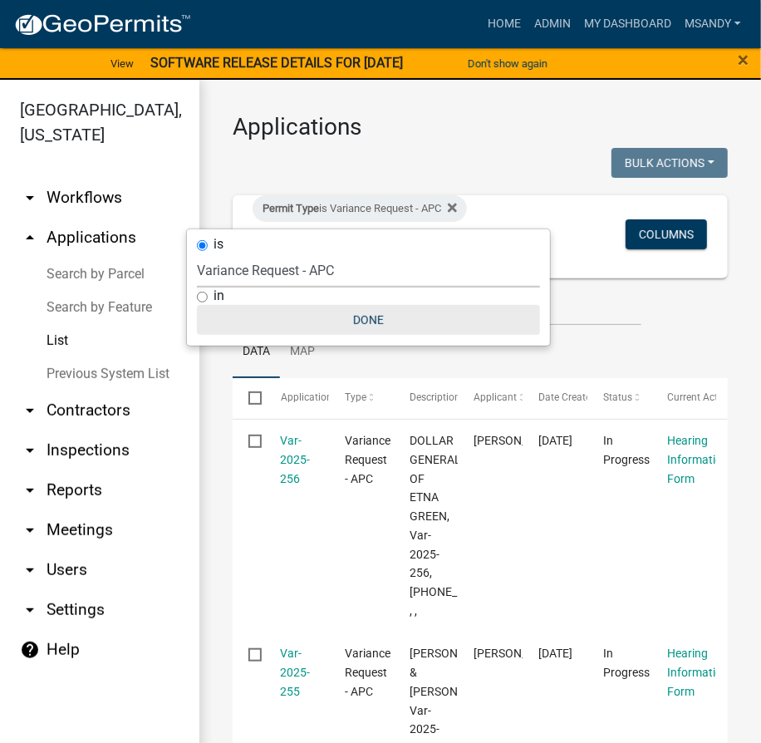
click at [362, 316] on button "Done" at bounding box center [368, 320] width 343 height 30
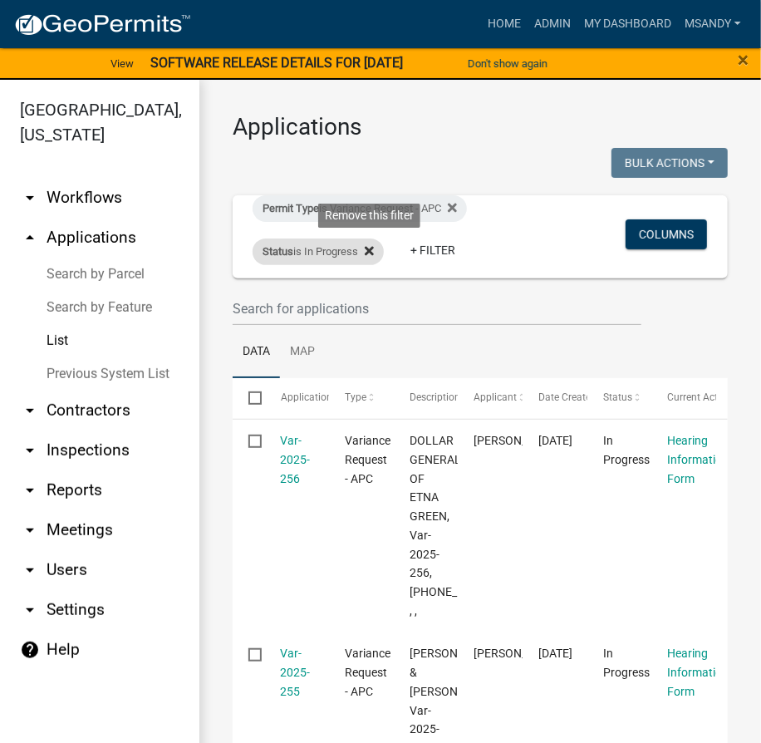
click at [374, 248] on icon at bounding box center [369, 250] width 9 height 9
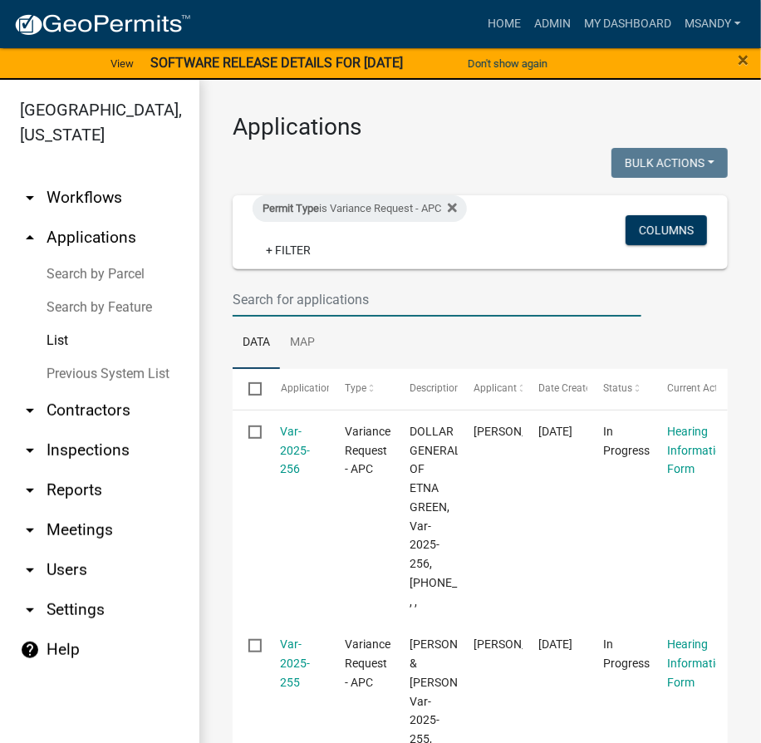
click at [365, 293] on input "text" at bounding box center [437, 299] width 409 height 34
type input "2023-229"
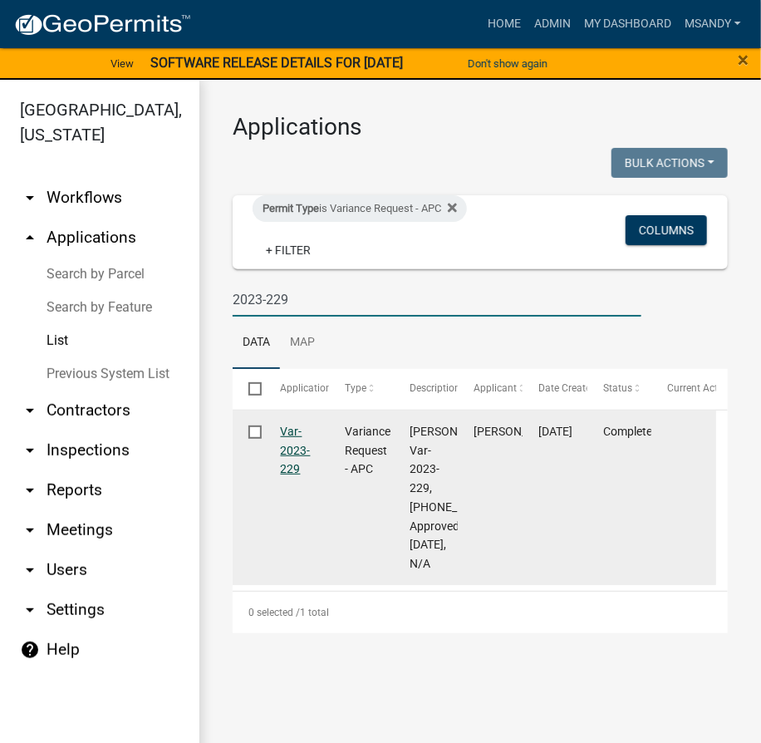
click at [302, 445] on link "Var-2023-229" at bounding box center [296, 451] width 30 height 52
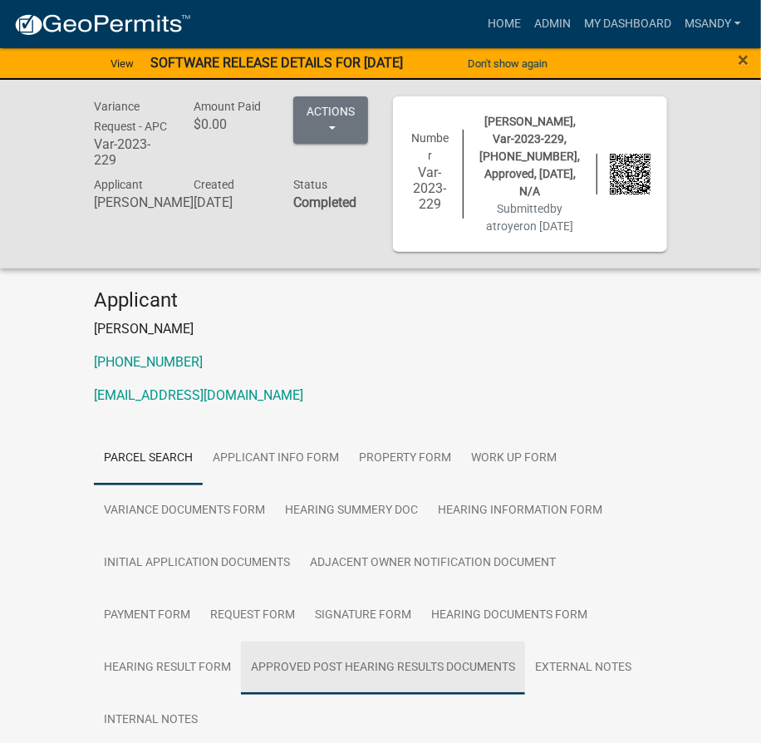
click at [324, 641] on link "Approved Post Hearing Results Documents" at bounding box center [383, 667] width 284 height 53
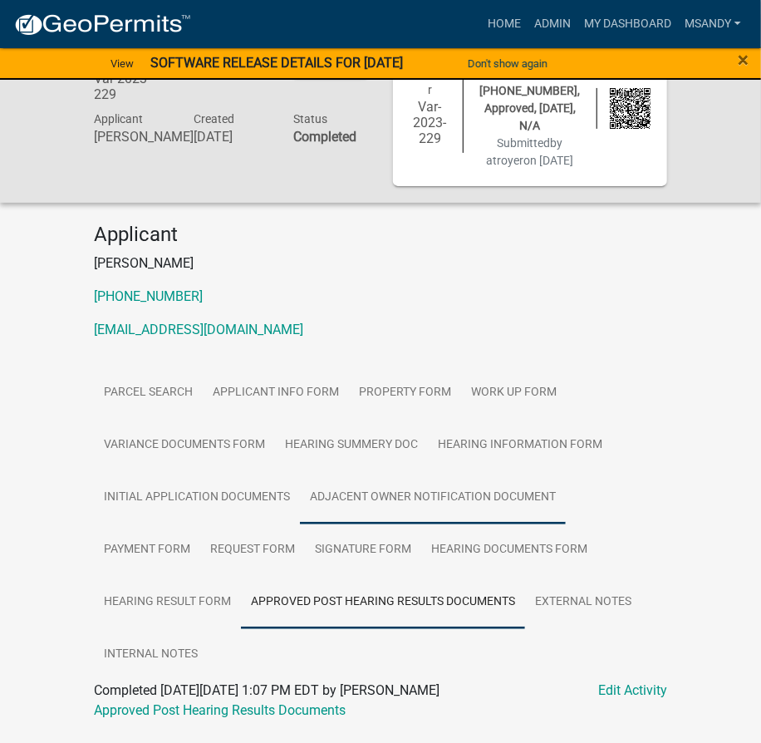
scroll to position [95, 0]
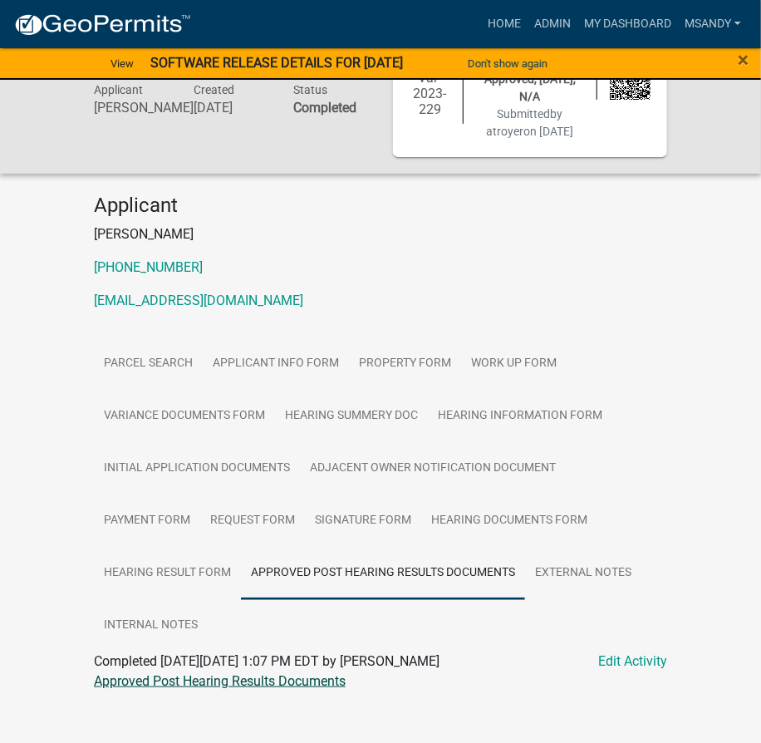
click at [219, 673] on link "Approved Post Hearing Results Documents" at bounding box center [220, 681] width 252 height 16
